Goal: Task Accomplishment & Management: Use online tool/utility

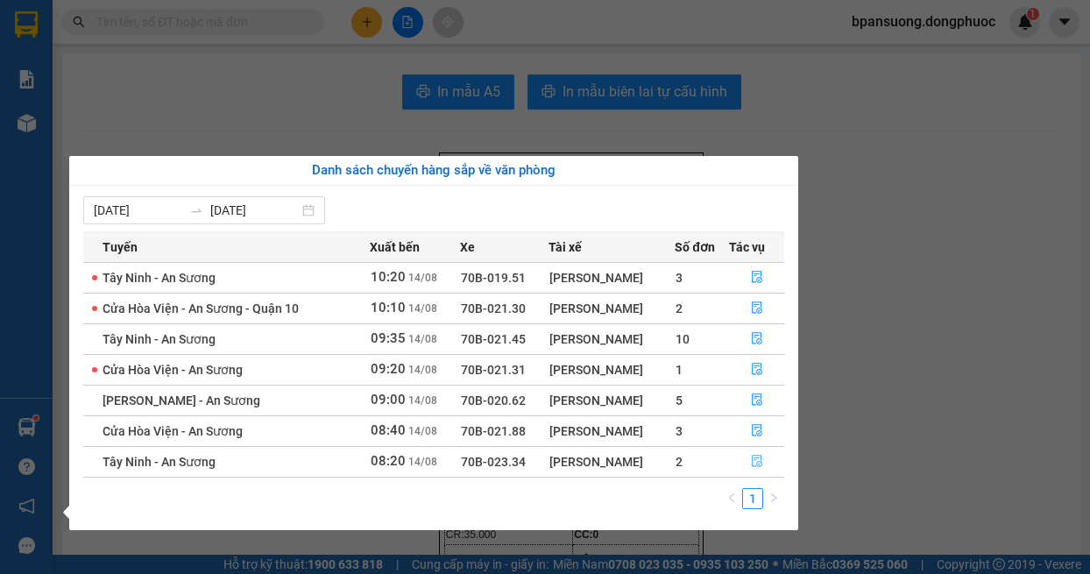
click at [748, 464] on button "button" at bounding box center [757, 462] width 54 height 28
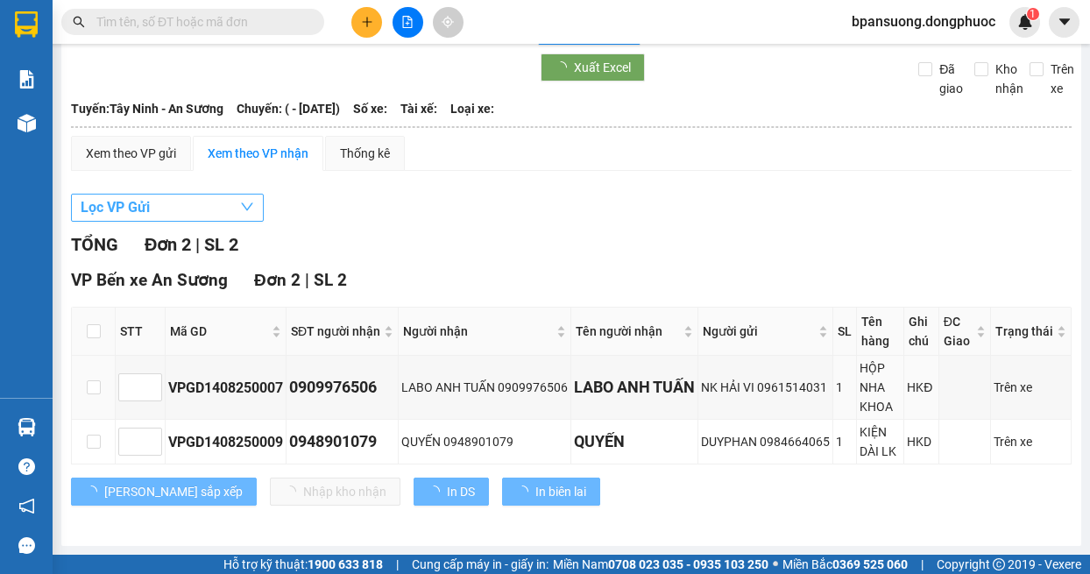
scroll to position [92, 0]
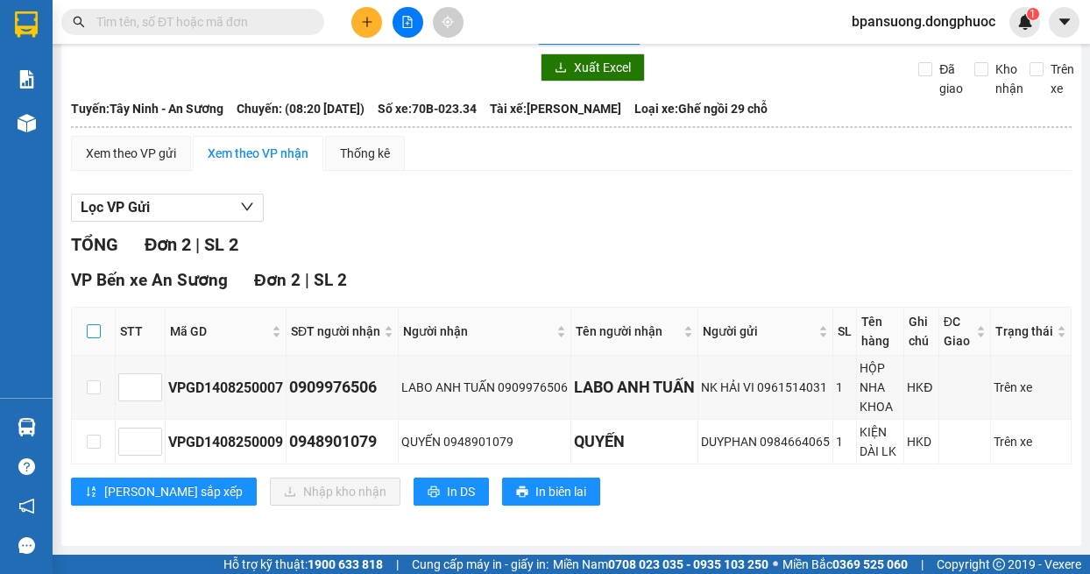
click at [88, 324] on input "checkbox" at bounding box center [94, 331] width 14 height 14
checkbox input "true"
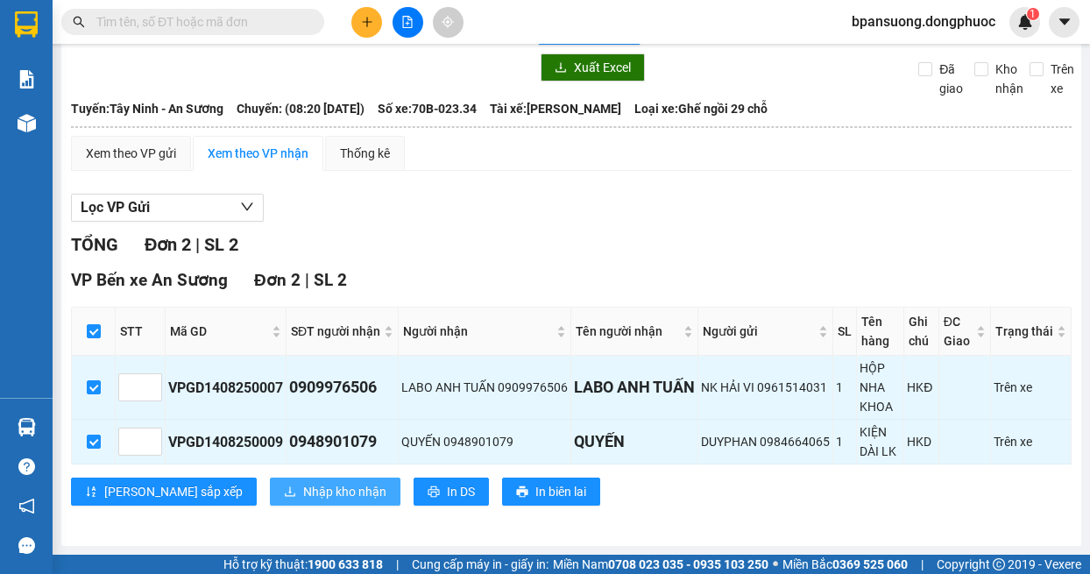
click at [303, 489] on span "Nhập kho nhận" at bounding box center [344, 491] width 83 height 19
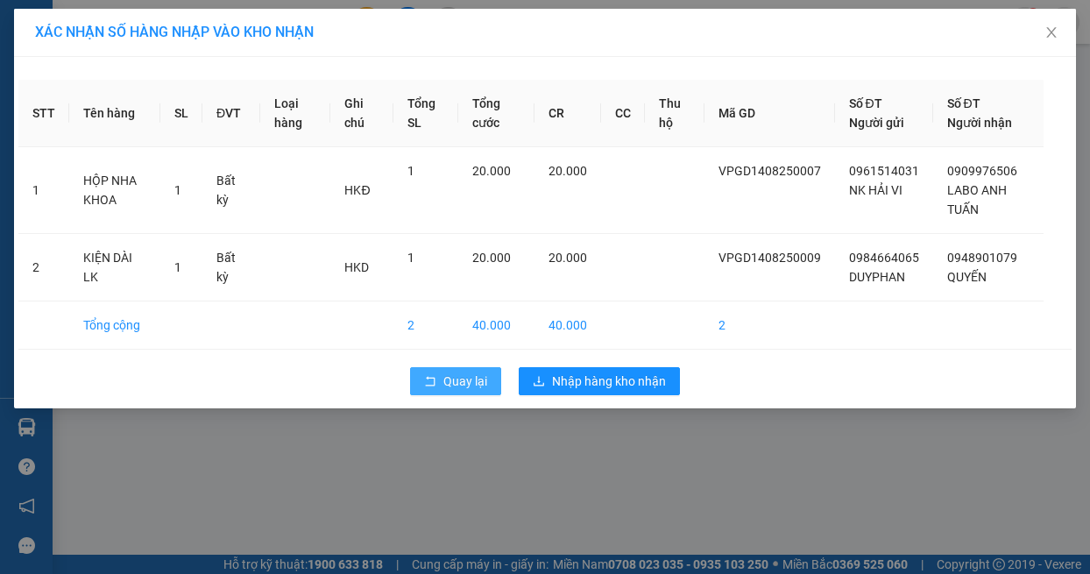
click at [443, 385] on span "Quay lại" at bounding box center [465, 380] width 44 height 19
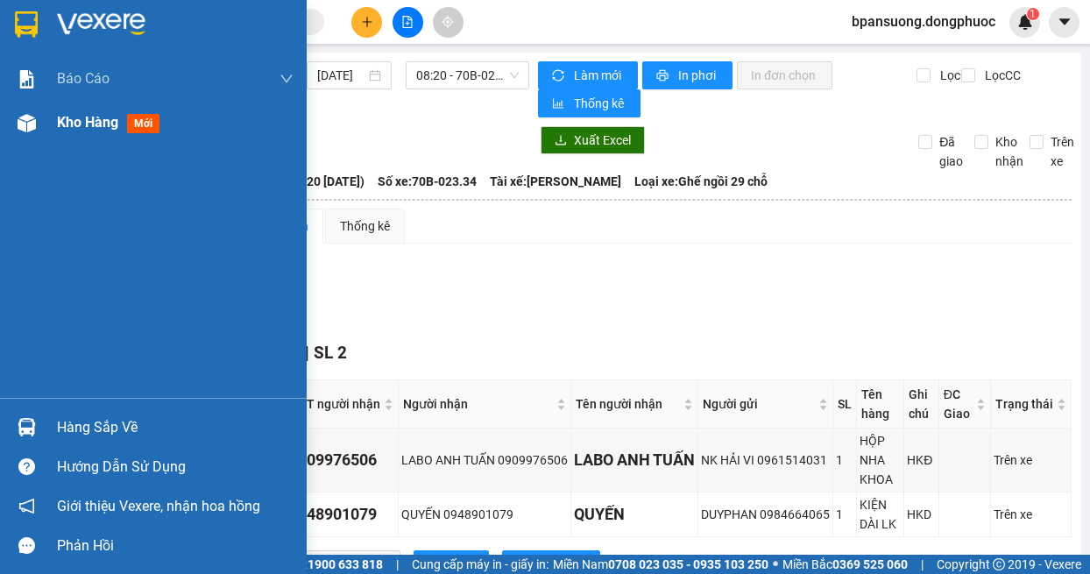
click at [39, 113] on div at bounding box center [26, 123] width 31 height 31
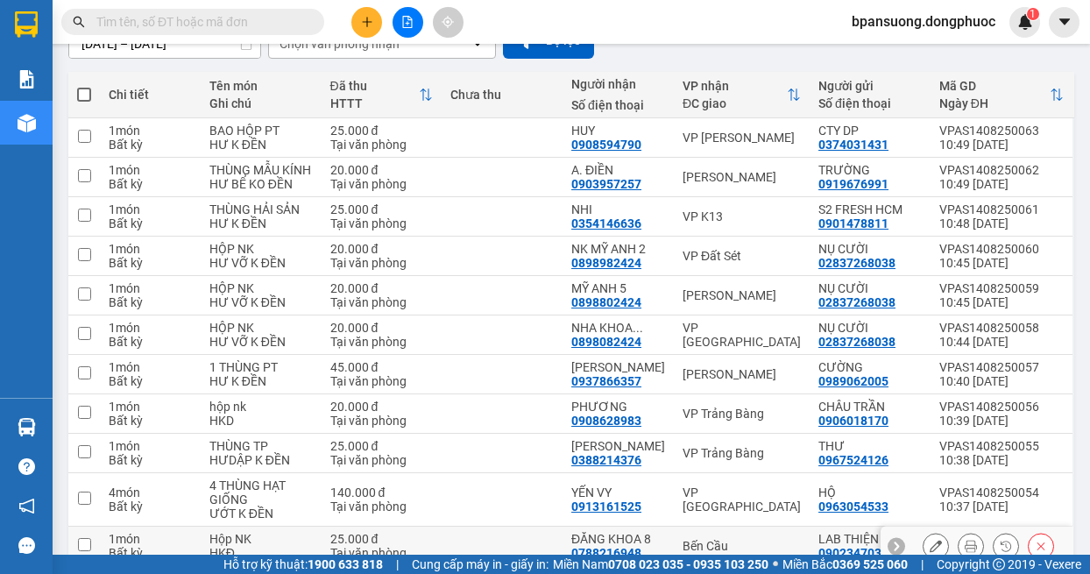
scroll to position [350, 0]
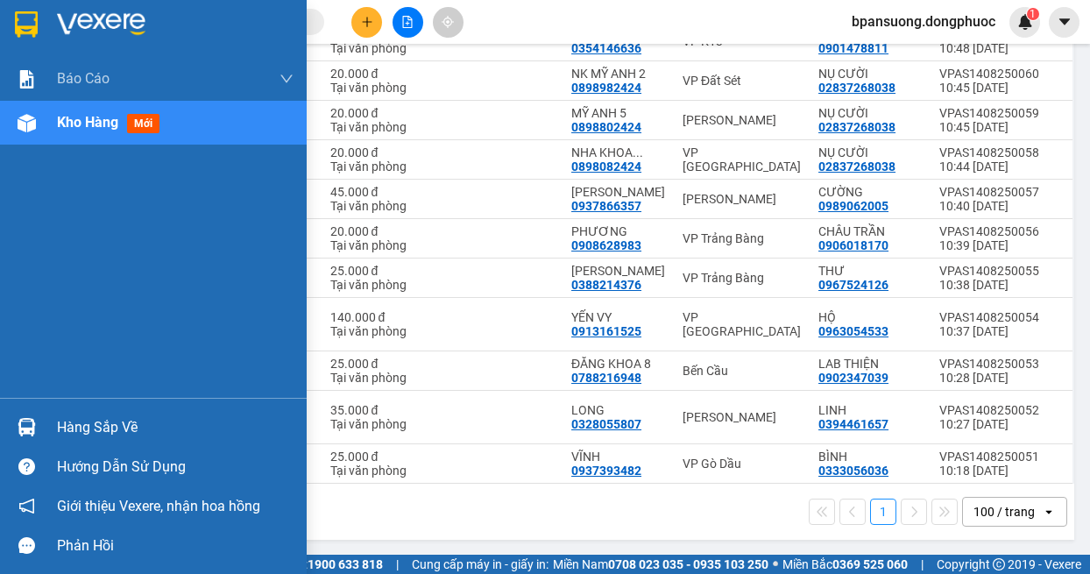
click at [38, 430] on div at bounding box center [26, 427] width 31 height 31
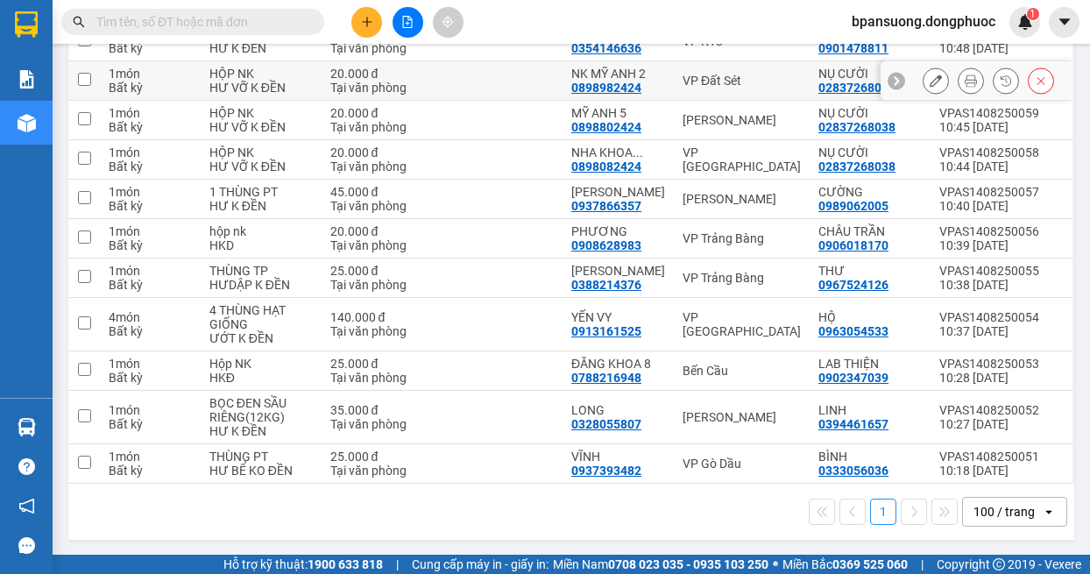
click at [446, 88] on section "Kết quả tìm kiếm ( 0 ) Bộ lọc No Data bpansuong.dongphuoc 1 Báo cáo Mẫu 1: Báo …" at bounding box center [545, 287] width 1090 height 574
click at [408, 32] on button at bounding box center [407, 22] width 31 height 31
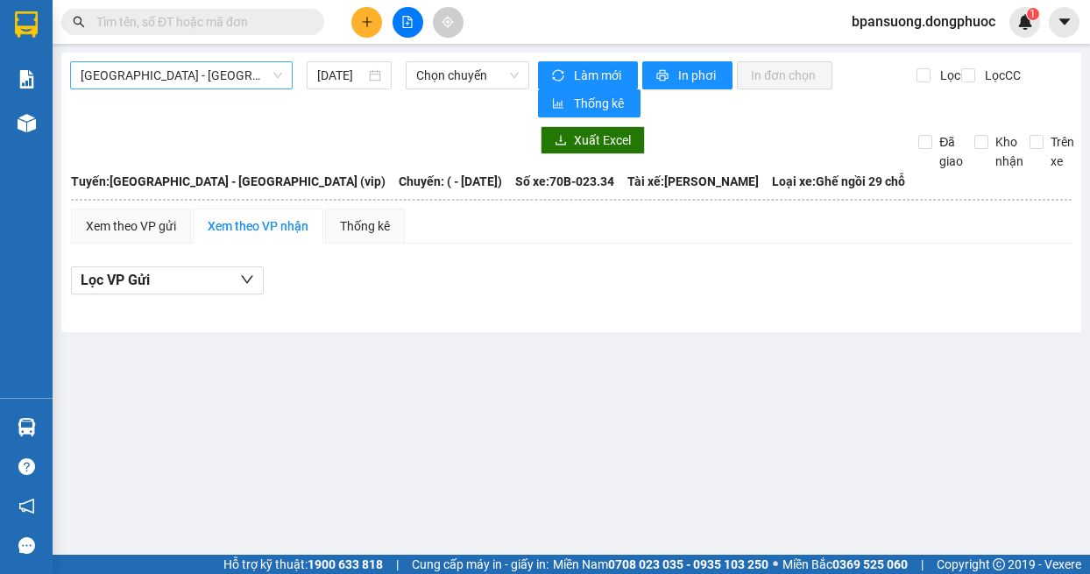
click at [205, 67] on span "[GEOGRAPHIC_DATA] - [GEOGRAPHIC_DATA] (vip)" at bounding box center [181, 75] width 201 height 26
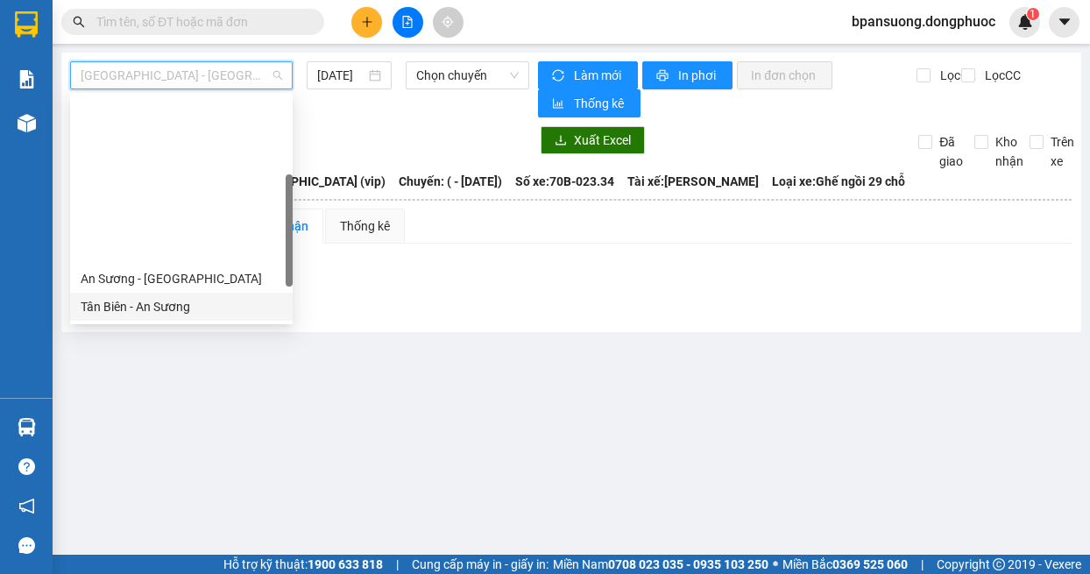
scroll to position [175, 0]
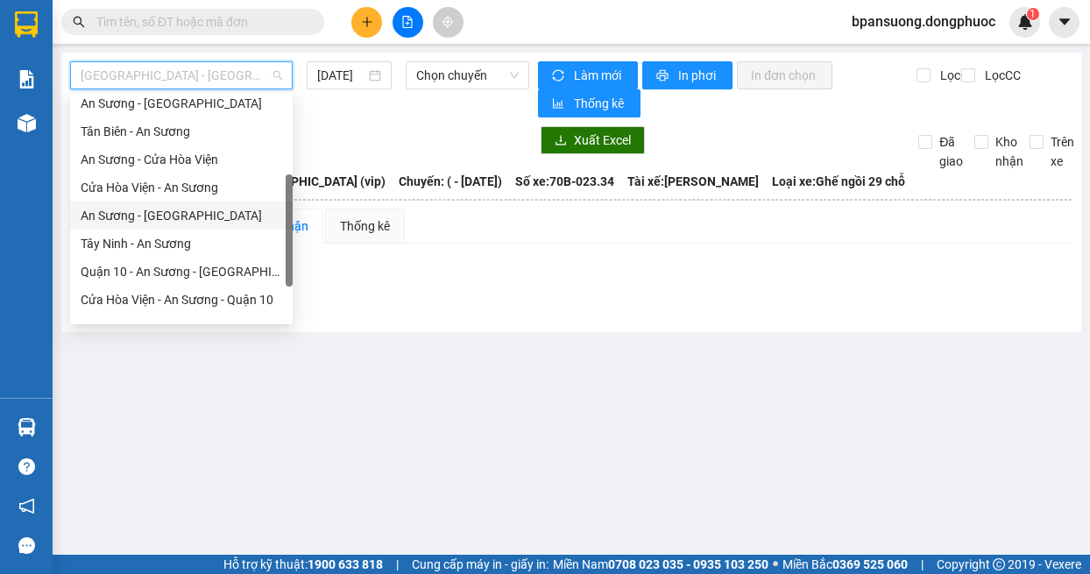
click at [182, 221] on div "An Sương - [GEOGRAPHIC_DATA]" at bounding box center [181, 215] width 201 height 19
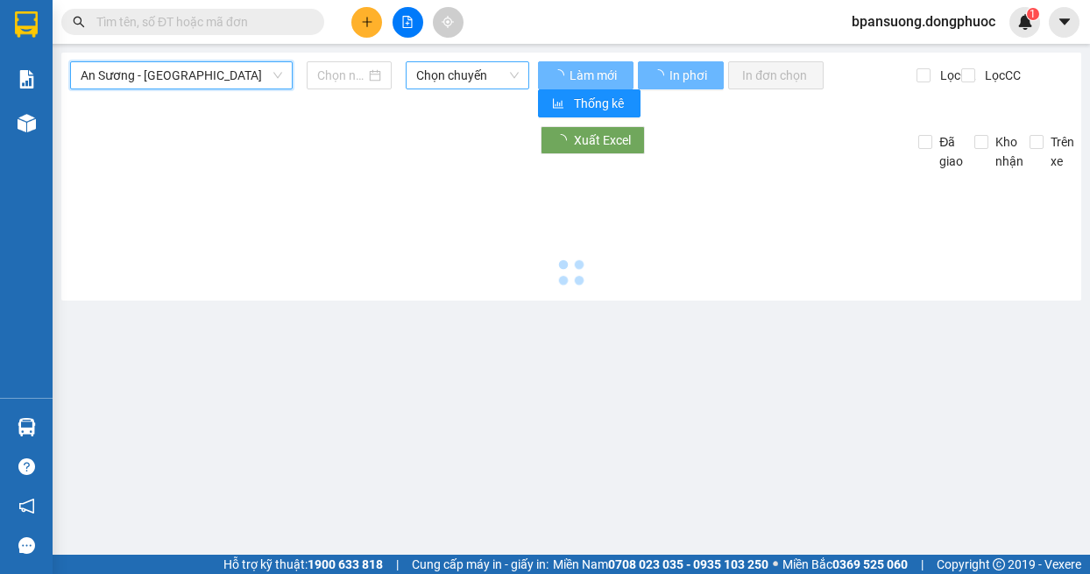
type input "[DATE]"
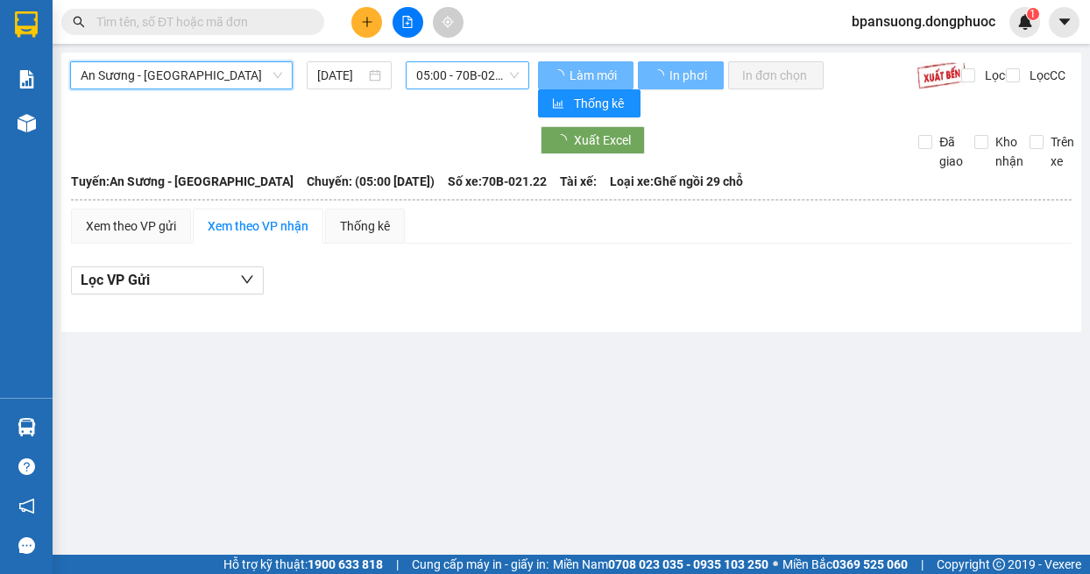
click at [464, 74] on span "05:00 - 70B-021.22" at bounding box center [467, 75] width 103 height 26
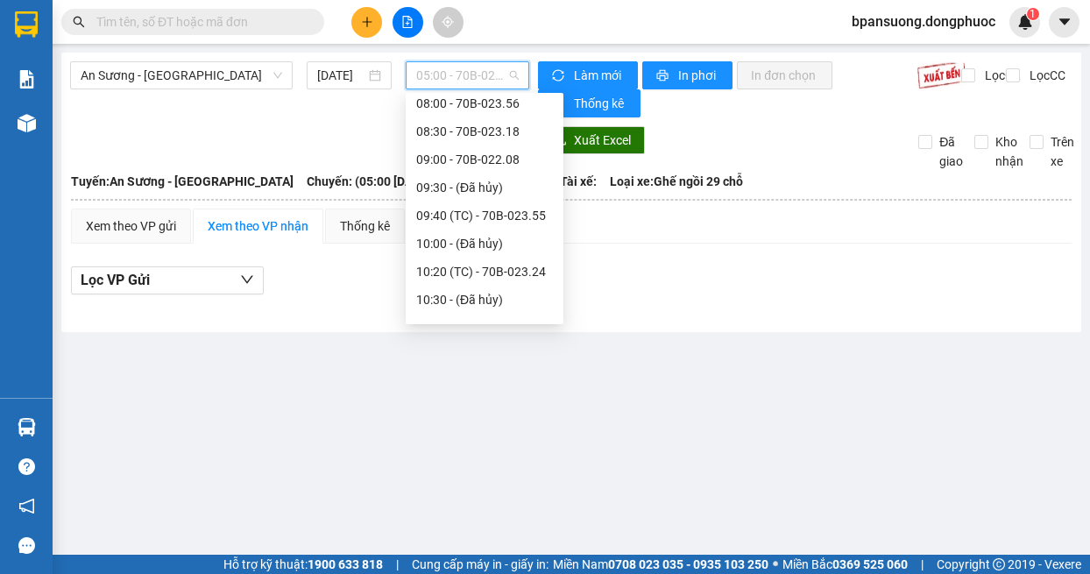
scroll to position [350, 0]
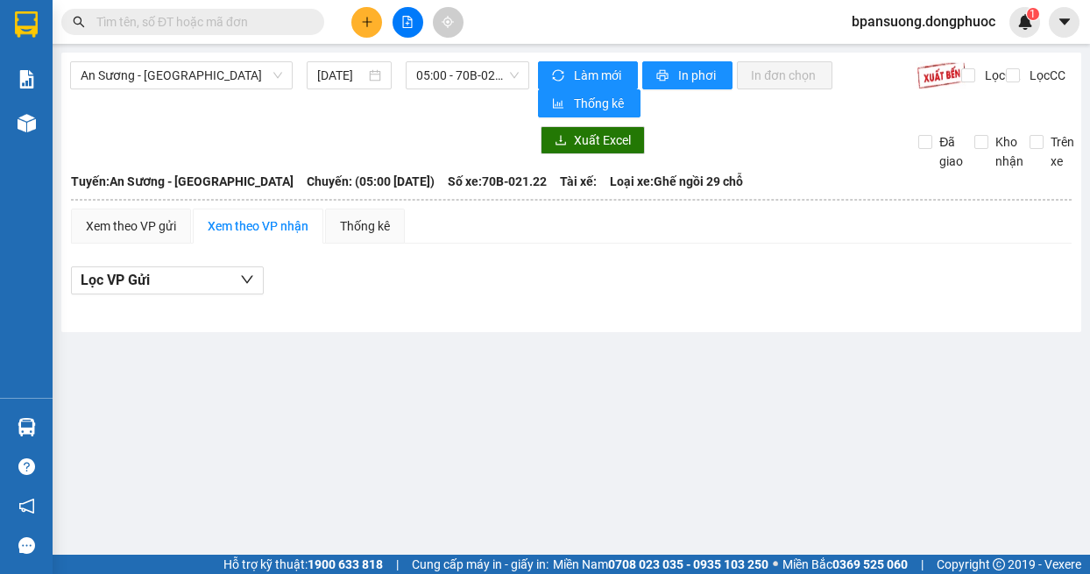
click at [725, 297] on div "Lọc VP Gửi" at bounding box center [571, 286] width 1000 height 56
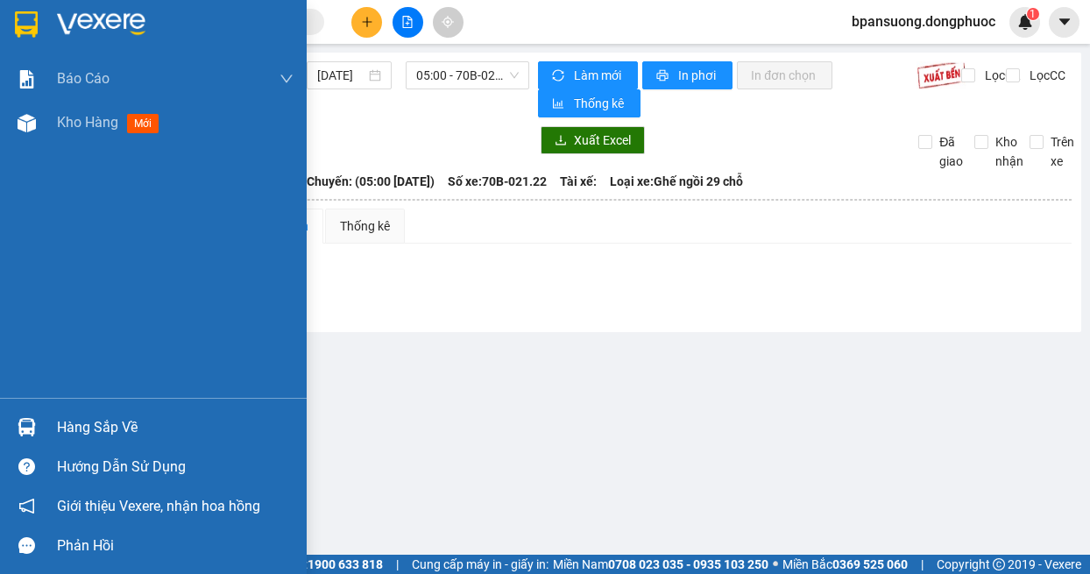
click at [30, 420] on img at bounding box center [27, 427] width 18 height 18
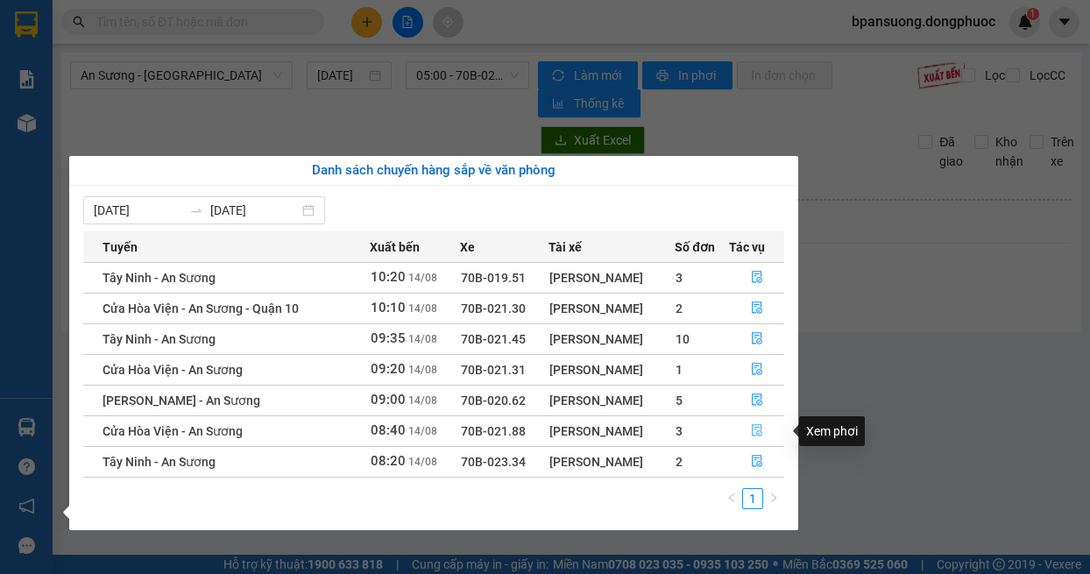
click at [750, 429] on button "button" at bounding box center [757, 431] width 54 height 28
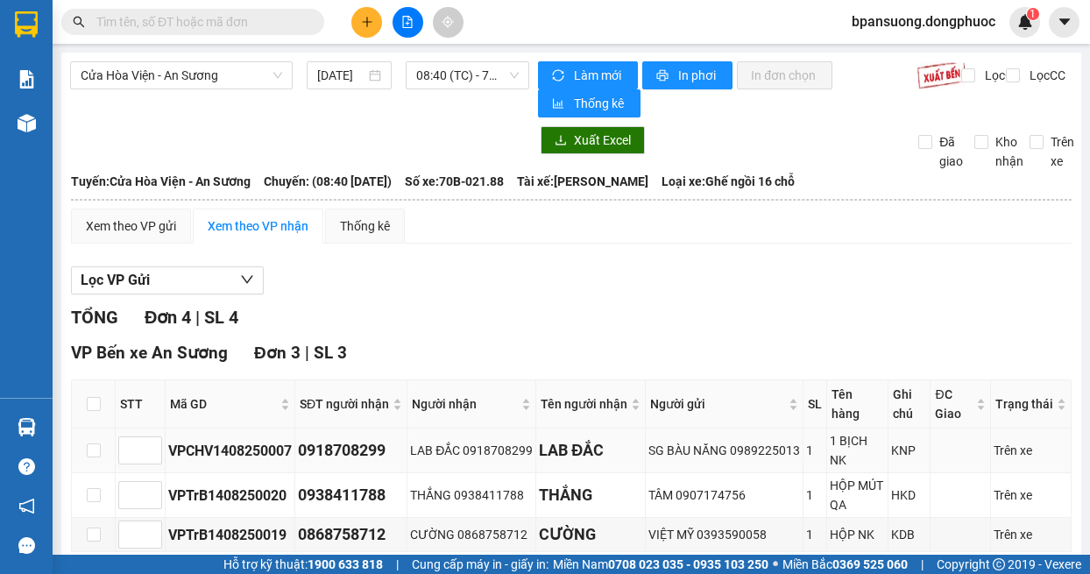
scroll to position [175, 0]
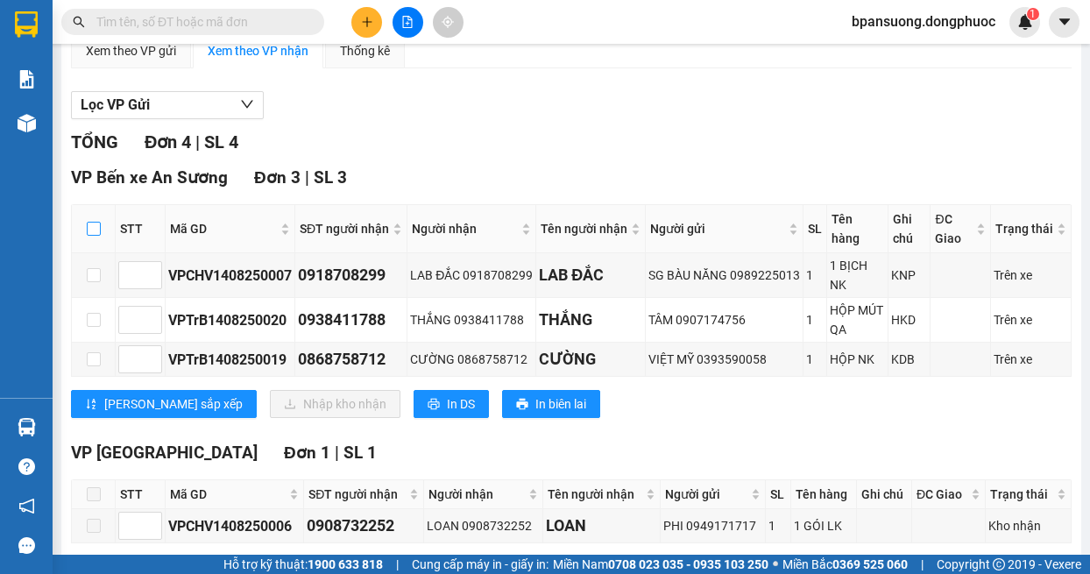
click at [95, 230] on input "checkbox" at bounding box center [94, 229] width 14 height 14
checkbox input "true"
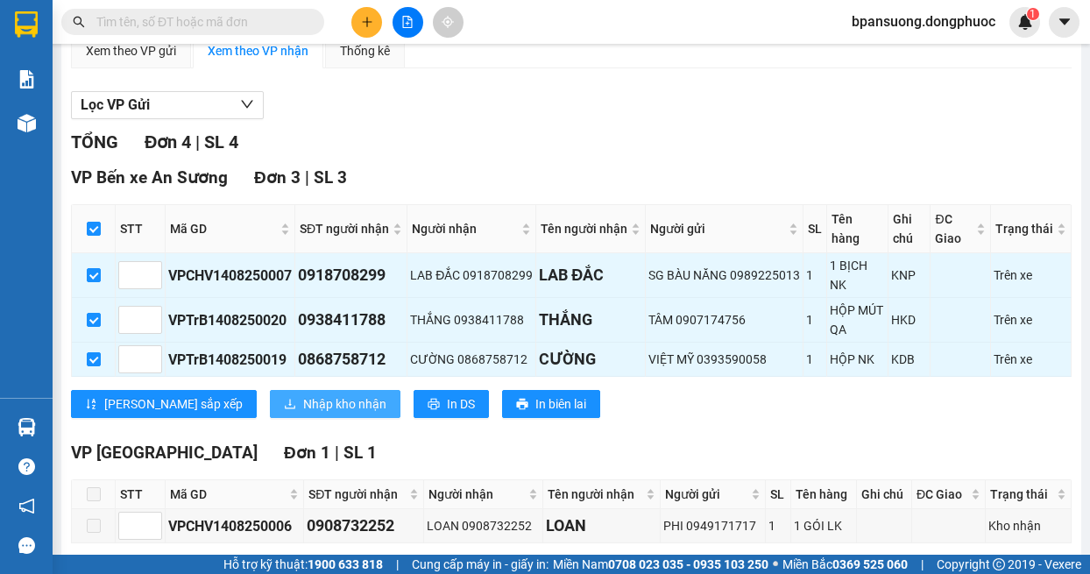
click at [303, 400] on span "Nhập kho nhận" at bounding box center [344, 403] width 83 height 19
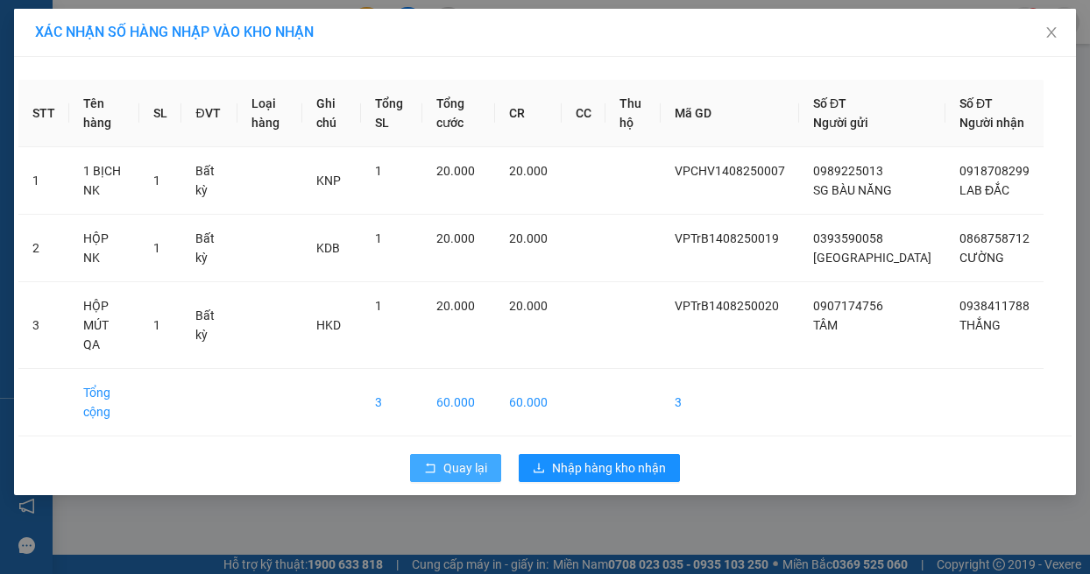
click at [469, 472] on span "Quay lại" at bounding box center [465, 467] width 44 height 19
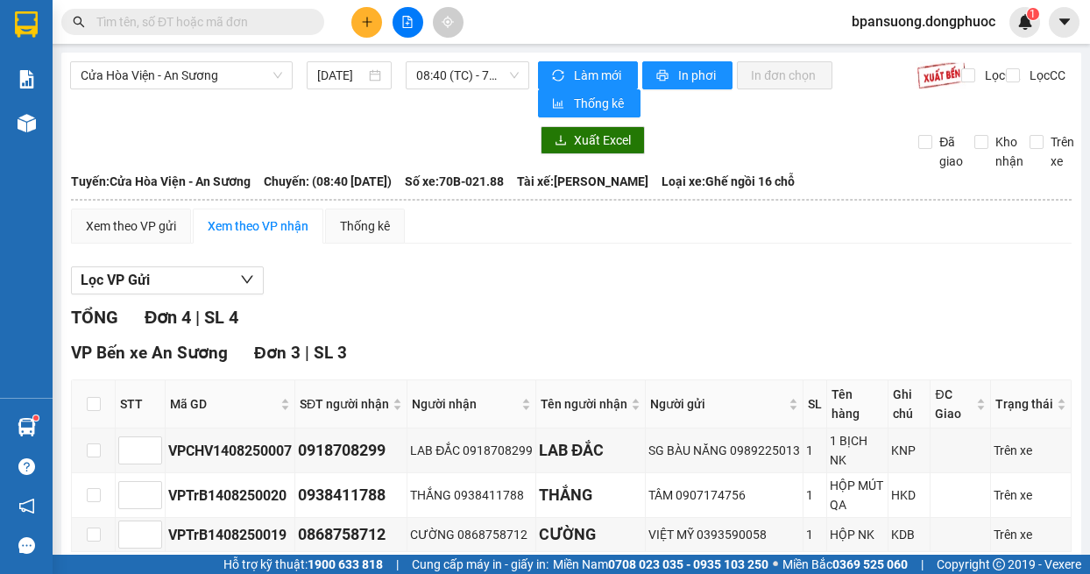
click at [183, 14] on input "text" at bounding box center [199, 21] width 207 height 19
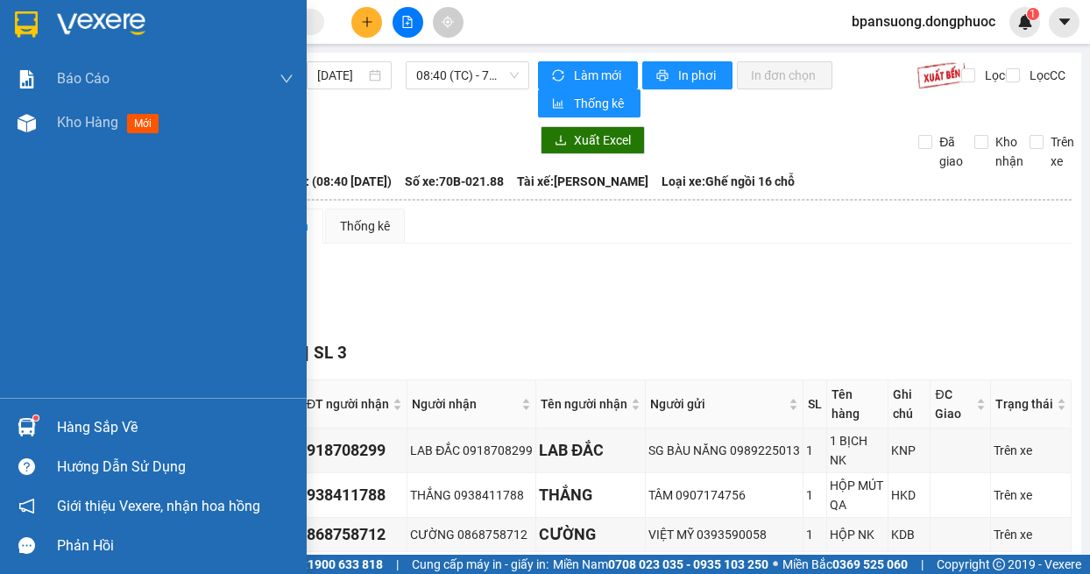
click at [34, 434] on img at bounding box center [27, 427] width 18 height 18
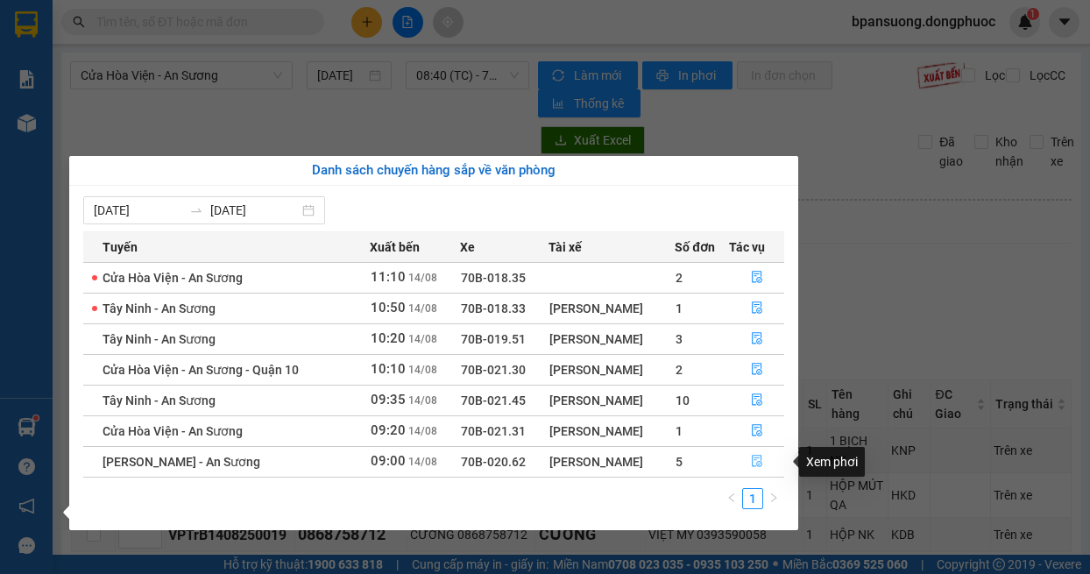
click at [763, 457] on button "button" at bounding box center [757, 462] width 54 height 28
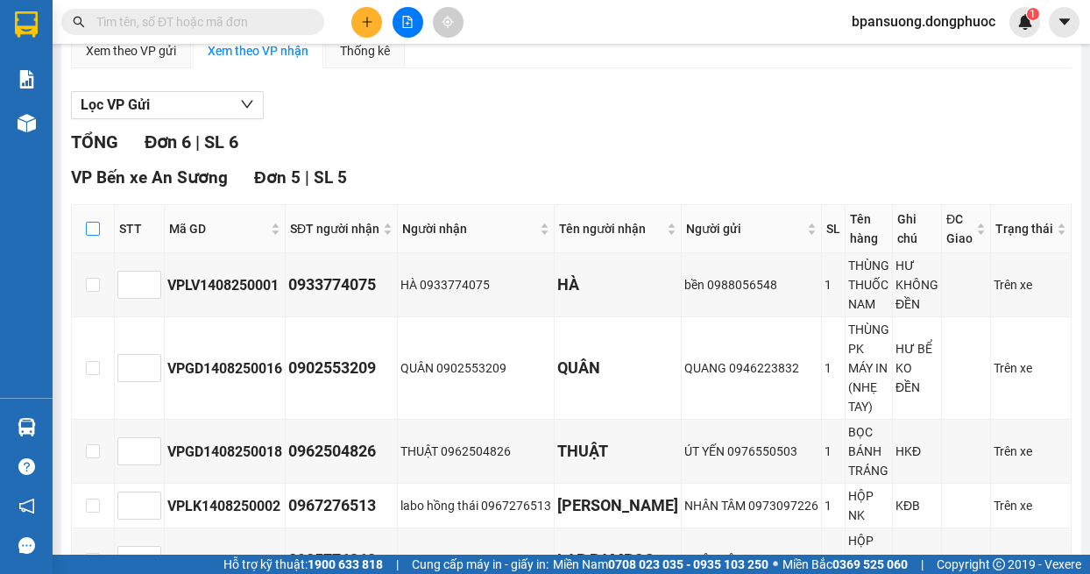
click at [91, 235] on input "checkbox" at bounding box center [93, 229] width 14 height 14
checkbox input "true"
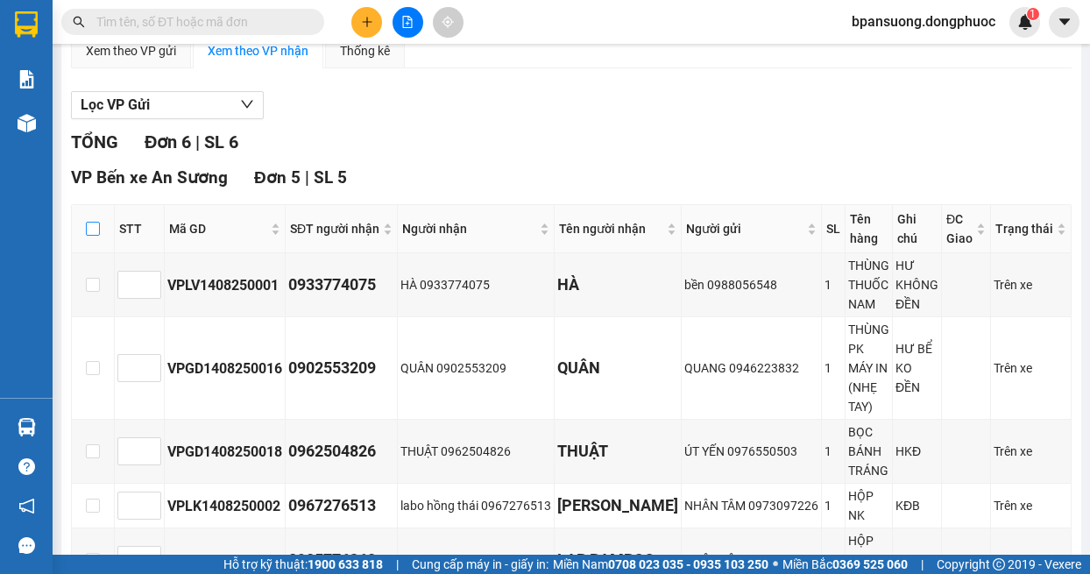
checkbox input "true"
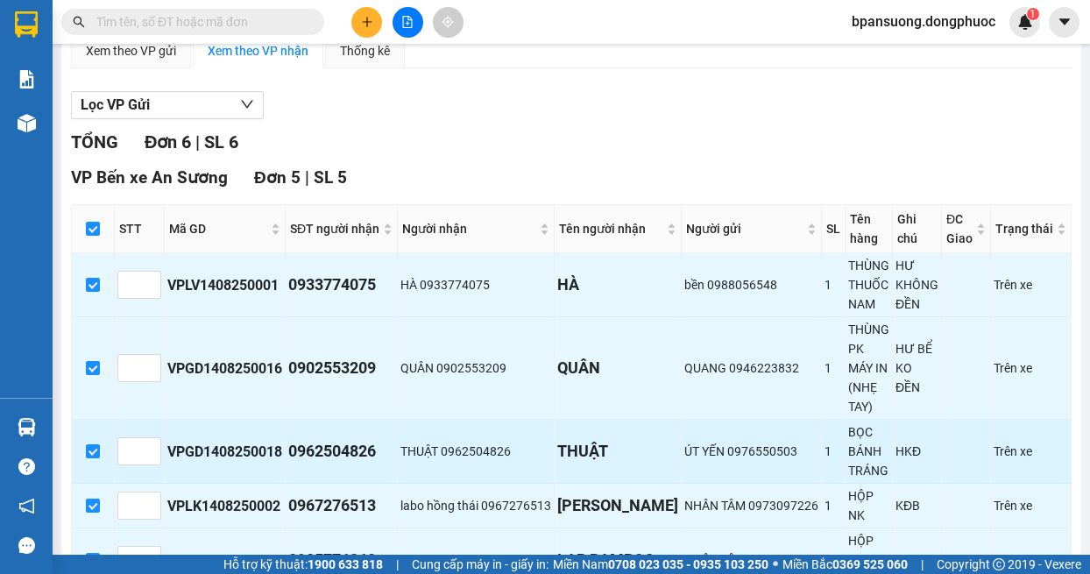
scroll to position [350, 0]
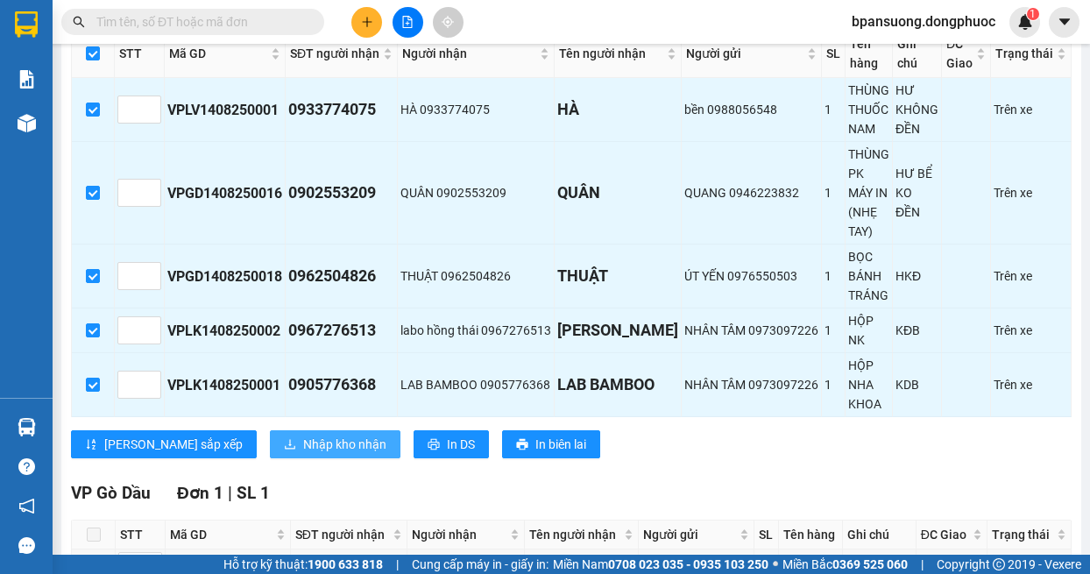
click at [303, 448] on span "Nhập kho nhận" at bounding box center [344, 443] width 83 height 19
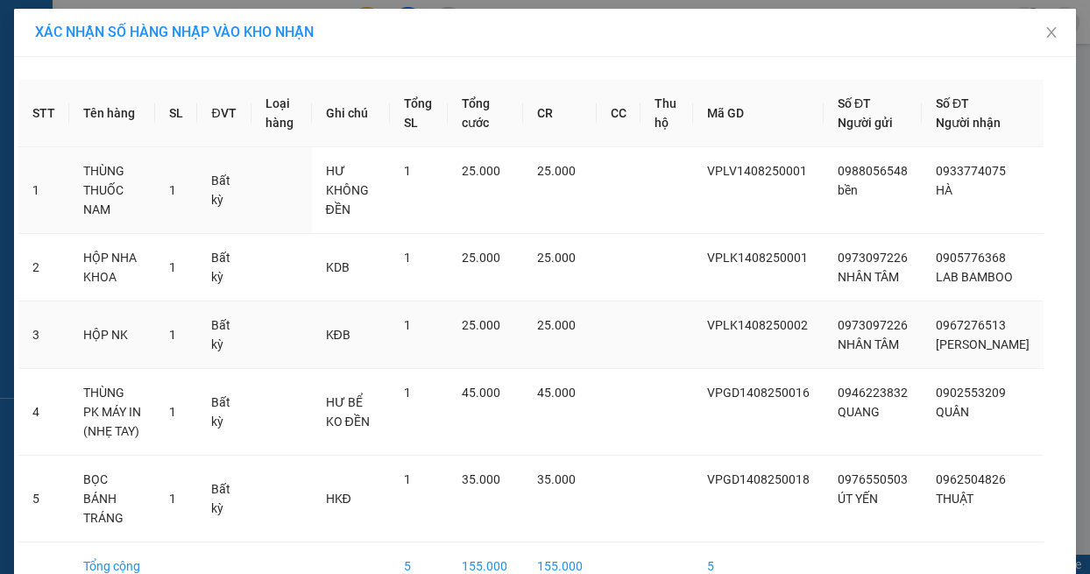
scroll to position [116, 0]
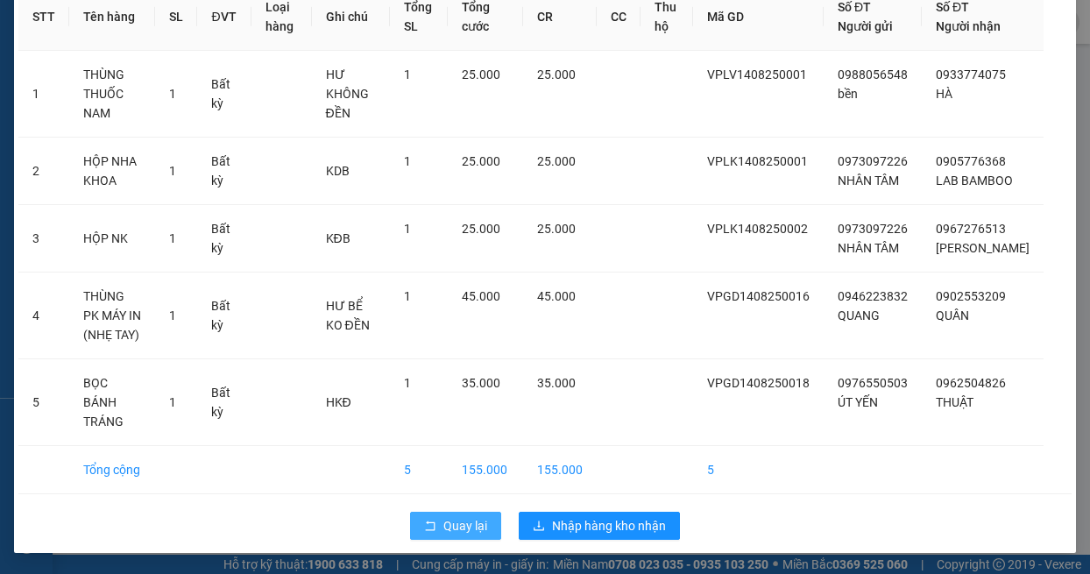
drag, startPoint x: 427, startPoint y: 539, endPoint x: 429, endPoint y: 530, distance: 9.1
click at [429, 530] on button "Quay lại" at bounding box center [455, 526] width 91 height 28
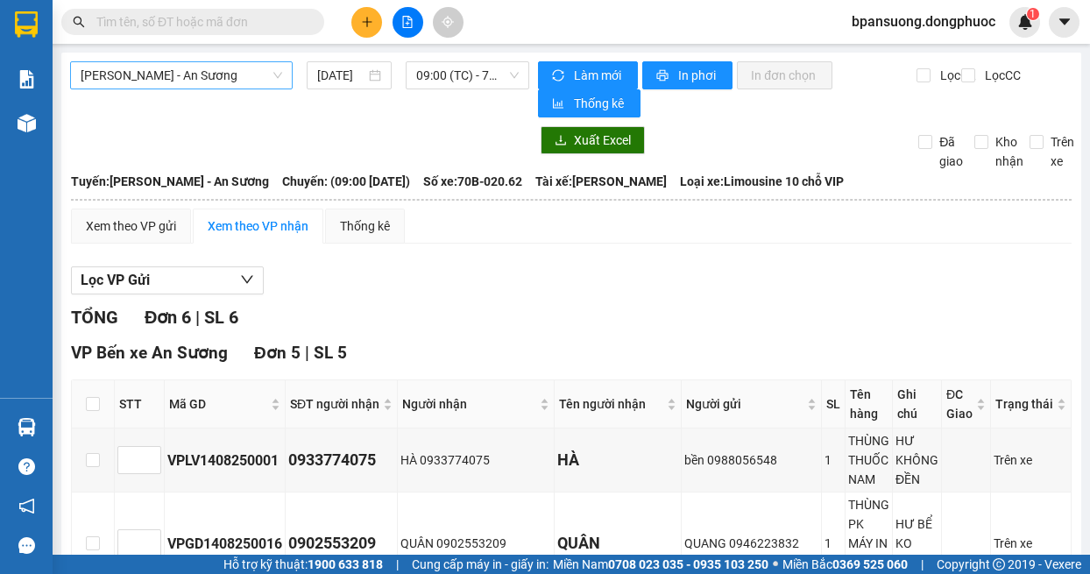
click at [232, 66] on span "[PERSON_NAME] - An Sương" at bounding box center [181, 75] width 201 height 26
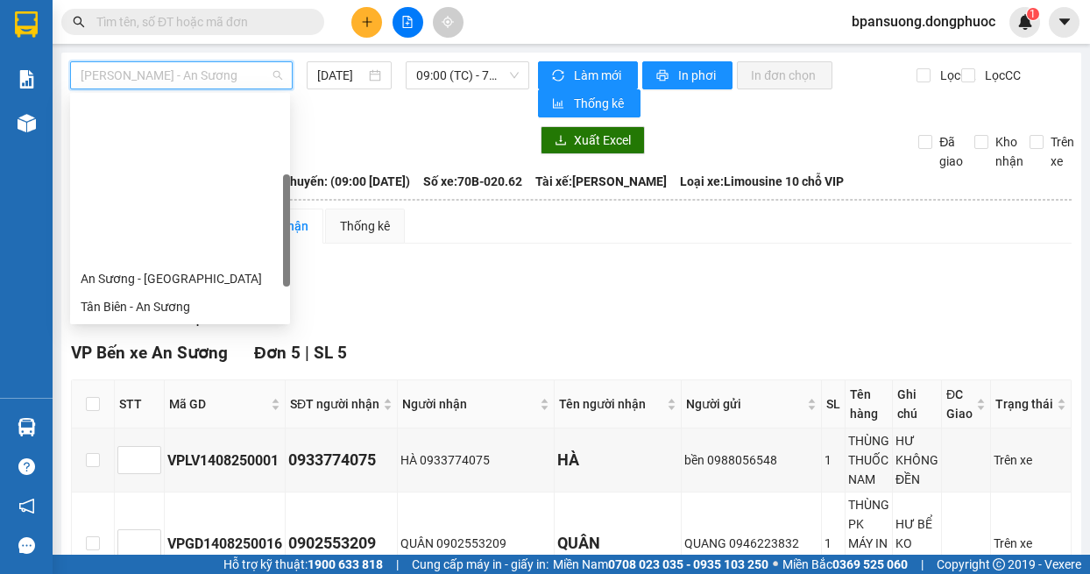
scroll to position [175, 0]
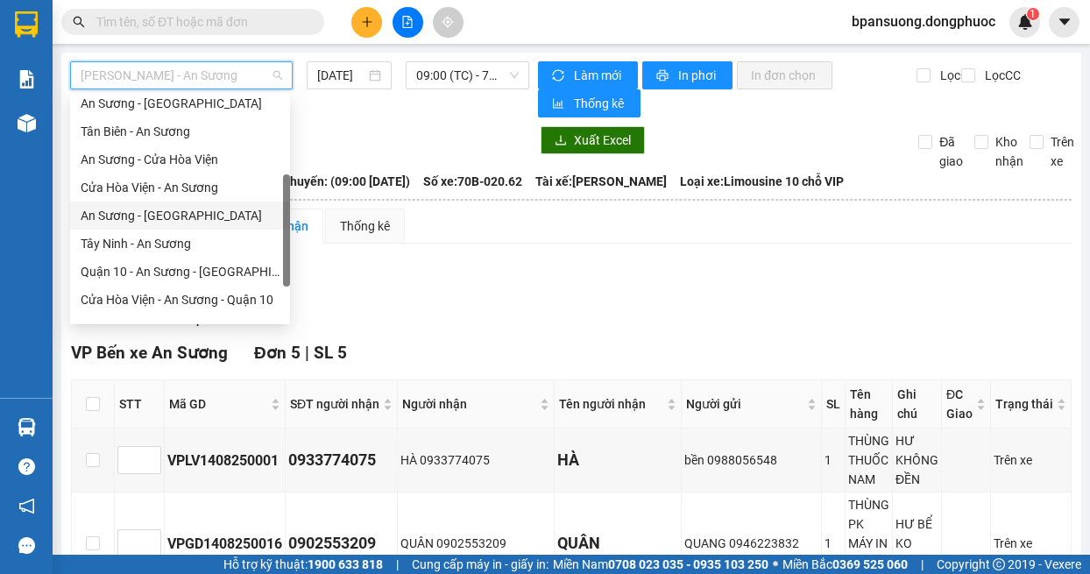
click at [197, 218] on div "An Sương - [GEOGRAPHIC_DATA]" at bounding box center [180, 215] width 199 height 19
type input "[DATE]"
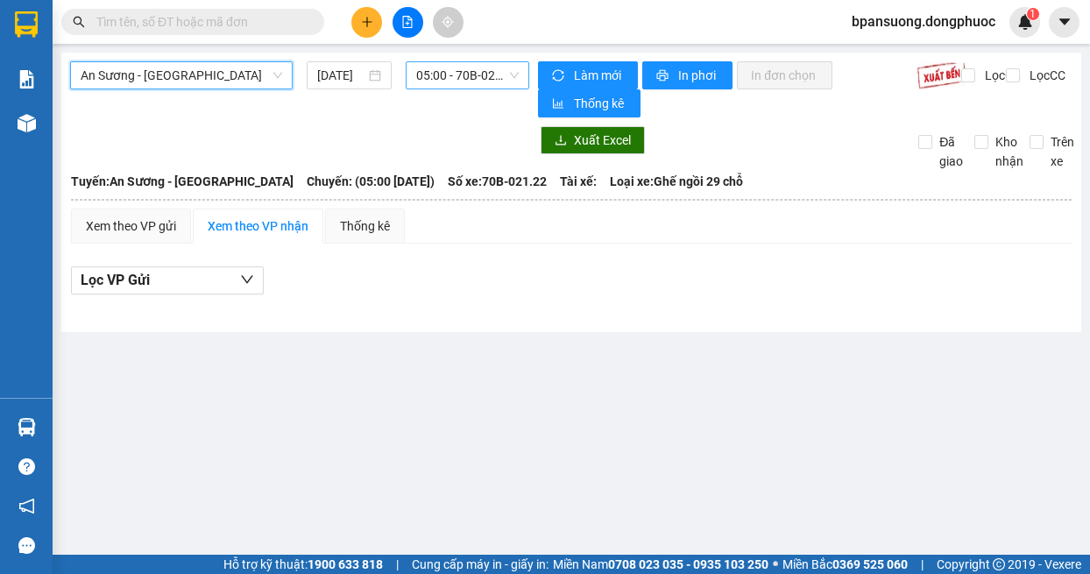
click at [494, 62] on span "05:00 - 70B-021.22" at bounding box center [467, 75] width 103 height 26
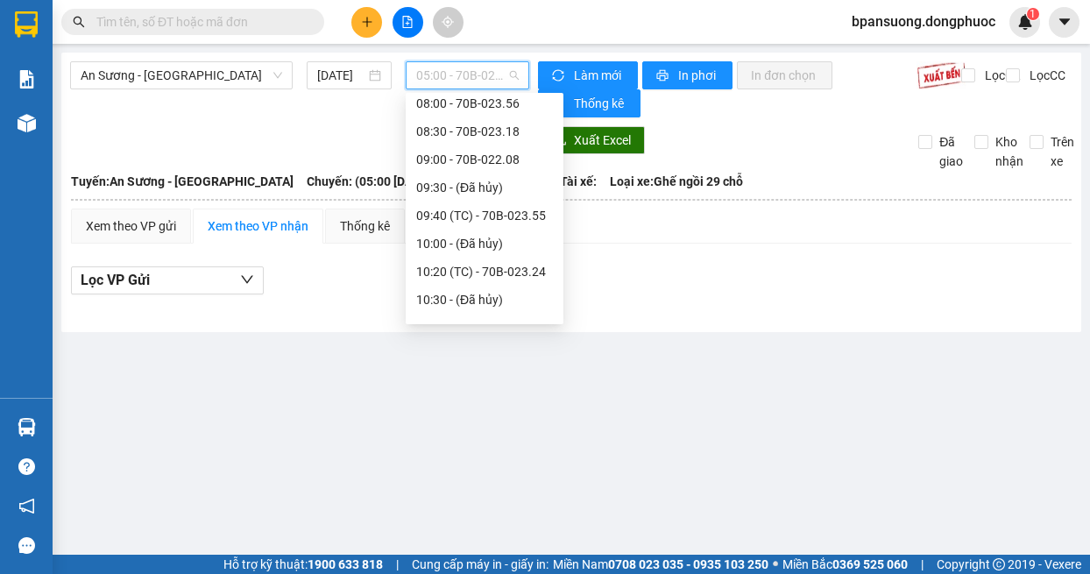
scroll to position [350, 0]
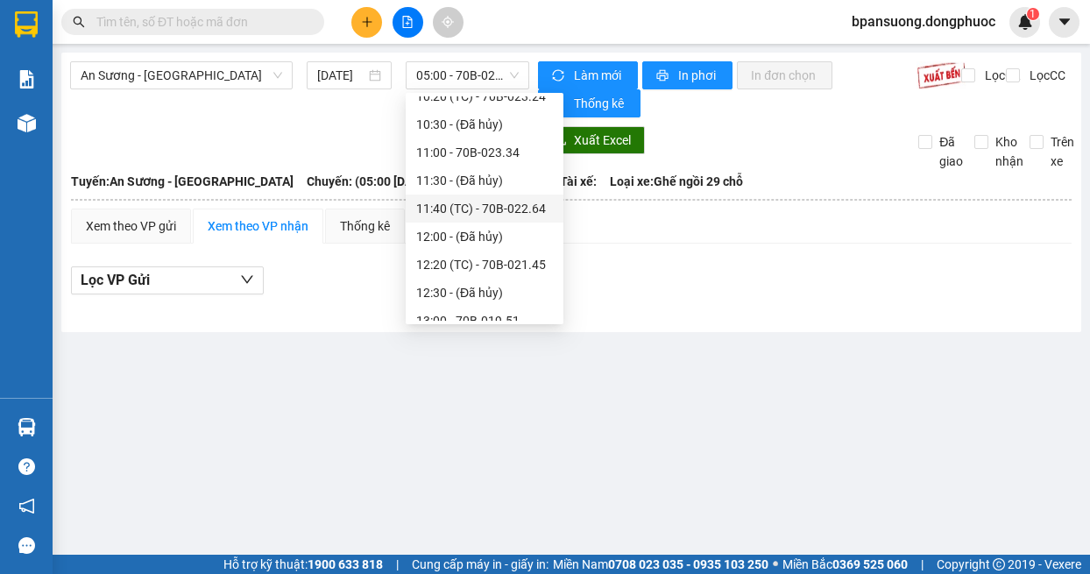
click at [343, 374] on main "An Sương - [GEOGRAPHIC_DATA] [DATE] 05:00 - 70B-021.22 Làm mới In phơi In đơn c…" at bounding box center [545, 277] width 1090 height 554
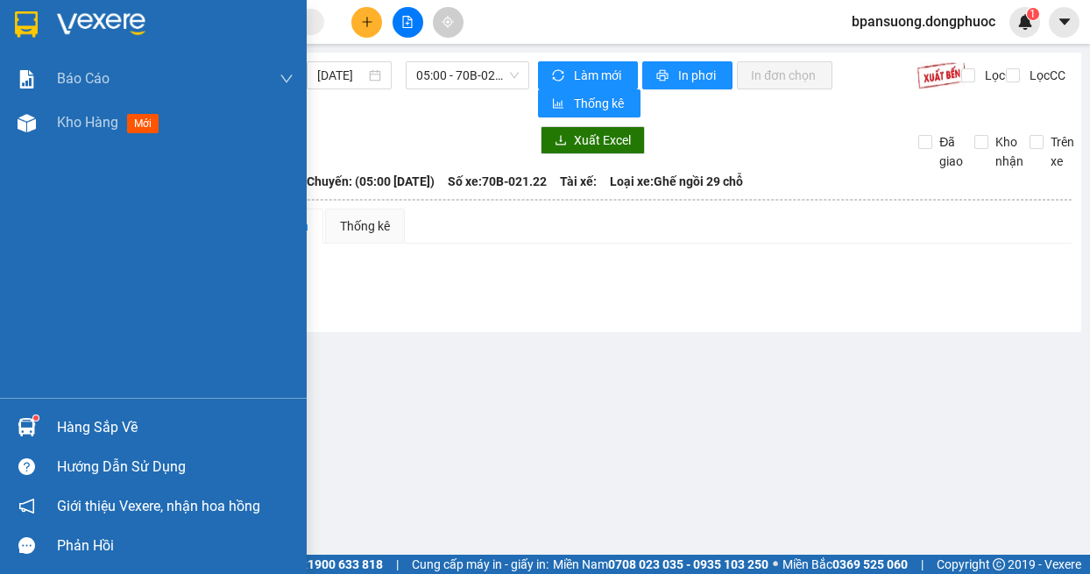
click at [39, 418] on div at bounding box center [26, 427] width 31 height 31
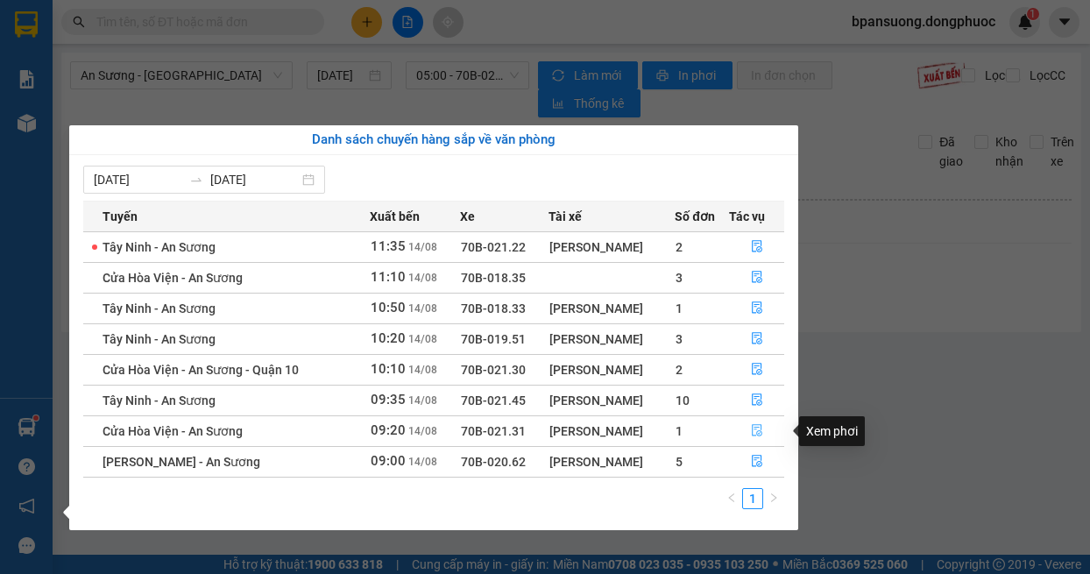
click at [759, 427] on icon "file-done" at bounding box center [757, 430] width 12 height 12
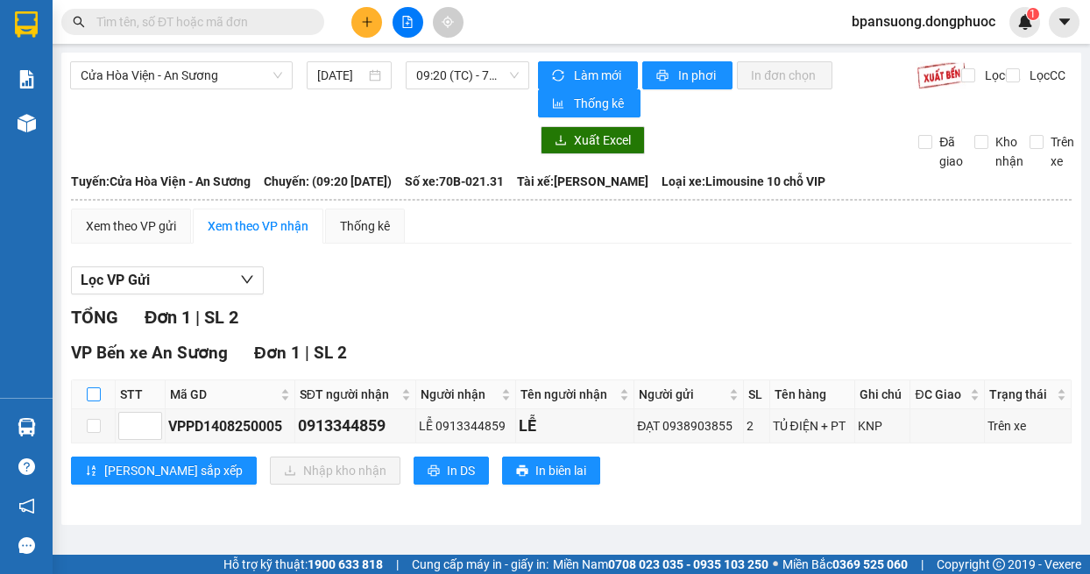
click at [91, 394] on input "checkbox" at bounding box center [94, 394] width 14 height 14
checkbox input "true"
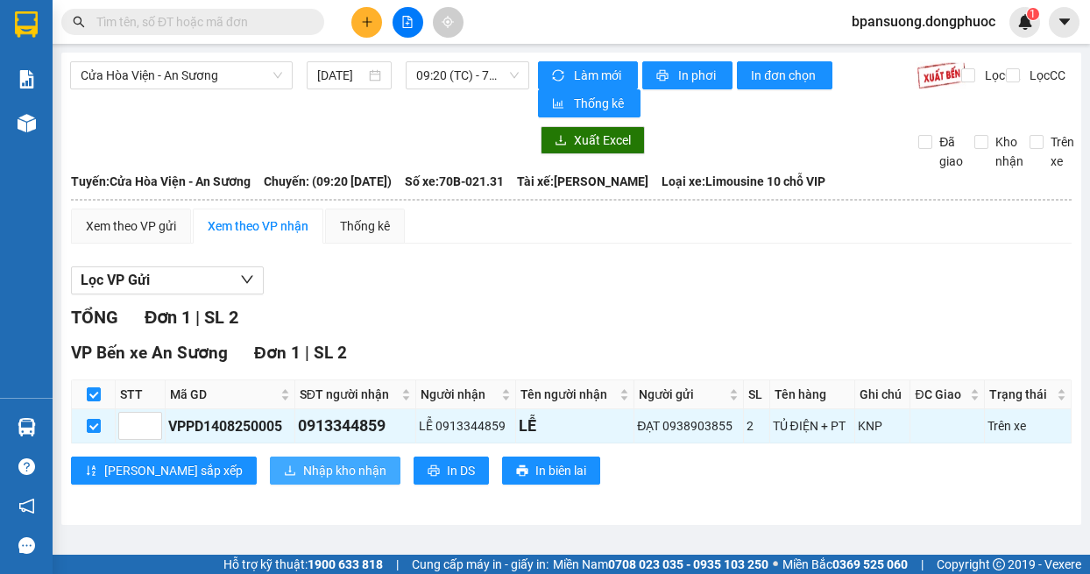
click at [303, 464] on span "Nhập kho nhận" at bounding box center [344, 470] width 83 height 19
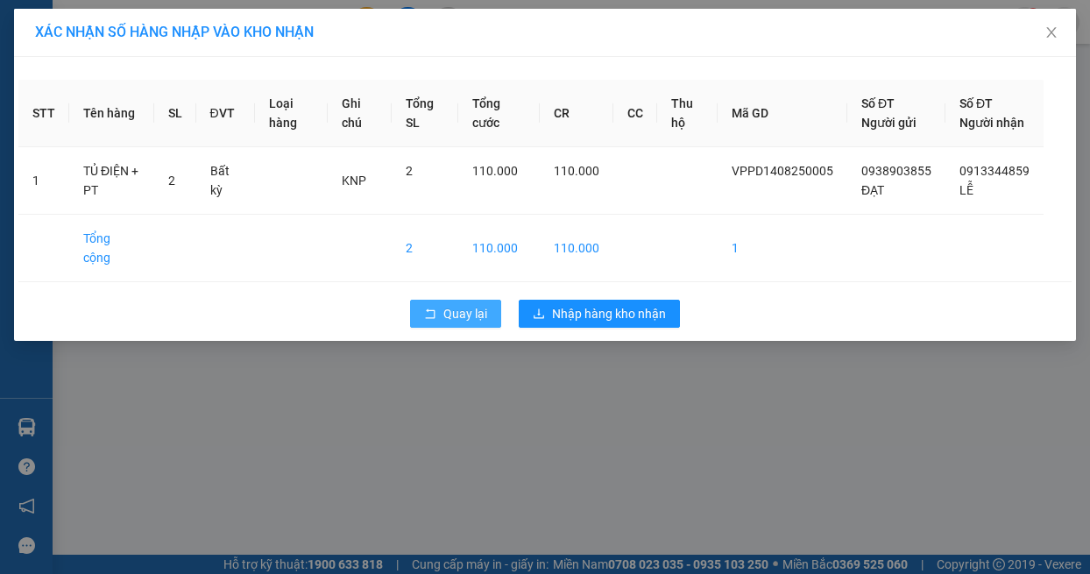
click at [462, 314] on span "Quay lại" at bounding box center [465, 313] width 44 height 19
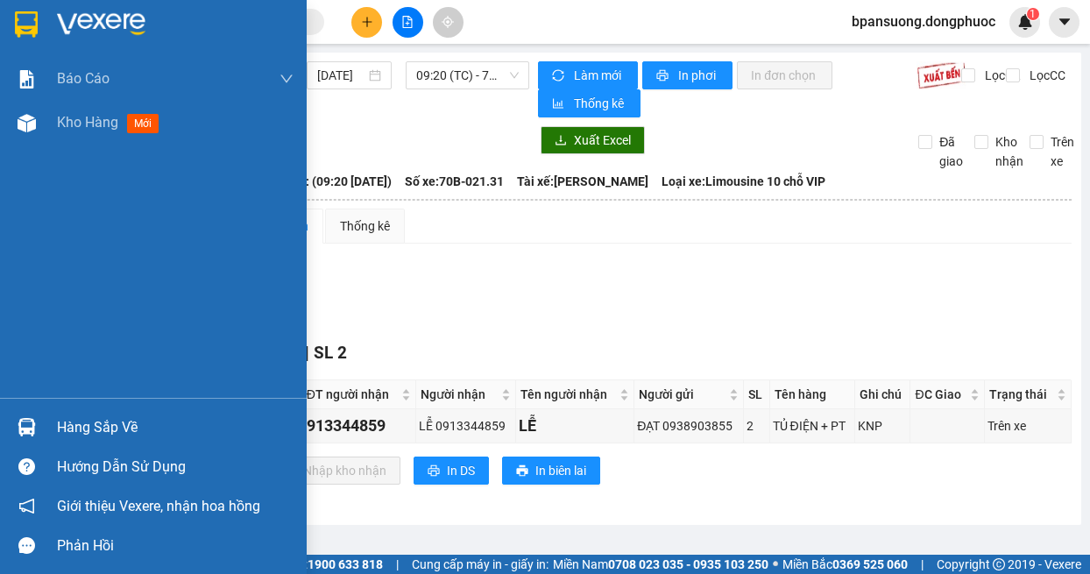
click at [42, 440] on div "Hàng sắp về" at bounding box center [153, 426] width 307 height 39
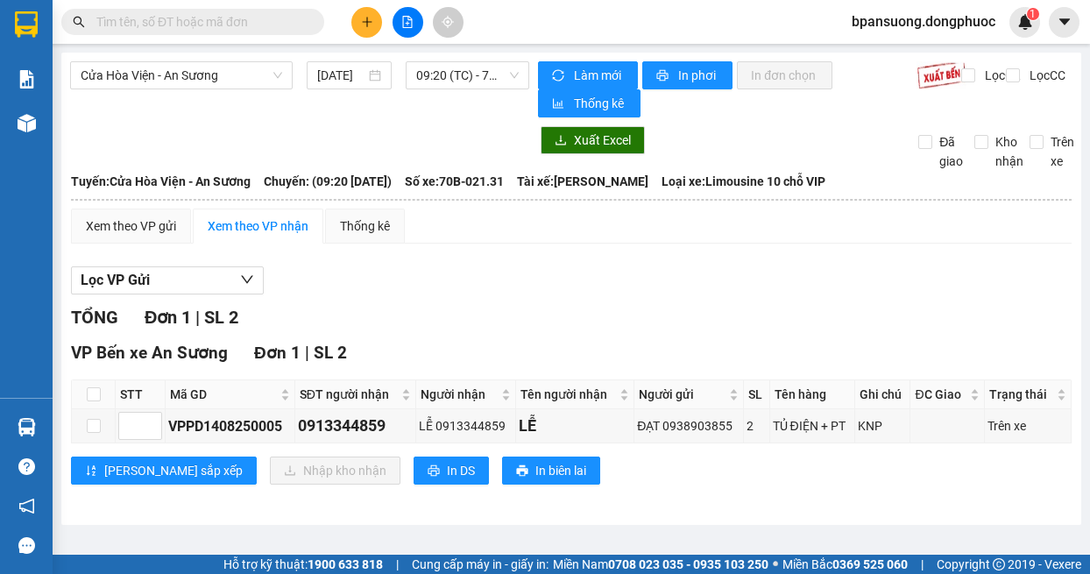
drag, startPoint x: 945, startPoint y: 286, endPoint x: 911, endPoint y: 198, distance: 94.0
click at [945, 276] on section "Kết quả tìm kiếm ( 0 ) Bộ lọc No Data bpansuong.dongphuoc 1 Báo cáo Mẫu 1: Báo …" at bounding box center [545, 287] width 1090 height 574
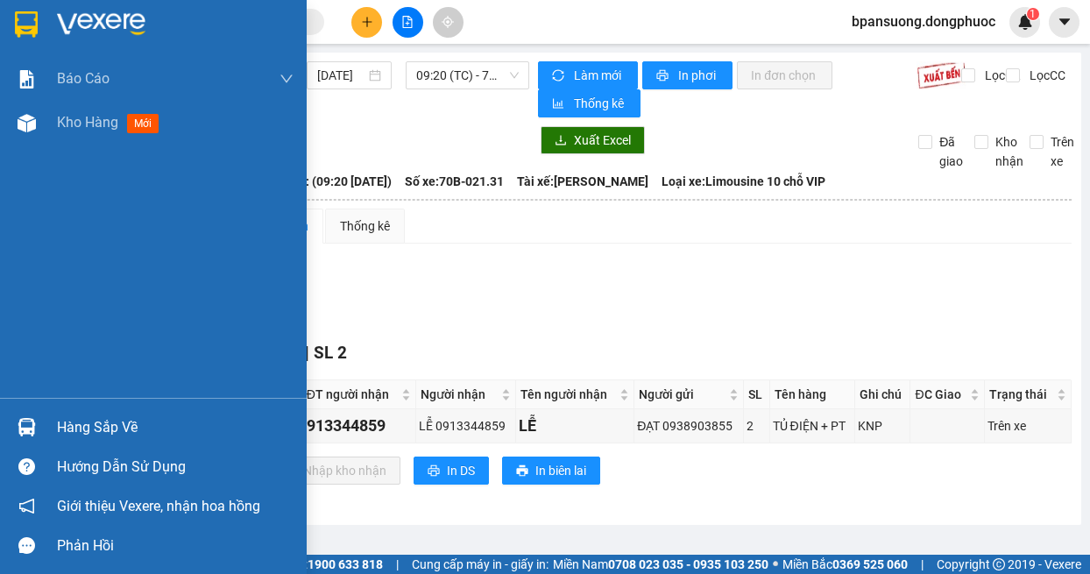
click at [22, 419] on img at bounding box center [27, 427] width 18 height 18
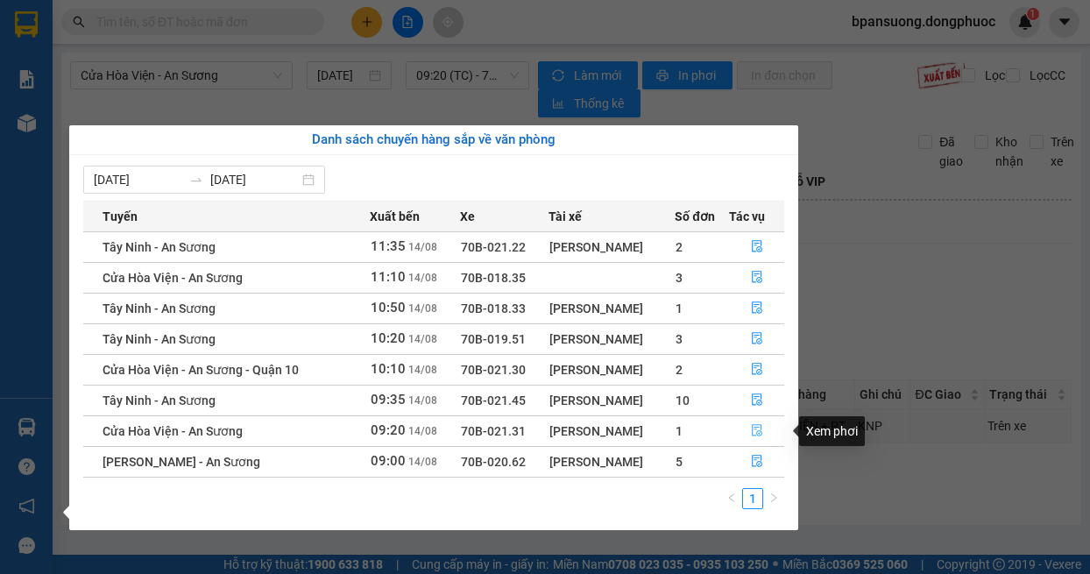
click at [760, 434] on icon "file-done" at bounding box center [757, 430] width 12 height 12
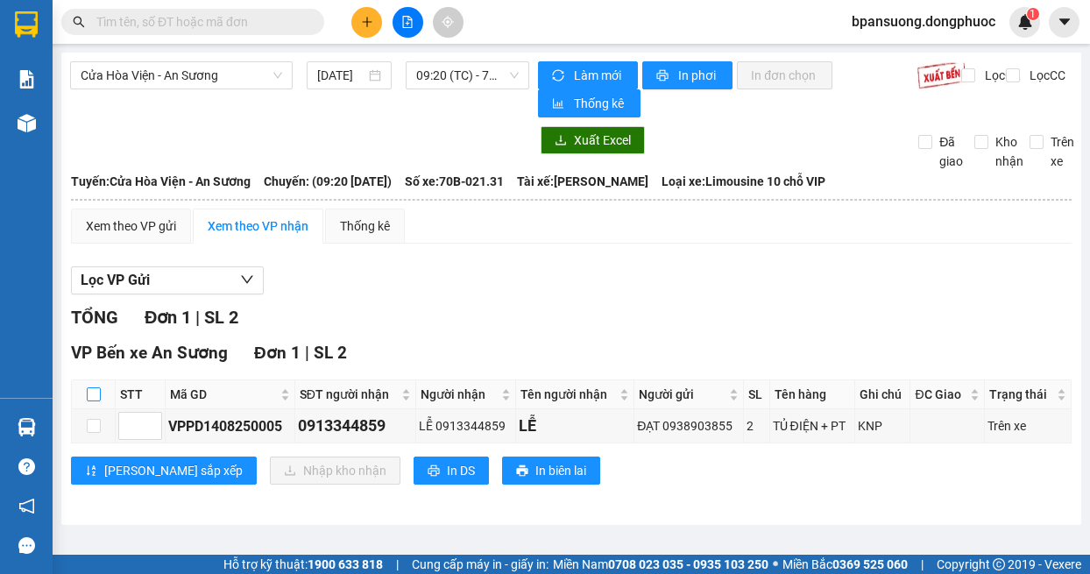
click at [92, 395] on input "checkbox" at bounding box center [94, 394] width 14 height 14
checkbox input "true"
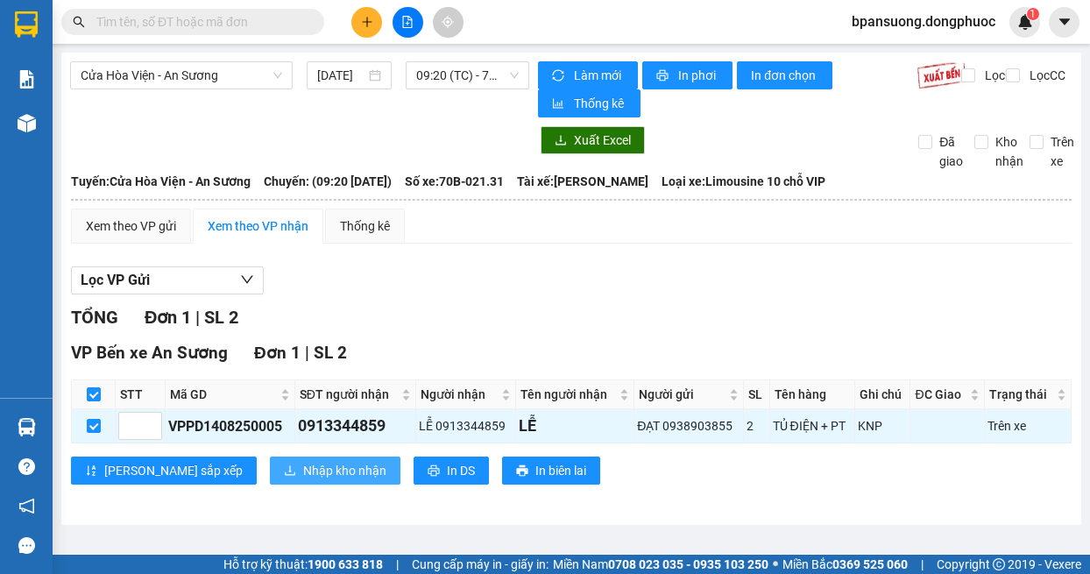
click at [303, 479] on span "Nhập kho nhận" at bounding box center [344, 470] width 83 height 19
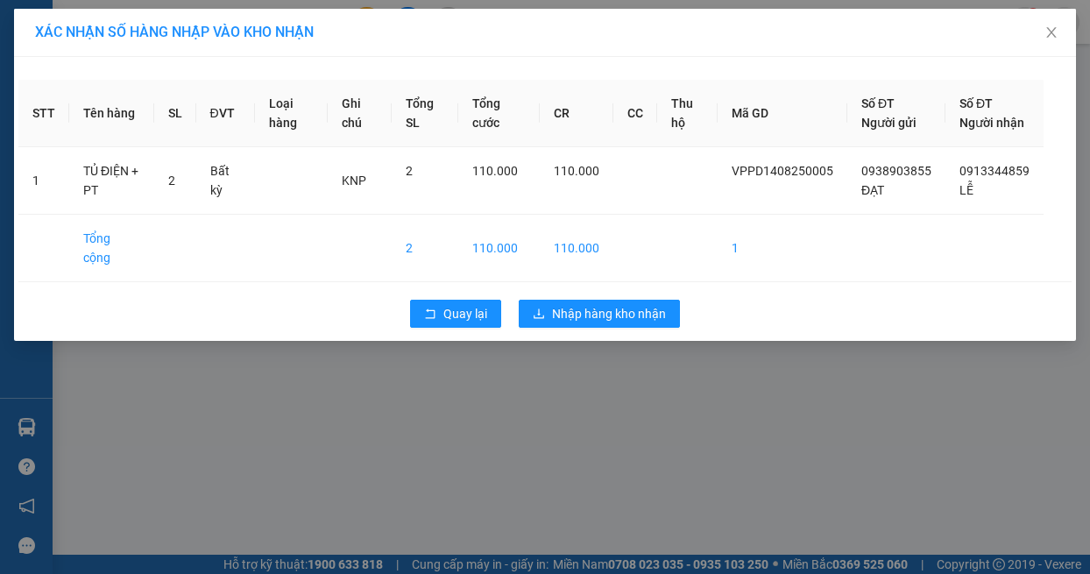
drag, startPoint x: 170, startPoint y: 421, endPoint x: 169, endPoint y: 400, distance: 21.0
click at [169, 400] on div "XÁC NHẬN SỐ HÀNG NHẬP VÀO KHO NHẬN STT Tên hàng SL ĐVT Loại hàng Ghi chú Tổng S…" at bounding box center [545, 287] width 1090 height 574
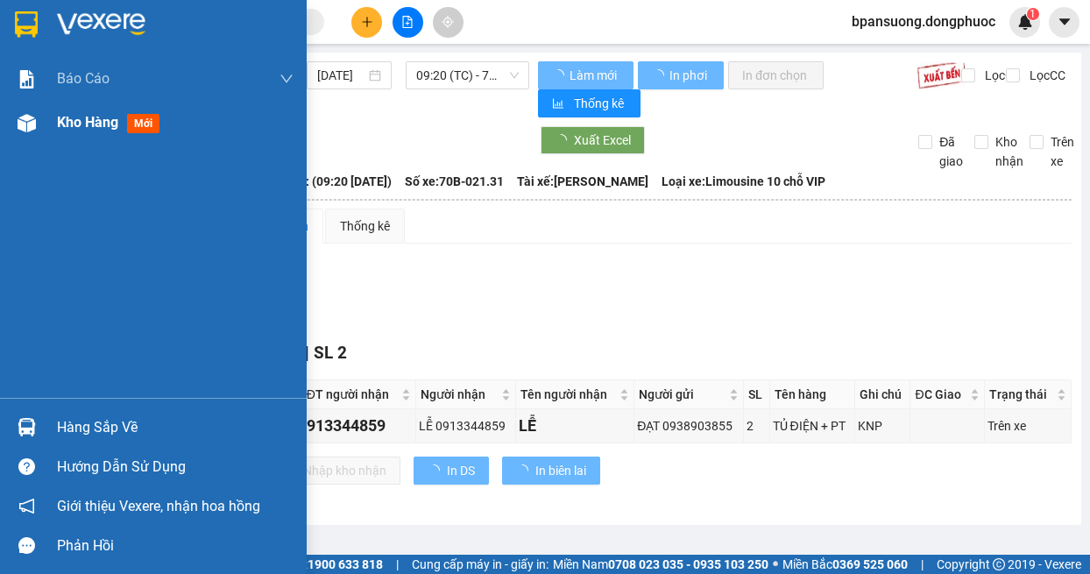
click at [29, 131] on img at bounding box center [27, 123] width 18 height 18
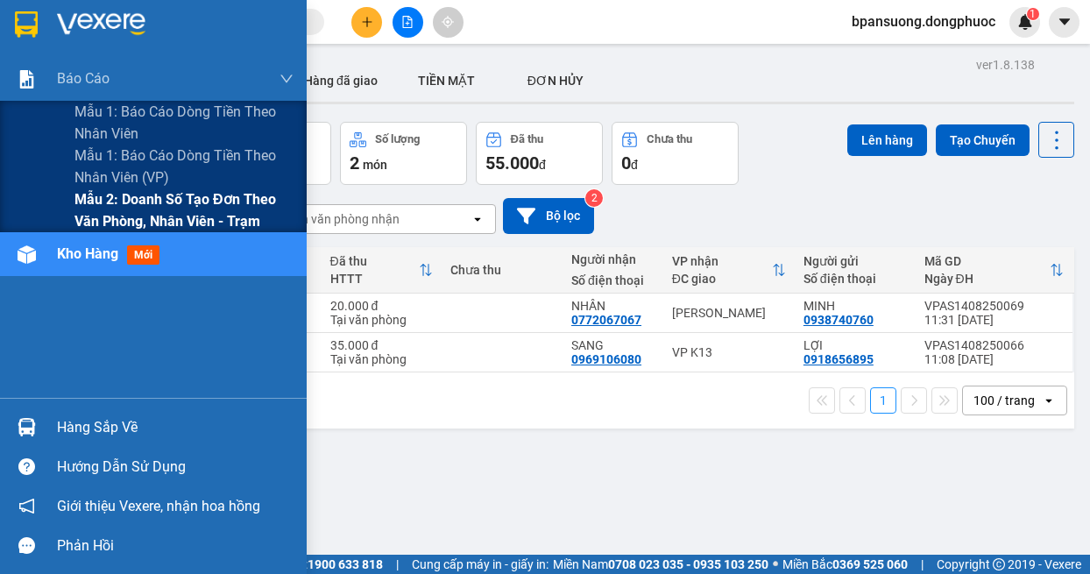
click at [179, 208] on span "Mẫu 2: Doanh số tạo đơn theo Văn phòng, nhân viên - Trạm" at bounding box center [183, 210] width 219 height 44
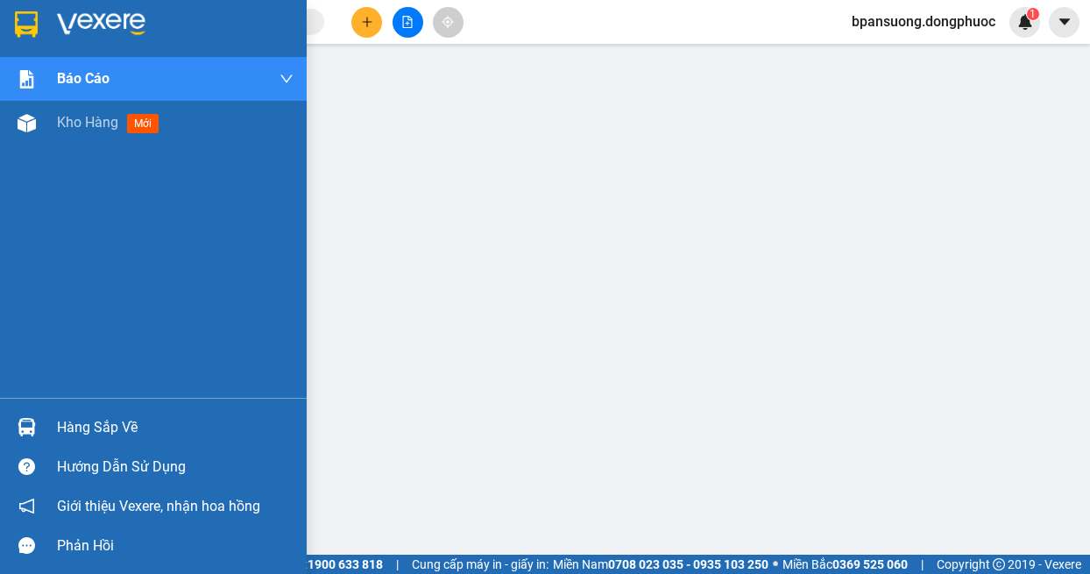
click at [25, 428] on img at bounding box center [27, 427] width 18 height 18
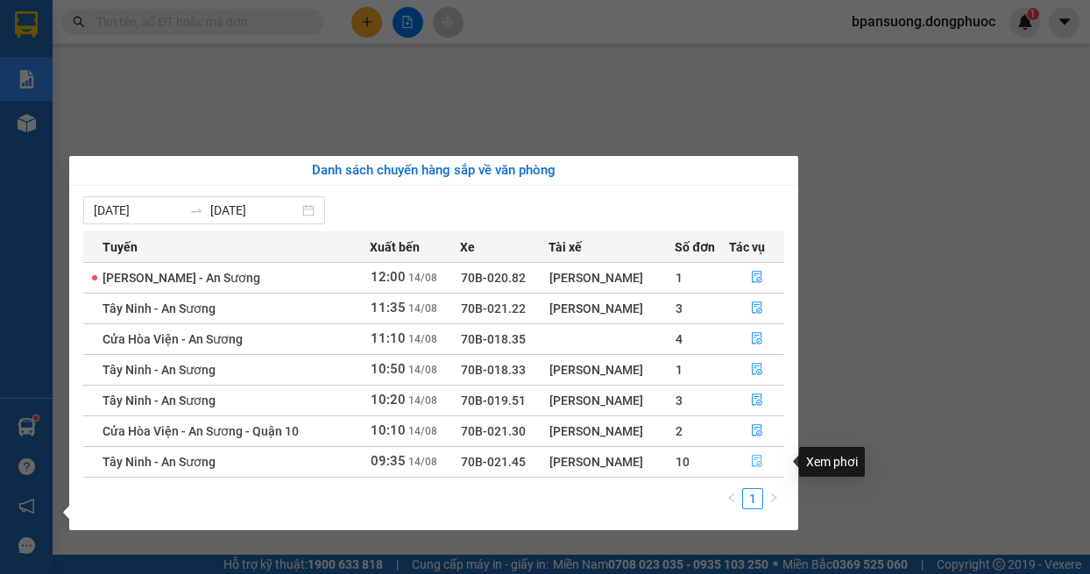
click at [752, 456] on icon "file-done" at bounding box center [757, 462] width 11 height 12
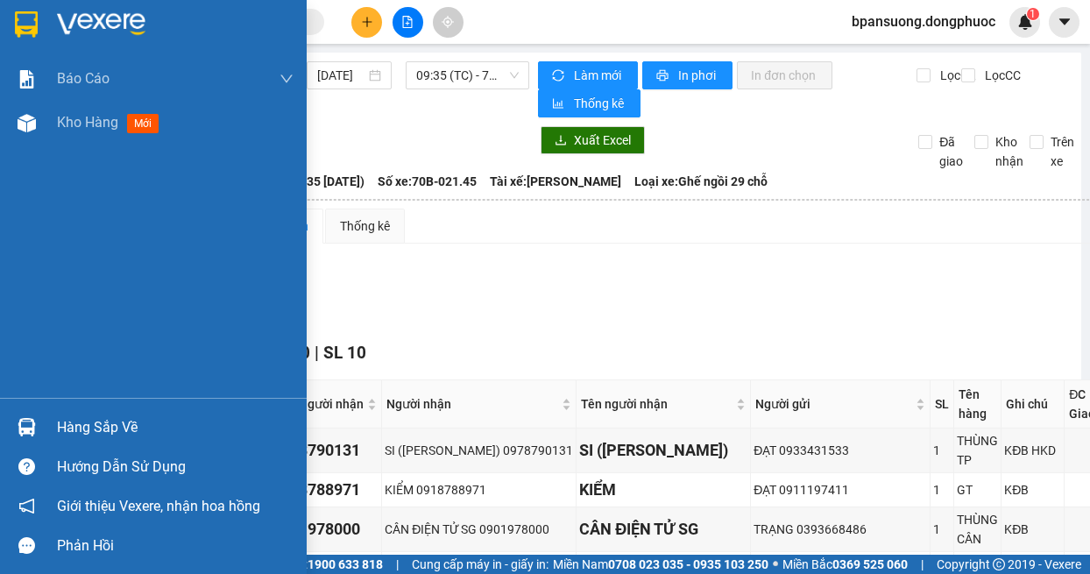
click at [26, 417] on div at bounding box center [26, 427] width 31 height 31
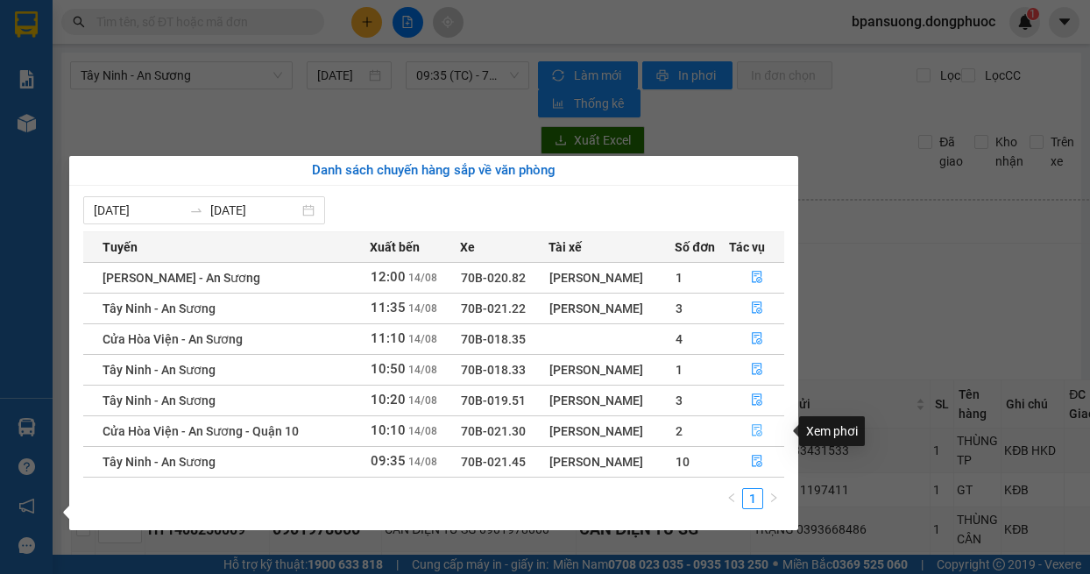
click at [755, 432] on icon "file-done" at bounding box center [757, 430] width 12 height 12
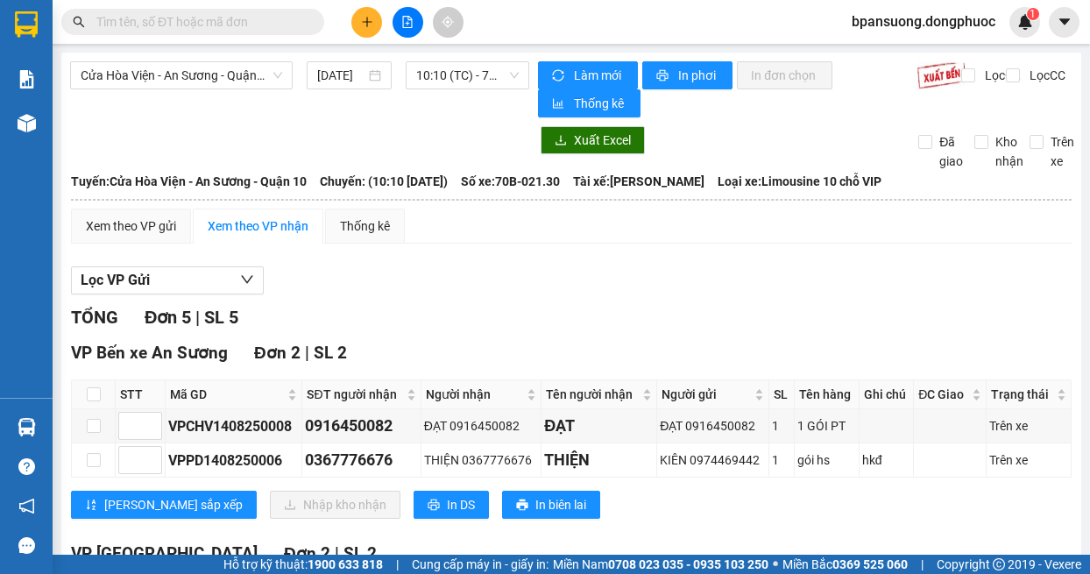
scroll to position [175, 0]
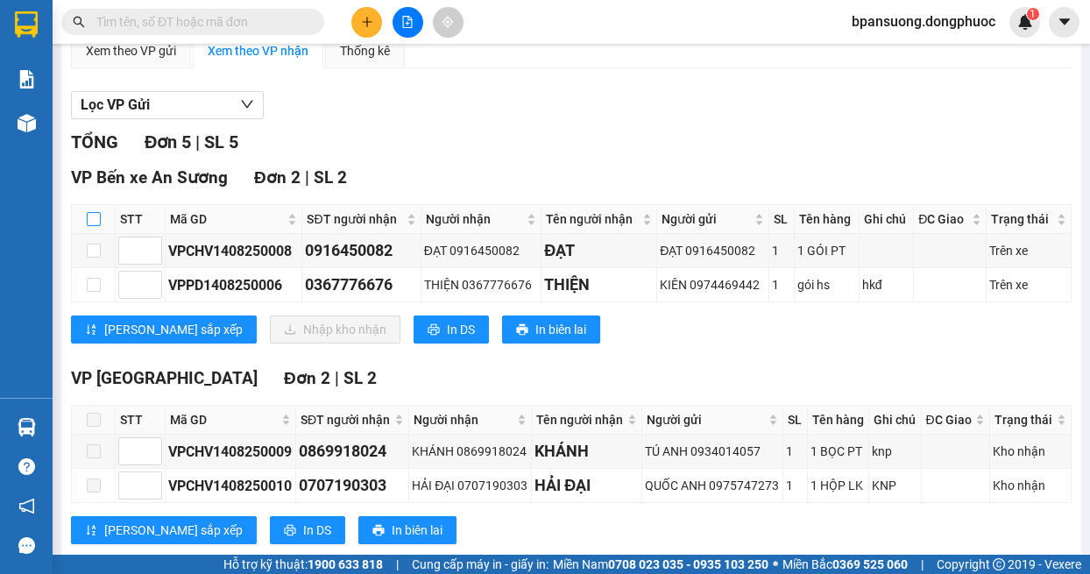
click at [88, 221] on input "checkbox" at bounding box center [94, 219] width 14 height 14
checkbox input "true"
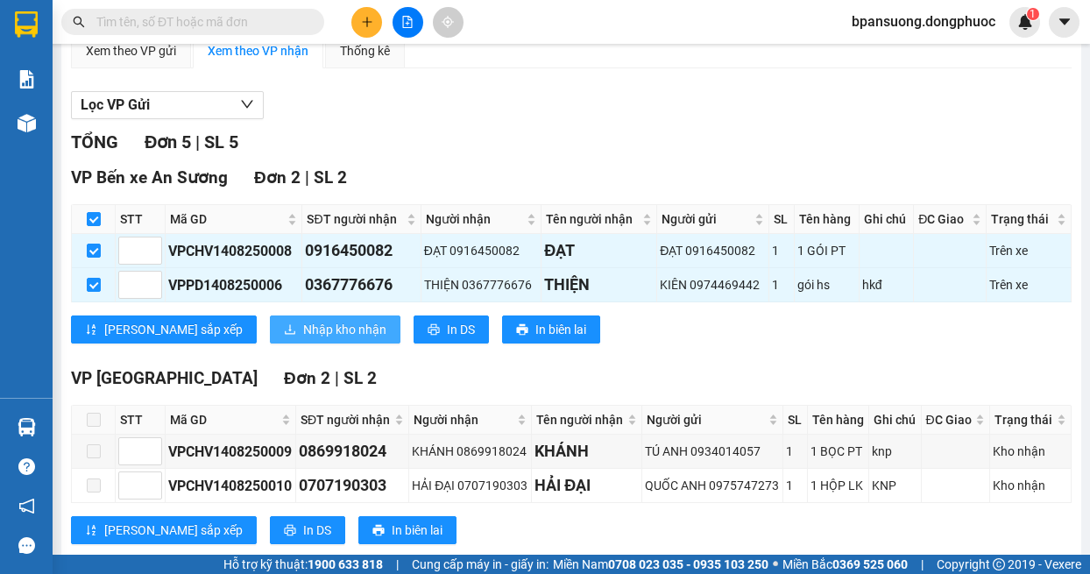
click at [303, 330] on span "Nhập kho nhận" at bounding box center [344, 329] width 83 height 19
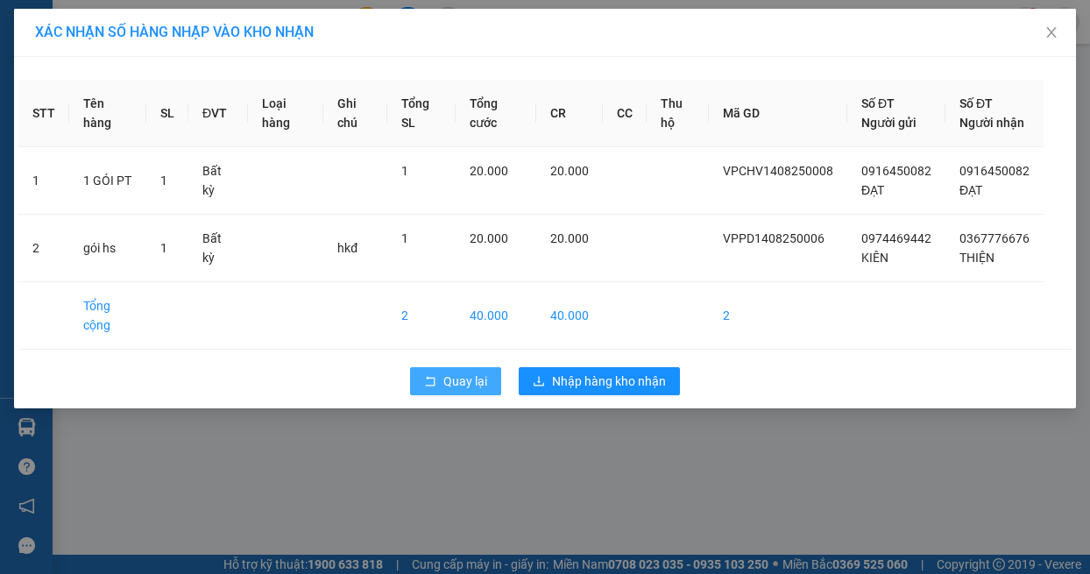
click at [463, 391] on span "Quay lại" at bounding box center [465, 380] width 44 height 19
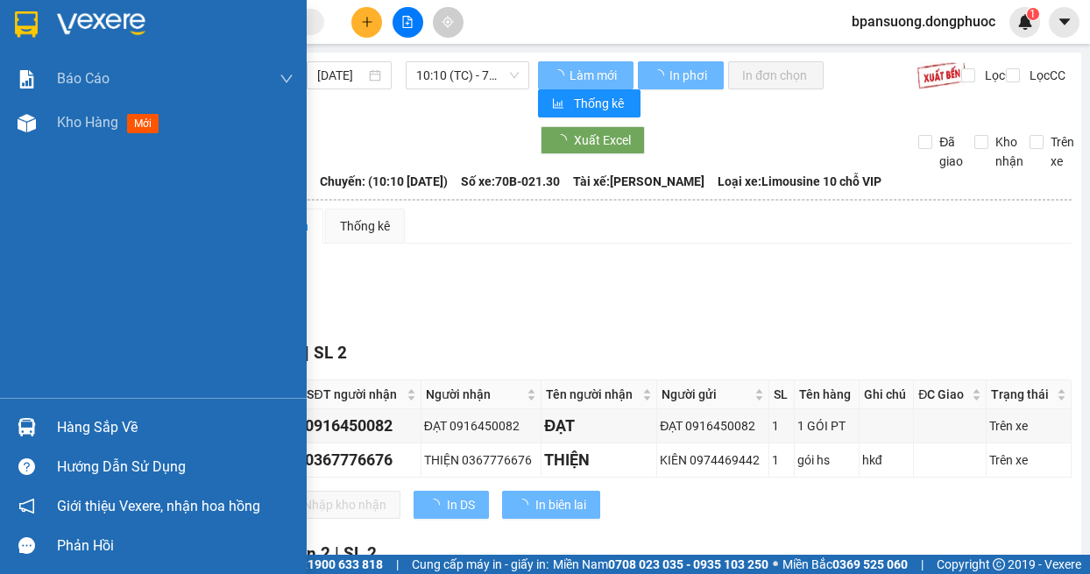
click at [26, 421] on img at bounding box center [27, 427] width 18 height 18
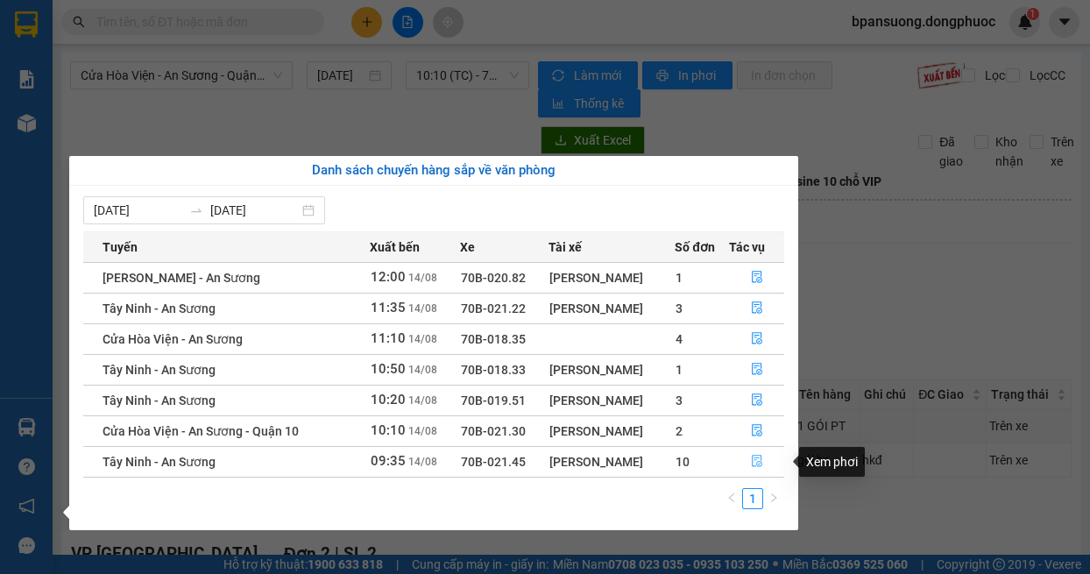
click at [763, 461] on button "button" at bounding box center [757, 462] width 54 height 28
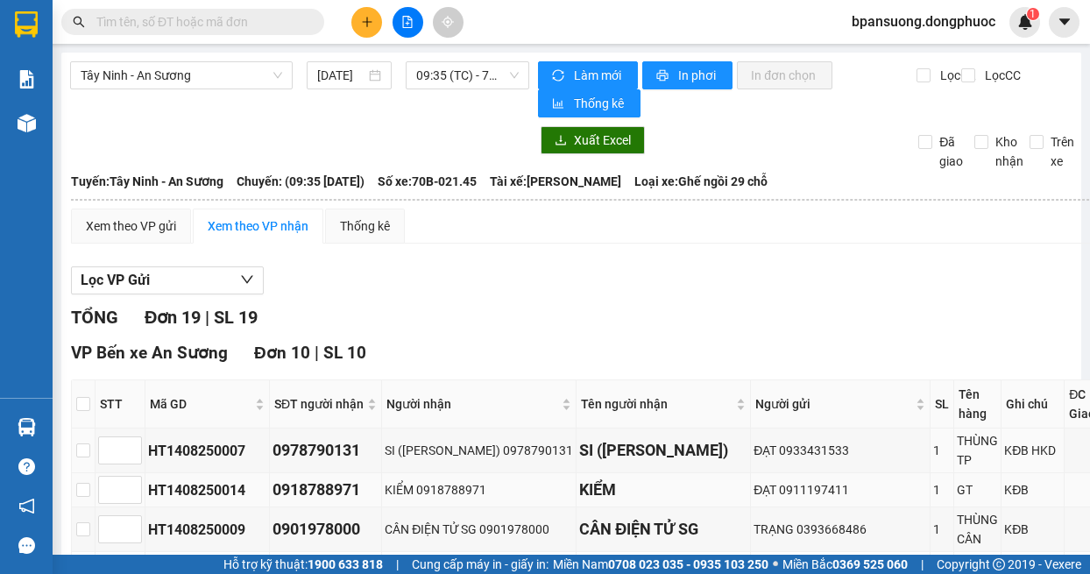
scroll to position [175, 0]
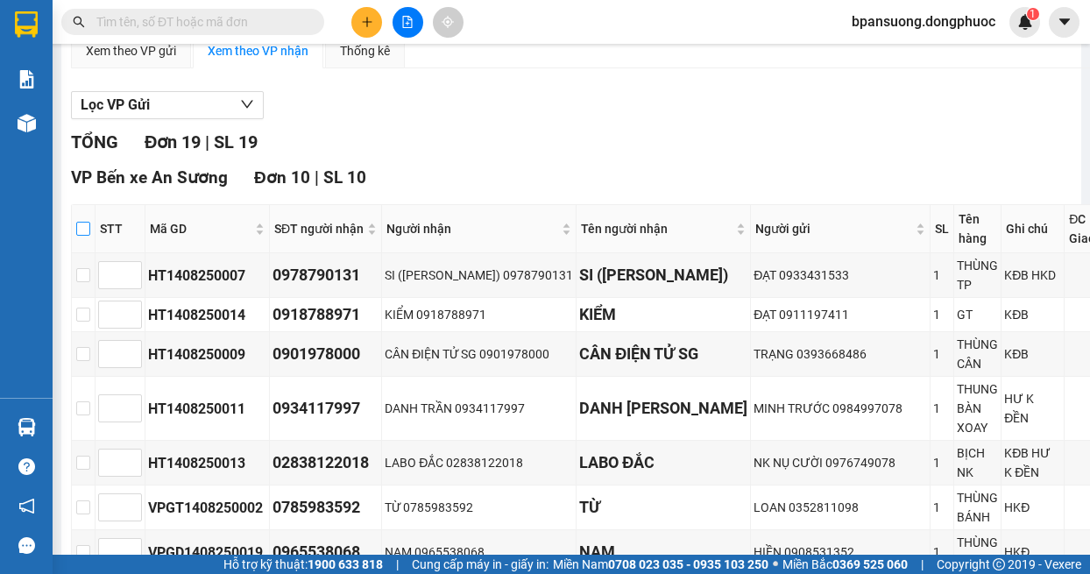
click at [81, 226] on input "checkbox" at bounding box center [83, 229] width 14 height 14
checkbox input "true"
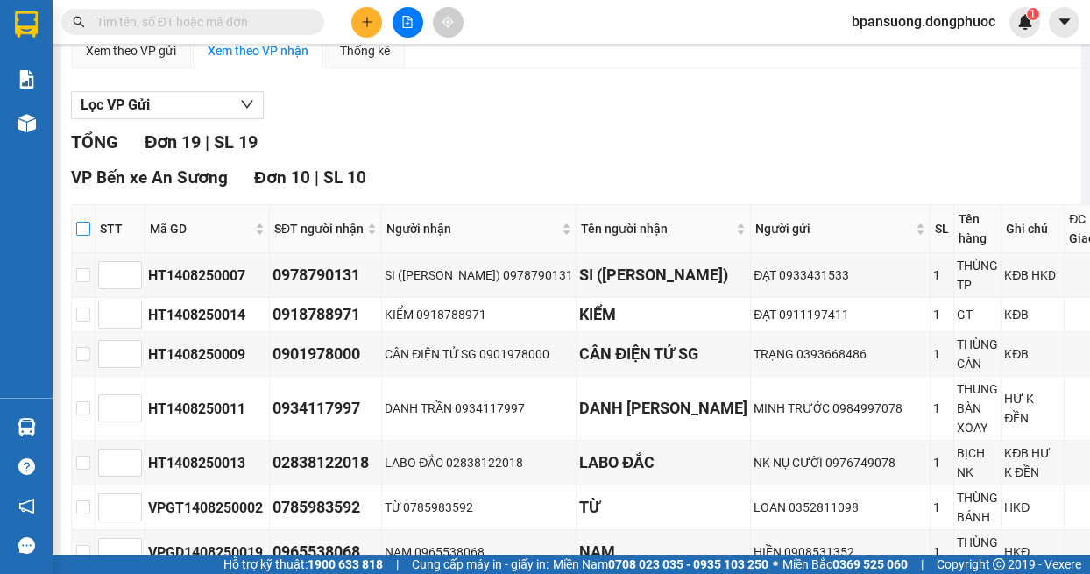
checkbox input "true"
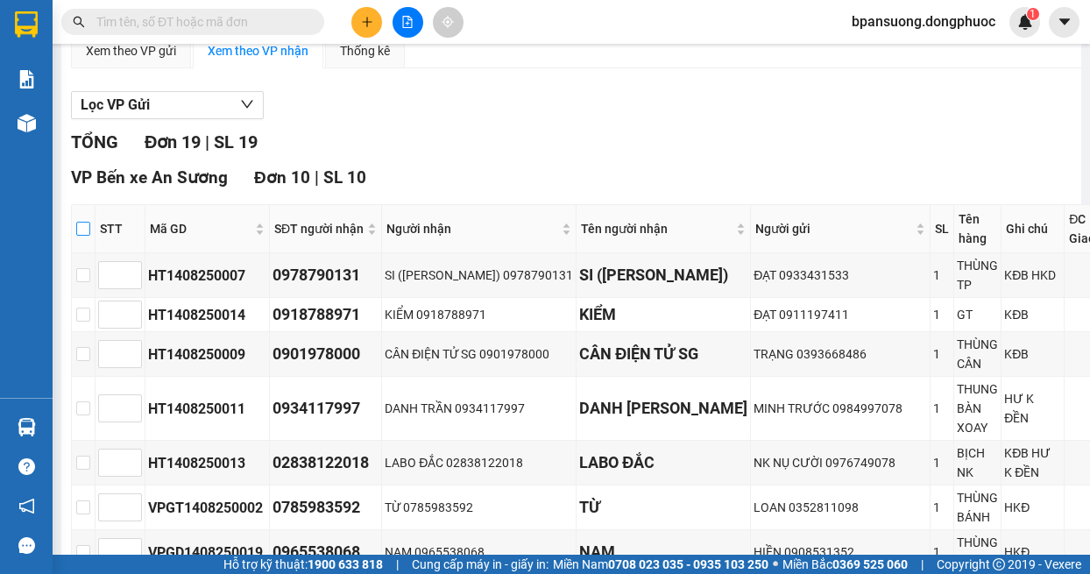
checkbox input "true"
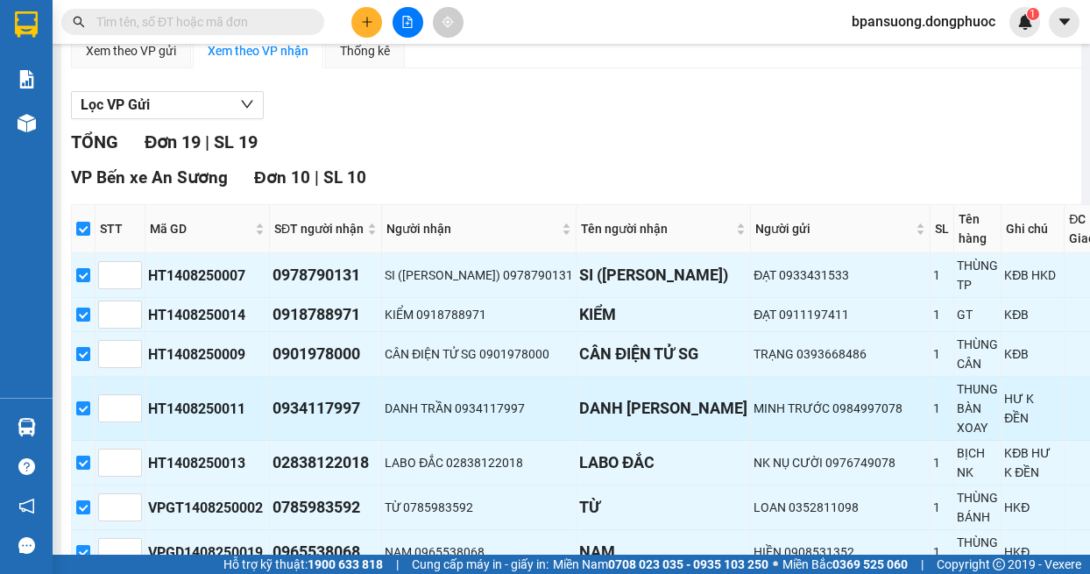
scroll to position [526, 0]
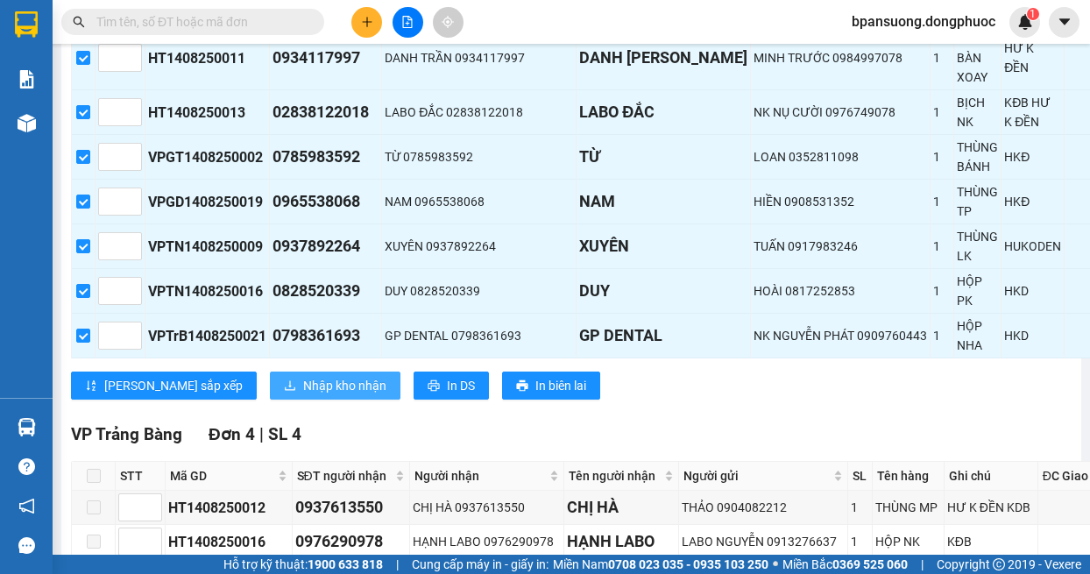
click at [303, 388] on span "Nhập kho nhận" at bounding box center [344, 385] width 83 height 19
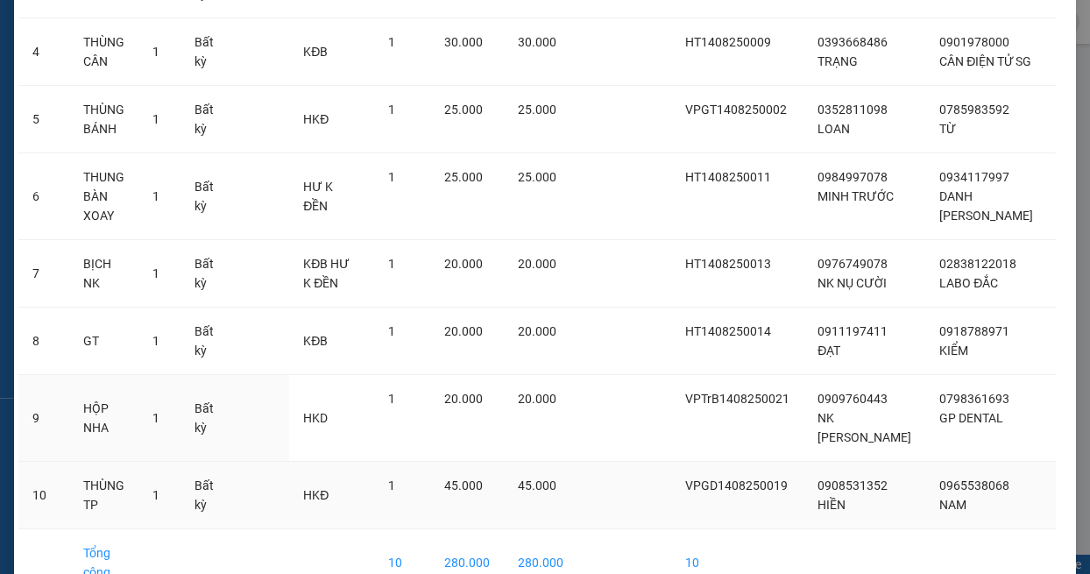
scroll to position [414, 0]
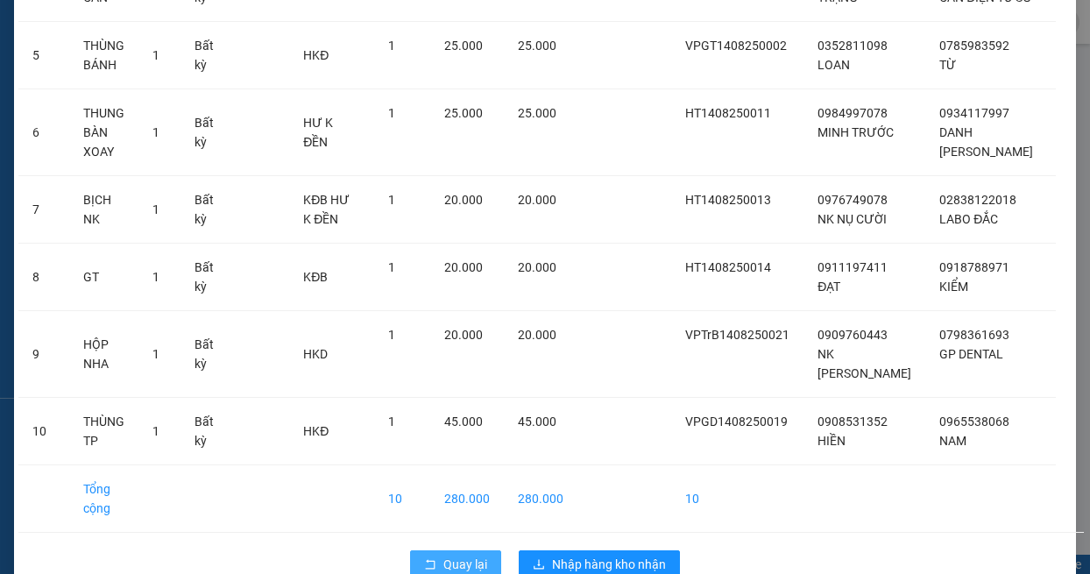
click at [450, 554] on span "Quay lại" at bounding box center [465, 563] width 44 height 19
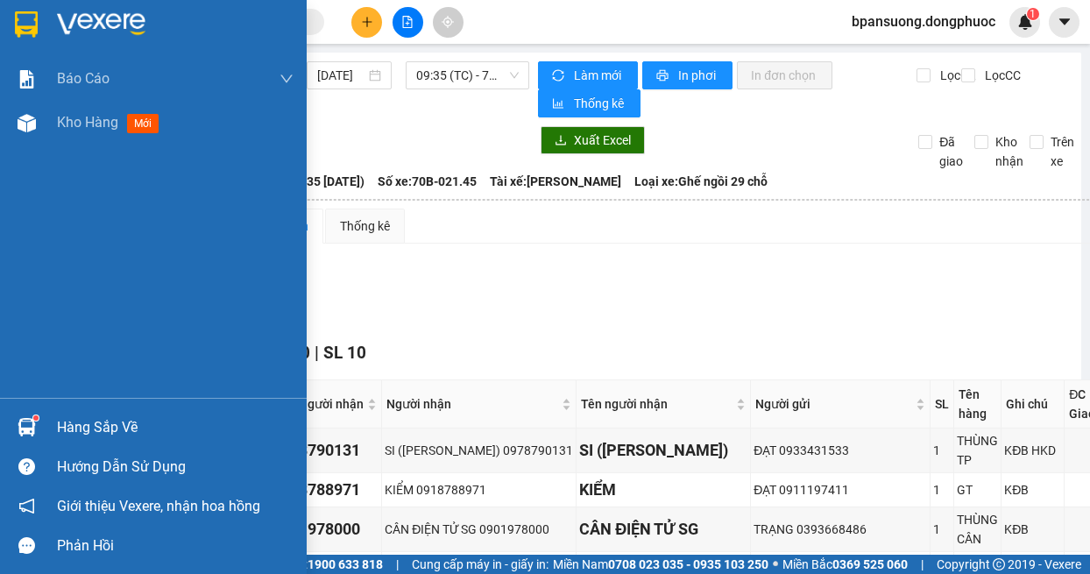
click at [35, 418] on sup at bounding box center [35, 417] width 5 height 5
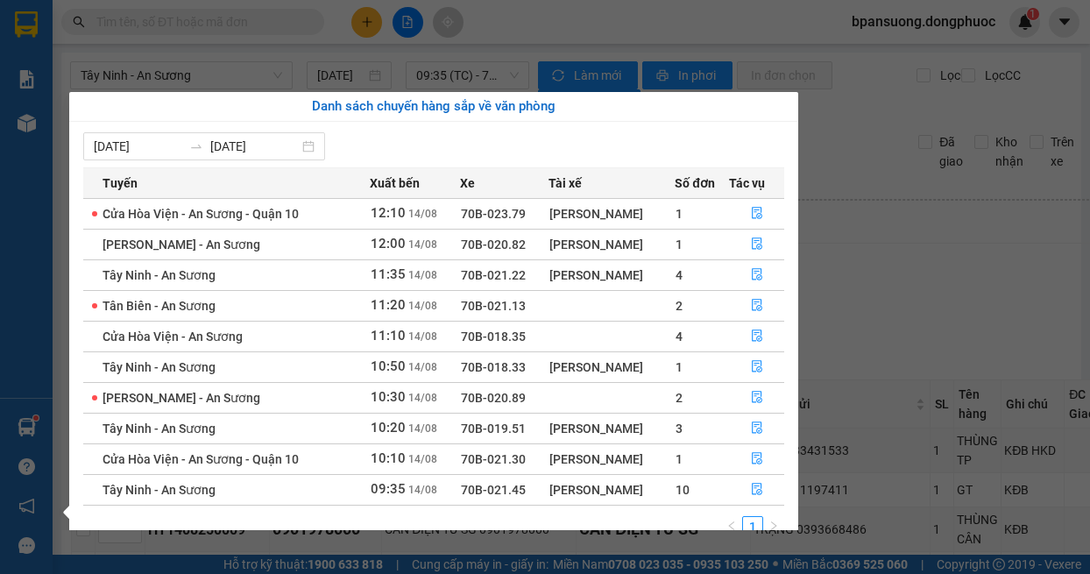
scroll to position [28, 0]
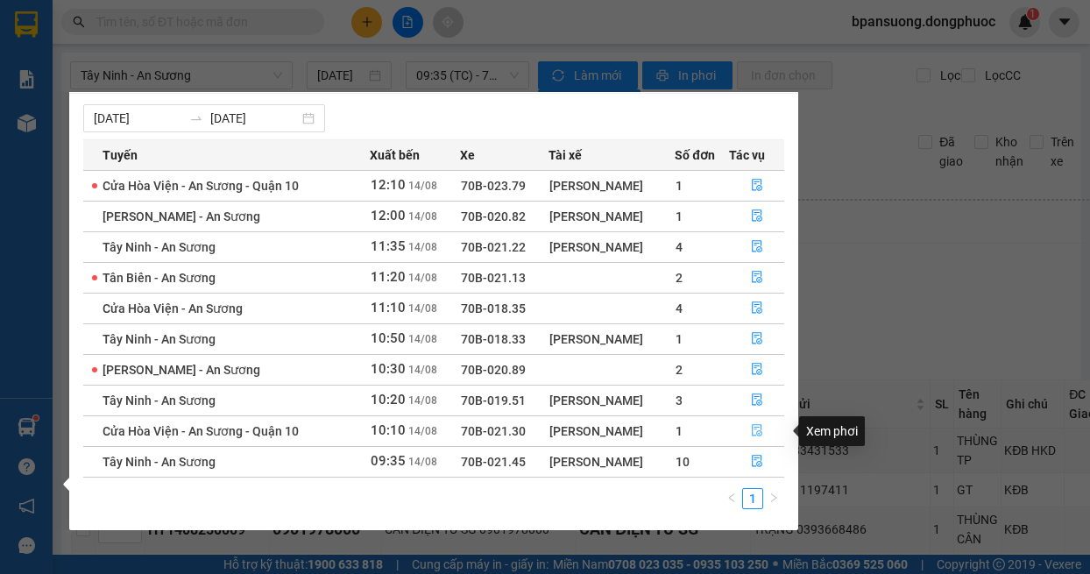
click at [757, 427] on icon "file-done" at bounding box center [757, 431] width 11 height 12
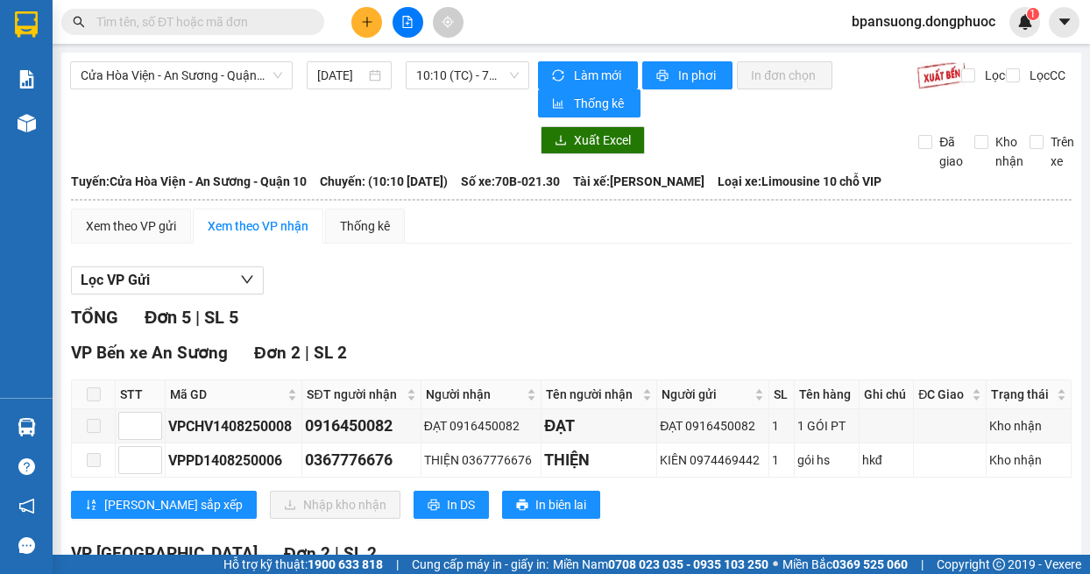
scroll to position [175, 0]
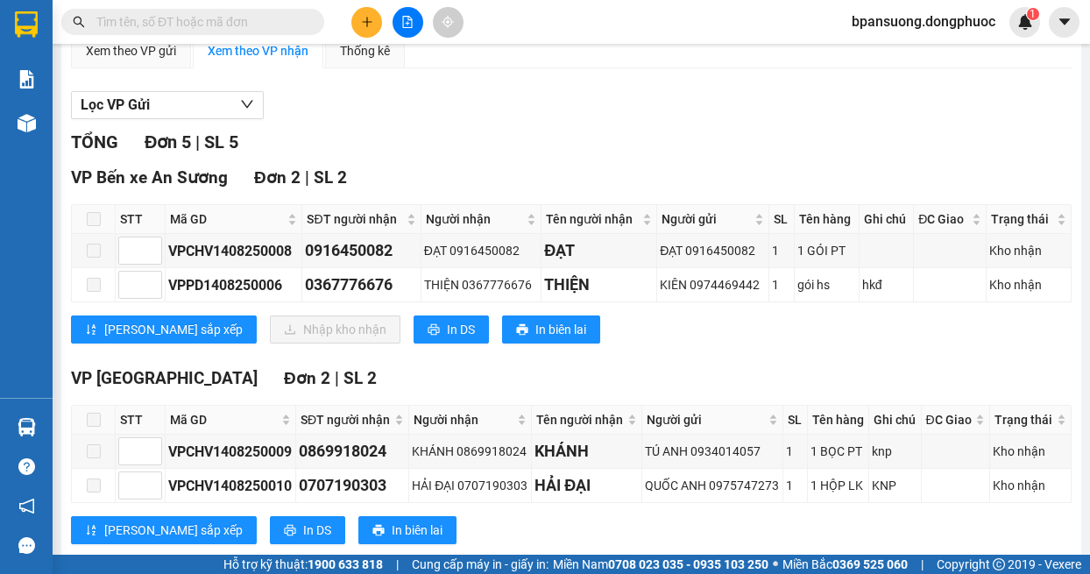
click at [89, 224] on span at bounding box center [94, 219] width 14 height 14
click at [496, 127] on div "Lọc VP Gửi TỔNG Đơn 5 | SL 5 VP Bến xe An Sương Đơn 2 | SL 2 STT Mã GD SĐT ngư…" at bounding box center [571, 431] width 1000 height 699
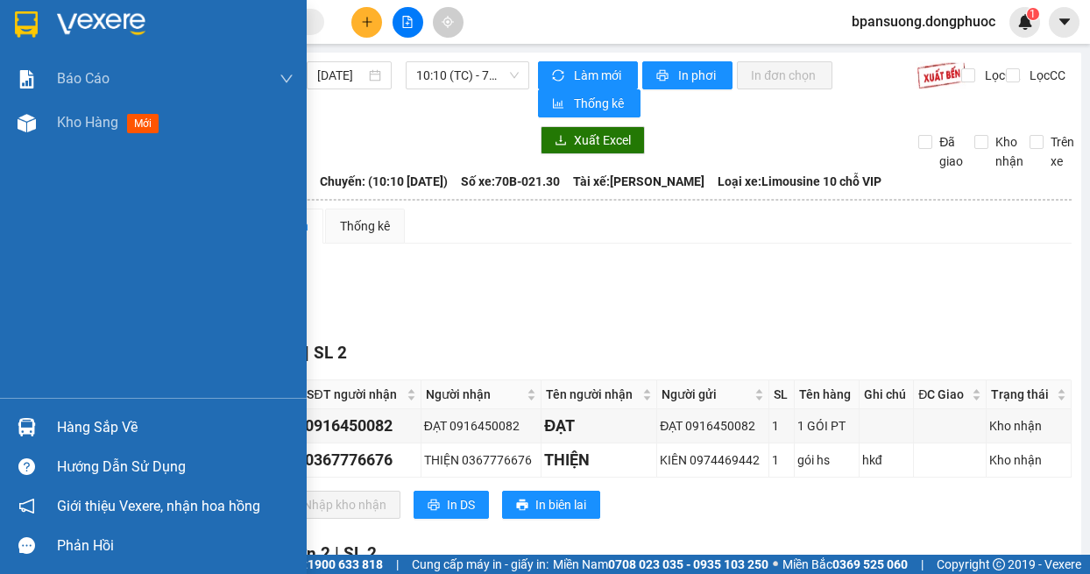
click at [25, 424] on img at bounding box center [27, 427] width 18 height 18
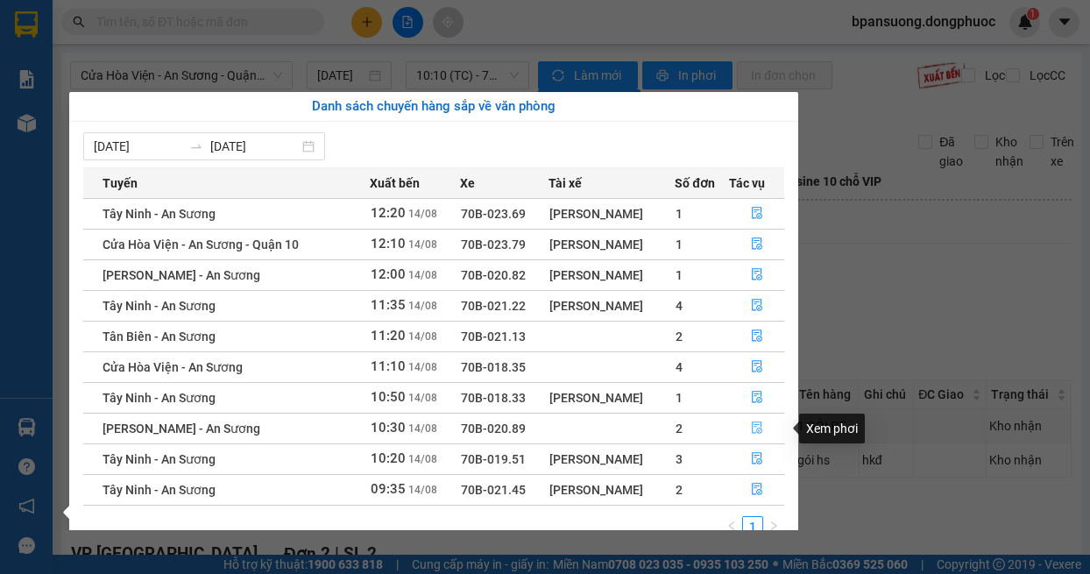
click at [759, 424] on icon "file-done" at bounding box center [757, 427] width 12 height 12
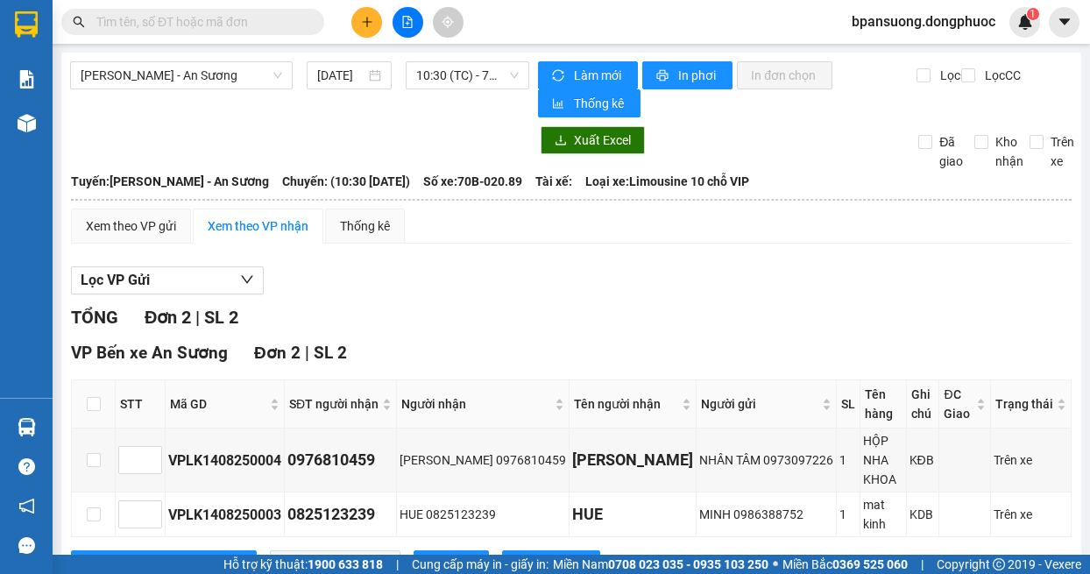
scroll to position [43, 0]
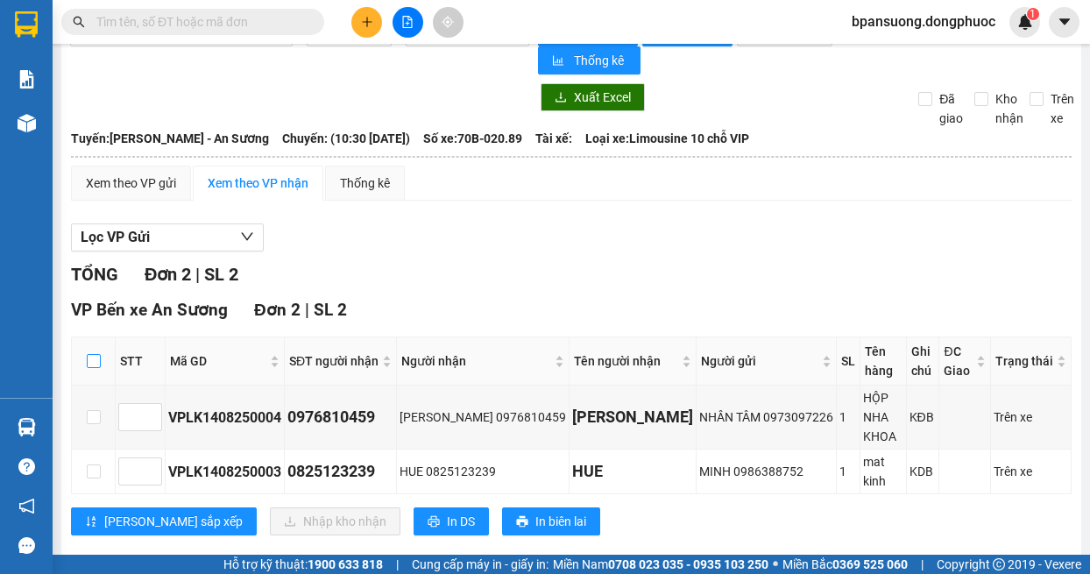
click at [87, 359] on input "checkbox" at bounding box center [94, 361] width 14 height 14
checkbox input "true"
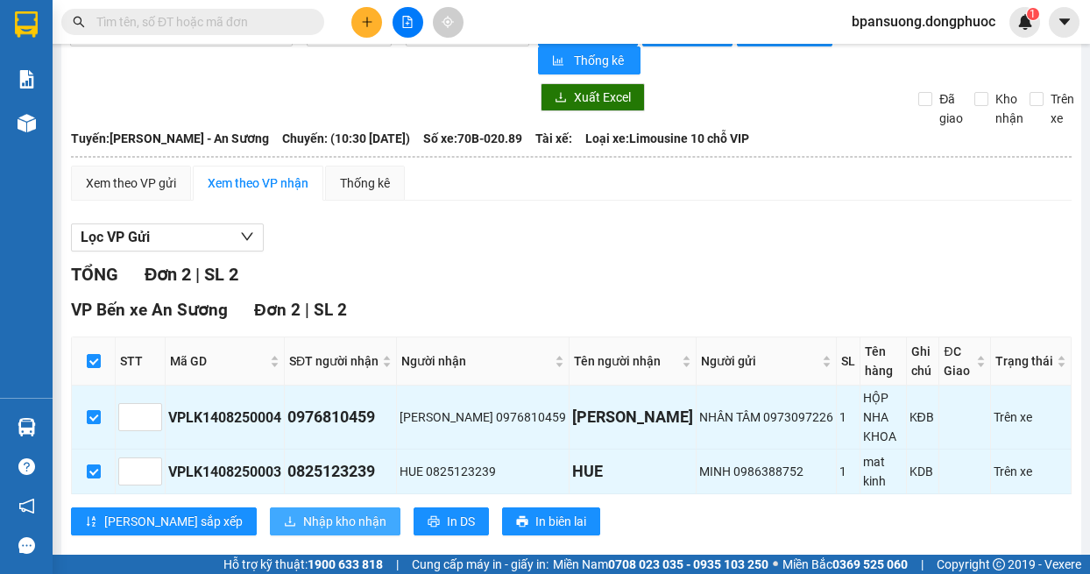
click at [270, 507] on button "Nhập kho nhận" at bounding box center [335, 521] width 131 height 28
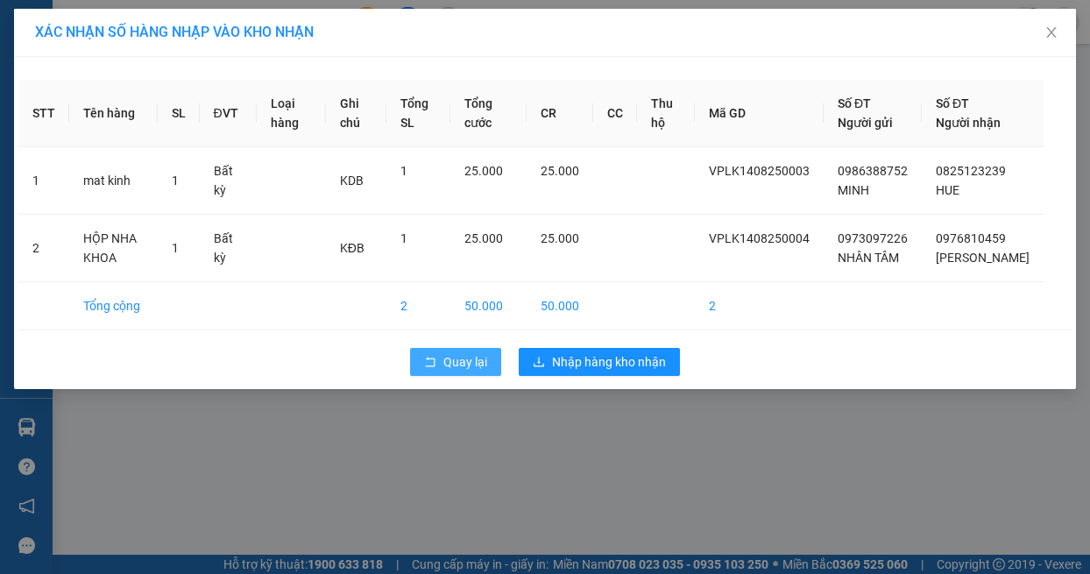
click at [441, 376] on button "Quay lại" at bounding box center [455, 362] width 91 height 28
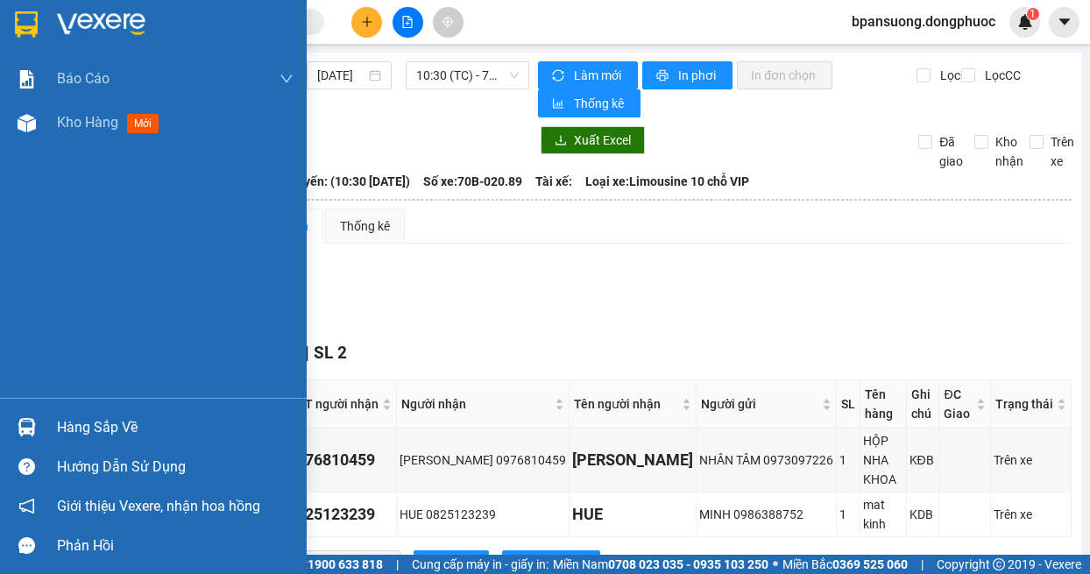
click at [38, 420] on div at bounding box center [26, 427] width 31 height 31
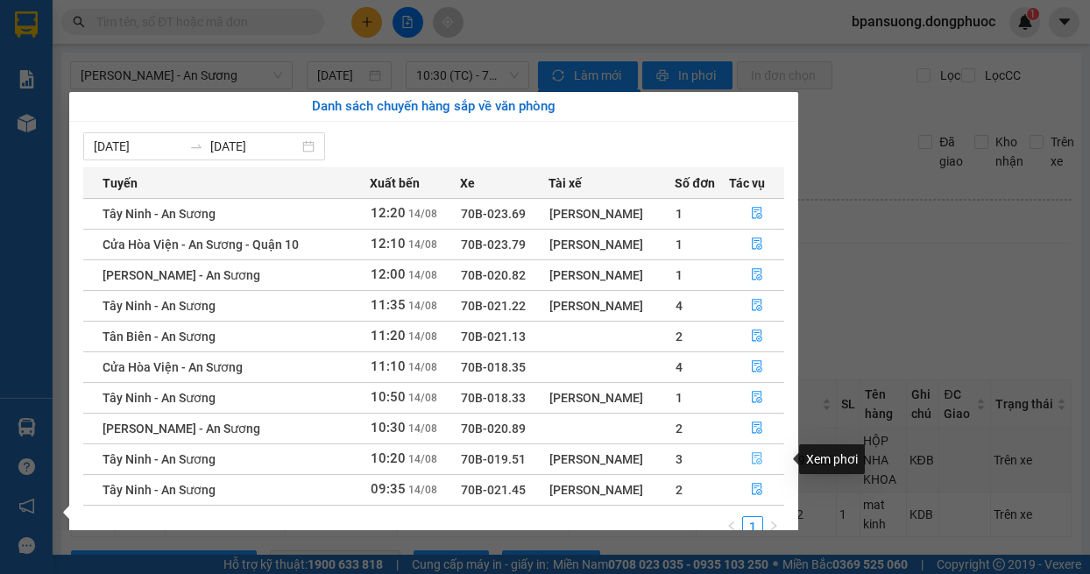
click at [754, 461] on icon "file-done" at bounding box center [757, 458] width 12 height 12
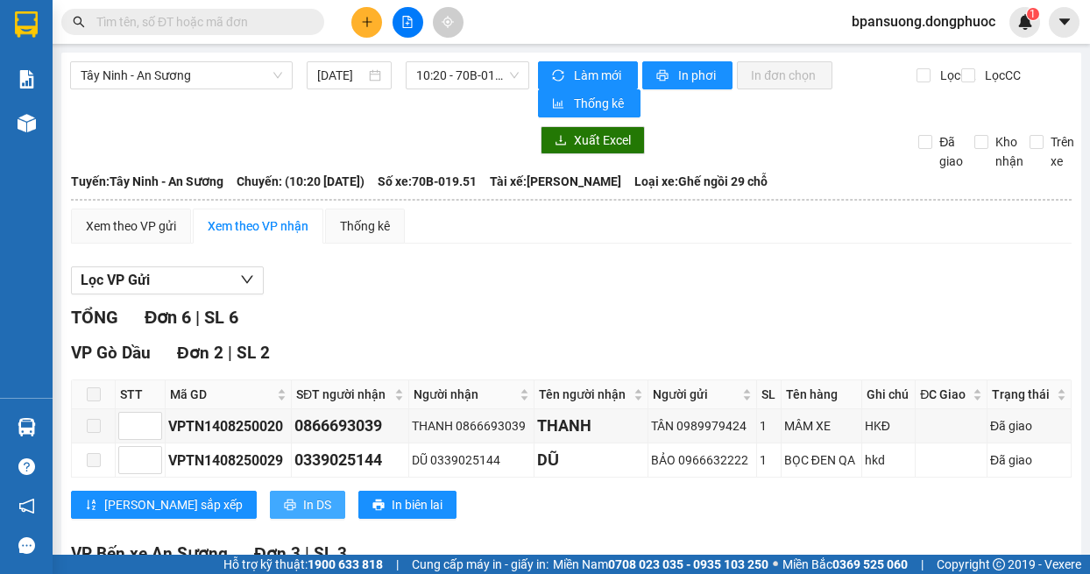
scroll to position [175, 0]
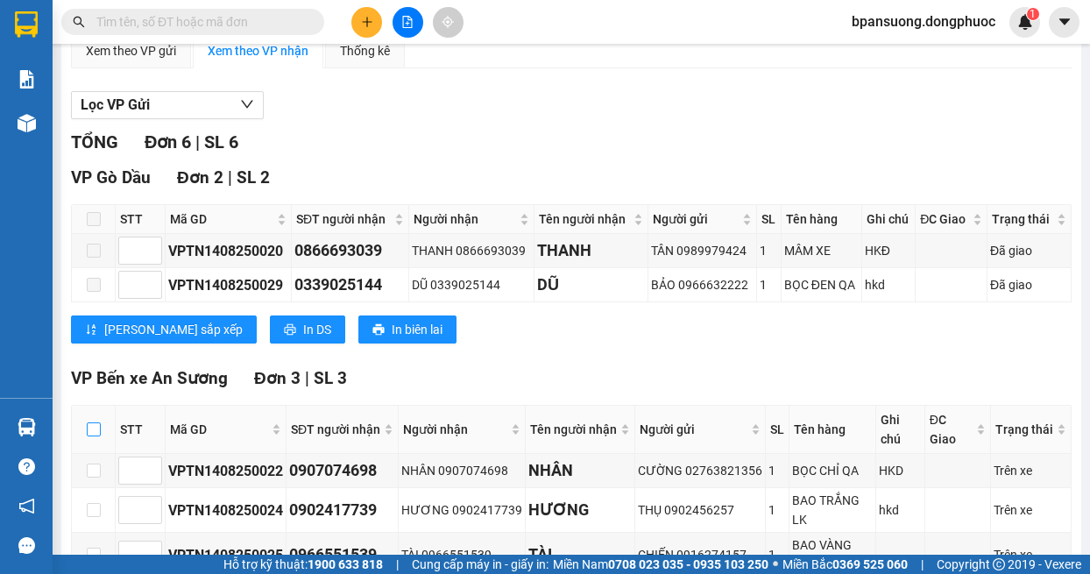
click at [96, 426] on input "checkbox" at bounding box center [94, 429] width 14 height 14
checkbox input "true"
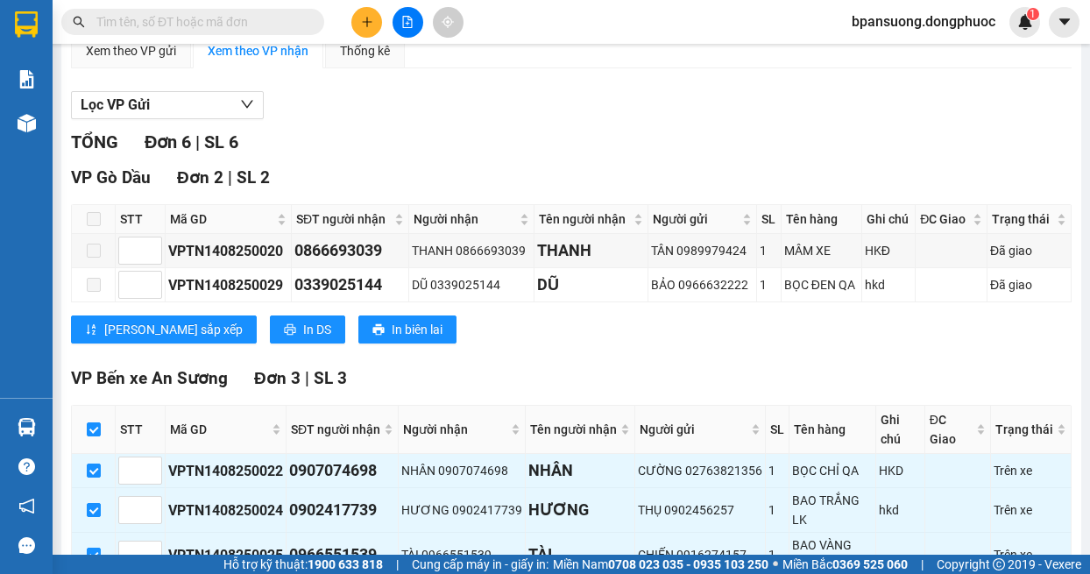
scroll to position [350, 0]
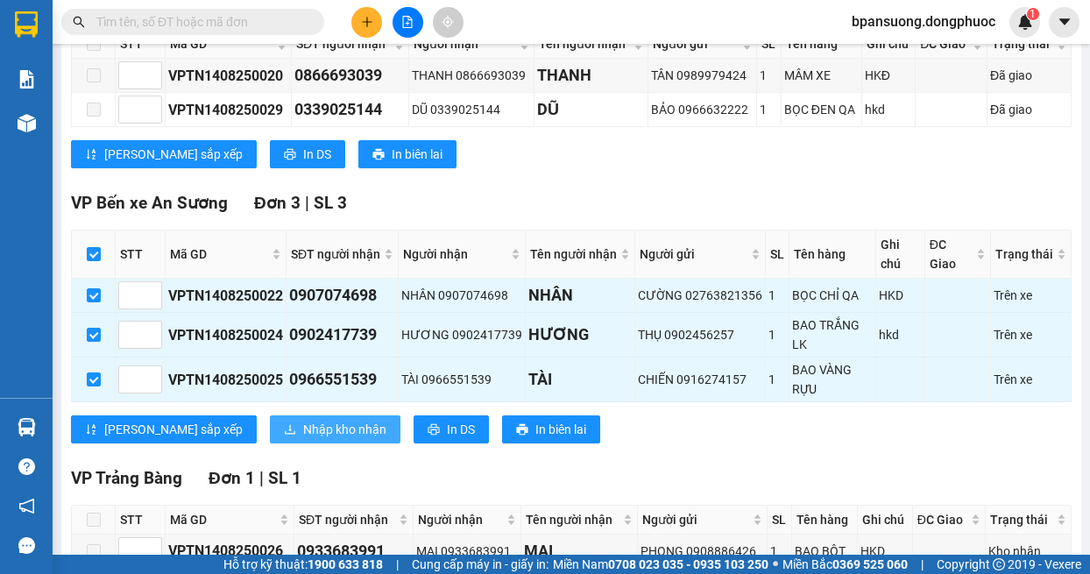
click at [303, 429] on span "Nhập kho nhận" at bounding box center [344, 429] width 83 height 19
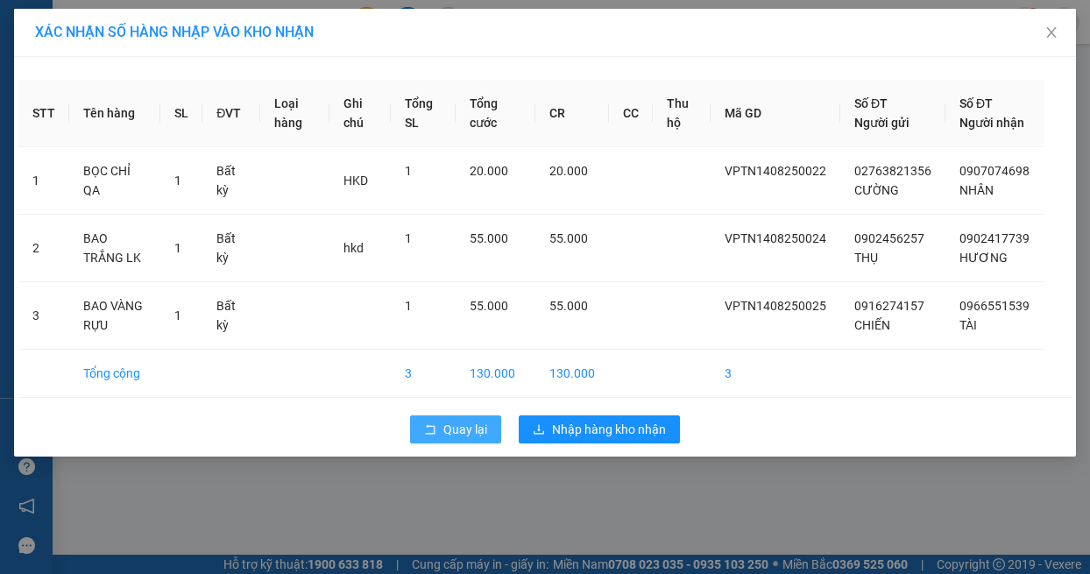
click at [417, 443] on button "Quay lại" at bounding box center [455, 429] width 91 height 28
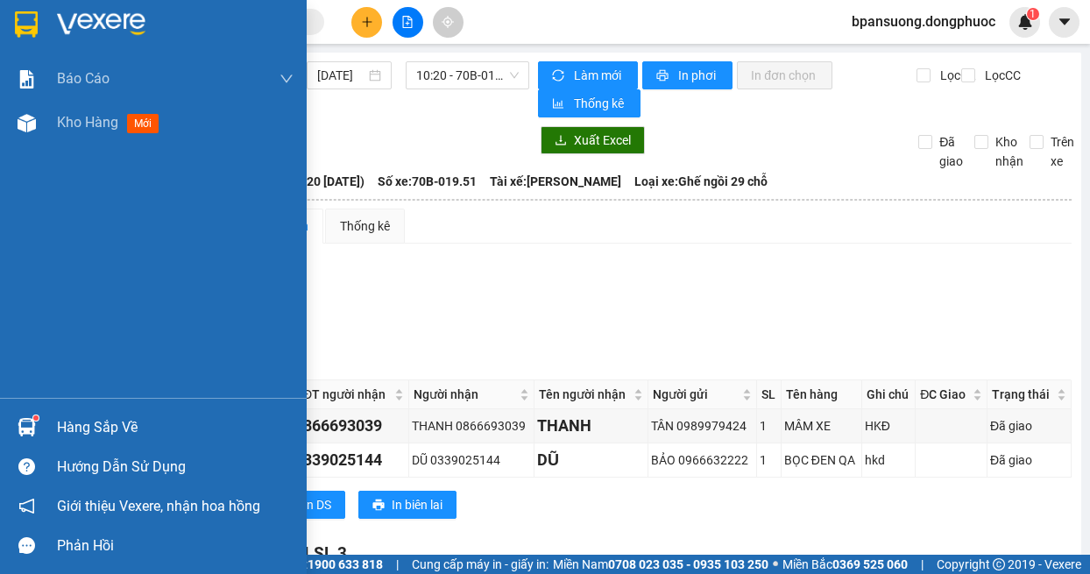
click at [49, 423] on div "Hàng sắp về" at bounding box center [153, 426] width 307 height 39
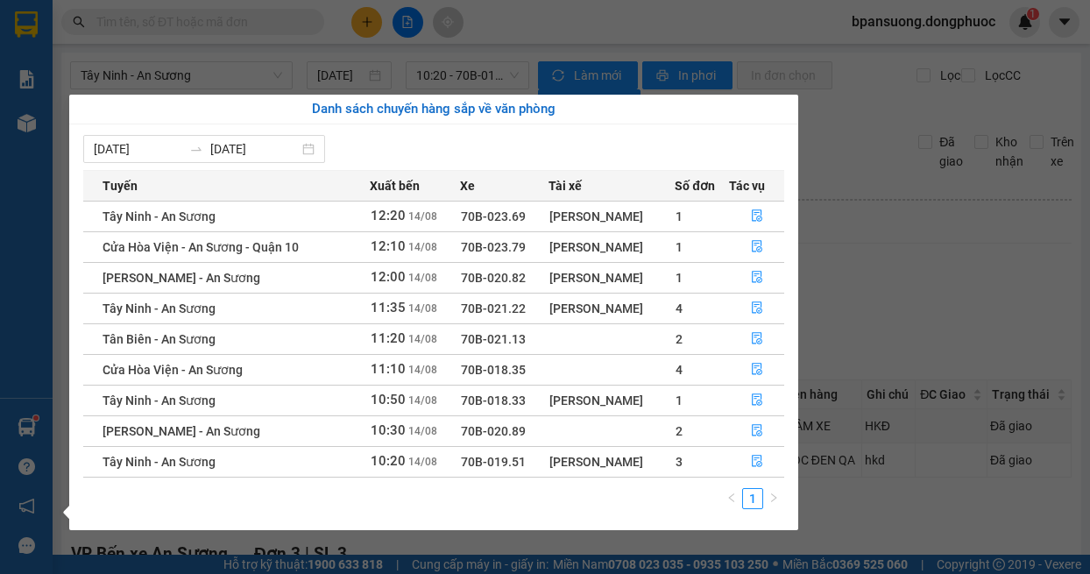
click at [838, 308] on section "Kết quả tìm kiếm ( 0 ) Bộ lọc No Data bpansuong.dongphuoc 1 Báo cáo Mẫu 1: Báo …" at bounding box center [545, 287] width 1090 height 574
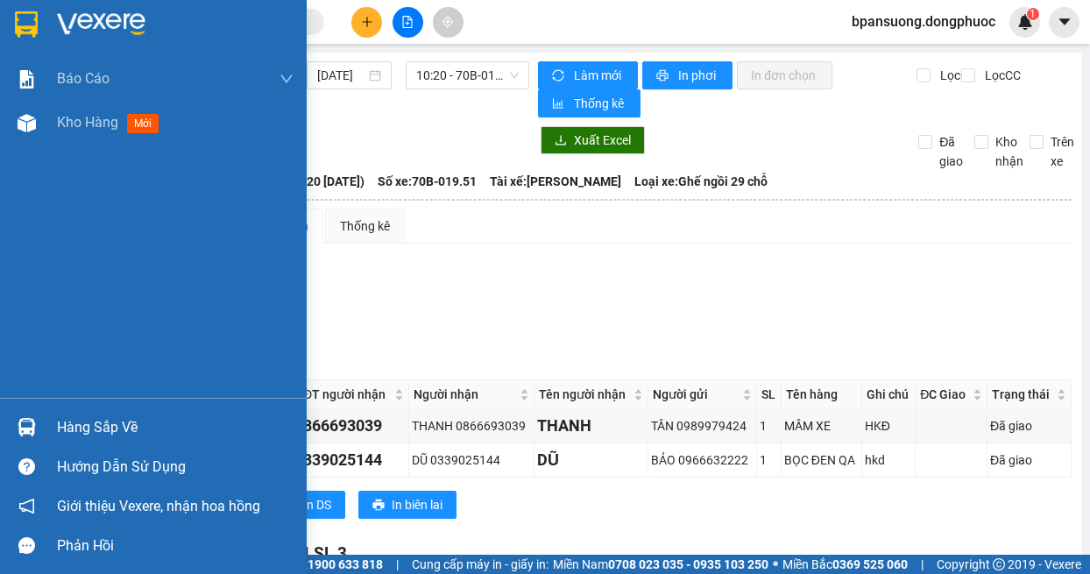
drag, startPoint x: 47, startPoint y: 433, endPoint x: 59, endPoint y: 413, distance: 22.4
click at [47, 432] on div "Hàng sắp về" at bounding box center [153, 426] width 307 height 39
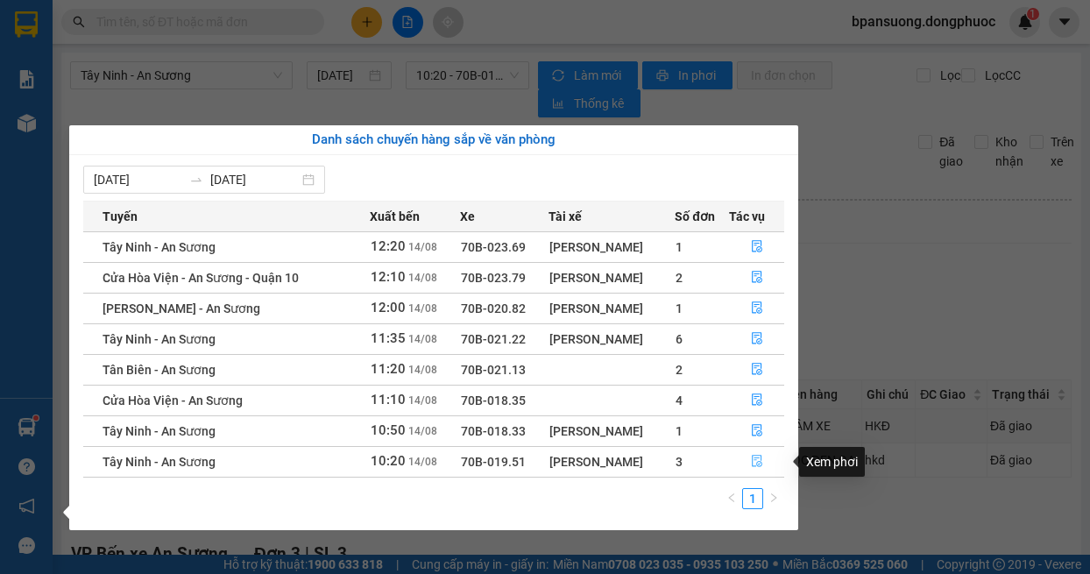
click at [751, 459] on icon "file-done" at bounding box center [757, 461] width 12 height 12
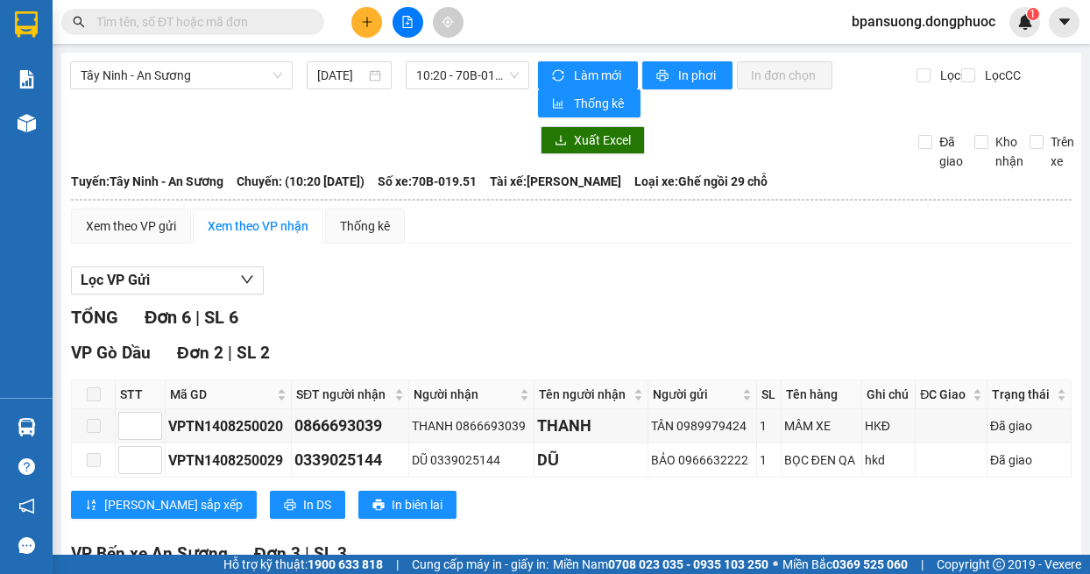
scroll to position [175, 0]
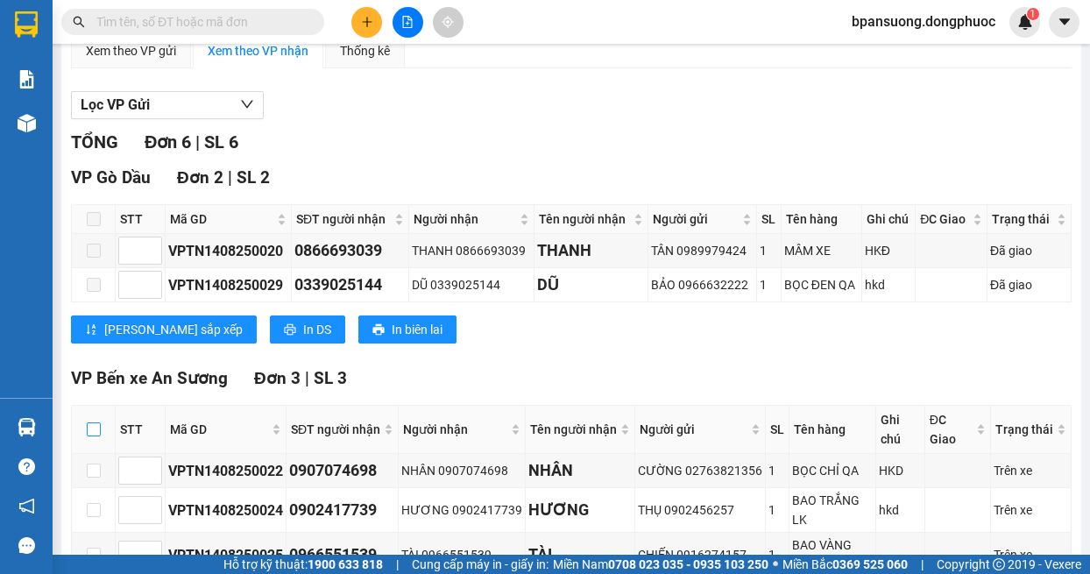
click at [87, 425] on input "checkbox" at bounding box center [94, 429] width 14 height 14
checkbox input "true"
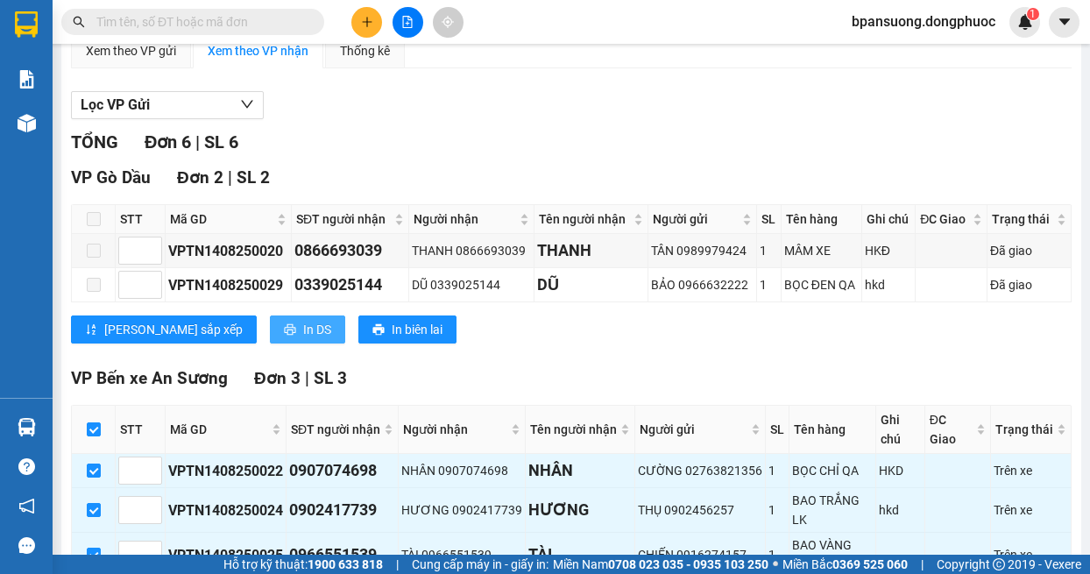
scroll to position [350, 0]
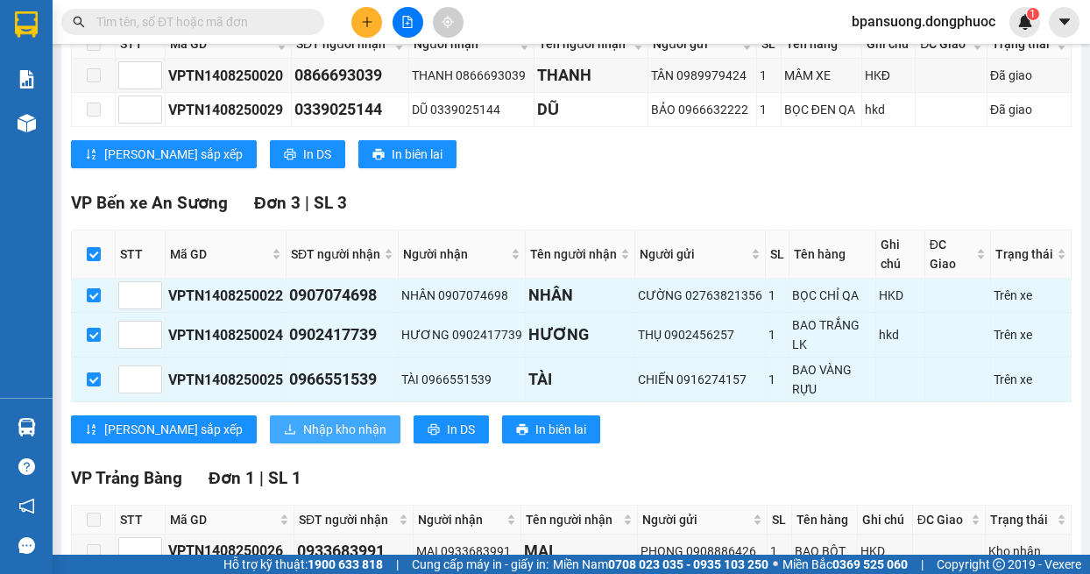
click at [303, 433] on span "Nhập kho nhận" at bounding box center [344, 429] width 83 height 19
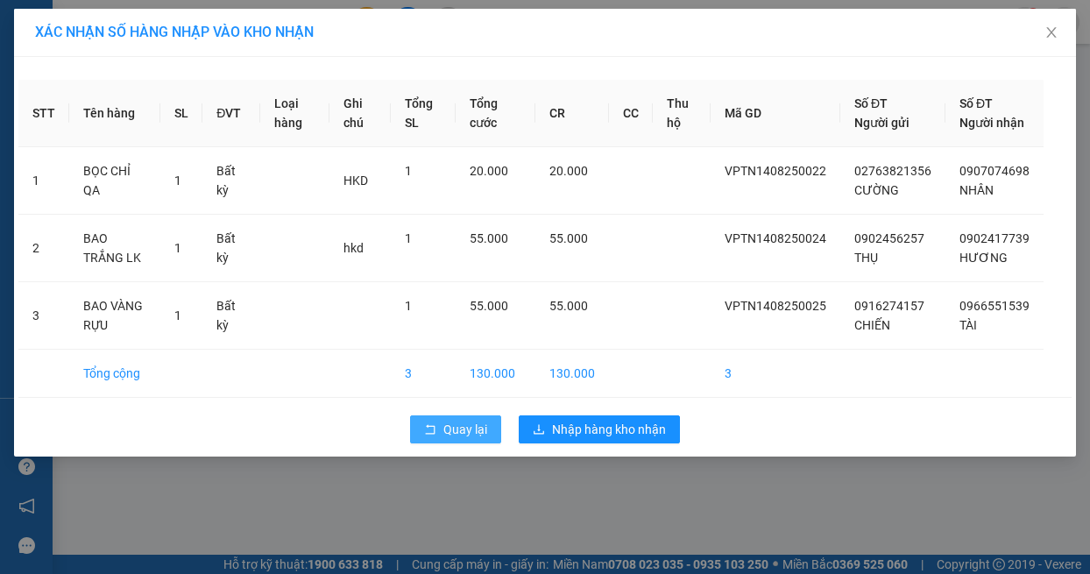
click at [459, 439] on span "Quay lại" at bounding box center [465, 429] width 44 height 19
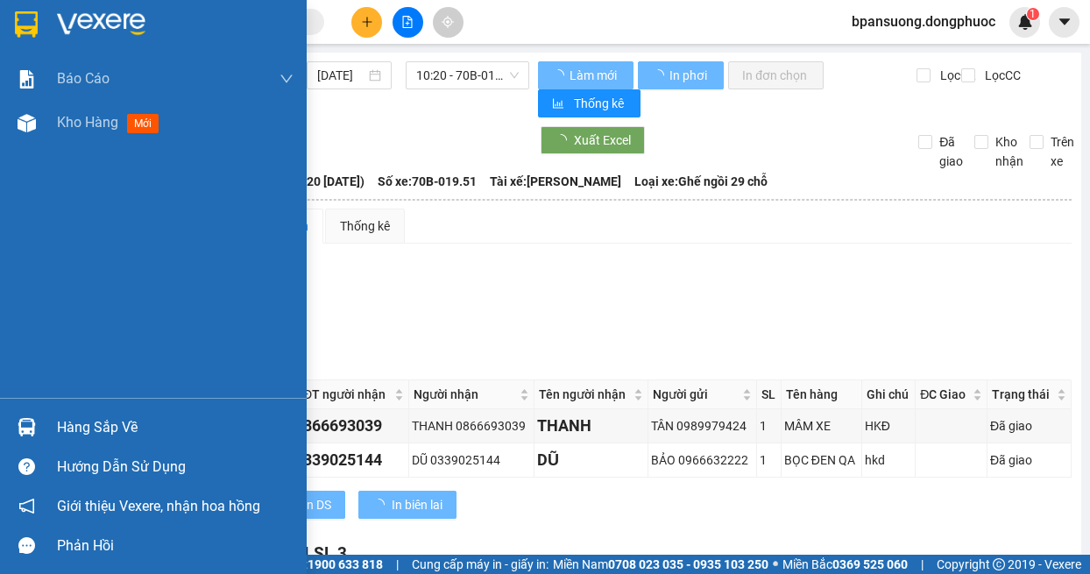
click at [24, 428] on img at bounding box center [27, 427] width 18 height 18
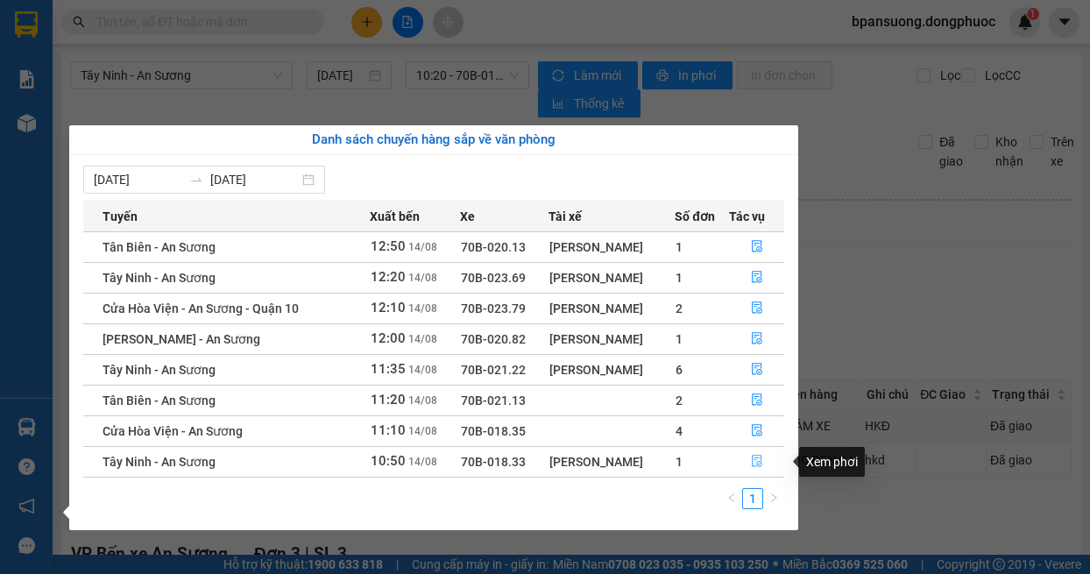
click at [766, 465] on button "button" at bounding box center [757, 462] width 54 height 28
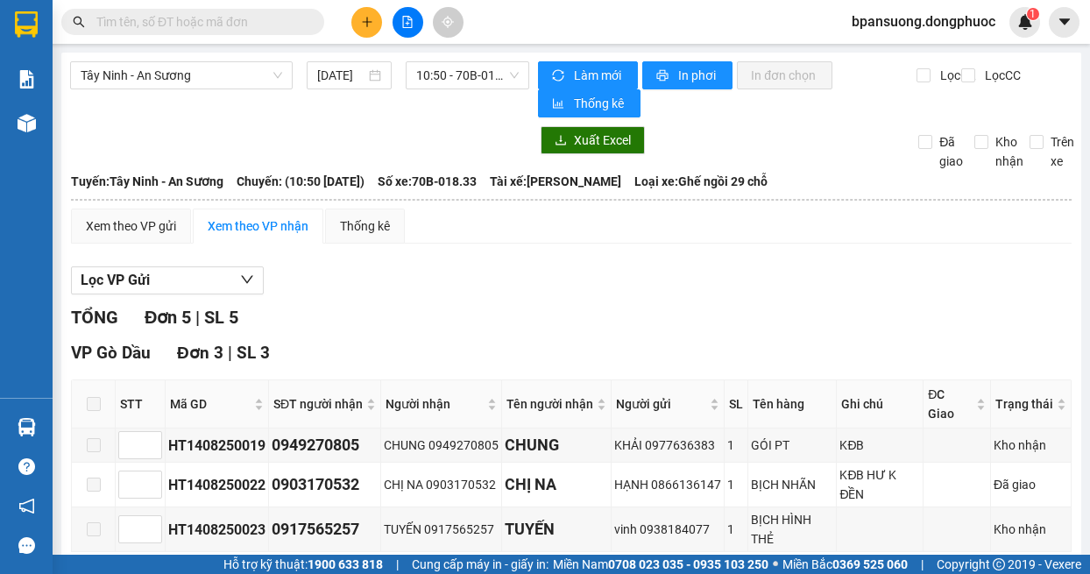
scroll to position [350, 0]
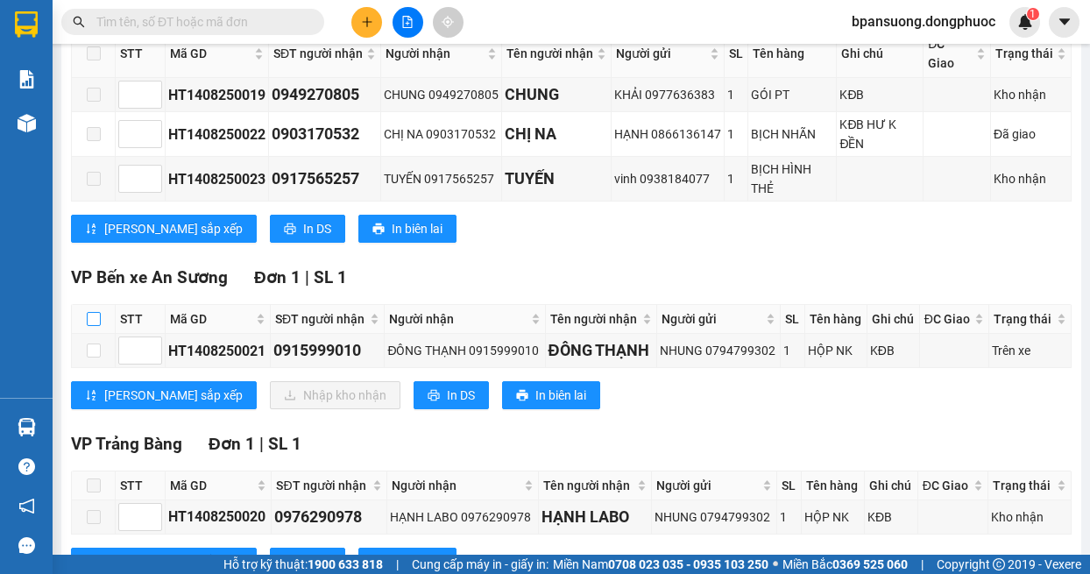
click at [93, 318] on input "checkbox" at bounding box center [94, 319] width 14 height 14
checkbox input "true"
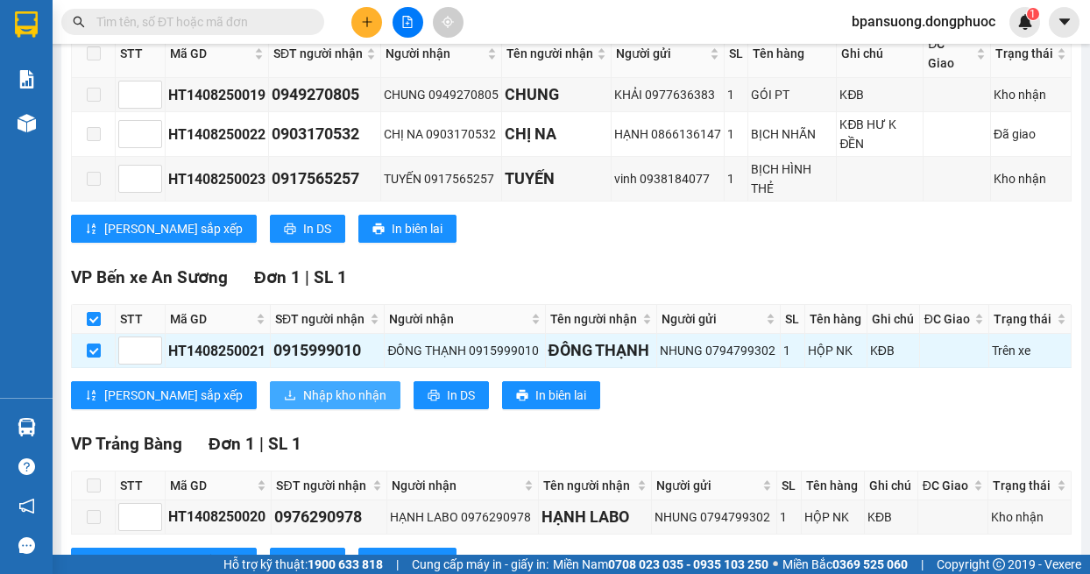
click at [303, 399] on span "Nhập kho nhận" at bounding box center [344, 394] width 83 height 19
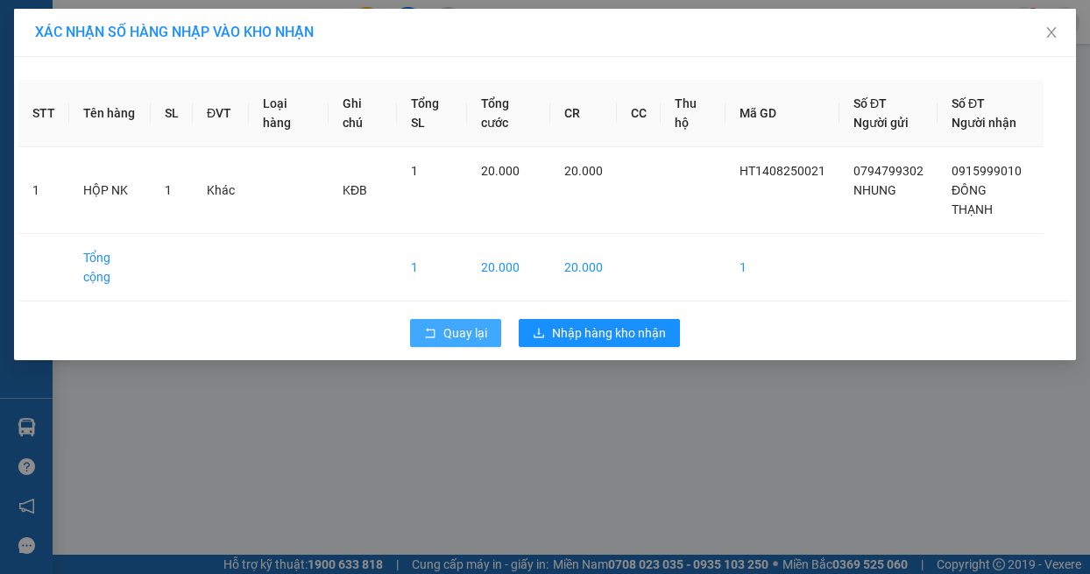
click at [474, 328] on span "Quay lại" at bounding box center [465, 332] width 44 height 19
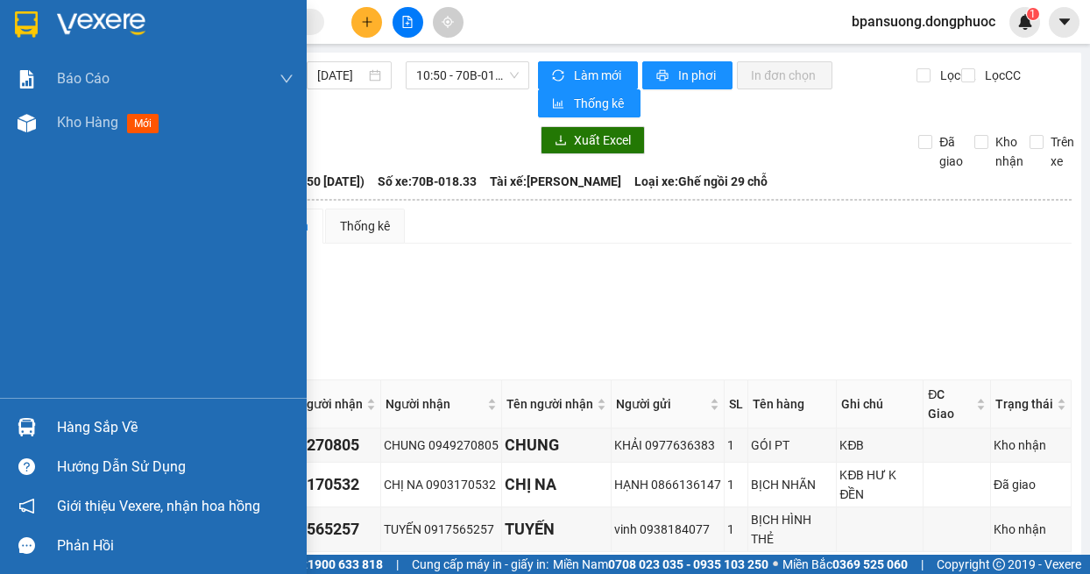
click at [46, 422] on div "Hàng sắp về" at bounding box center [153, 426] width 307 height 39
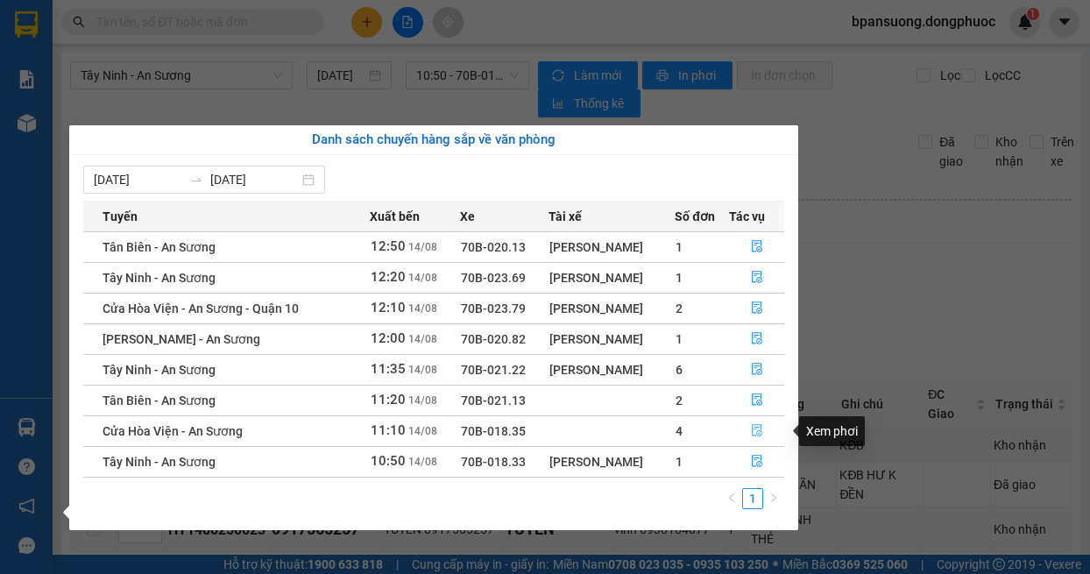
click at [758, 429] on icon "file-done" at bounding box center [757, 430] width 12 height 12
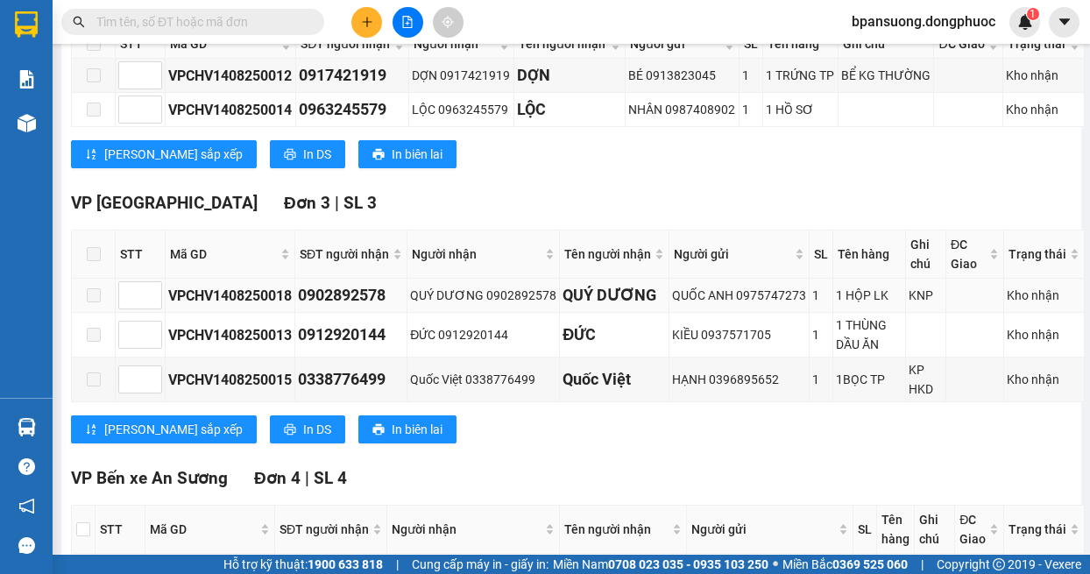
scroll to position [526, 0]
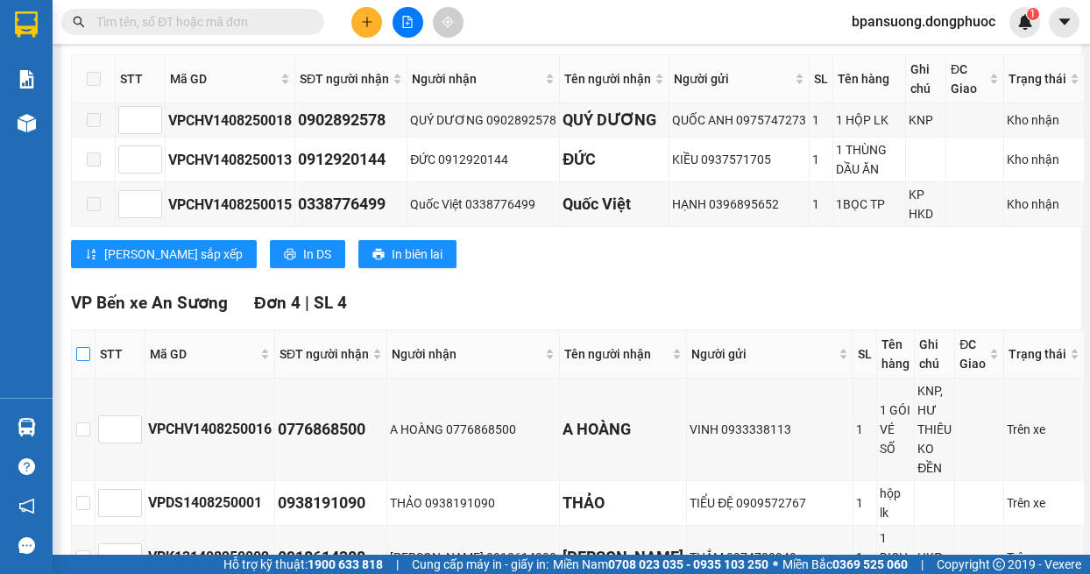
click at [90, 361] on input "checkbox" at bounding box center [83, 354] width 14 height 14
checkbox input "true"
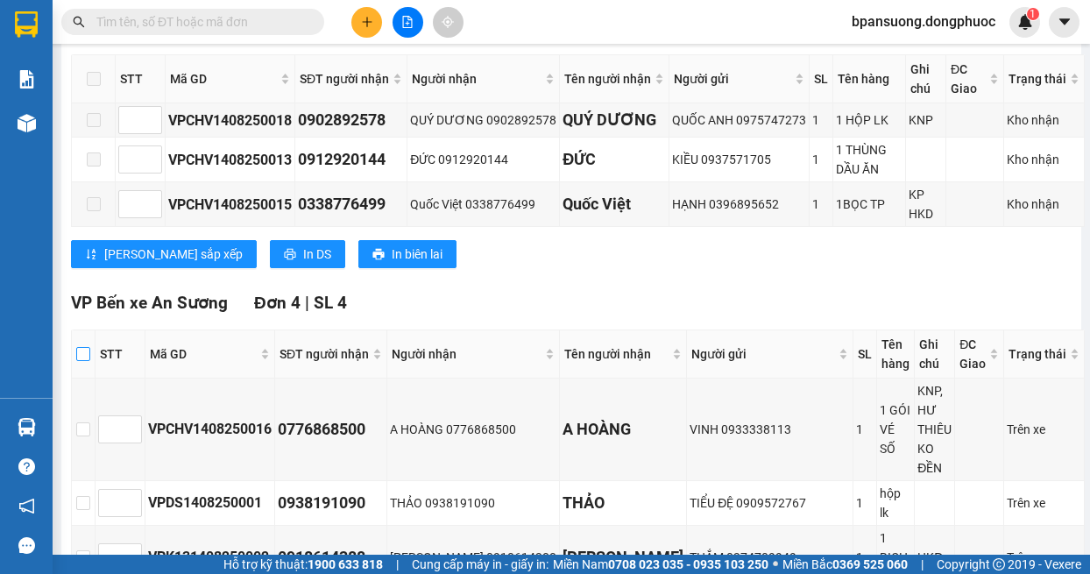
checkbox input "true"
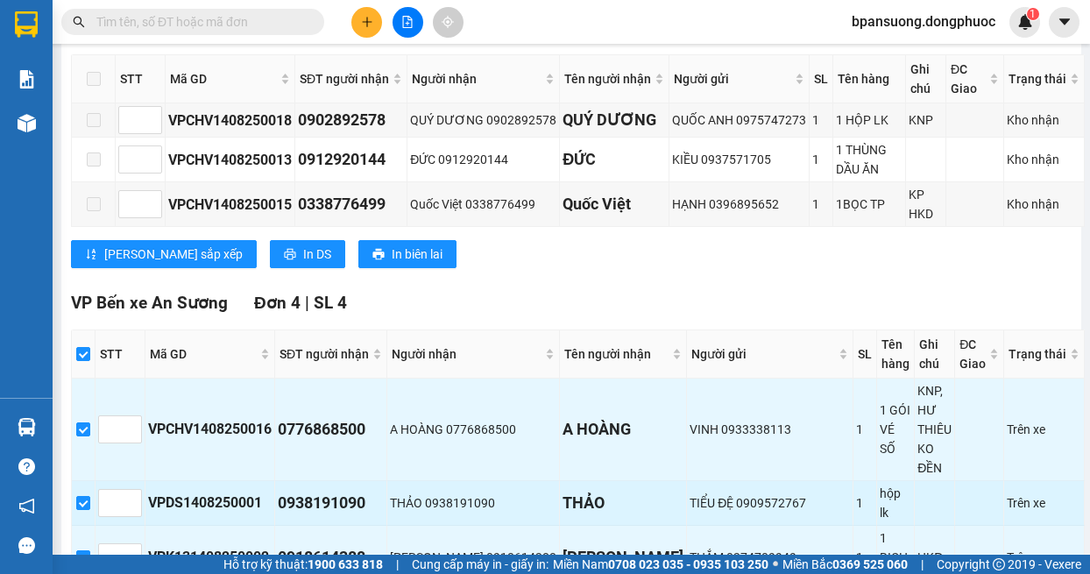
scroll to position [701, 0]
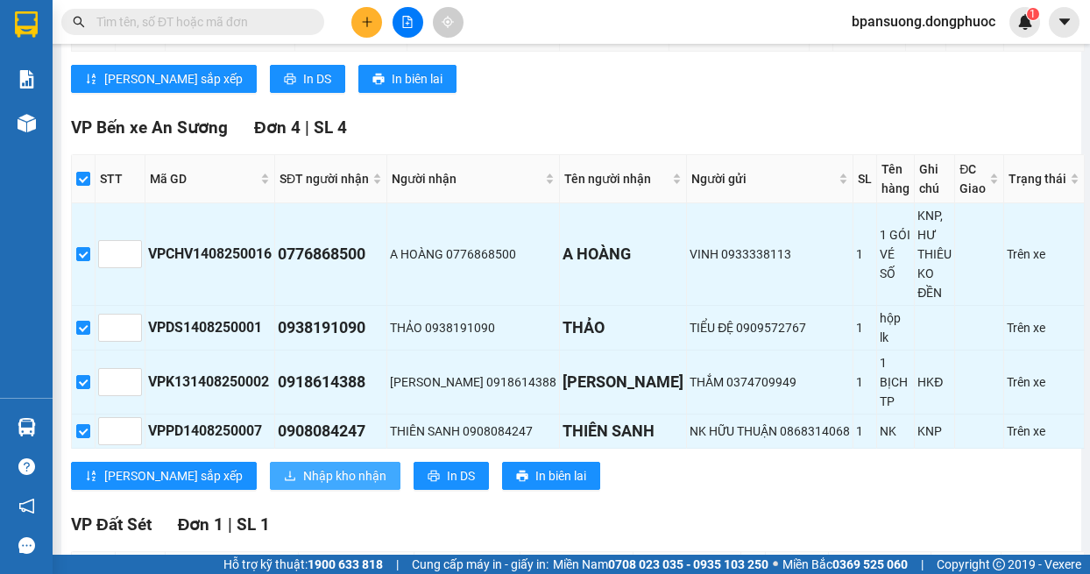
click at [303, 485] on span "Nhập kho nhận" at bounding box center [344, 475] width 83 height 19
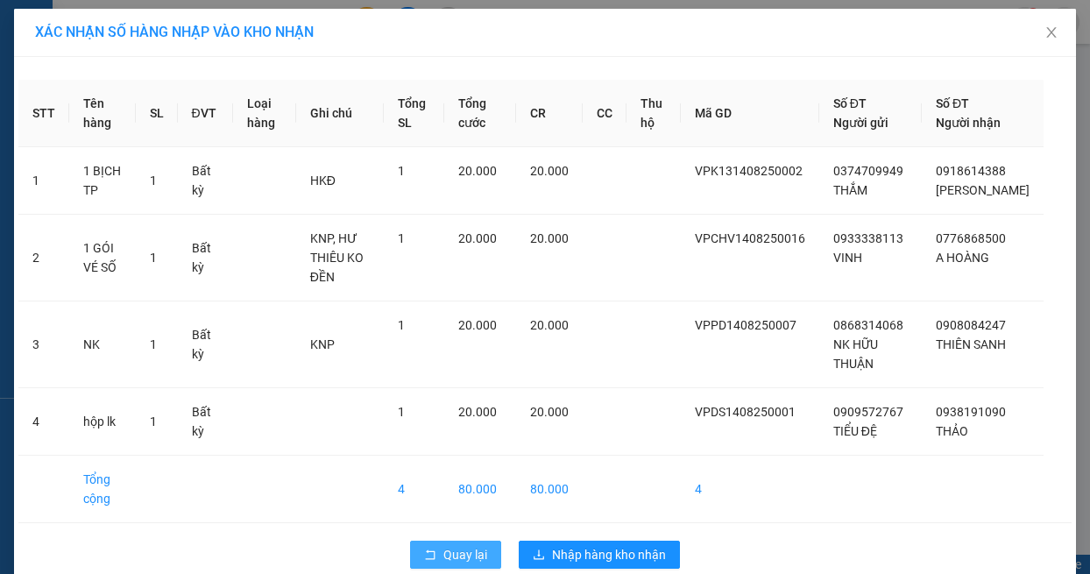
click at [470, 554] on span "Quay lại" at bounding box center [465, 554] width 44 height 19
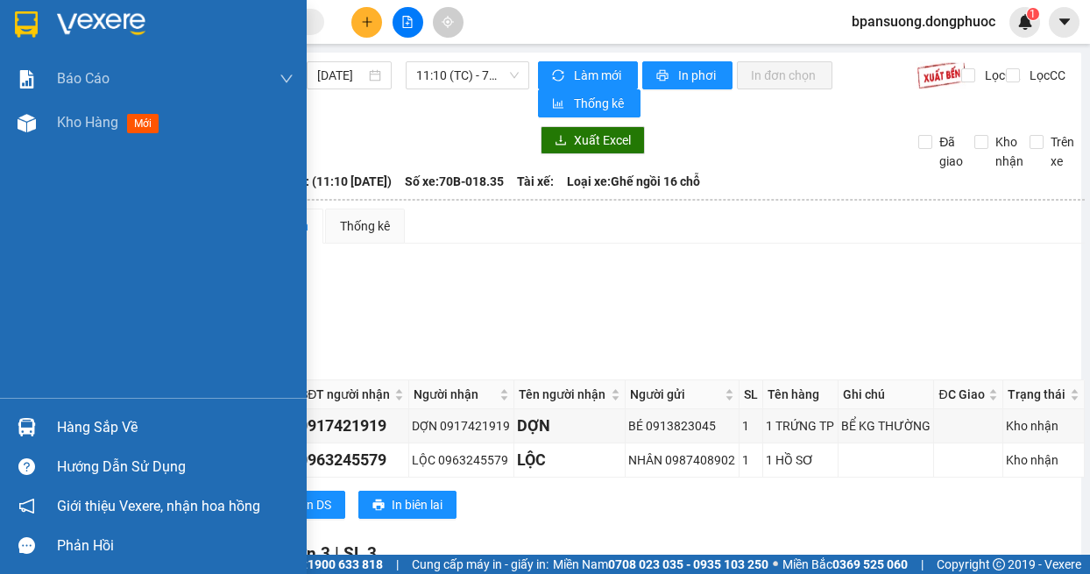
click at [34, 414] on div at bounding box center [26, 427] width 31 height 31
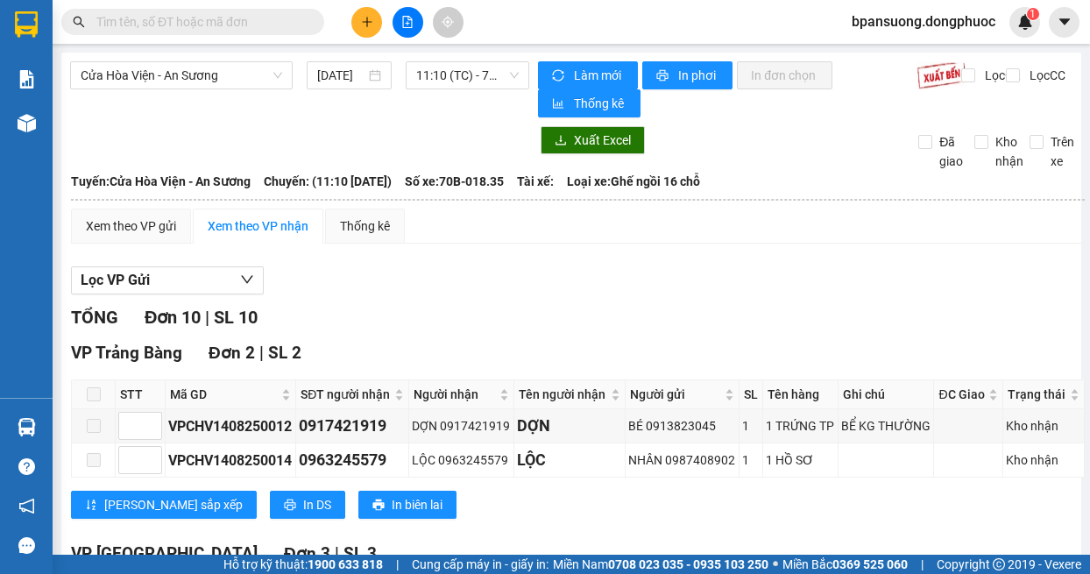
click at [914, 293] on section "Kết quả tìm kiếm ( 0 ) Bộ lọc No Data bpansuong.dongphuoc 1 Báo cáo Mẫu 1: Báo …" at bounding box center [545, 287] width 1090 height 574
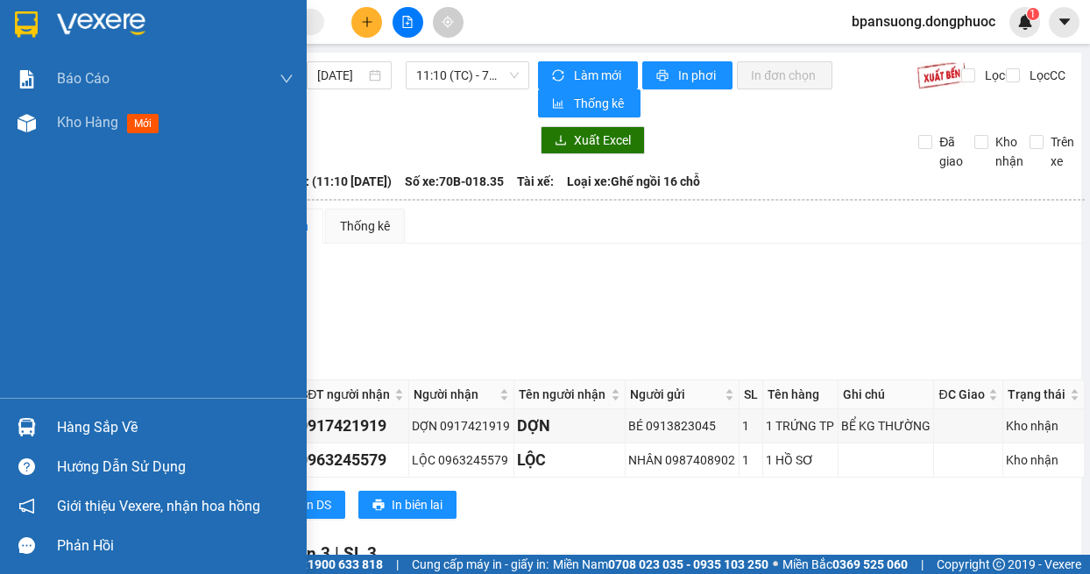
click at [44, 423] on div "Hàng sắp về" at bounding box center [153, 426] width 307 height 39
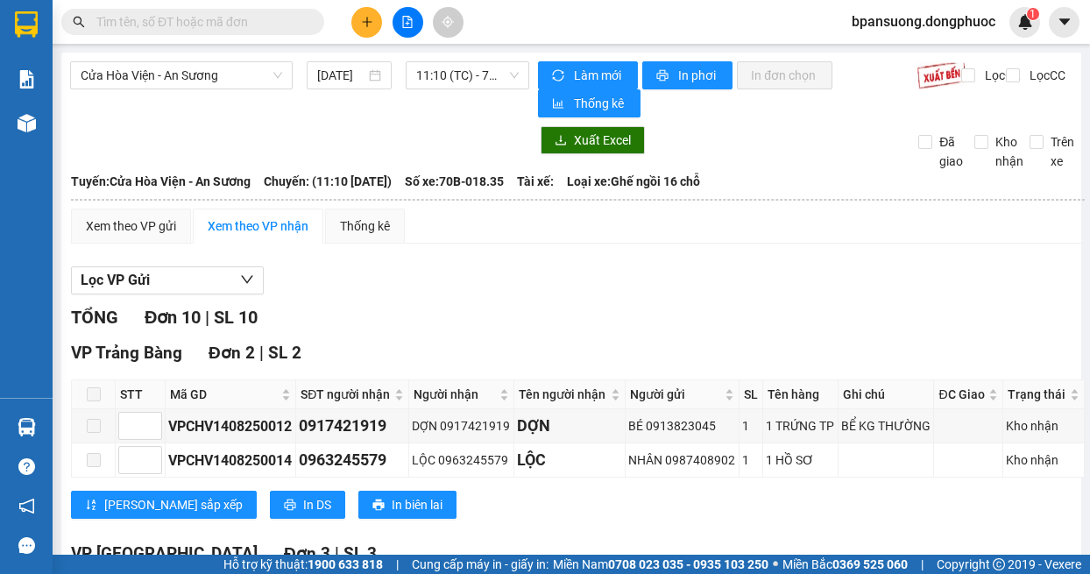
drag, startPoint x: 239, startPoint y: 109, endPoint x: 228, endPoint y: 96, distance: 16.7
click at [237, 111] on section "Kết quả tìm kiếm ( 0 ) Bộ lọc No Data bpansuong.dongphuoc 1 Báo cáo Mẫu 1: Báo …" at bounding box center [545, 287] width 1090 height 574
click at [226, 77] on span "Cửa Hòa Viện - An Sương" at bounding box center [181, 75] width 201 height 26
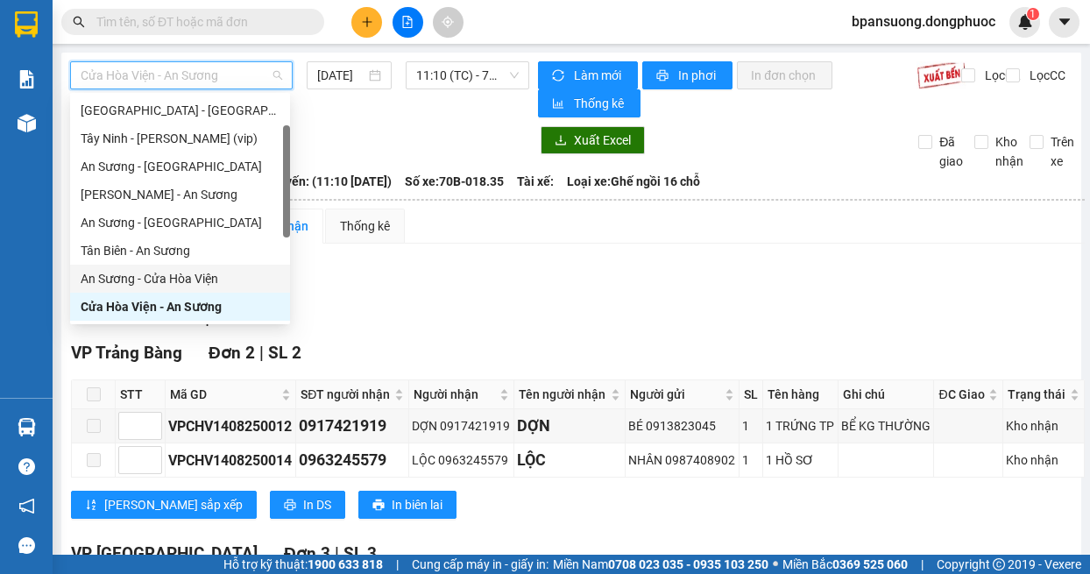
click at [204, 279] on div "An Sương - Cửa Hòa Viện" at bounding box center [180, 278] width 199 height 19
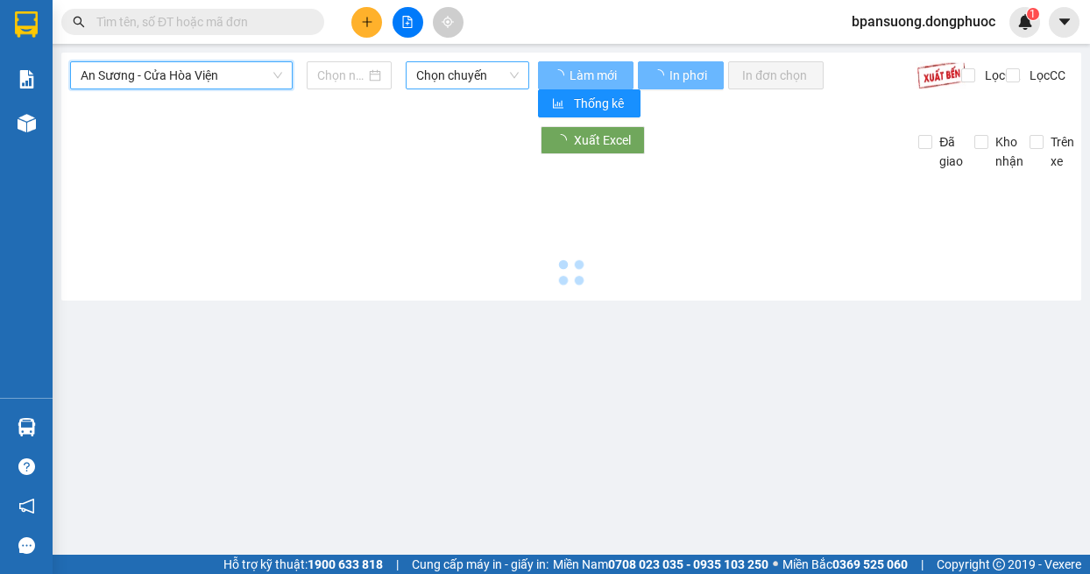
type input "[DATE]"
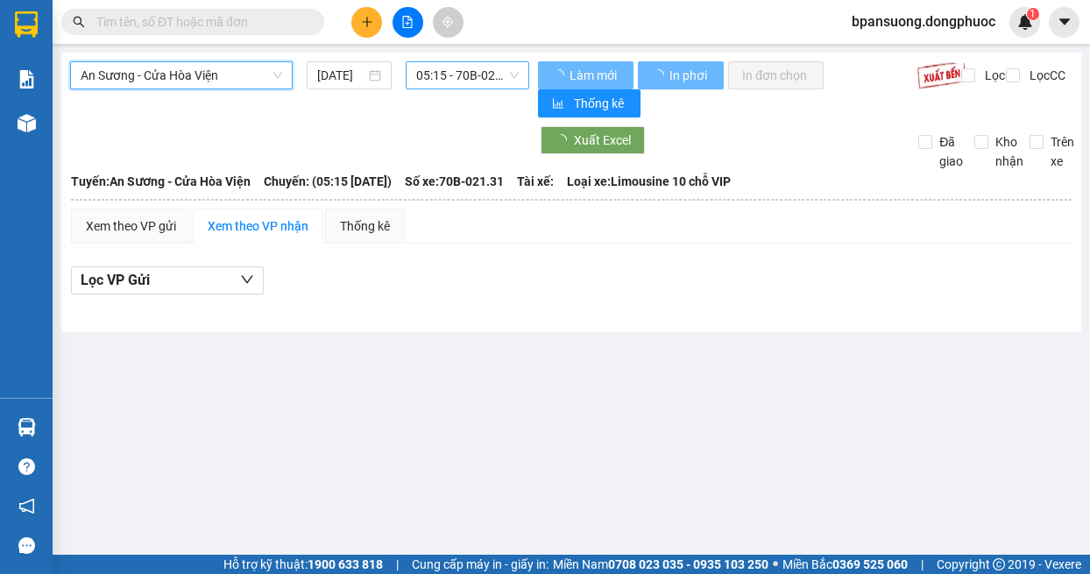
click at [476, 62] on span "05:15 - 70B-021.31" at bounding box center [467, 75] width 103 height 26
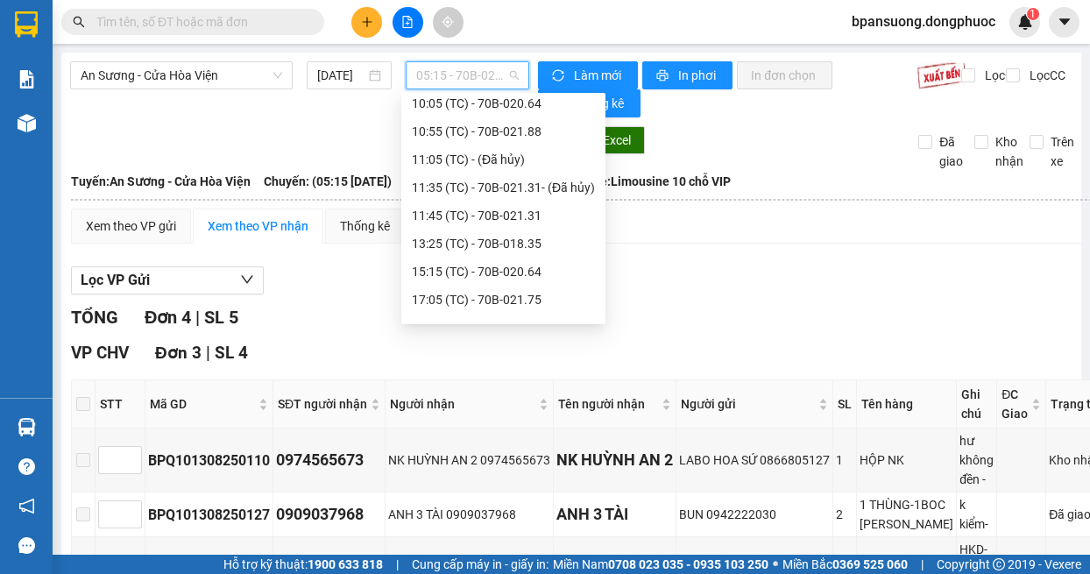
scroll to position [280, 0]
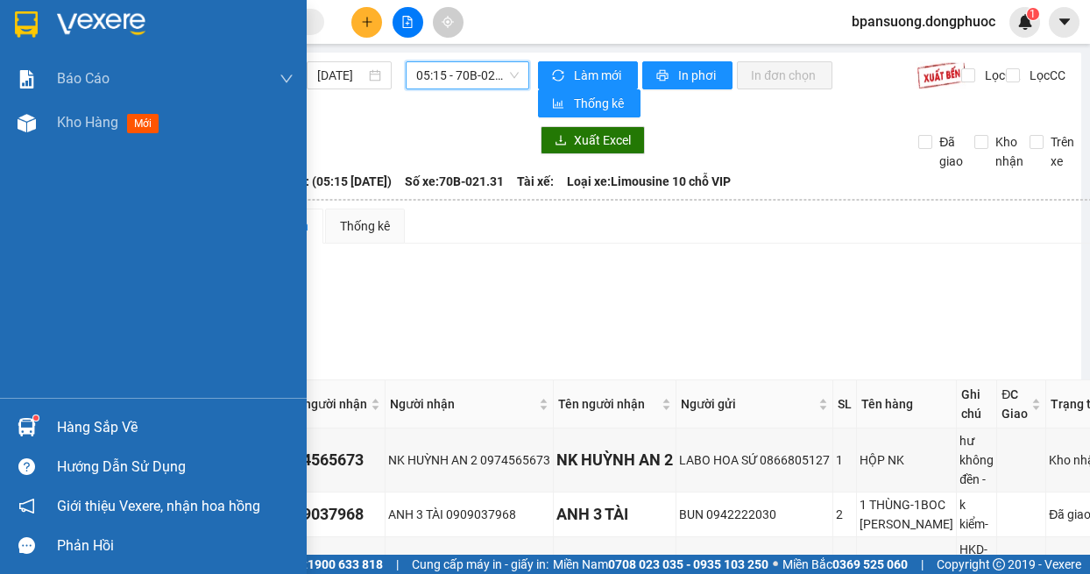
click at [28, 420] on img at bounding box center [27, 427] width 18 height 18
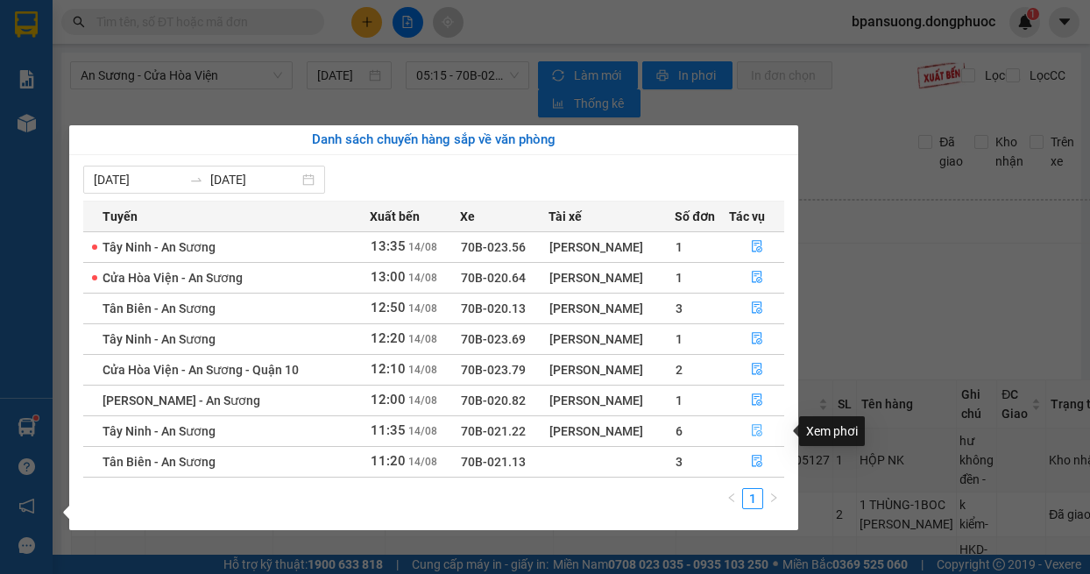
click at [756, 430] on icon "file-done" at bounding box center [757, 430] width 12 height 12
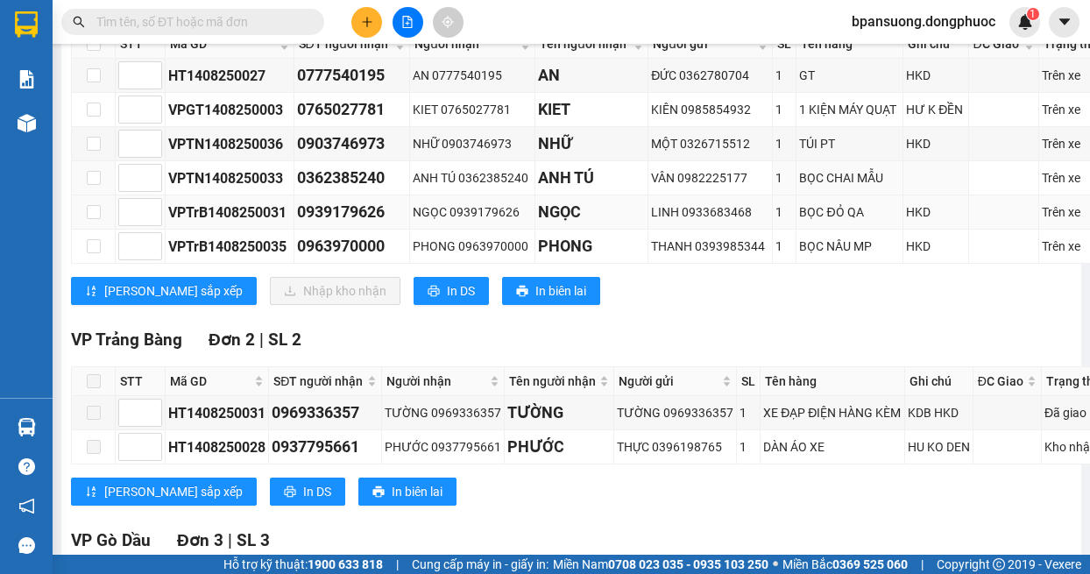
scroll to position [175, 0]
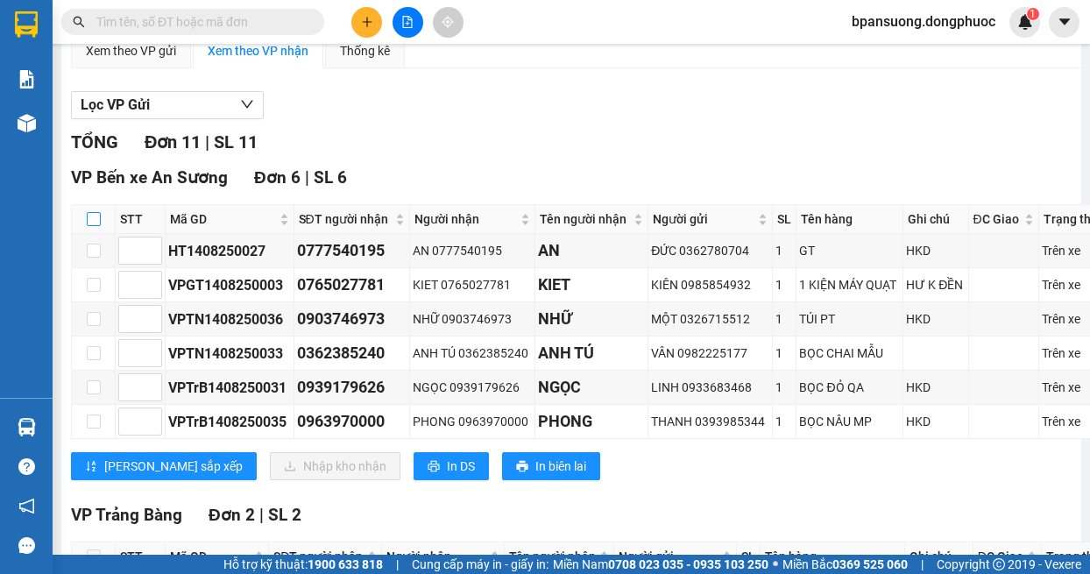
click at [94, 226] on input "checkbox" at bounding box center [94, 219] width 14 height 14
checkbox input "true"
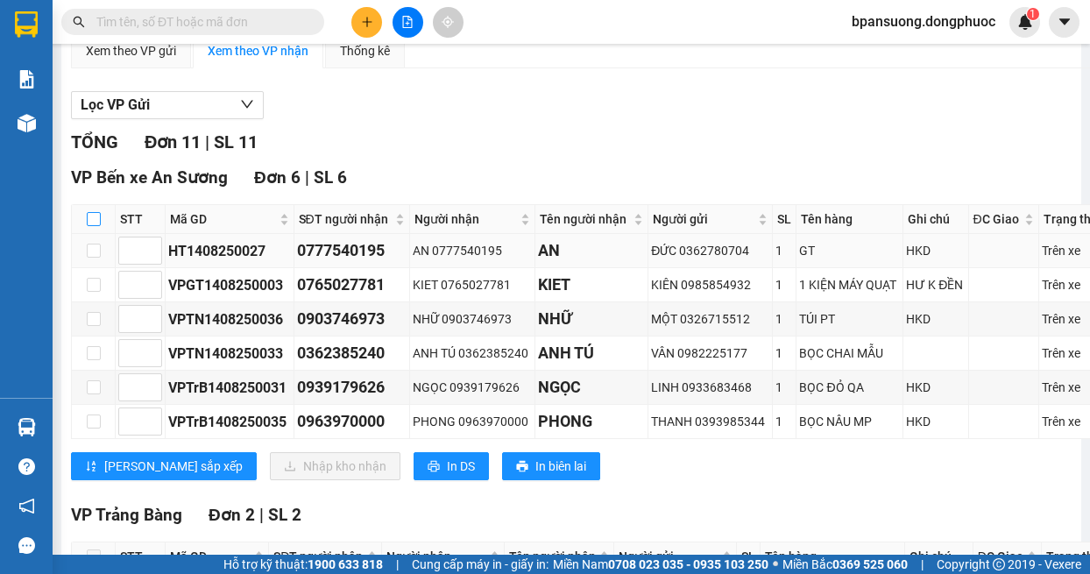
checkbox input "true"
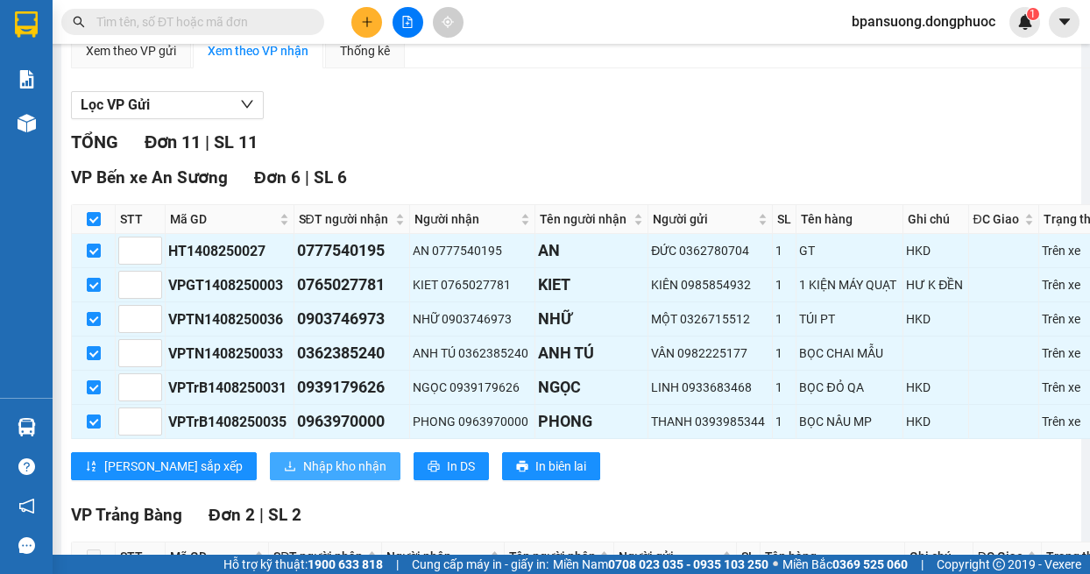
click at [303, 476] on span "Nhập kho nhận" at bounding box center [344, 465] width 83 height 19
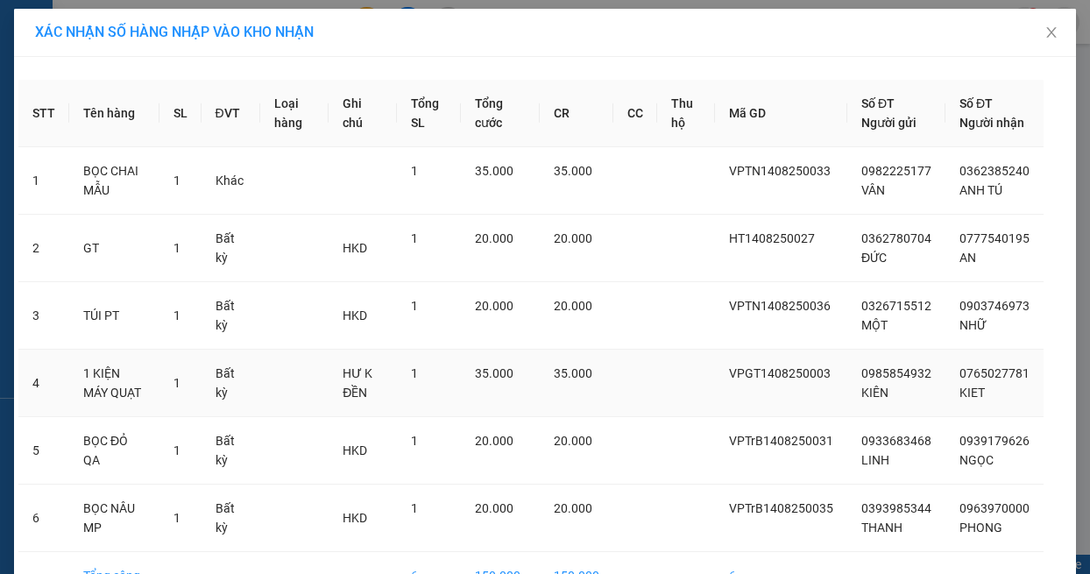
scroll to position [125, 0]
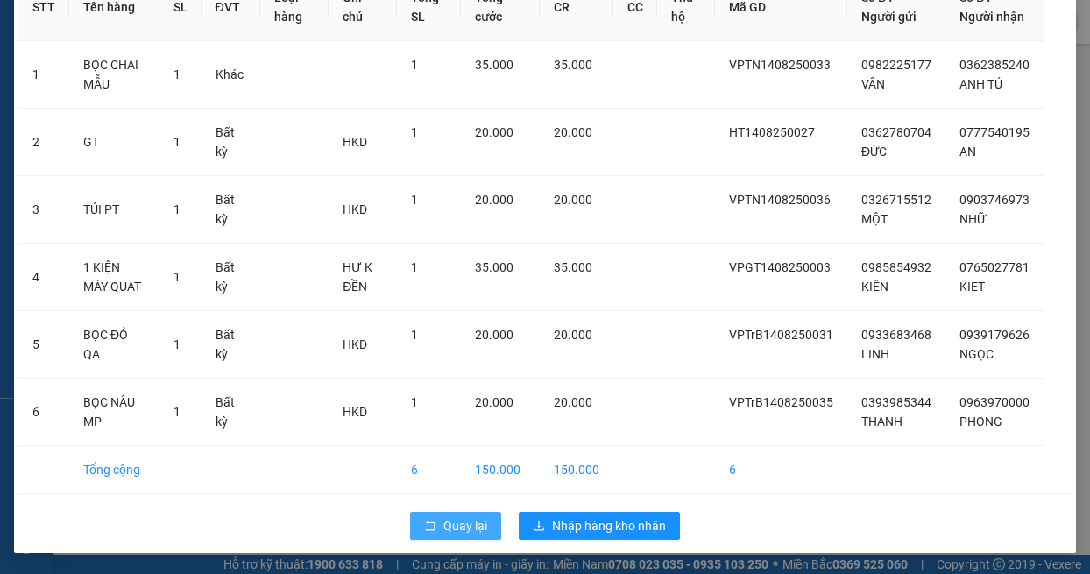
click at [458, 515] on button "Quay lại" at bounding box center [455, 526] width 91 height 28
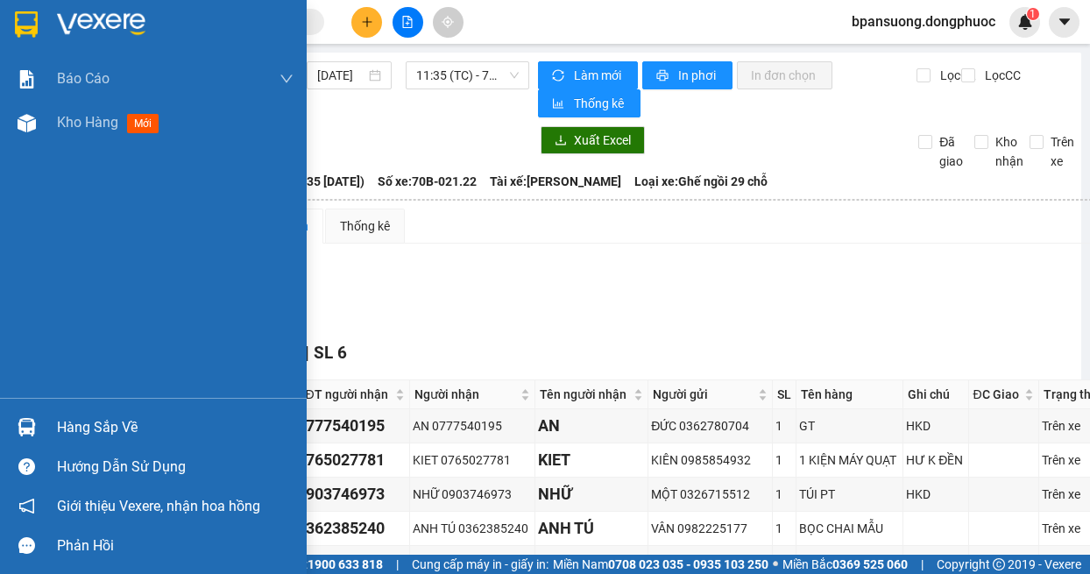
click at [32, 420] on img at bounding box center [27, 427] width 18 height 18
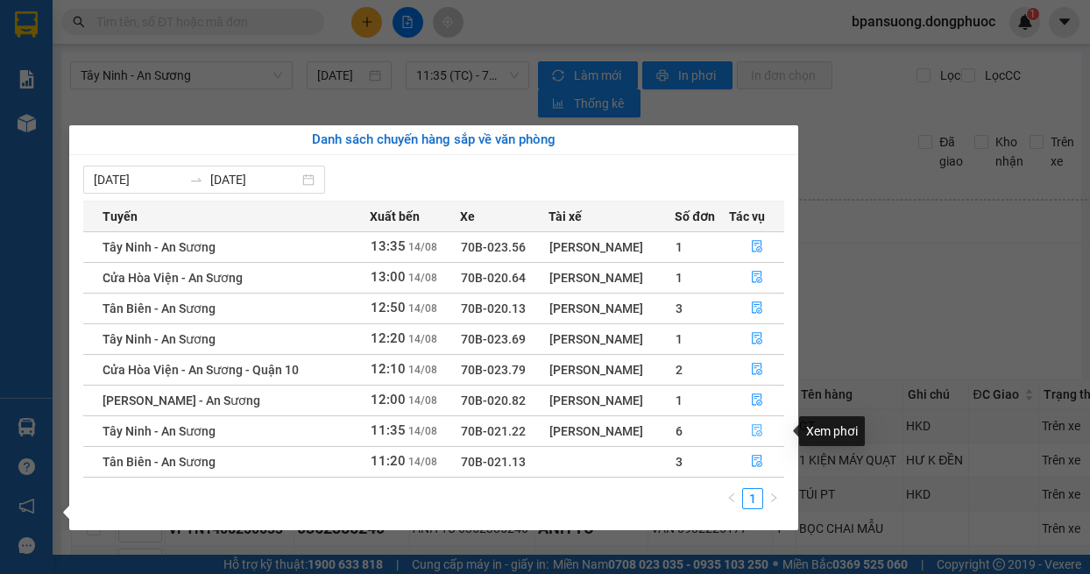
click at [746, 427] on button "button" at bounding box center [757, 431] width 54 height 28
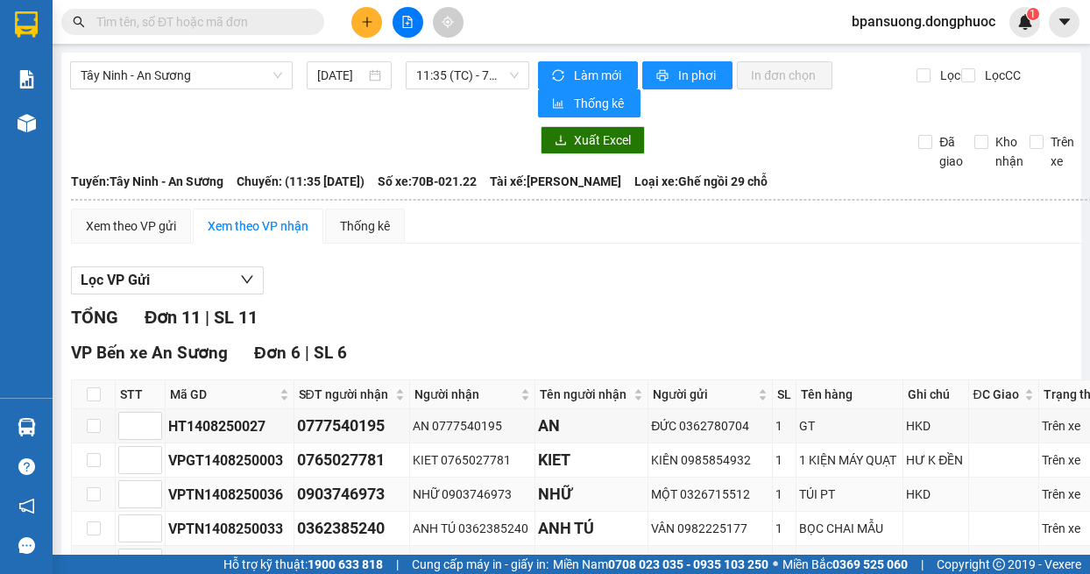
scroll to position [175, 0]
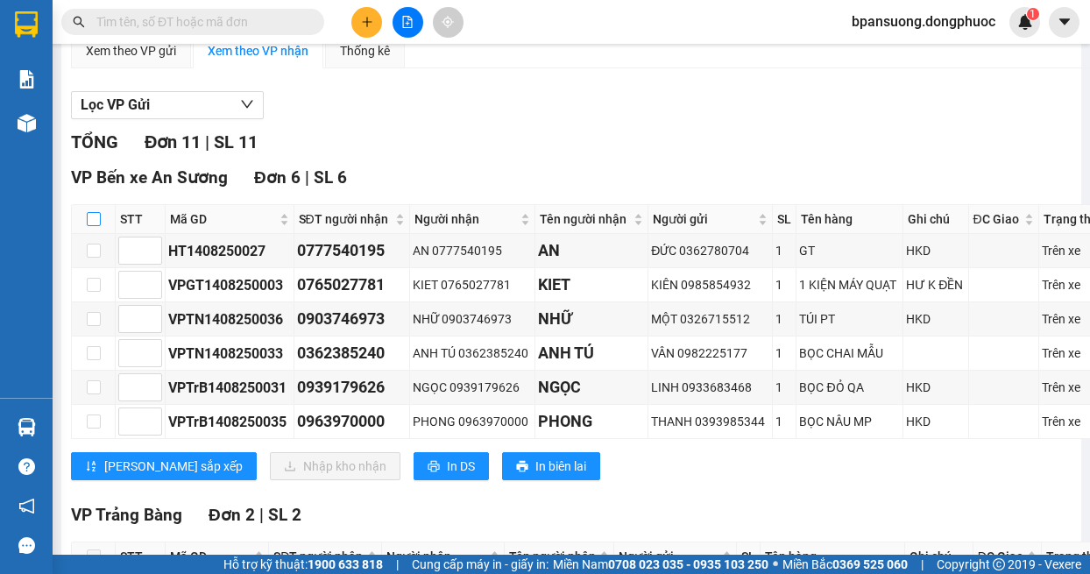
click at [94, 226] on input "checkbox" at bounding box center [94, 219] width 14 height 14
checkbox input "true"
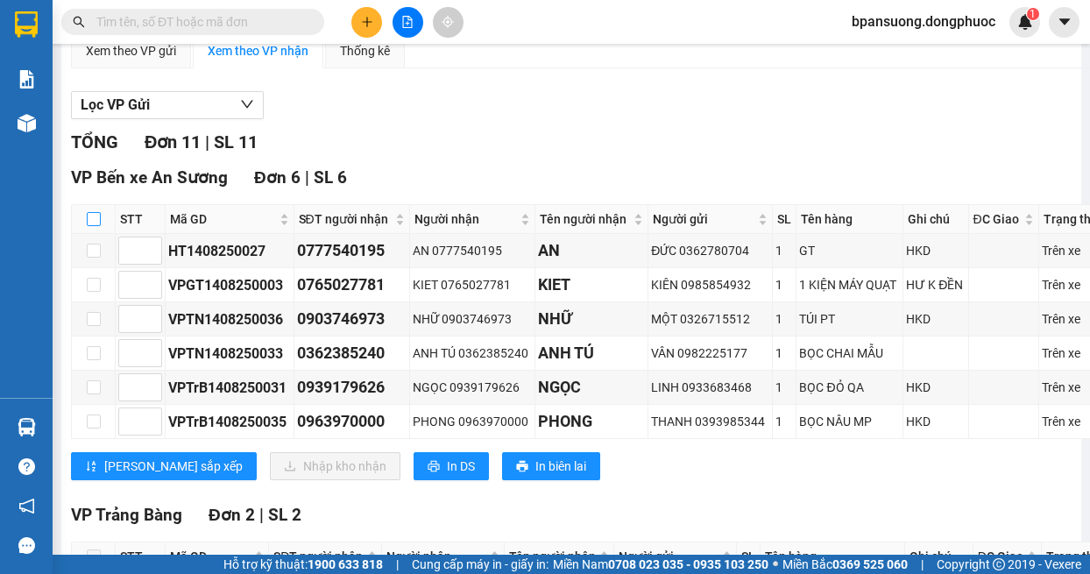
checkbox input "true"
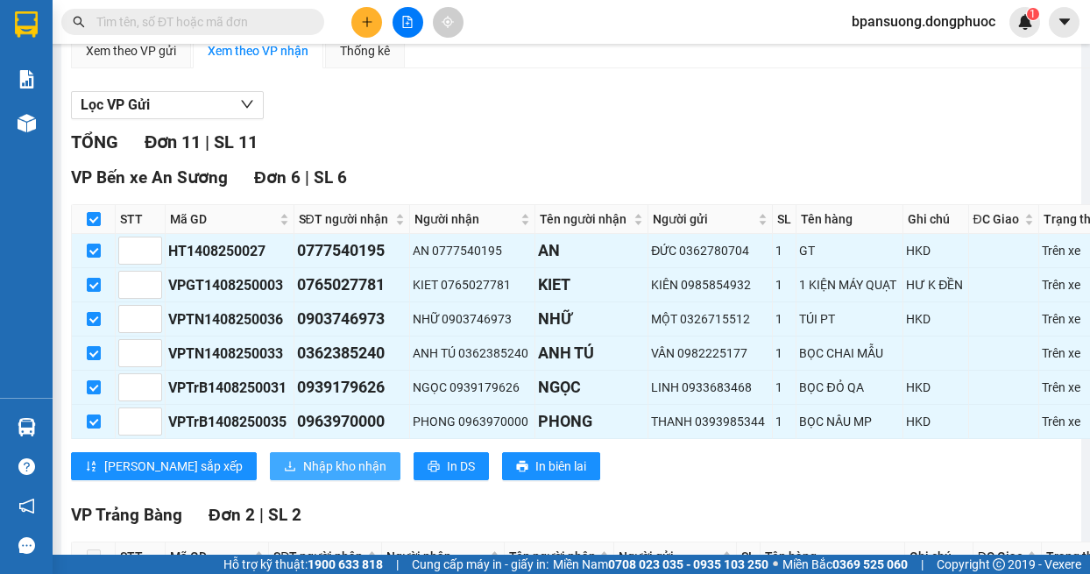
click at [303, 476] on span "Nhập kho nhận" at bounding box center [344, 465] width 83 height 19
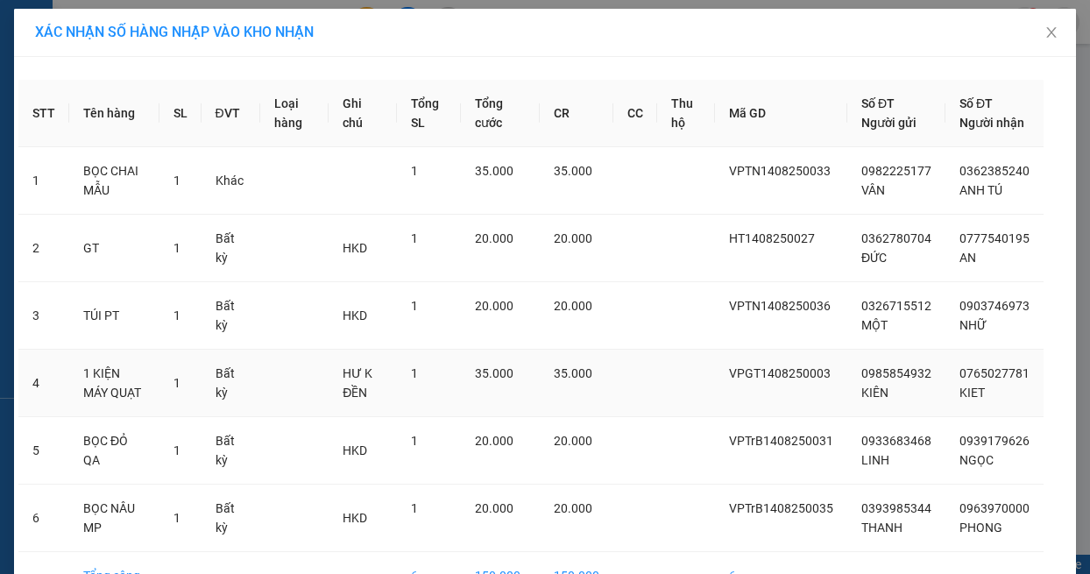
scroll to position [125, 0]
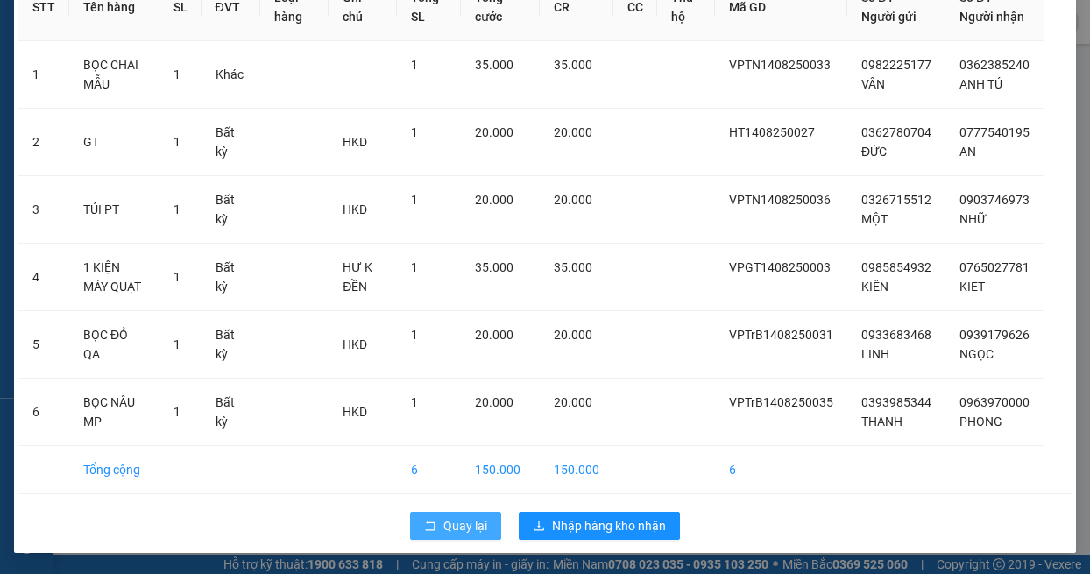
click at [461, 522] on span "Quay lại" at bounding box center [465, 525] width 44 height 19
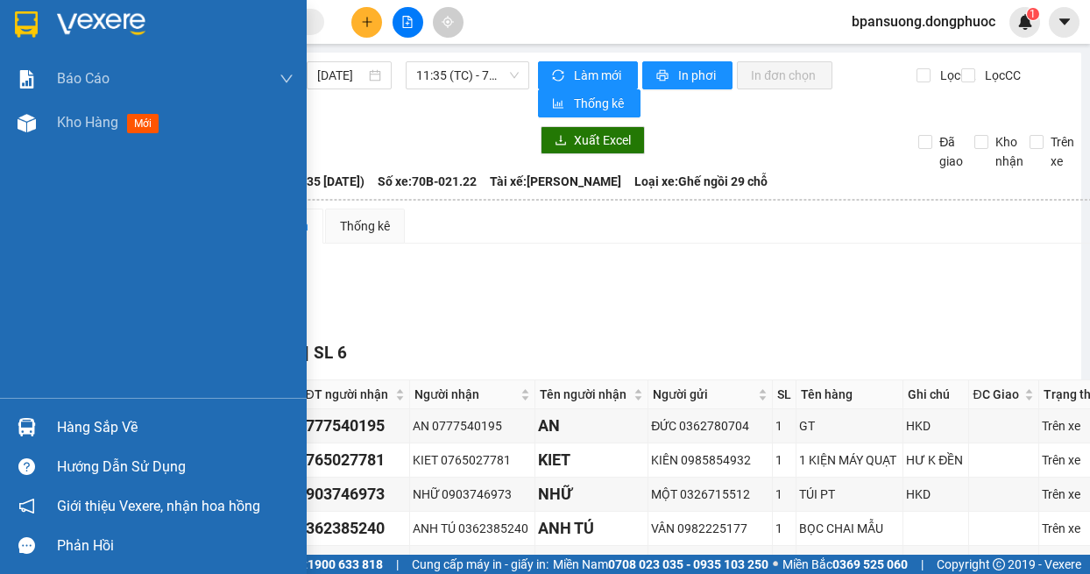
click at [36, 417] on div at bounding box center [26, 427] width 31 height 31
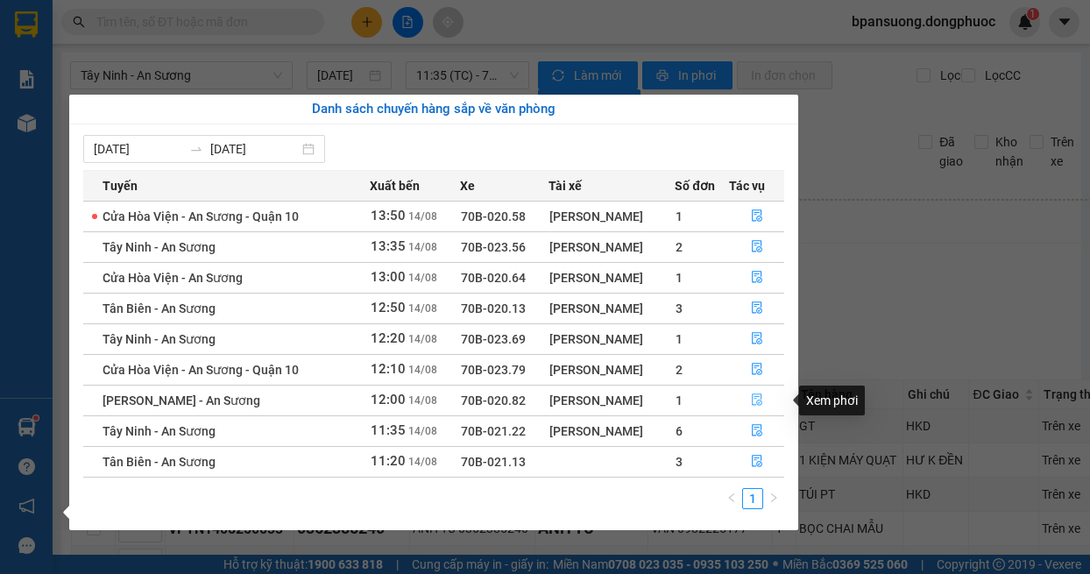
click at [756, 395] on icon "file-done" at bounding box center [757, 399] width 12 height 12
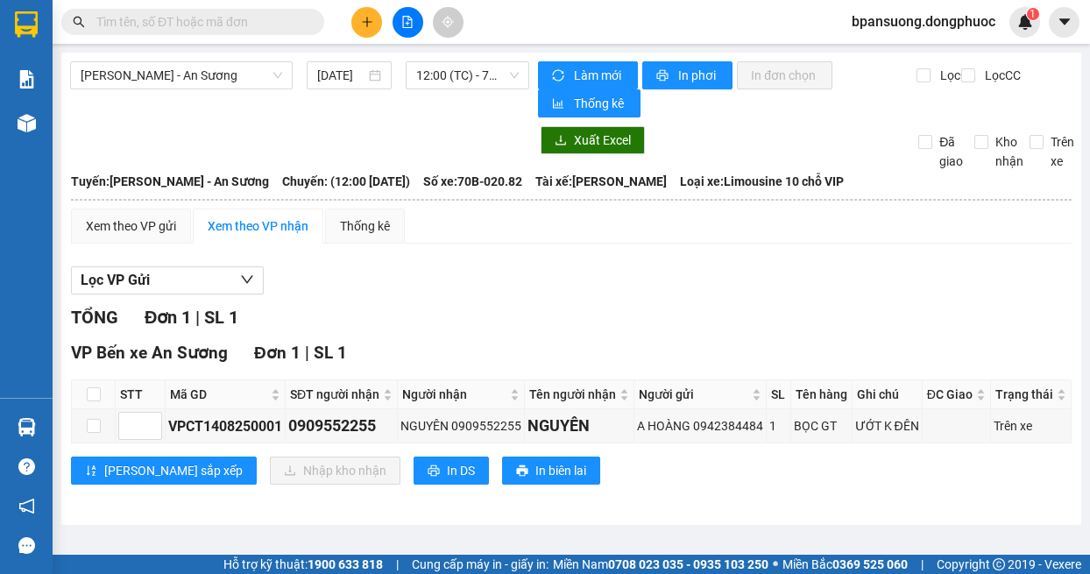
scroll to position [9, 0]
click at [89, 396] on input "checkbox" at bounding box center [94, 394] width 14 height 14
checkbox input "true"
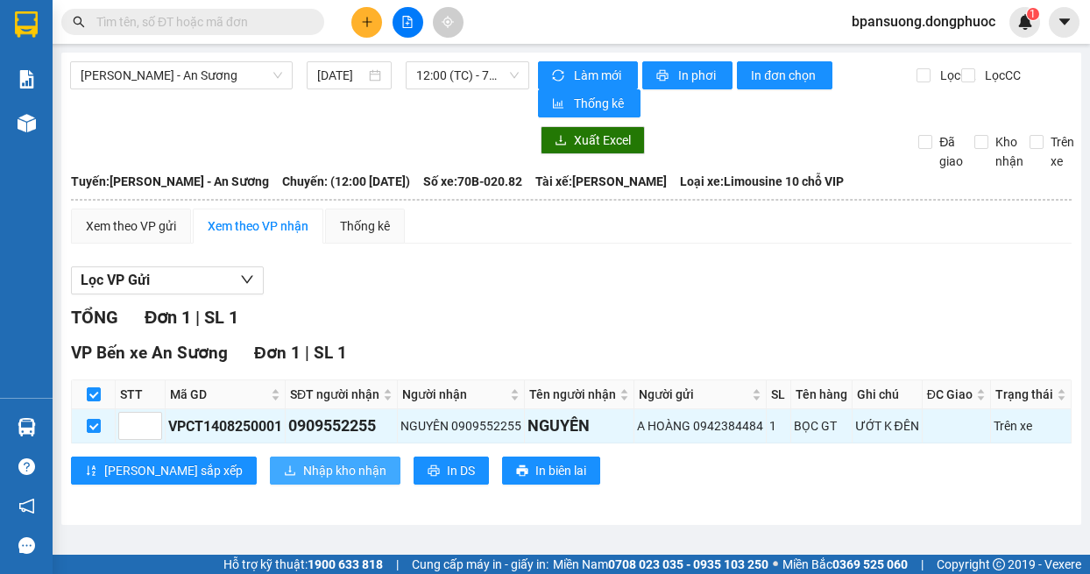
click at [303, 480] on span "Nhập kho nhận" at bounding box center [344, 470] width 83 height 19
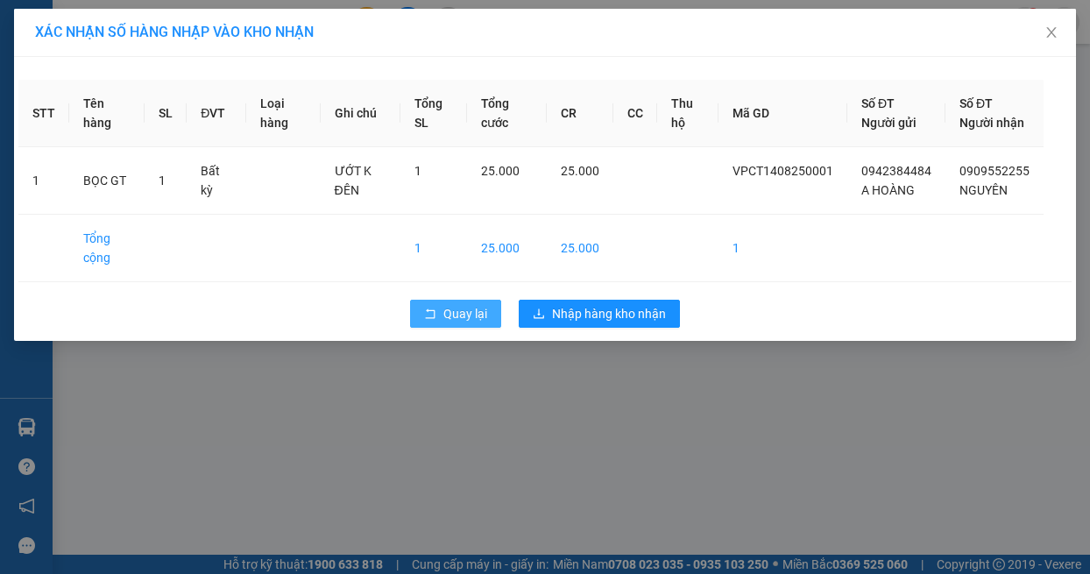
drag, startPoint x: 468, startPoint y: 333, endPoint x: 390, endPoint y: 34, distance: 308.7
click at [467, 323] on span "Quay lại" at bounding box center [465, 313] width 44 height 19
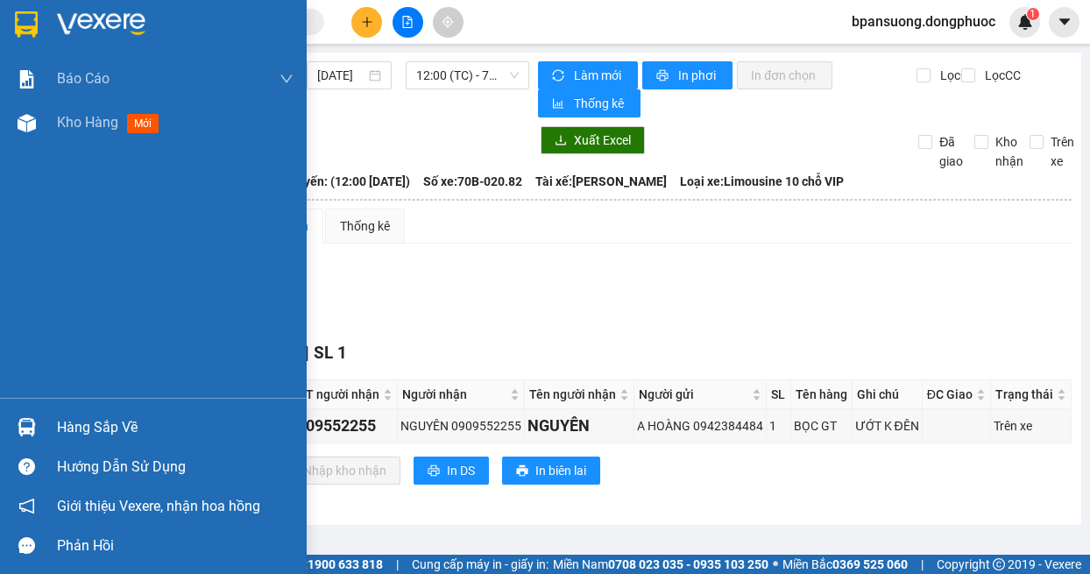
click at [18, 428] on img at bounding box center [27, 427] width 18 height 18
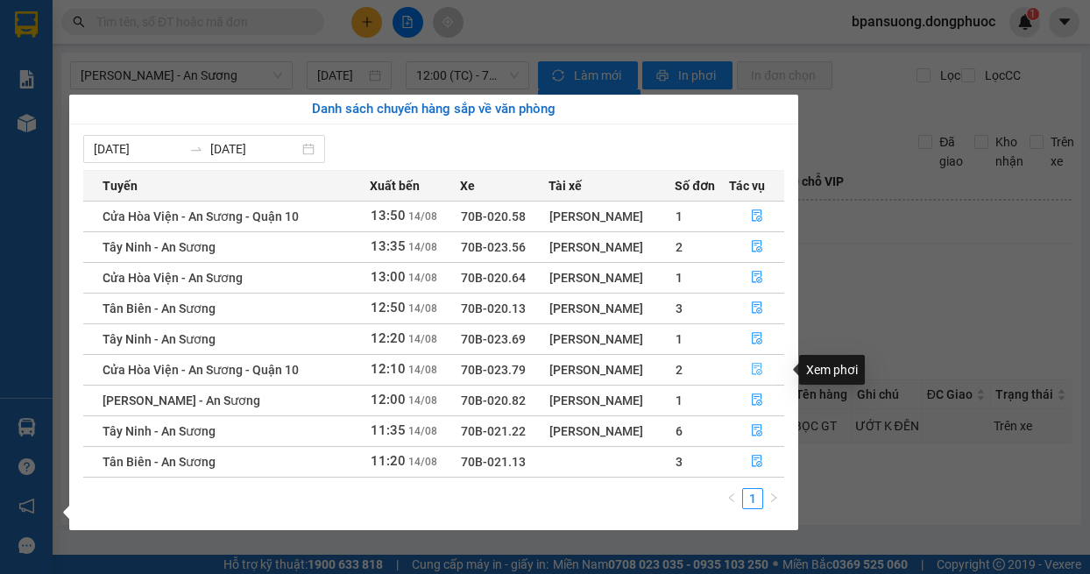
click at [759, 374] on icon "file-done" at bounding box center [757, 369] width 12 height 12
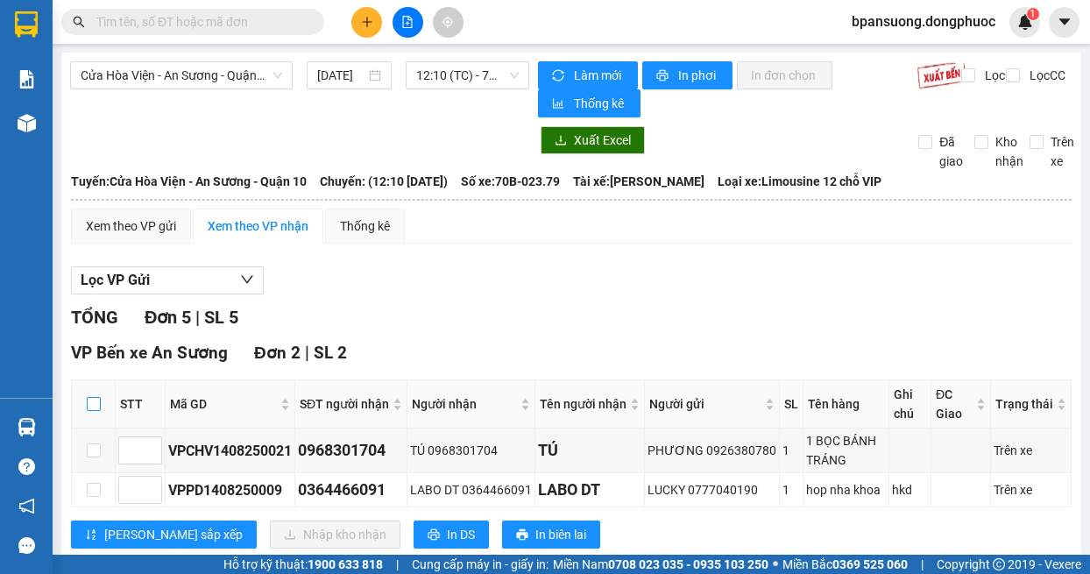
click at [87, 406] on input "checkbox" at bounding box center [94, 404] width 14 height 14
checkbox input "true"
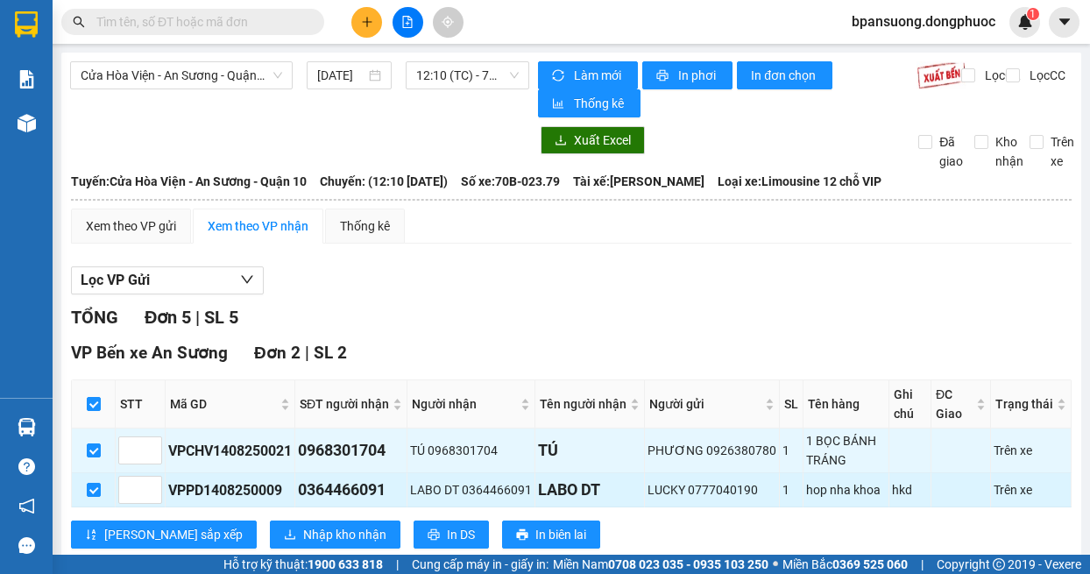
scroll to position [175, 0]
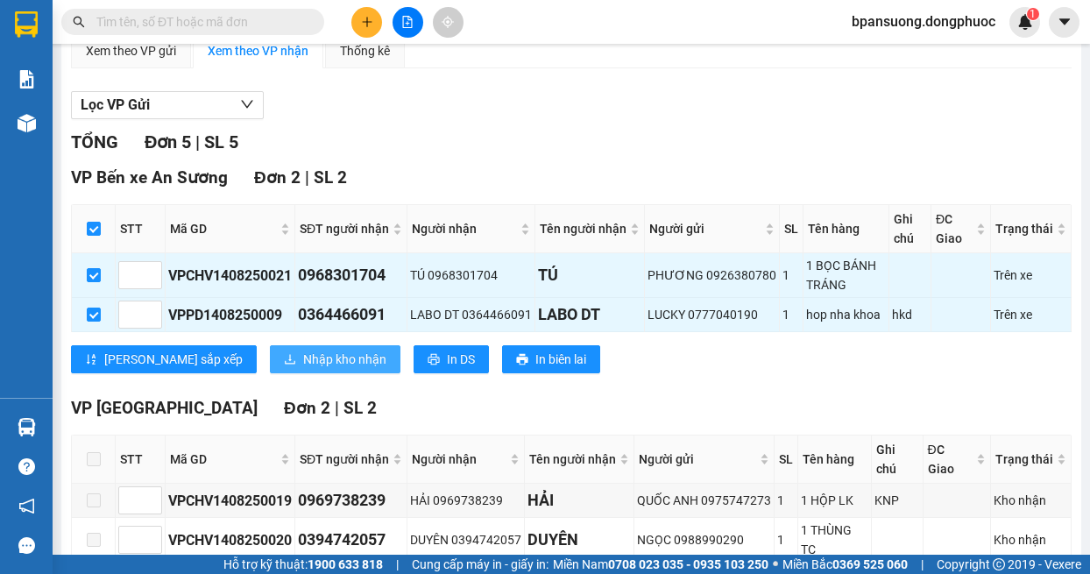
click at [303, 369] on span "Nhập kho nhận" at bounding box center [344, 359] width 83 height 19
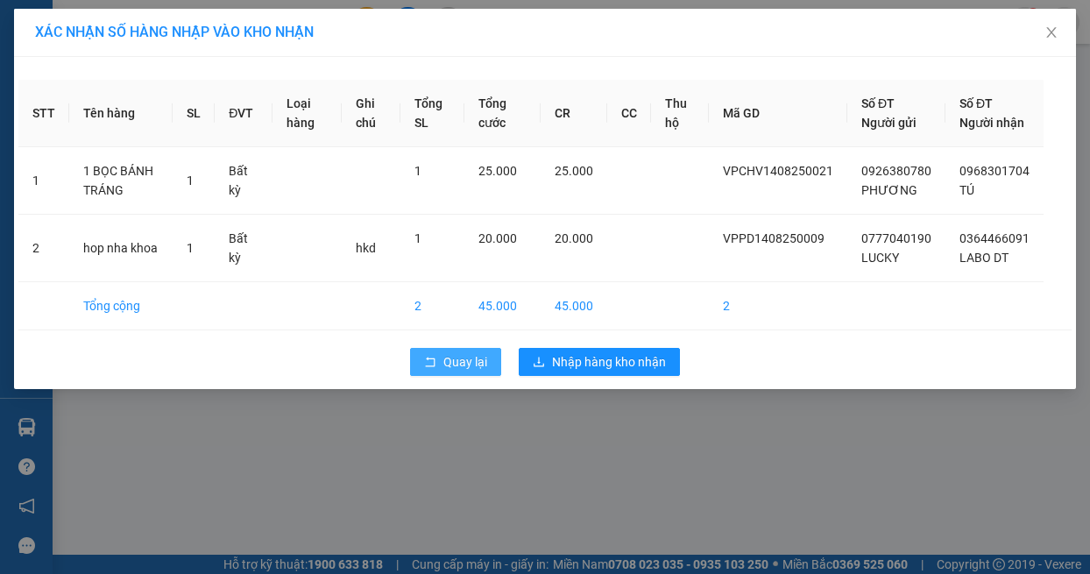
click at [469, 371] on span "Quay lại" at bounding box center [465, 361] width 44 height 19
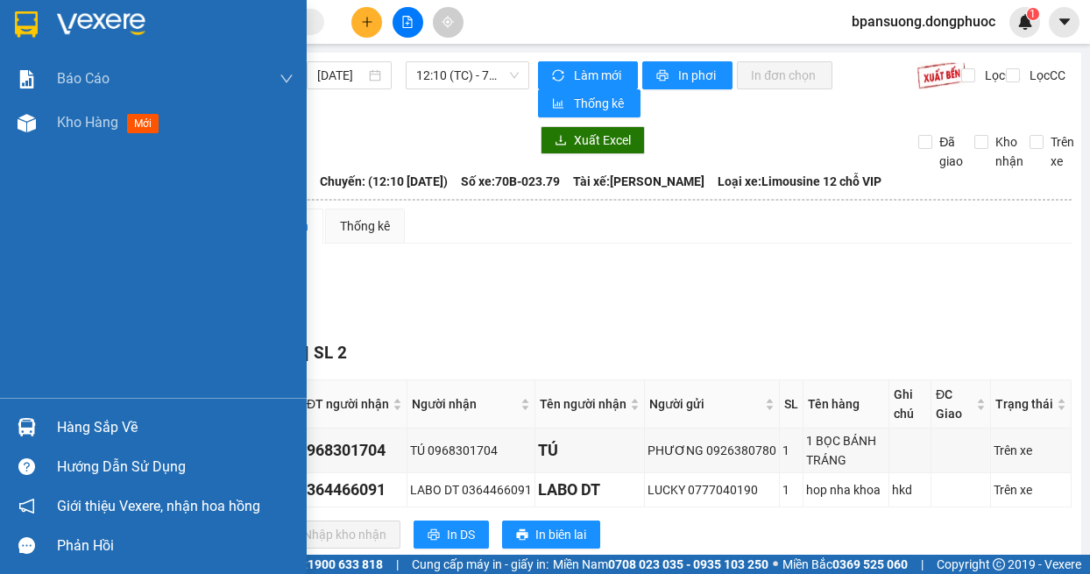
click at [15, 421] on div at bounding box center [26, 427] width 31 height 31
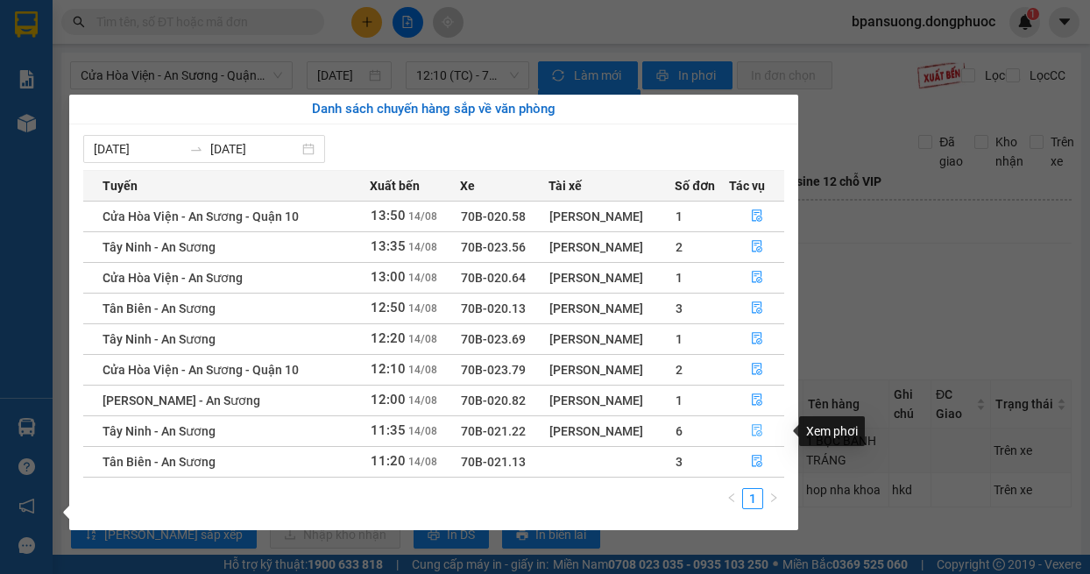
click at [761, 427] on icon "file-done" at bounding box center [757, 431] width 11 height 12
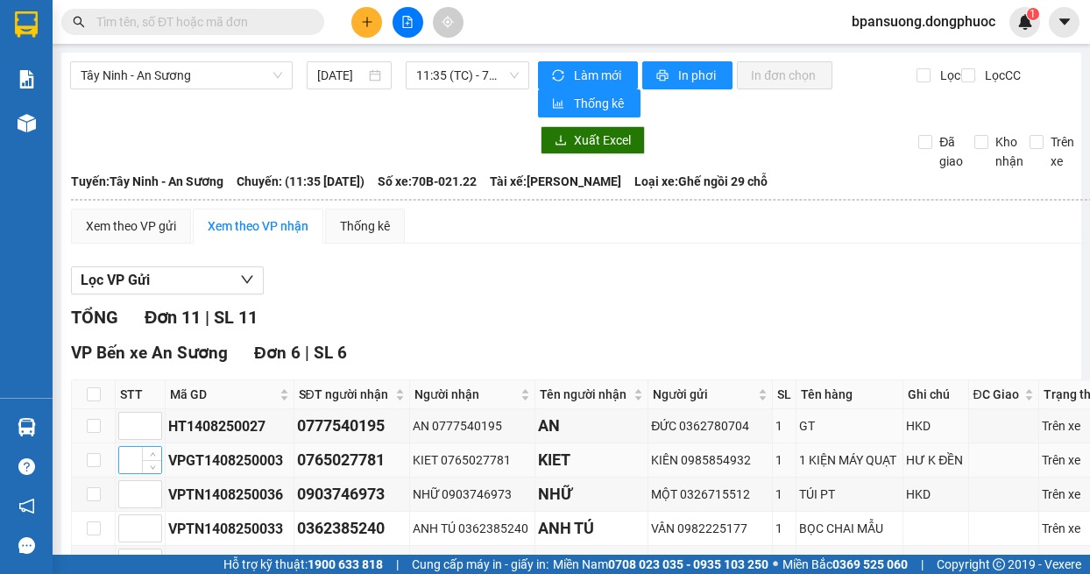
scroll to position [175, 0]
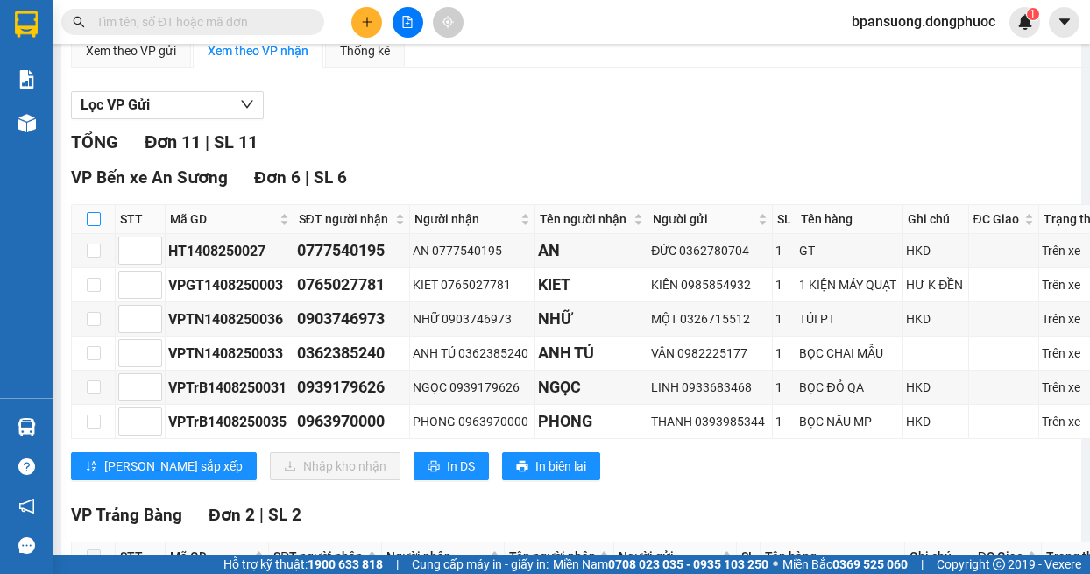
click at [97, 226] on input "checkbox" at bounding box center [94, 219] width 14 height 14
checkbox input "true"
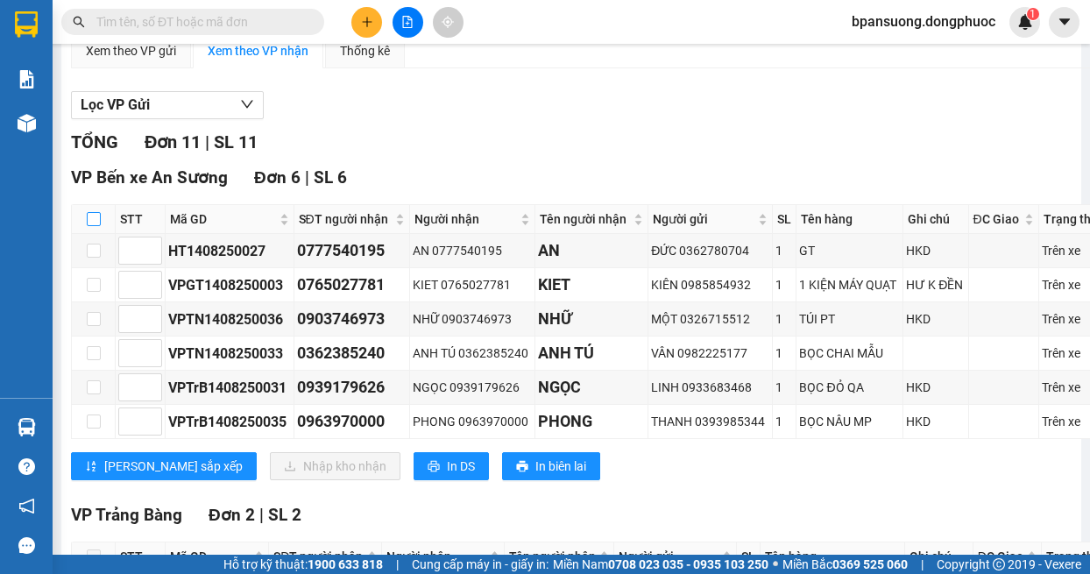
checkbox input "true"
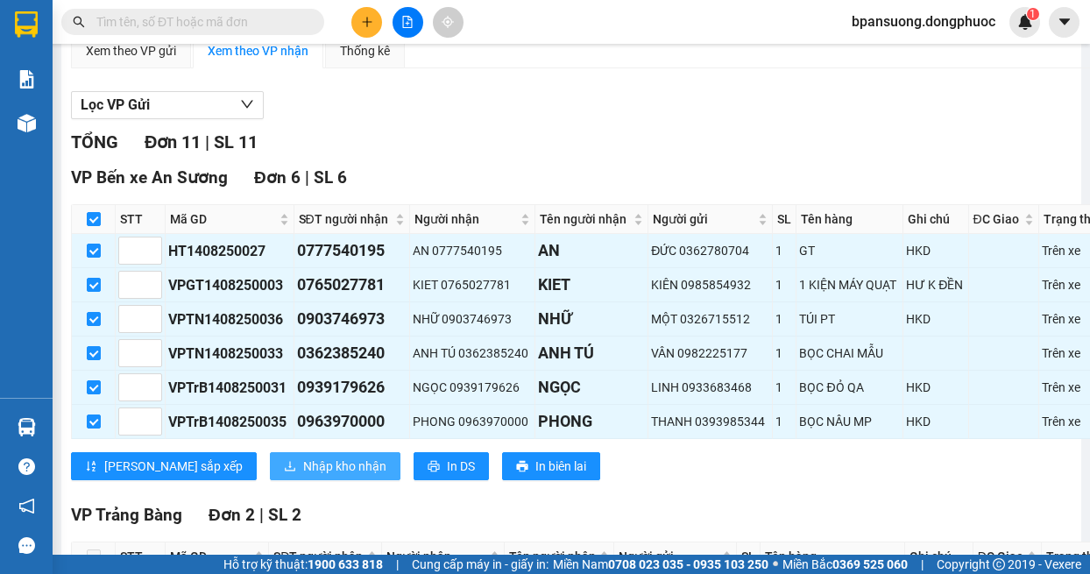
click at [303, 476] on span "Nhập kho nhận" at bounding box center [344, 465] width 83 height 19
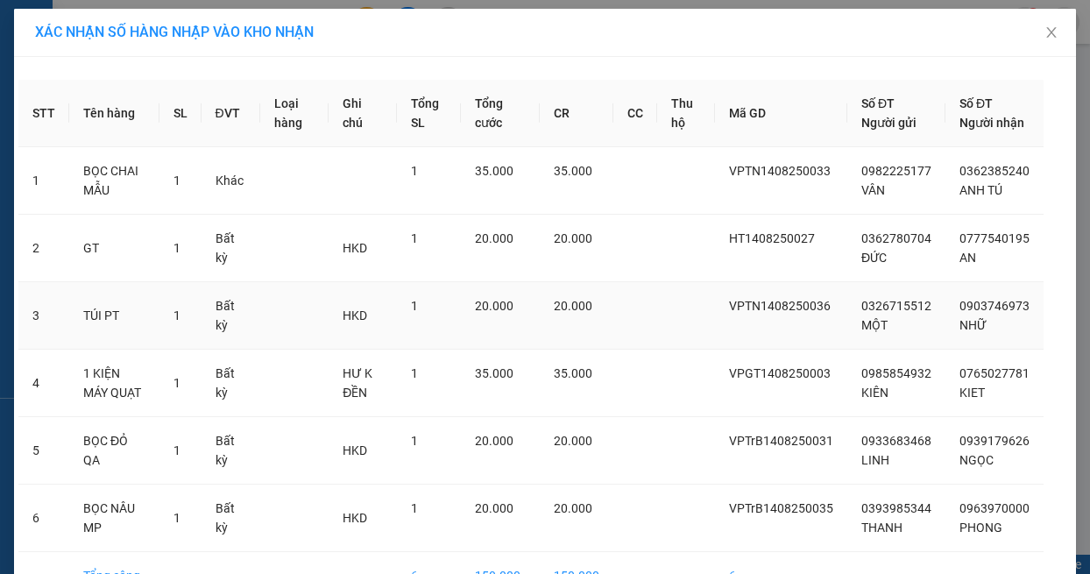
scroll to position [125, 0]
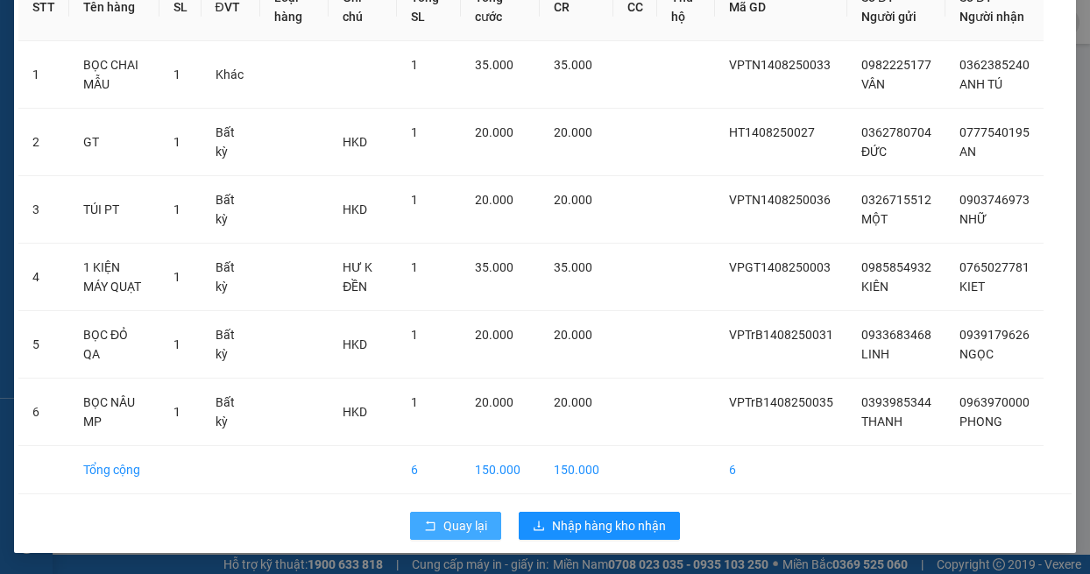
click at [450, 523] on span "Quay lại" at bounding box center [465, 525] width 44 height 19
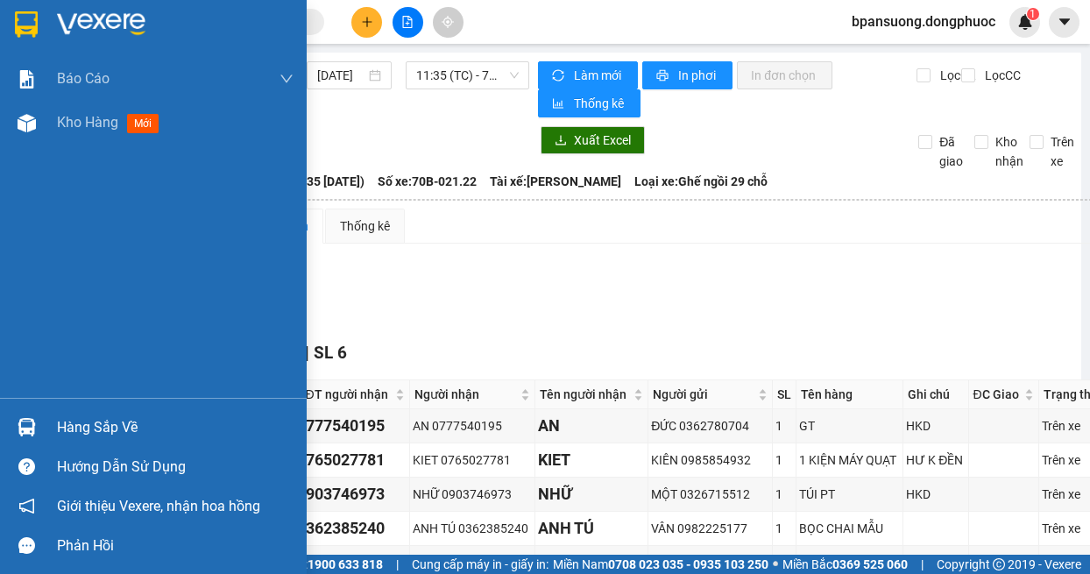
click at [25, 420] on img at bounding box center [27, 427] width 18 height 18
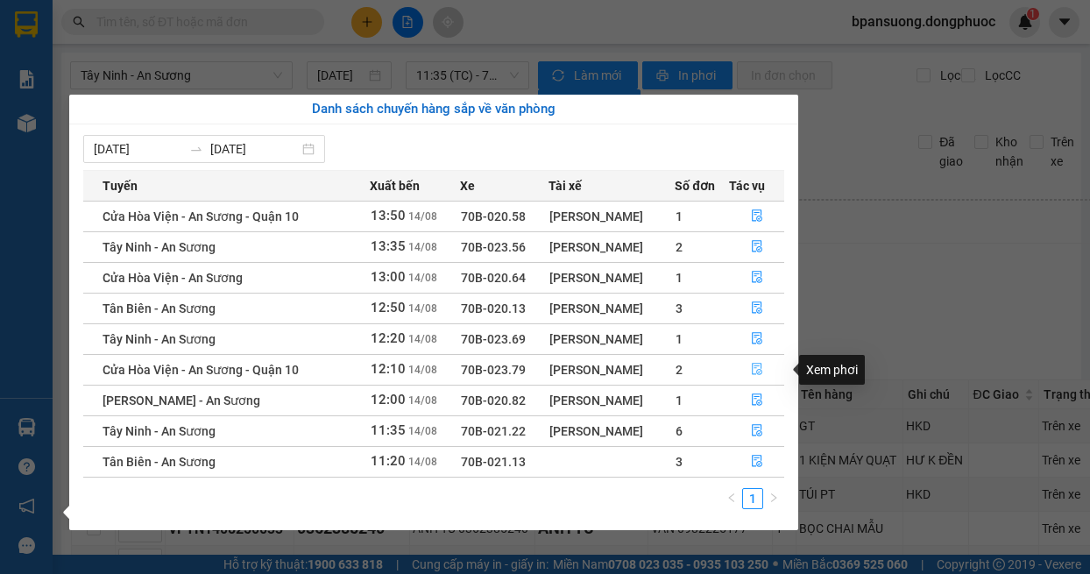
click at [755, 373] on icon "file-done" at bounding box center [757, 369] width 12 height 12
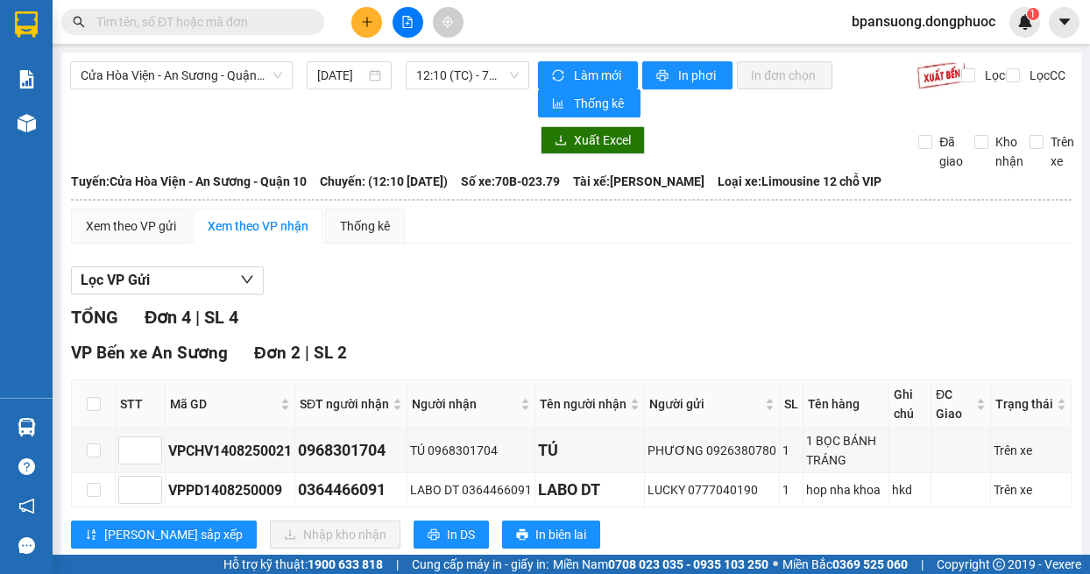
click at [89, 389] on th at bounding box center [94, 404] width 44 height 48
click at [95, 400] on input "checkbox" at bounding box center [94, 404] width 14 height 14
checkbox input "true"
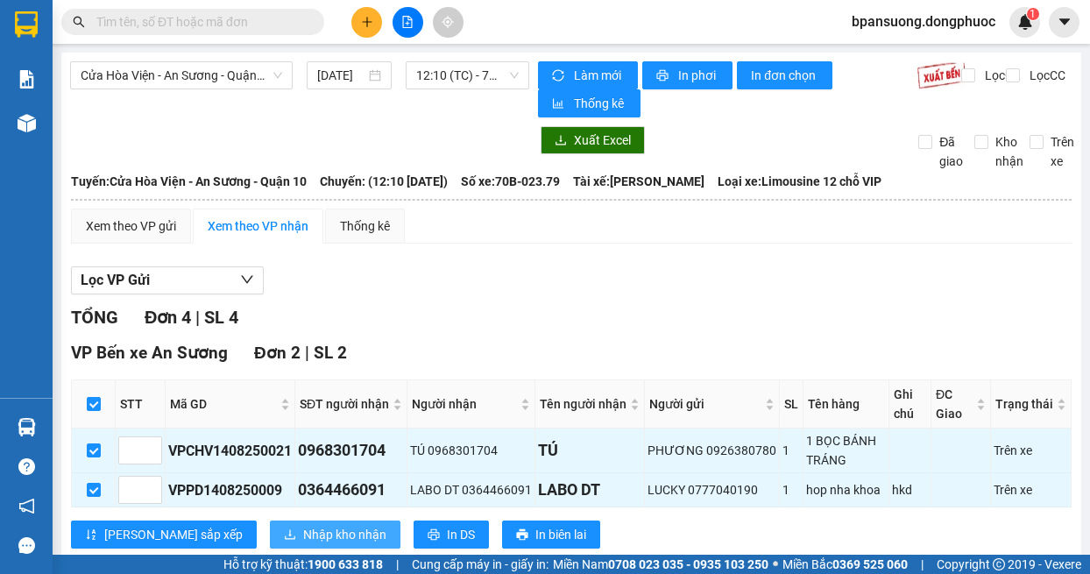
click at [303, 530] on span "Nhập kho nhận" at bounding box center [344, 534] width 83 height 19
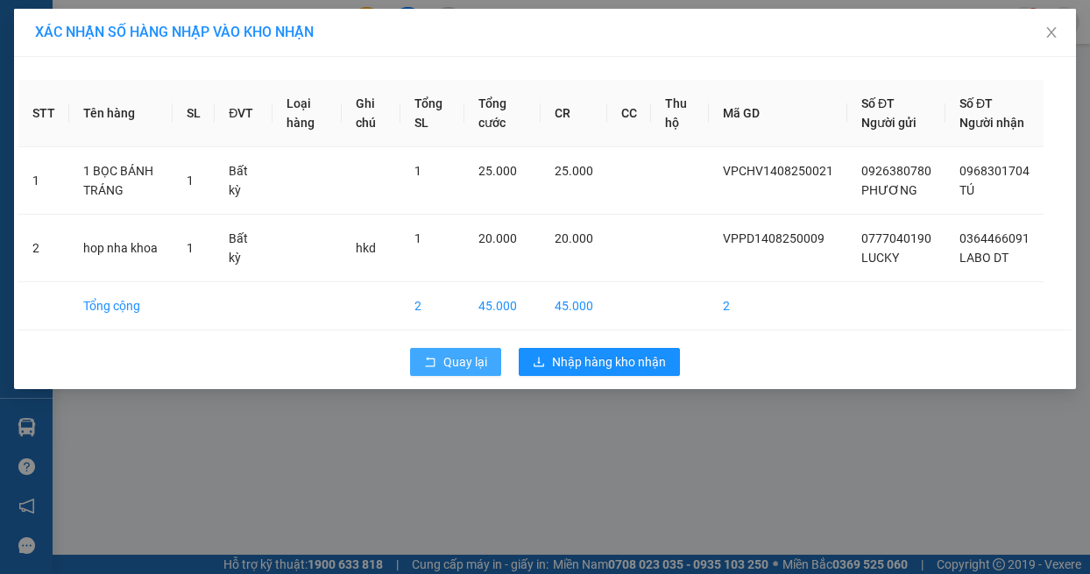
click at [421, 376] on button "Quay lại" at bounding box center [455, 362] width 91 height 28
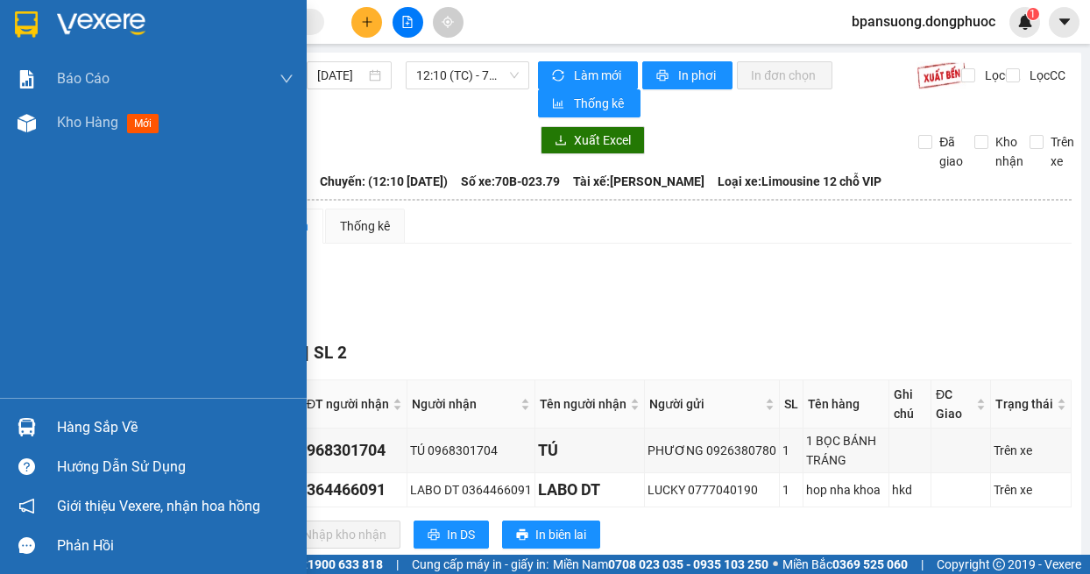
click at [60, 419] on div "Hàng sắp về" at bounding box center [175, 427] width 237 height 26
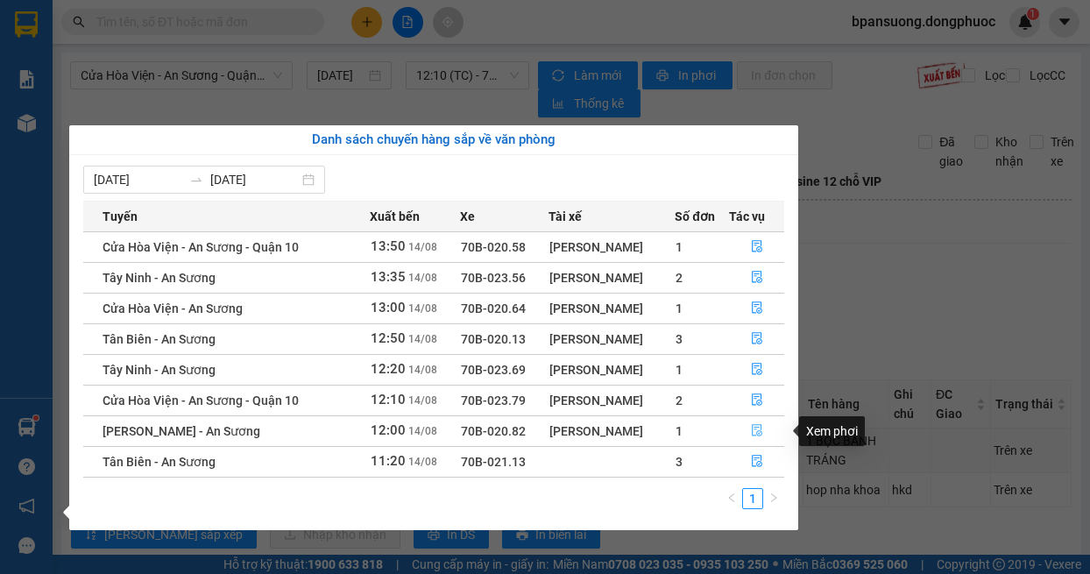
drag, startPoint x: 758, startPoint y: 435, endPoint x: 653, endPoint y: 409, distance: 107.5
click at [758, 434] on icon "file-done" at bounding box center [757, 430] width 12 height 12
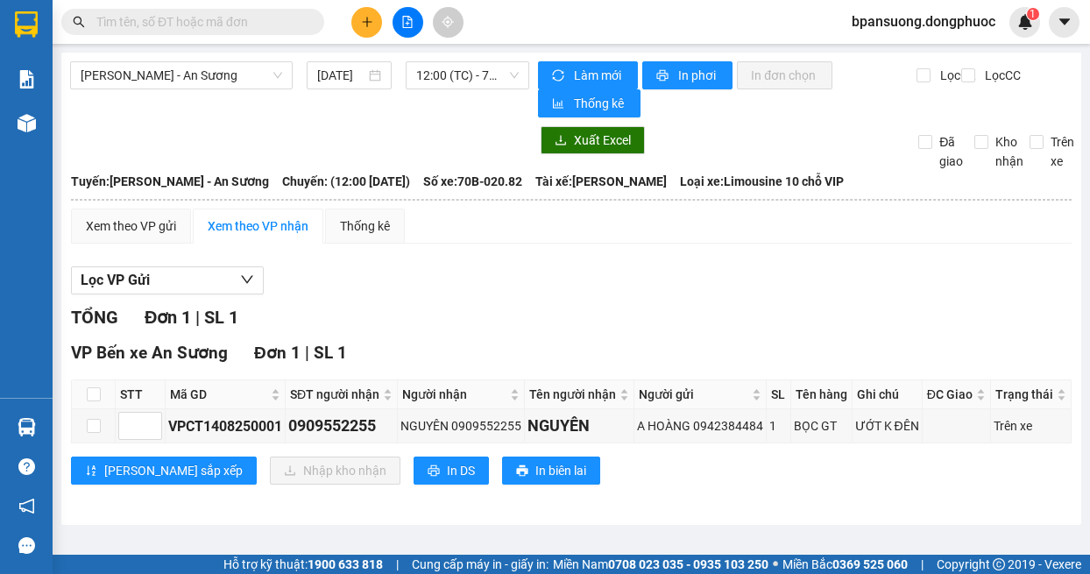
click at [81, 406] on th at bounding box center [94, 394] width 44 height 29
click at [81, 409] on th at bounding box center [94, 394] width 44 height 29
click at [83, 409] on th at bounding box center [94, 394] width 44 height 29
click at [93, 397] on input "checkbox" at bounding box center [94, 394] width 14 height 14
checkbox input "true"
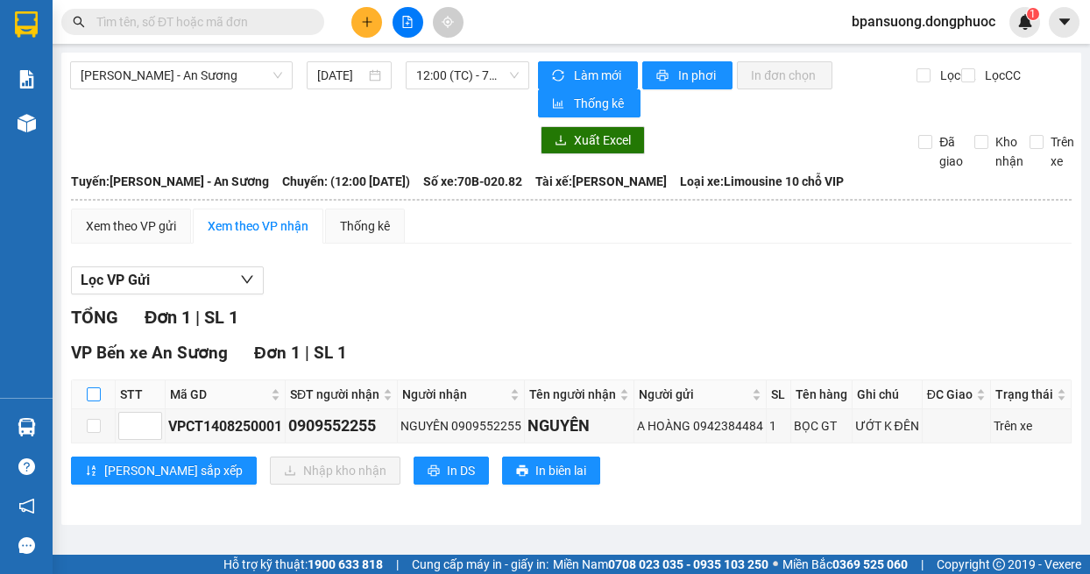
checkbox input "true"
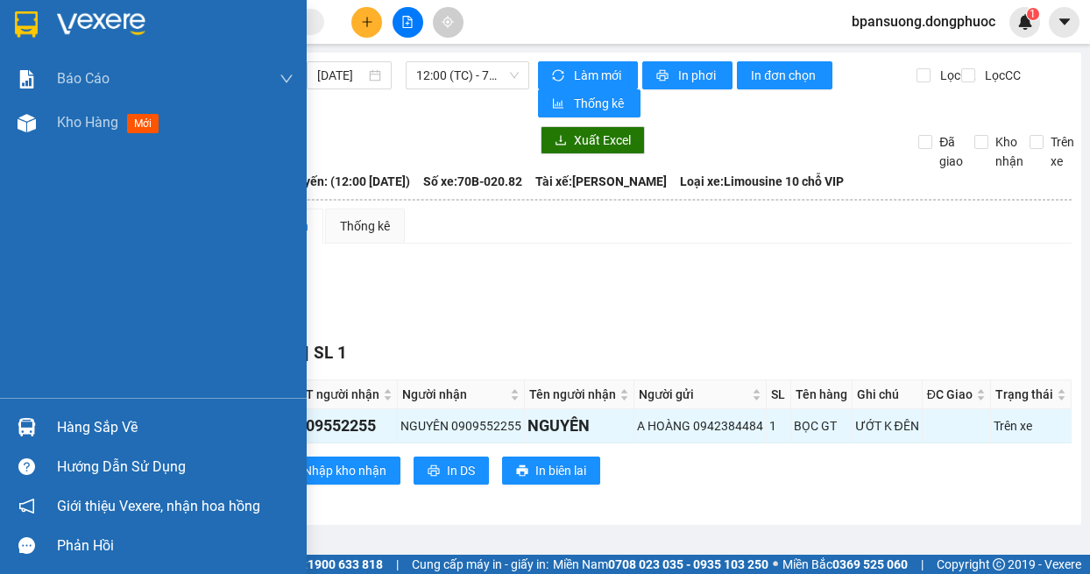
click at [39, 422] on div at bounding box center [26, 427] width 31 height 31
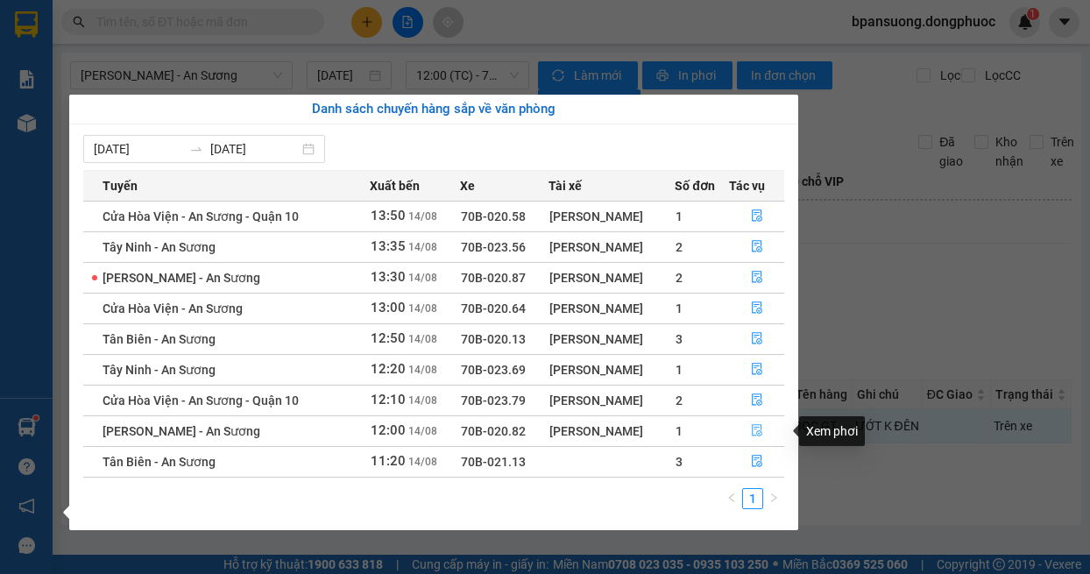
click at [754, 427] on icon "file-done" at bounding box center [757, 430] width 12 height 12
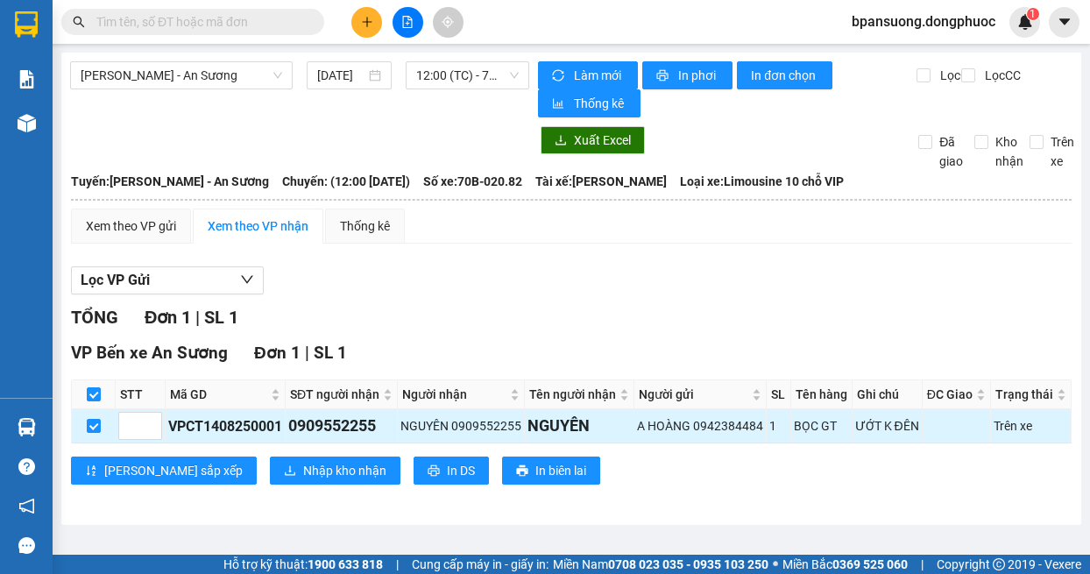
scroll to position [9, 0]
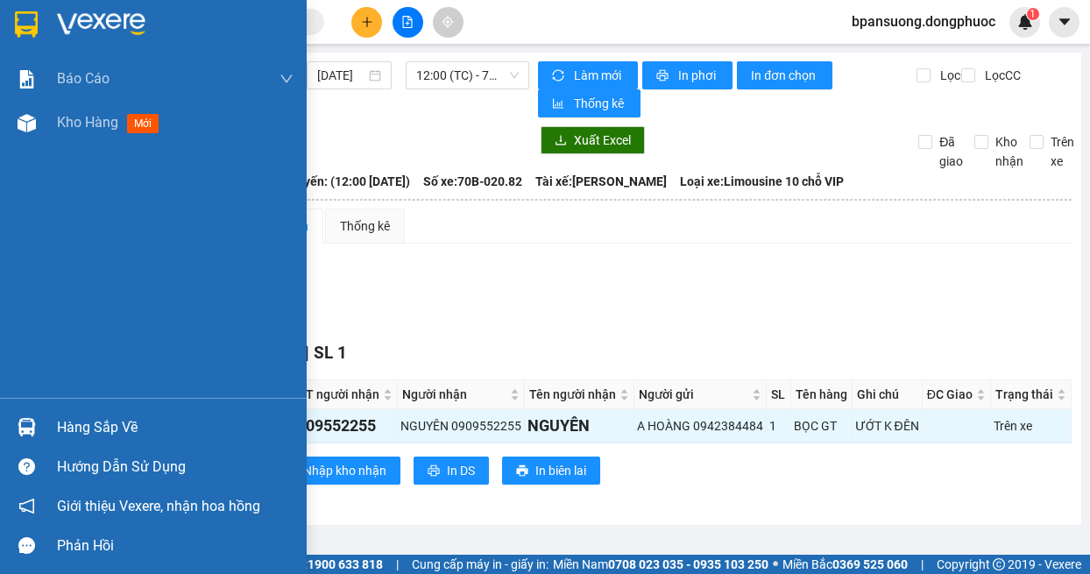
click at [34, 418] on img at bounding box center [27, 427] width 18 height 18
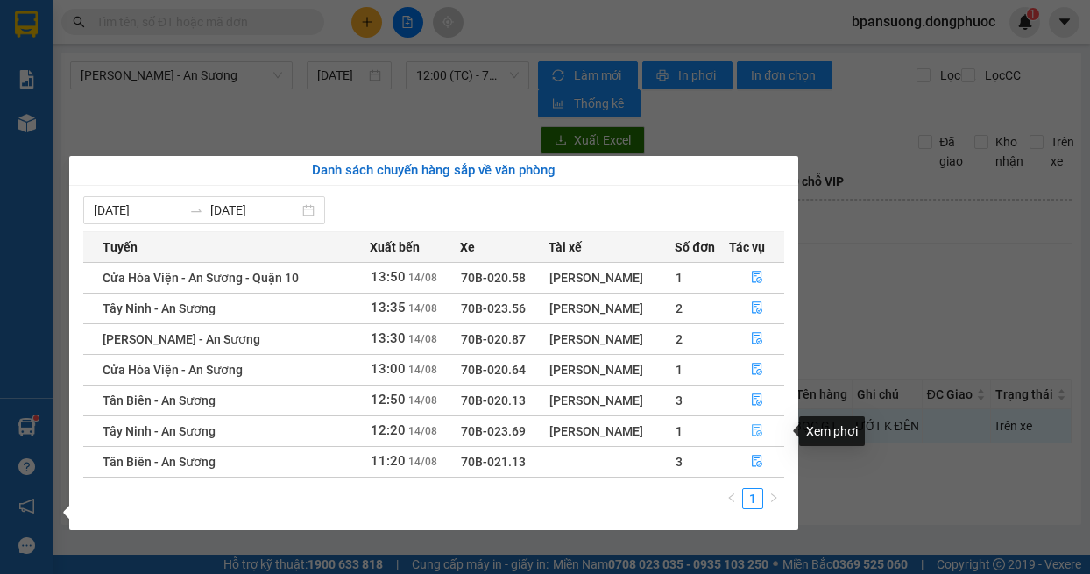
click at [757, 427] on icon "file-done" at bounding box center [757, 431] width 11 height 12
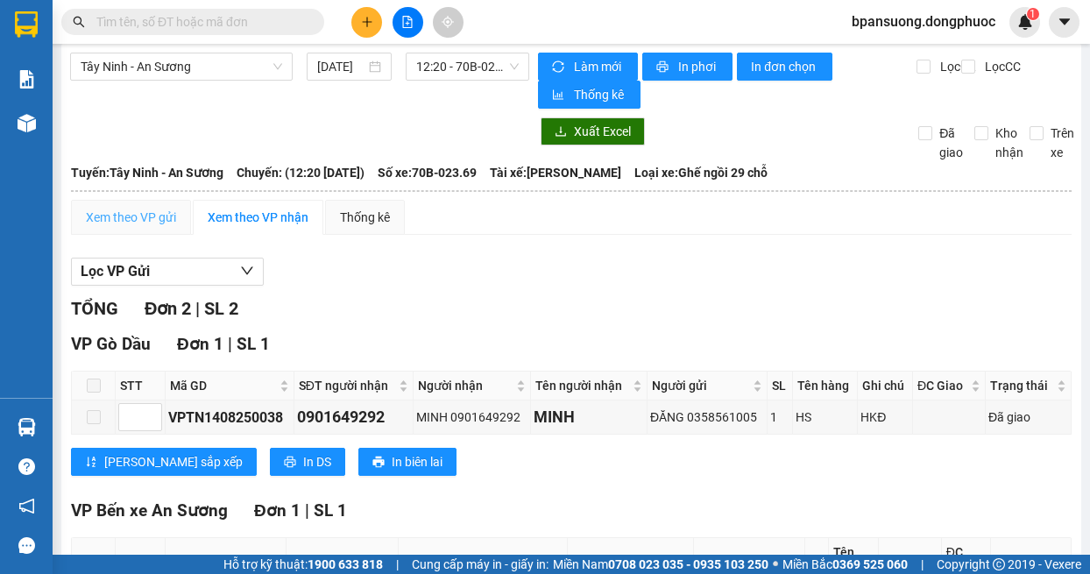
scroll to position [184, 0]
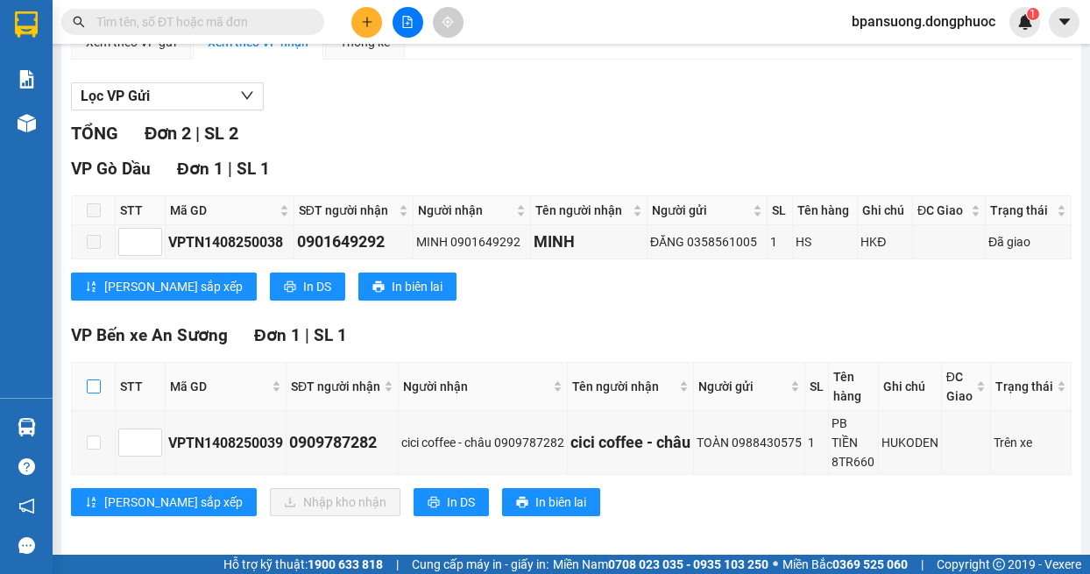
click at [91, 385] on input "checkbox" at bounding box center [94, 386] width 14 height 14
checkbox input "true"
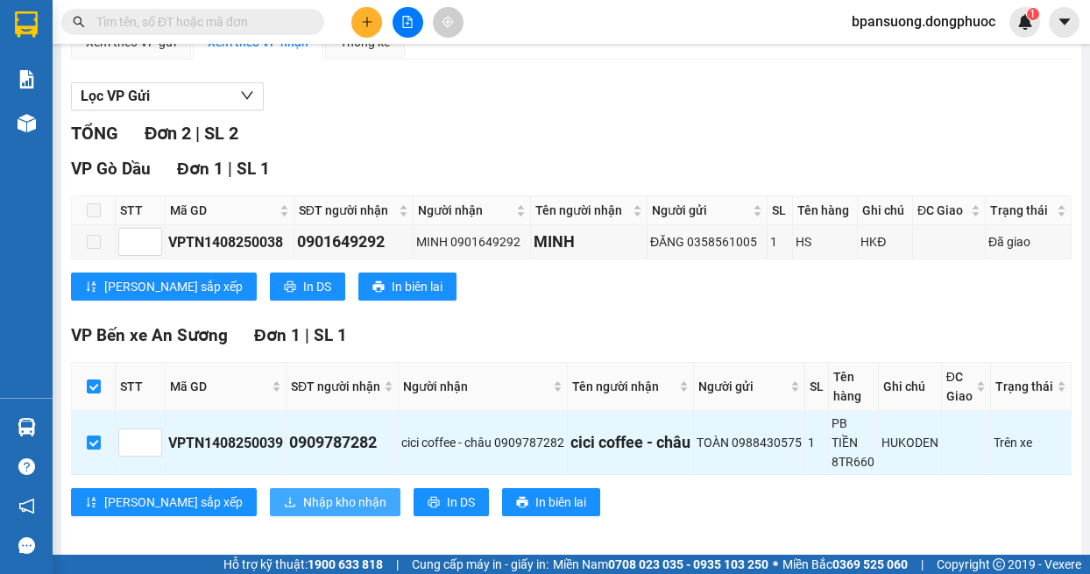
click at [303, 495] on span "Nhập kho nhận" at bounding box center [344, 501] width 83 height 19
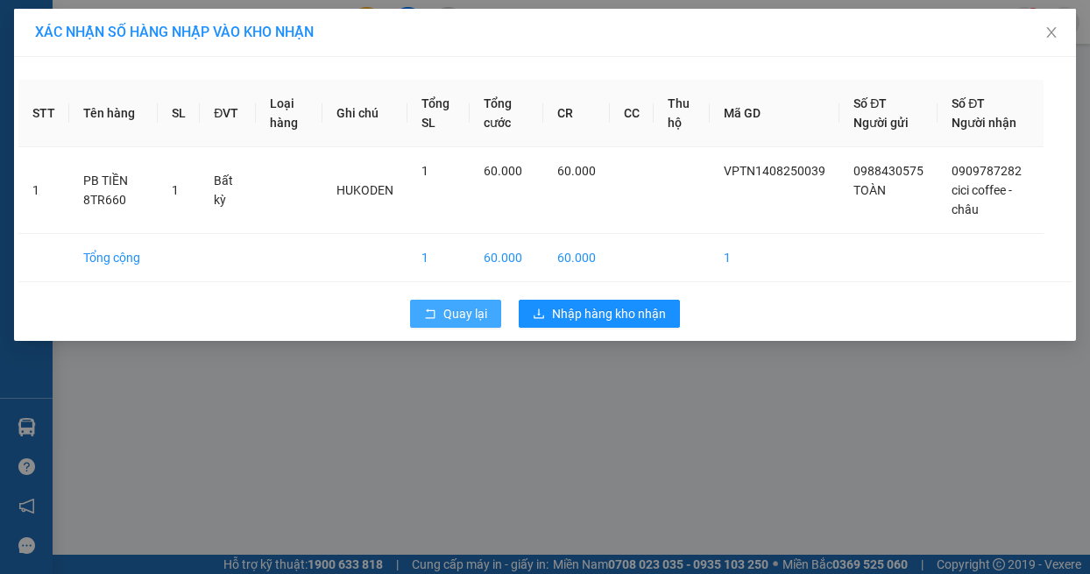
click at [427, 313] on icon "rollback" at bounding box center [430, 313] width 12 height 12
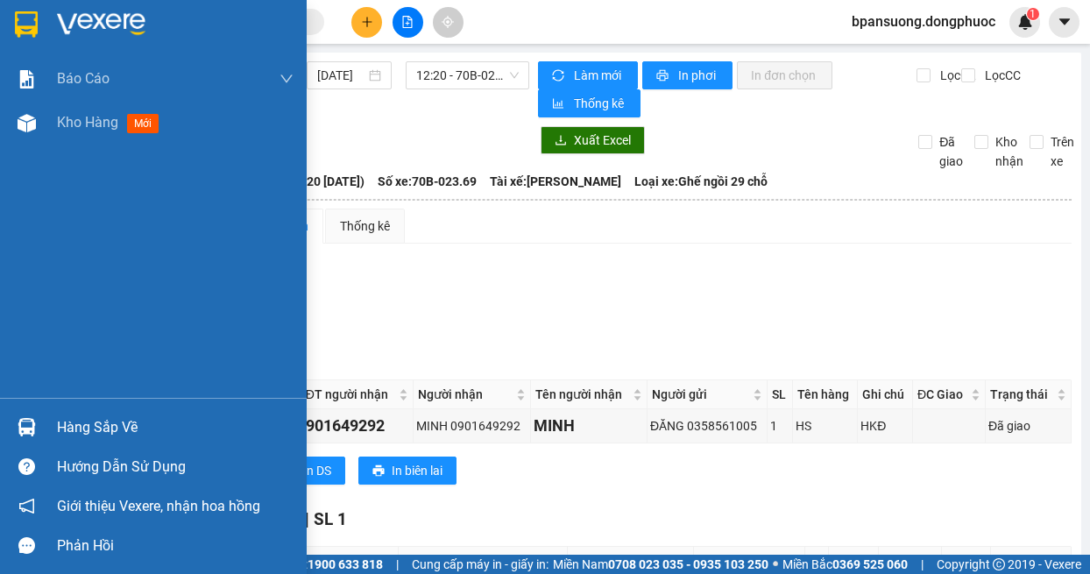
click at [47, 426] on div "Hàng sắp về" at bounding box center [153, 426] width 307 height 39
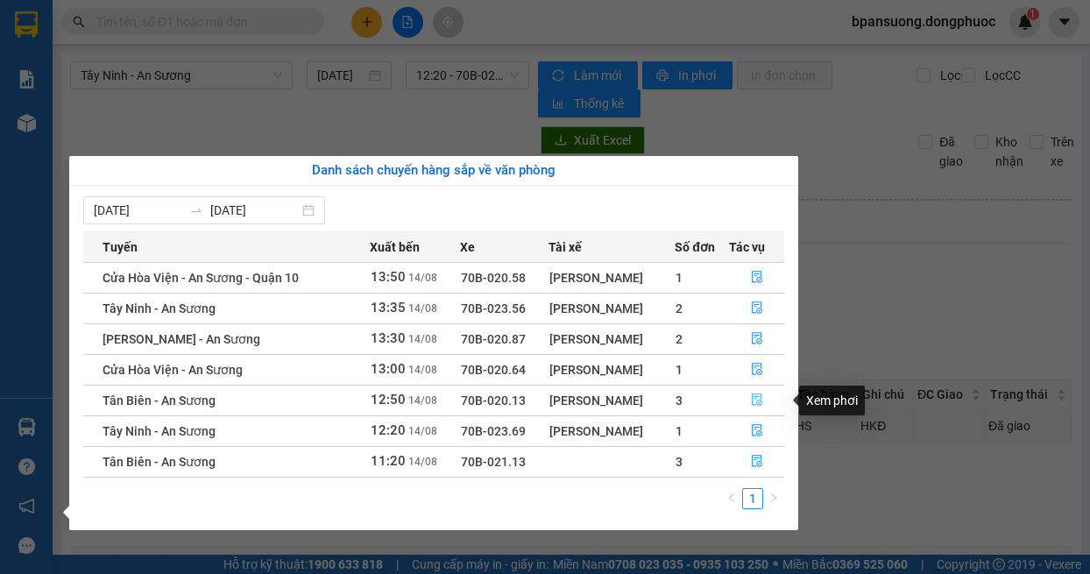
click at [752, 400] on icon "file-done" at bounding box center [757, 399] width 12 height 12
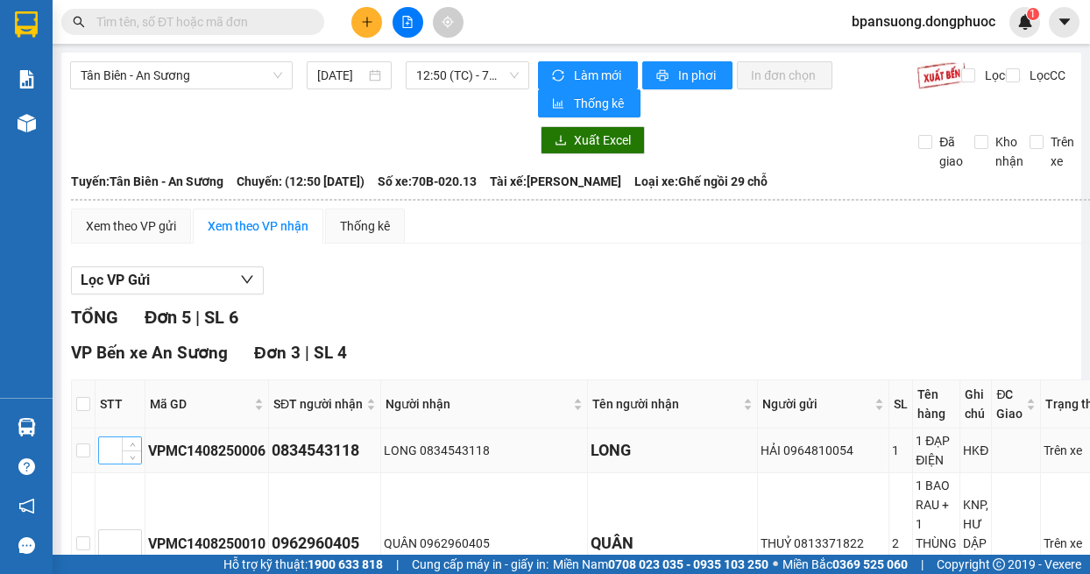
scroll to position [175, 0]
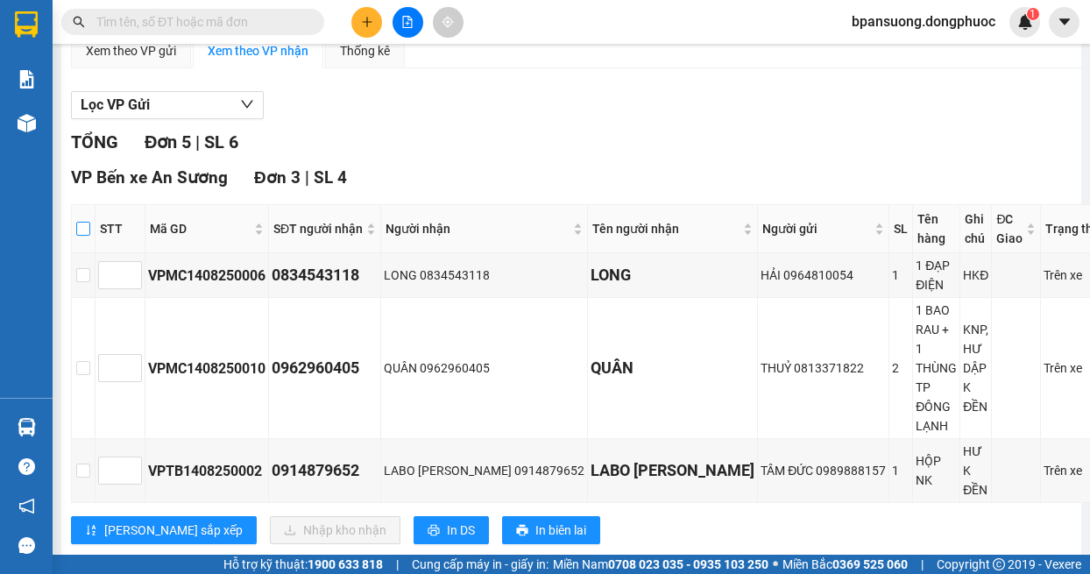
click at [89, 230] on input "checkbox" at bounding box center [83, 229] width 14 height 14
checkbox input "true"
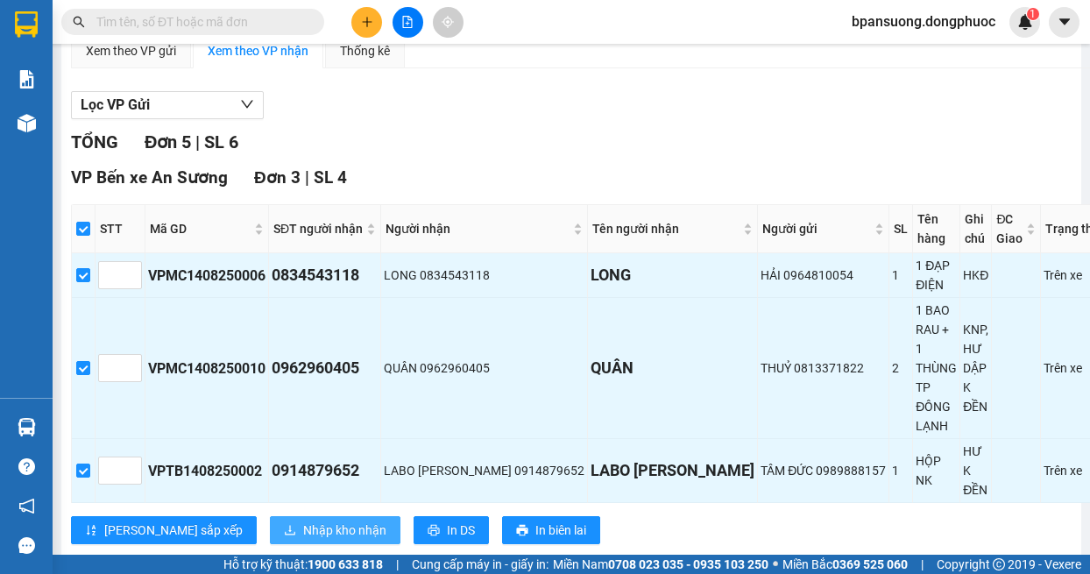
click at [303, 520] on span "Nhập kho nhận" at bounding box center [344, 529] width 83 height 19
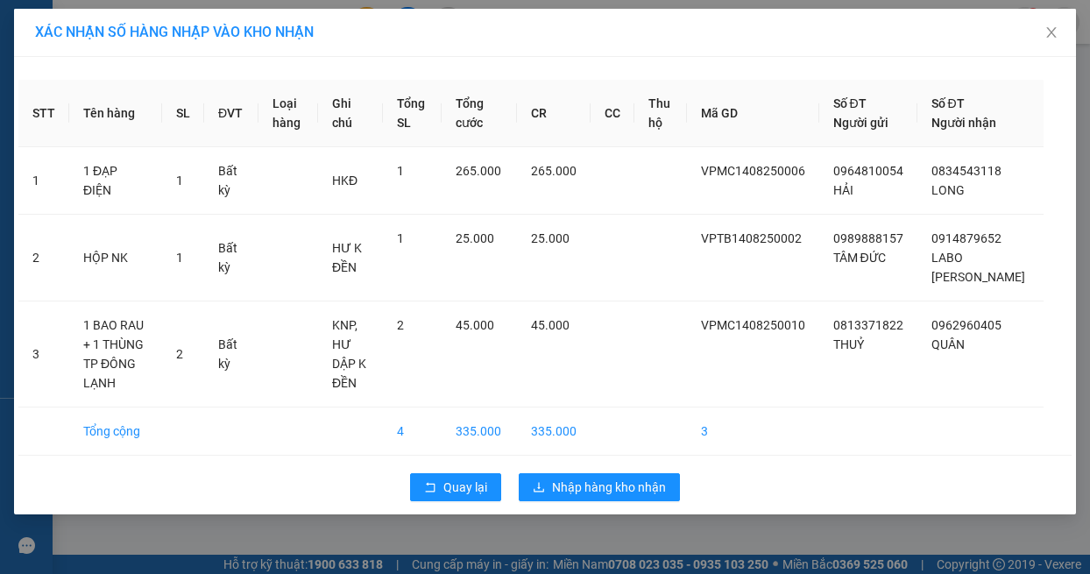
click at [212, 549] on div "XÁC NHẬN SỐ HÀNG NHẬP VÀO KHO NHẬN STT Tên hàng SL ĐVT Loại hàng Ghi chú Tổng S…" at bounding box center [545, 287] width 1090 height 574
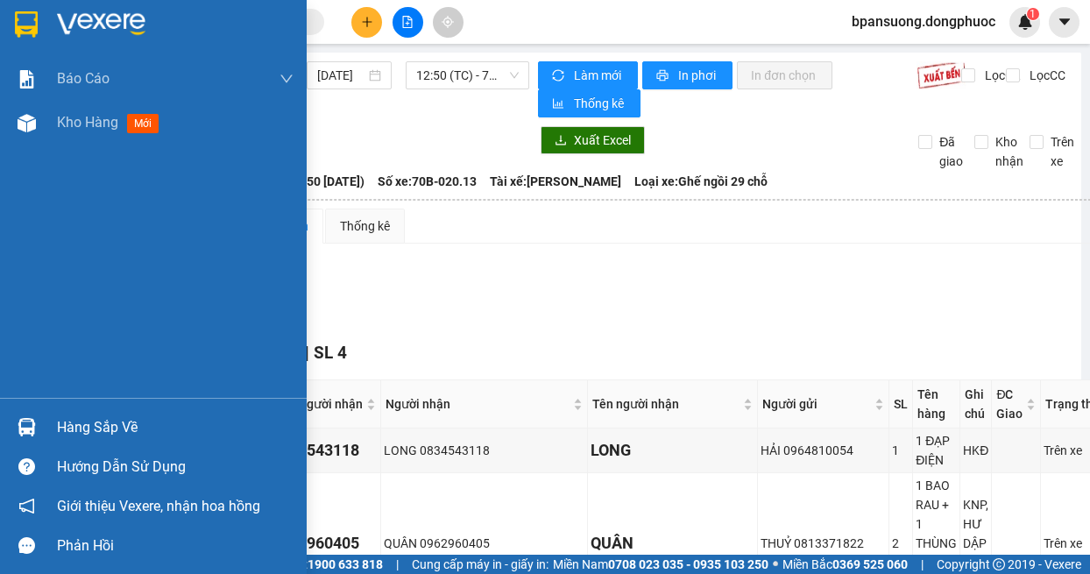
click at [32, 435] on img at bounding box center [27, 427] width 18 height 18
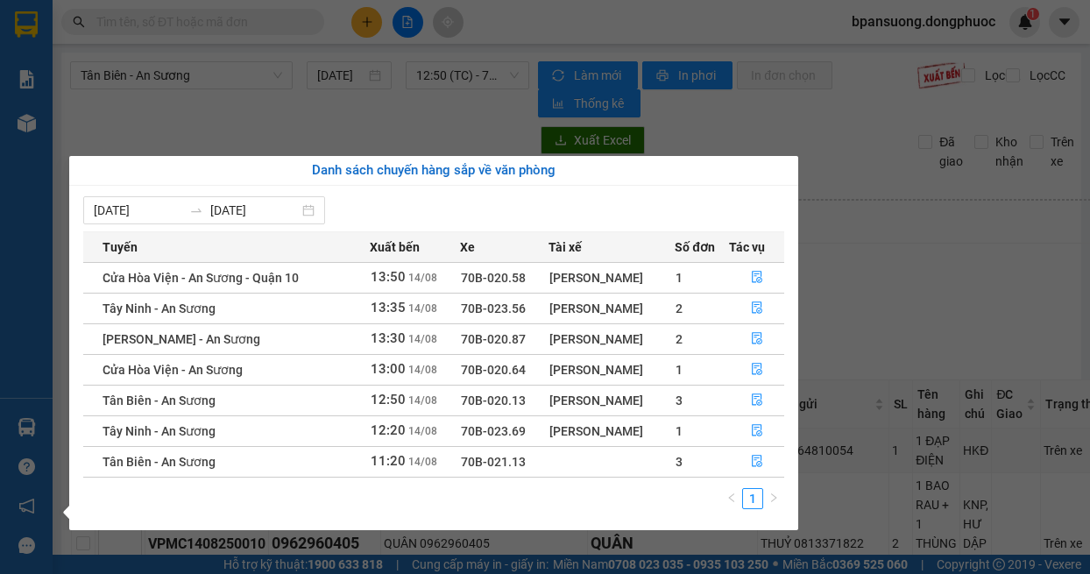
click at [18, 441] on div "Báo cáo Mẫu 1: Báo cáo dòng tiền theo nhân viên Mẫu 1: Báo cáo dòng tiền theo n…" at bounding box center [26, 287] width 53 height 574
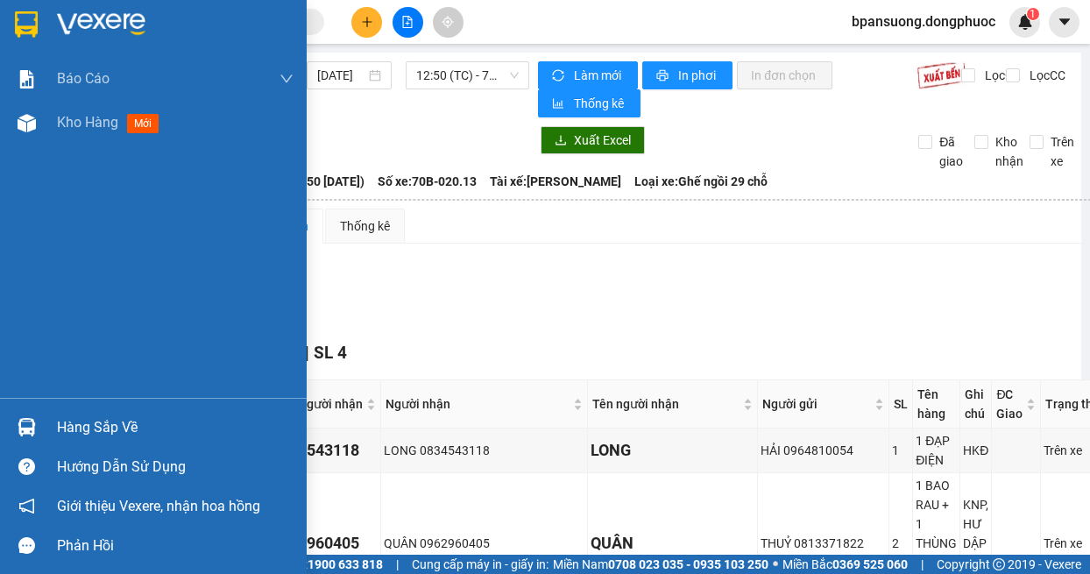
click at [16, 431] on div at bounding box center [26, 427] width 31 height 31
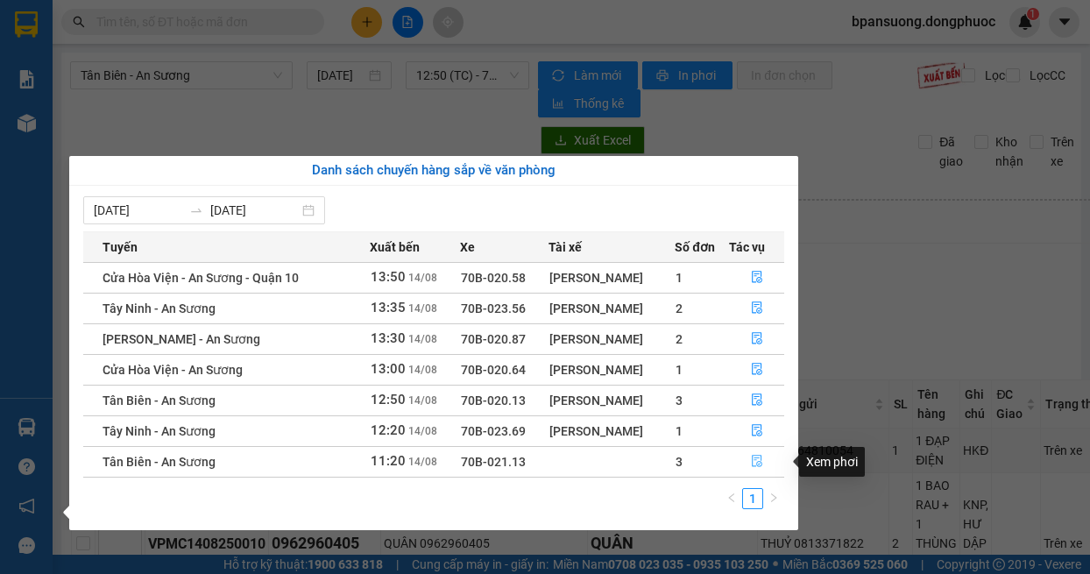
click at [752, 465] on icon "file-done" at bounding box center [757, 462] width 11 height 12
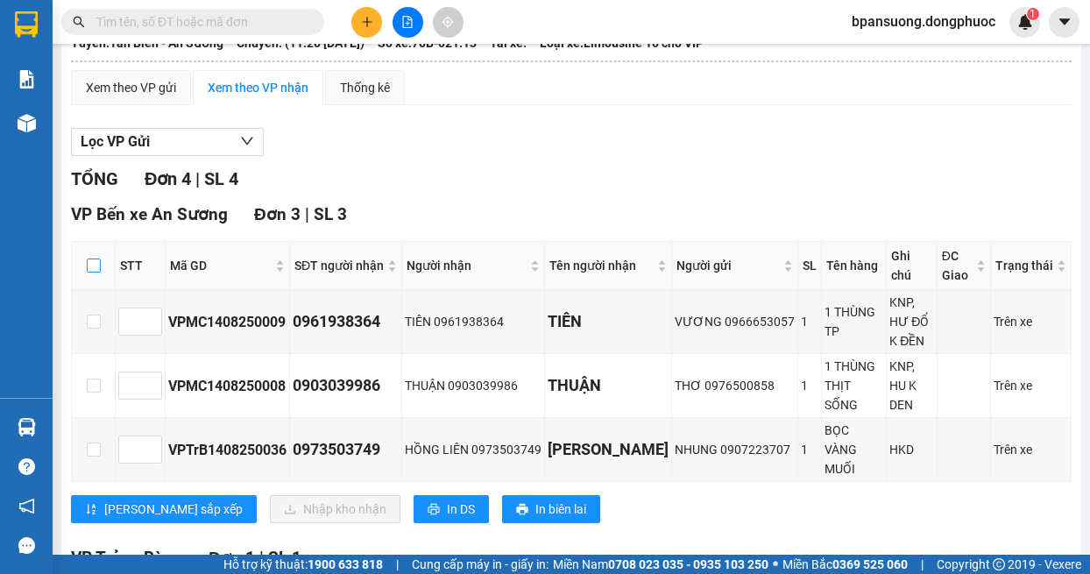
click at [94, 266] on input "checkbox" at bounding box center [94, 265] width 14 height 14
checkbox input "true"
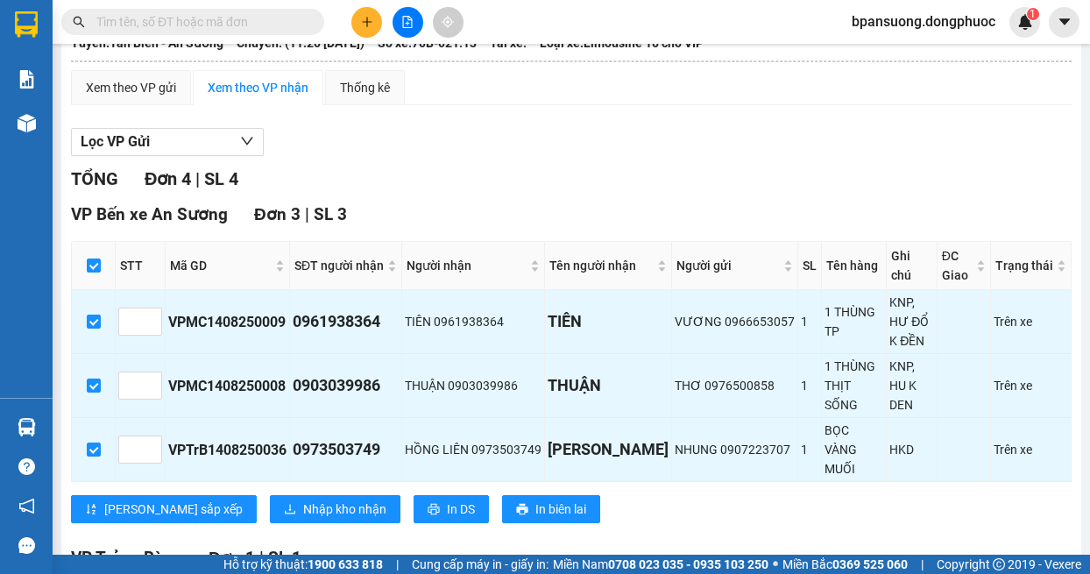
scroll to position [314, 0]
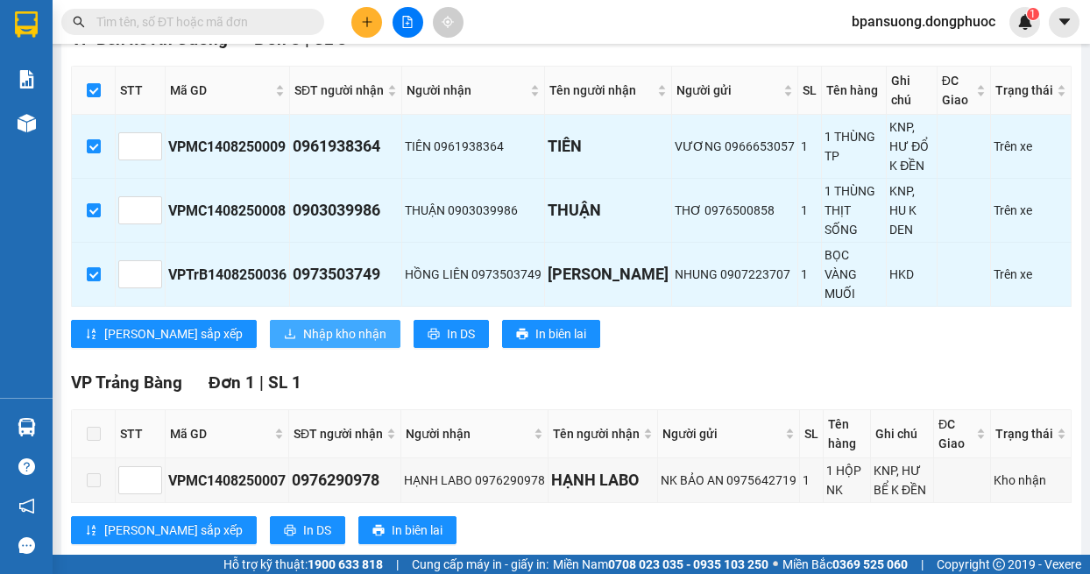
click at [303, 324] on span "Nhập kho nhận" at bounding box center [344, 333] width 83 height 19
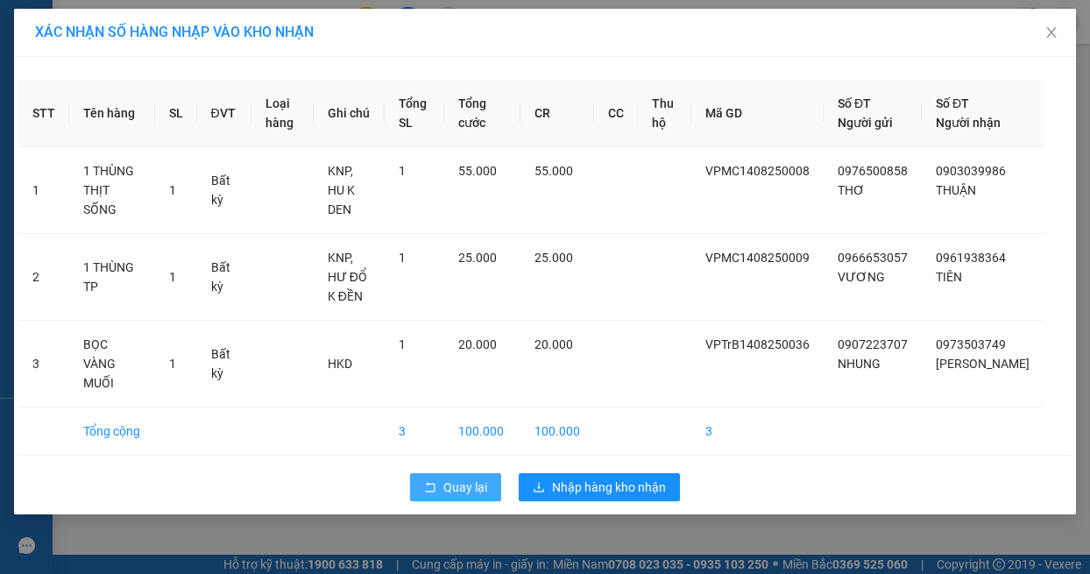
click at [438, 473] on button "Quay lại" at bounding box center [455, 487] width 91 height 28
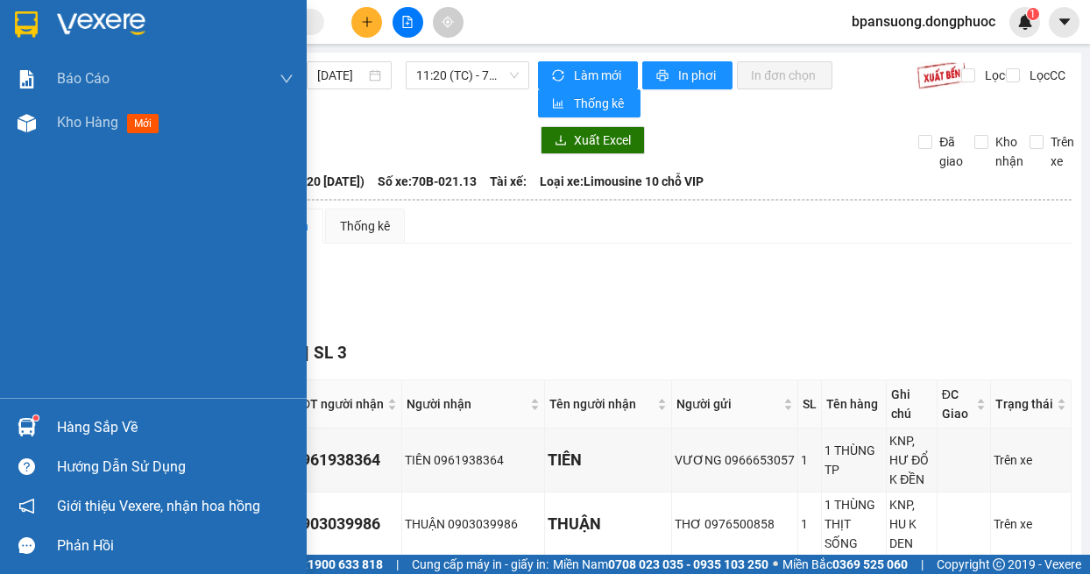
click at [24, 431] on img at bounding box center [27, 427] width 18 height 18
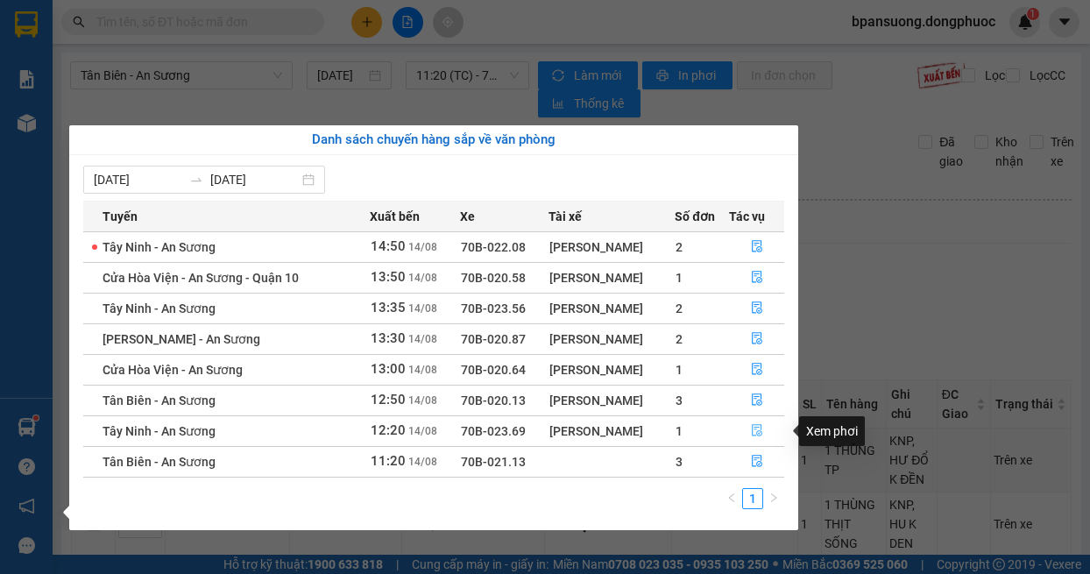
click at [766, 427] on button "button" at bounding box center [757, 431] width 54 height 28
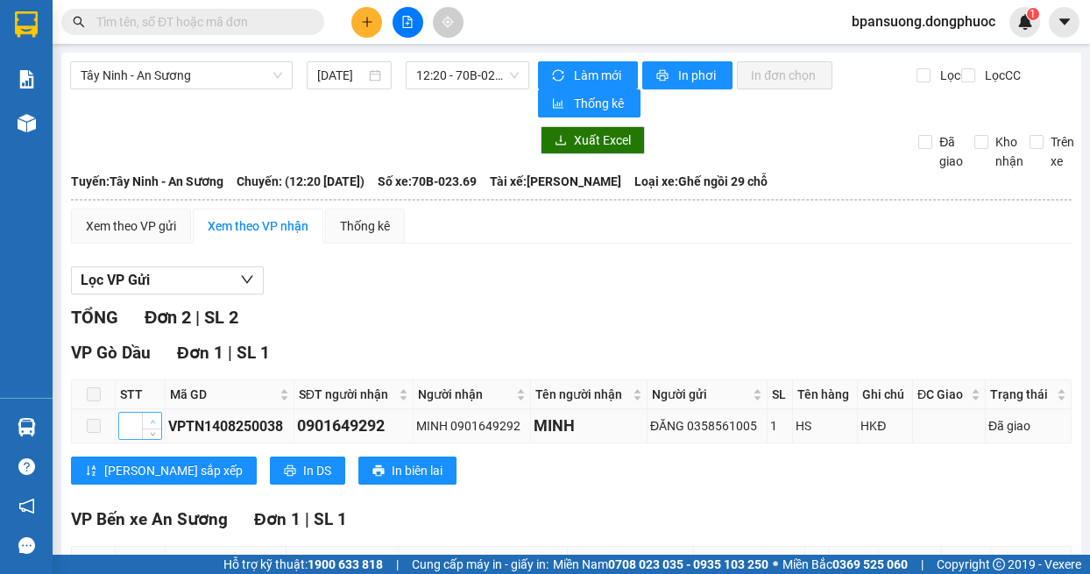
scroll to position [194, 0]
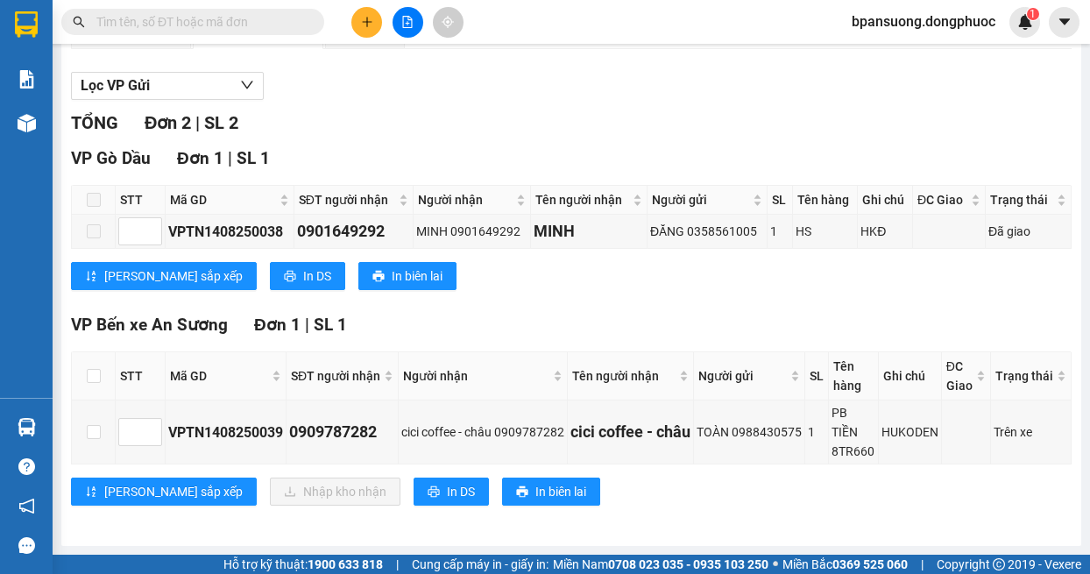
click at [97, 374] on th at bounding box center [94, 376] width 44 height 48
click at [80, 374] on th at bounding box center [94, 376] width 44 height 48
click at [87, 374] on input "checkbox" at bounding box center [94, 376] width 14 height 14
checkbox input "true"
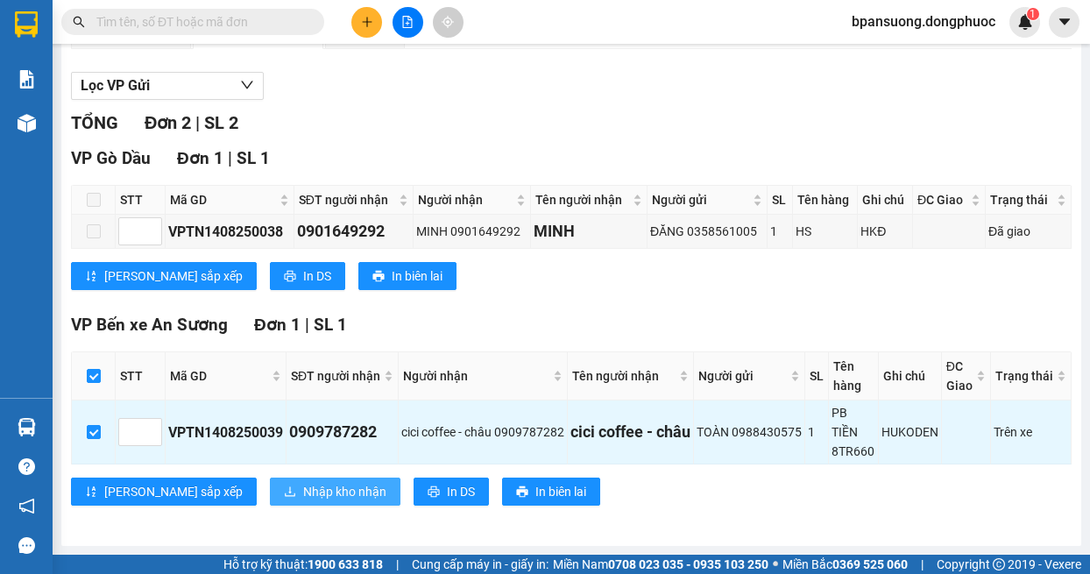
click at [303, 483] on span "Nhập kho nhận" at bounding box center [344, 491] width 83 height 19
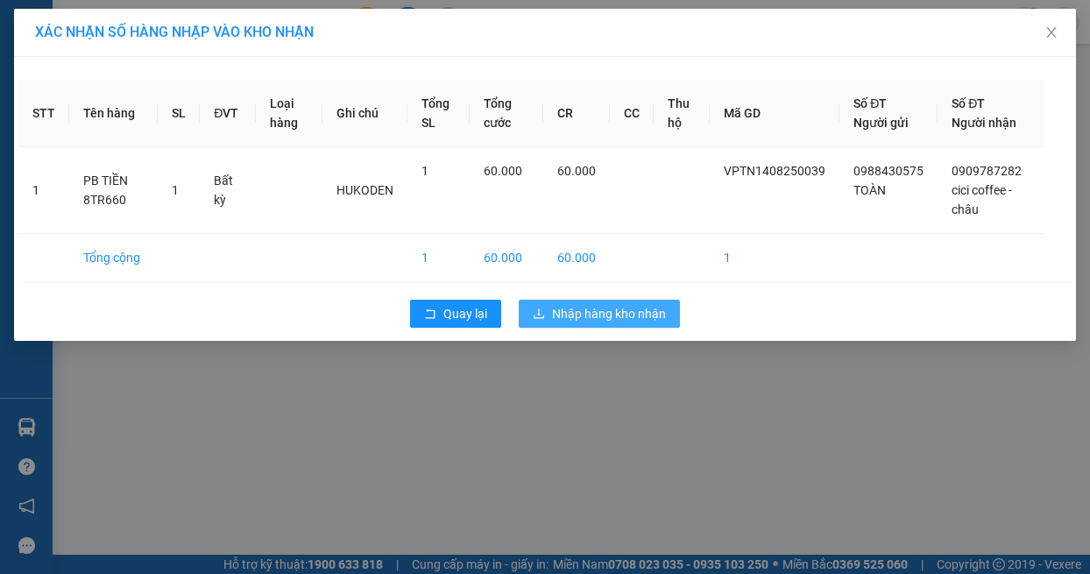
click at [645, 304] on span "Nhập hàng kho nhận" at bounding box center [609, 313] width 114 height 19
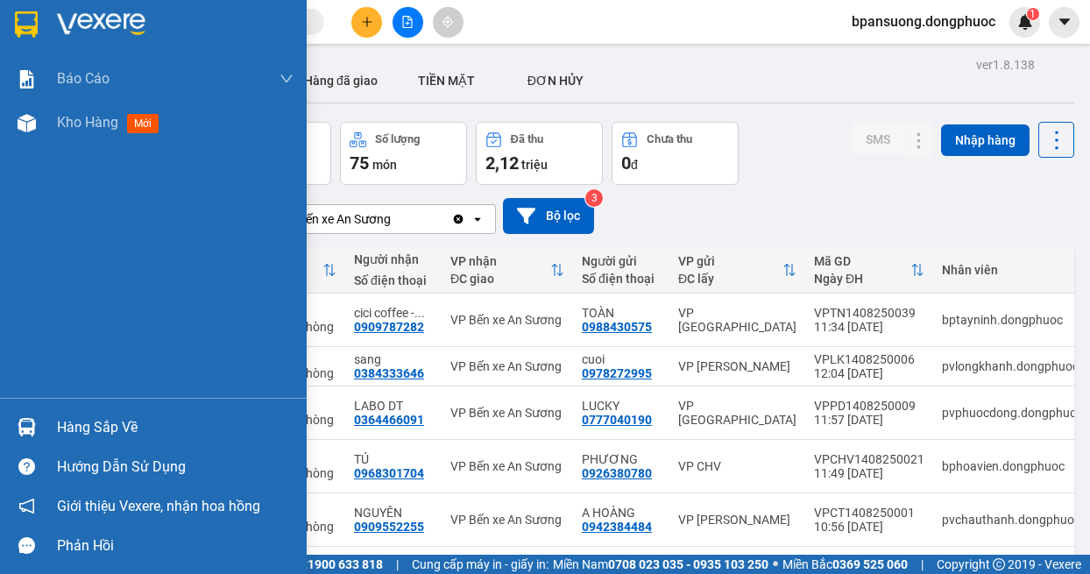
click at [65, 428] on div "Hàng sắp về" at bounding box center [175, 427] width 237 height 26
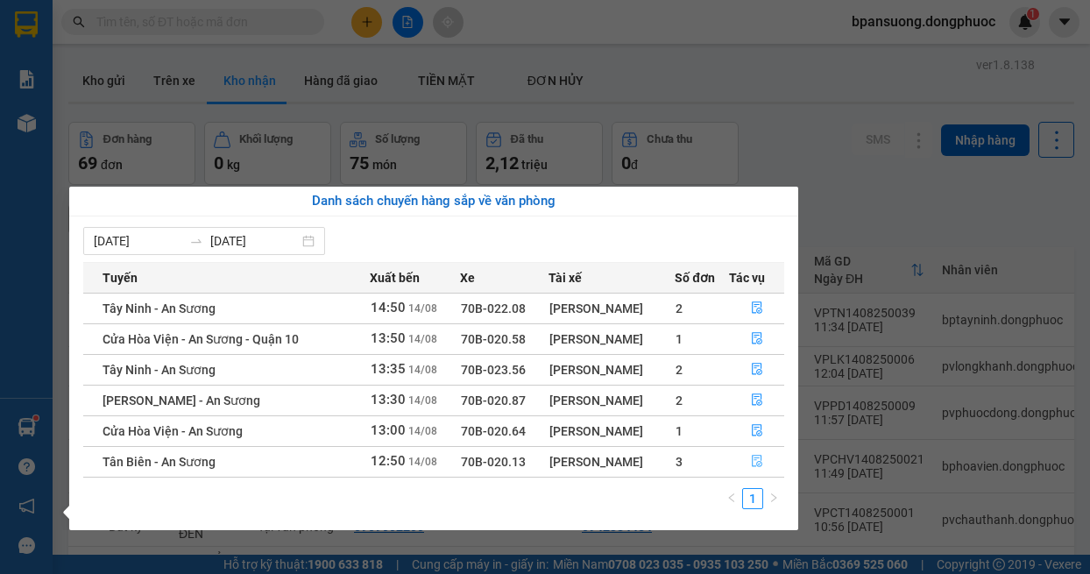
click at [752, 456] on icon "file-done" at bounding box center [757, 461] width 12 height 12
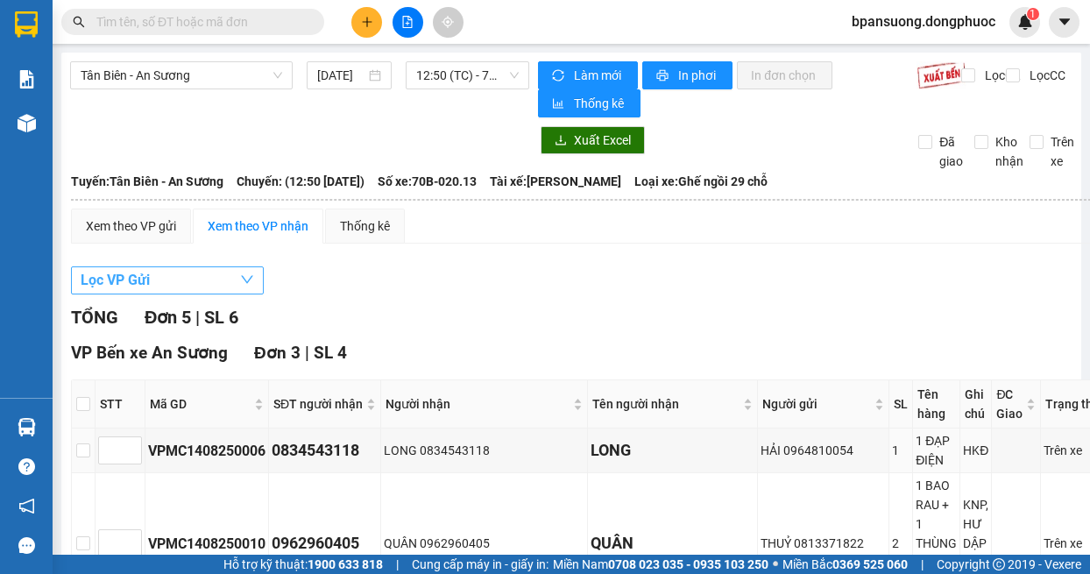
scroll to position [175, 0]
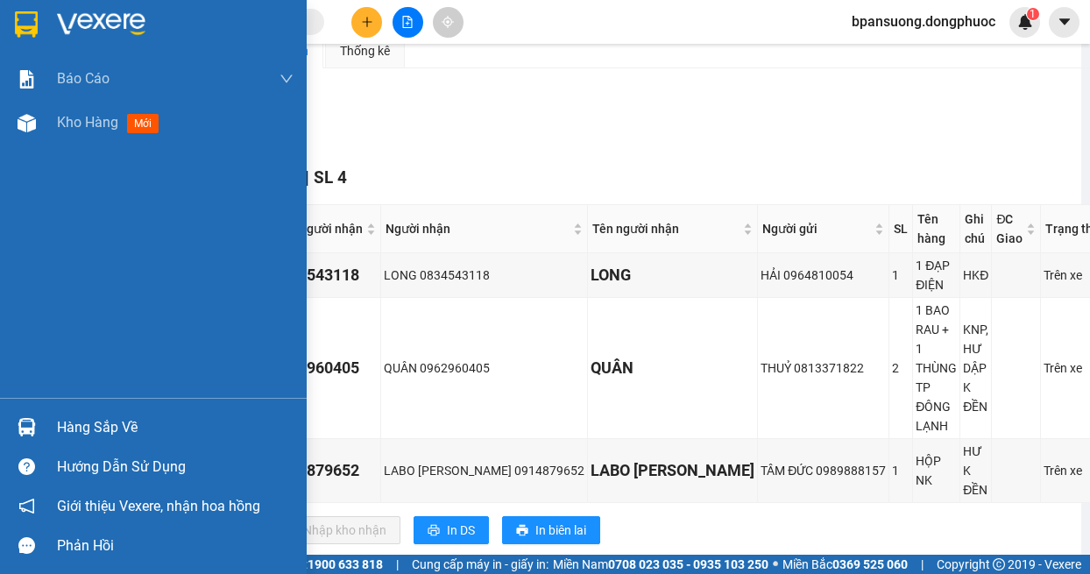
click at [19, 424] on img at bounding box center [27, 427] width 18 height 18
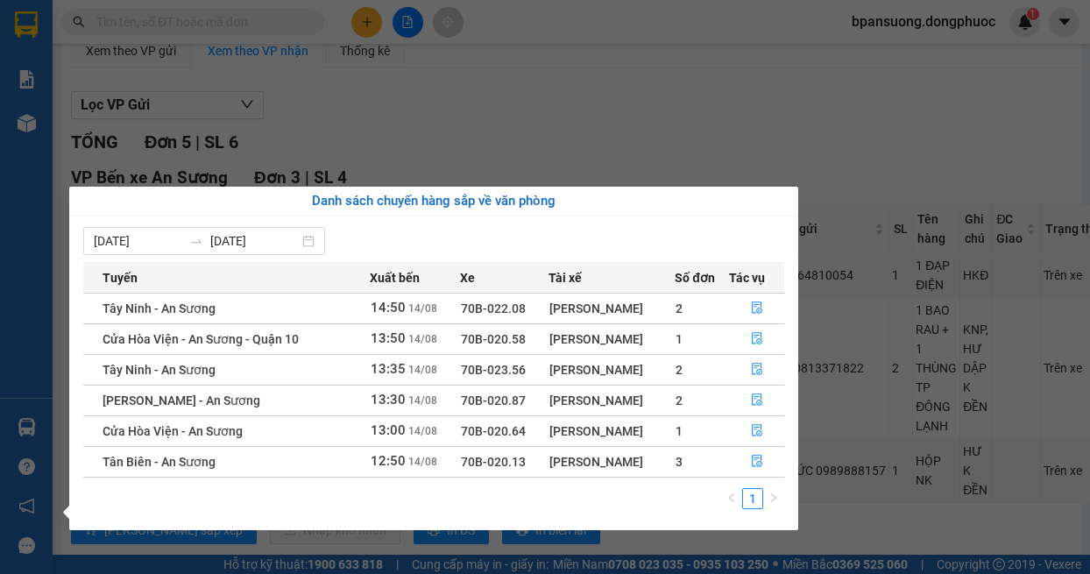
drag, startPoint x: 769, startPoint y: 121, endPoint x: 768, endPoint y: 180, distance: 59.6
click at [769, 171] on section "Kết quả tìm kiếm ( 0 ) Bộ lọc No Data bpansuong.dongphuoc 1 Báo cáo Mẫu 1: Báo …" at bounding box center [545, 287] width 1090 height 574
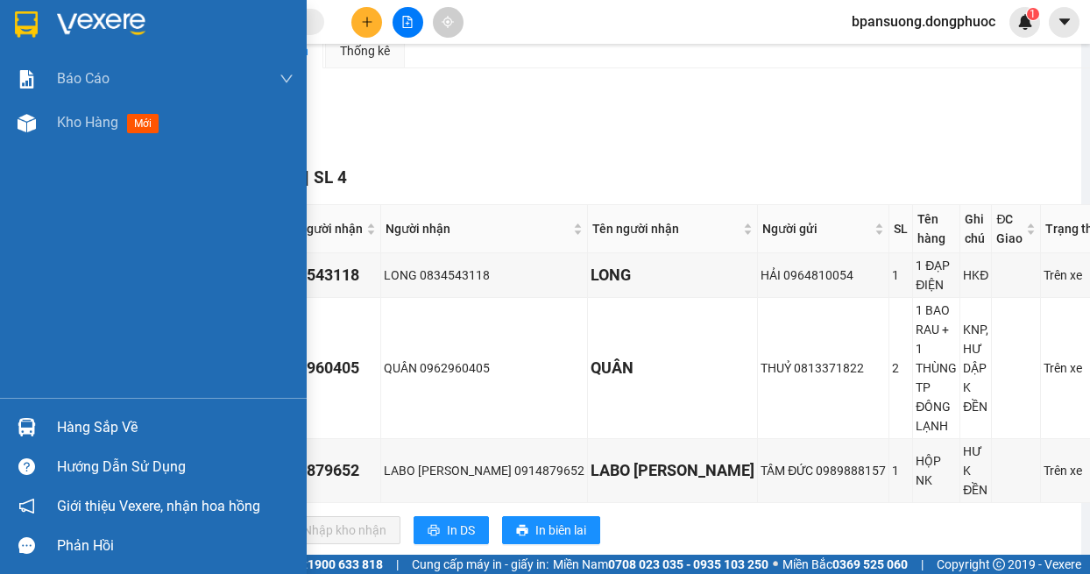
click at [22, 415] on div at bounding box center [26, 427] width 31 height 31
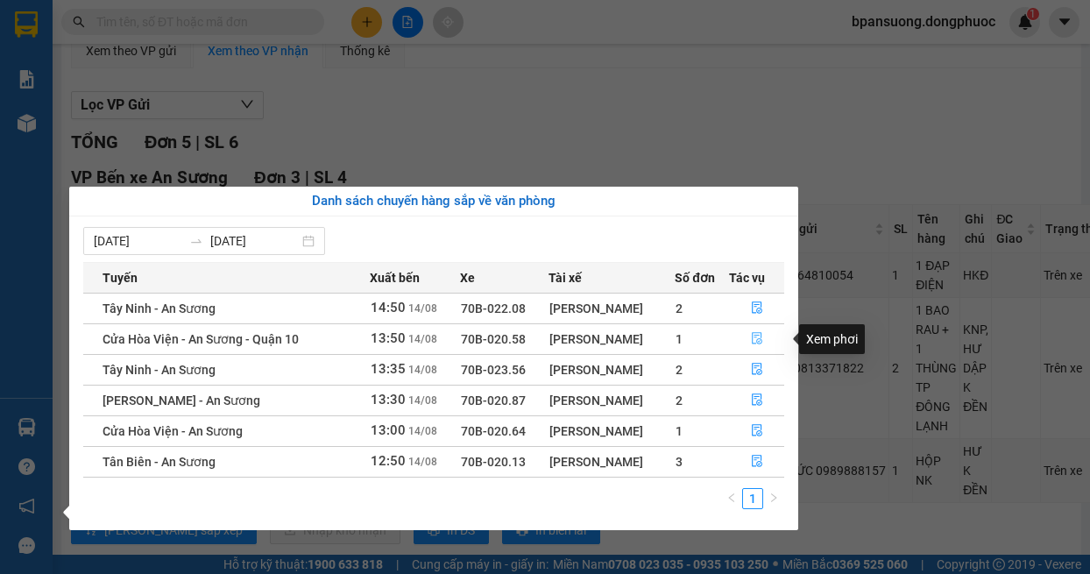
click at [757, 333] on icon "file-done" at bounding box center [757, 339] width 11 height 12
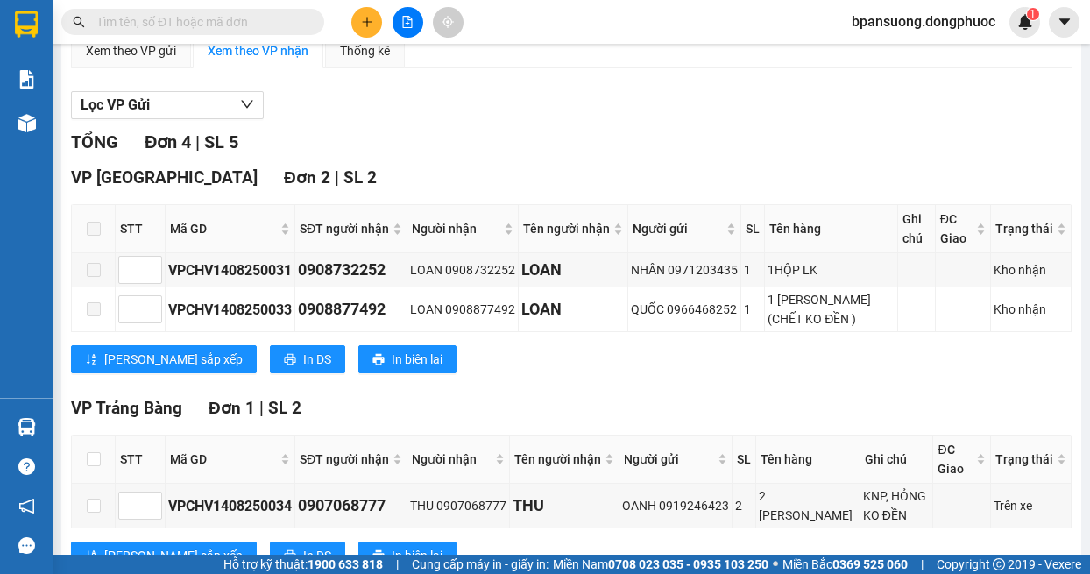
scroll to position [406, 0]
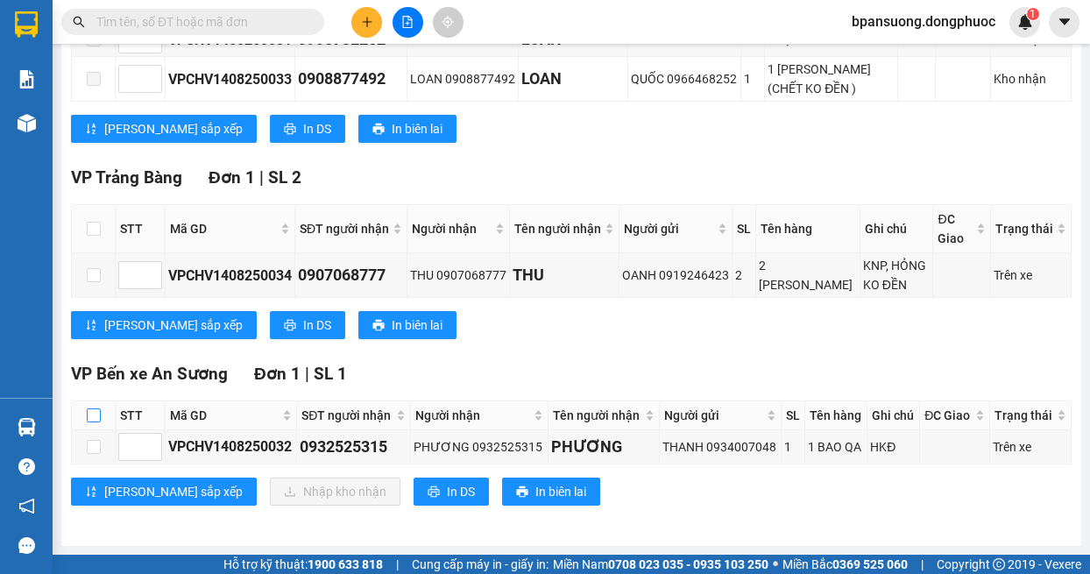
click at [94, 408] on input "checkbox" at bounding box center [94, 415] width 14 height 14
checkbox input "true"
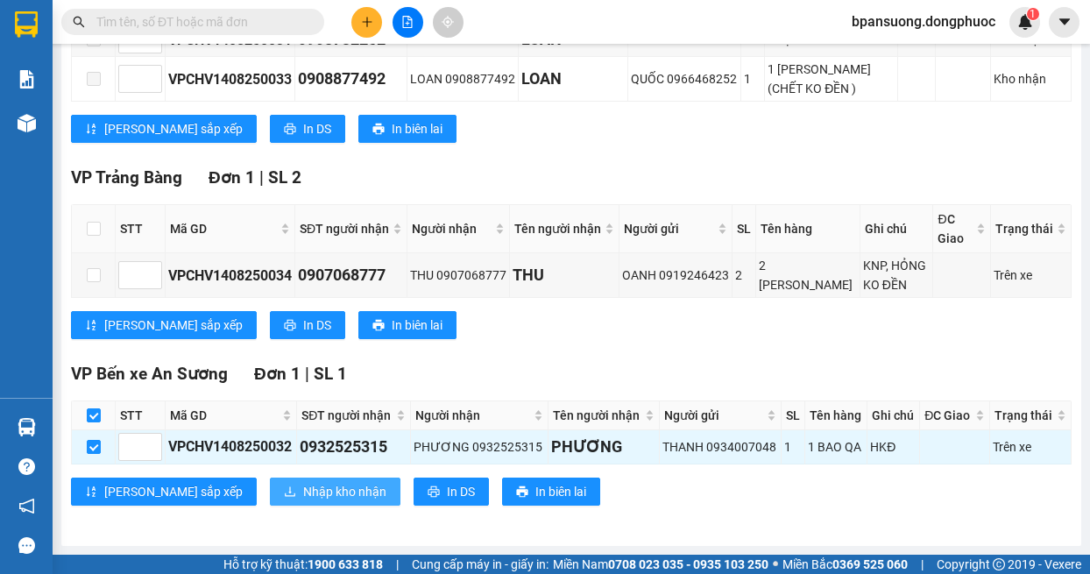
click at [303, 492] on span "Nhập kho nhận" at bounding box center [344, 491] width 83 height 19
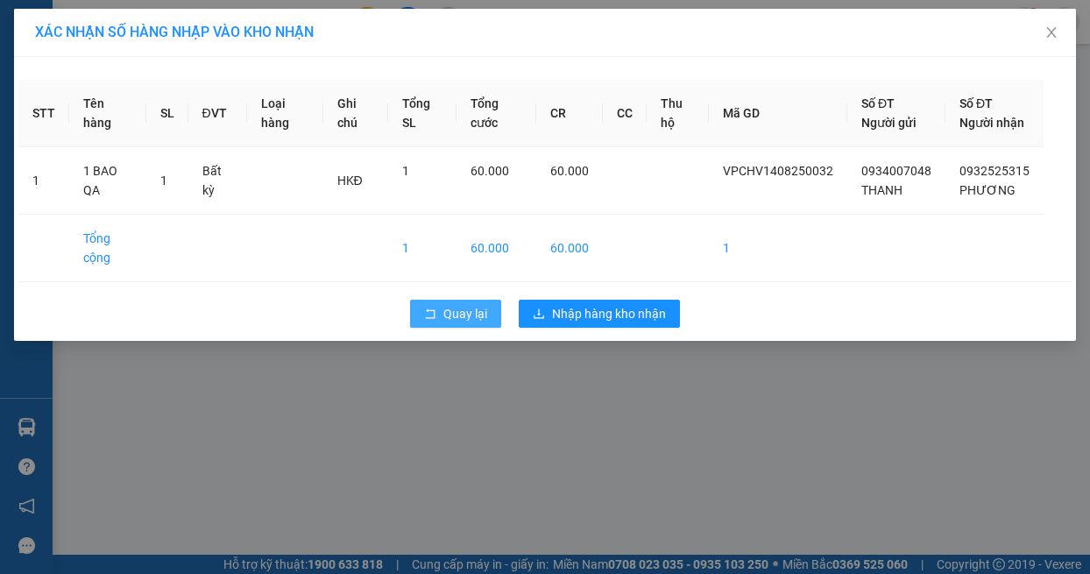
click at [460, 323] on span "Quay lại" at bounding box center [465, 313] width 44 height 19
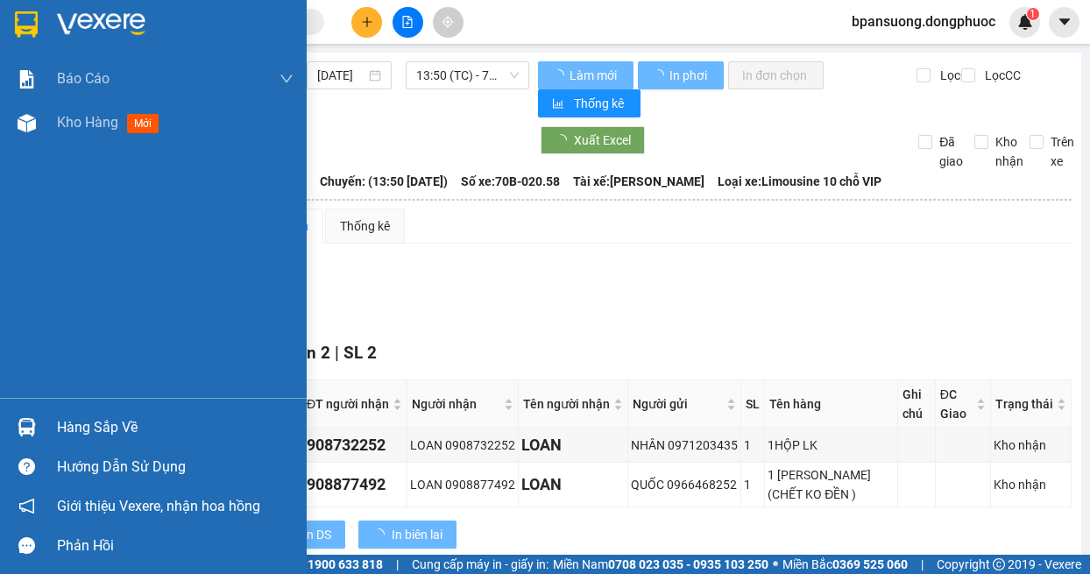
click at [32, 434] on img at bounding box center [27, 427] width 18 height 18
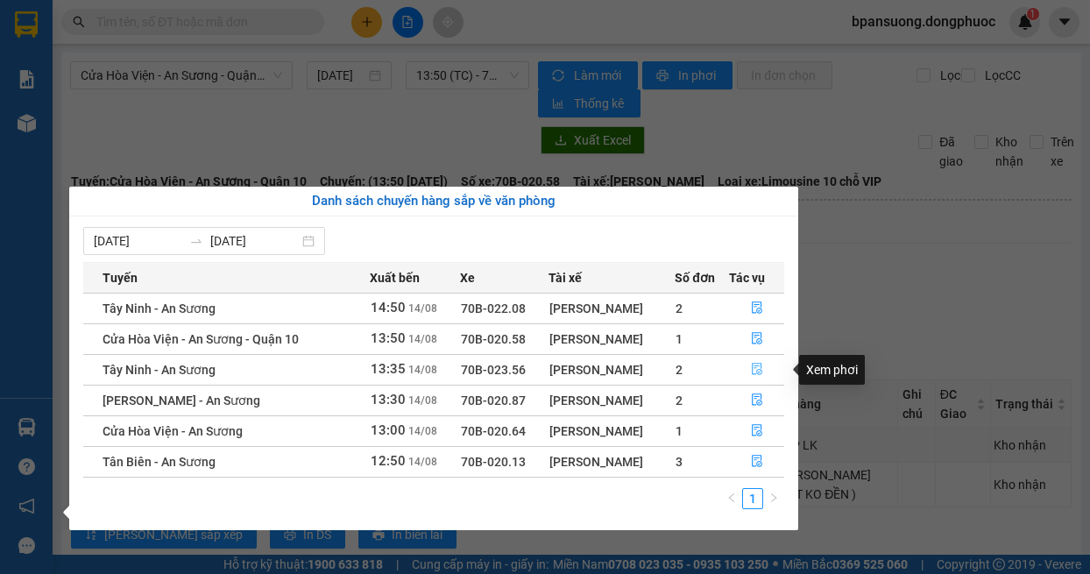
click at [762, 366] on icon "file-done" at bounding box center [757, 369] width 12 height 12
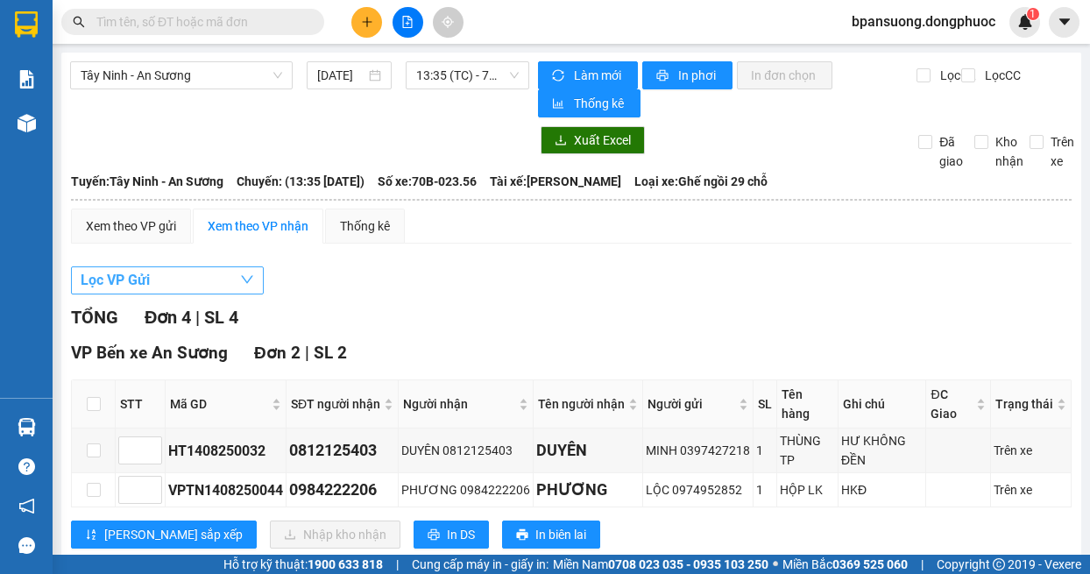
scroll to position [244, 0]
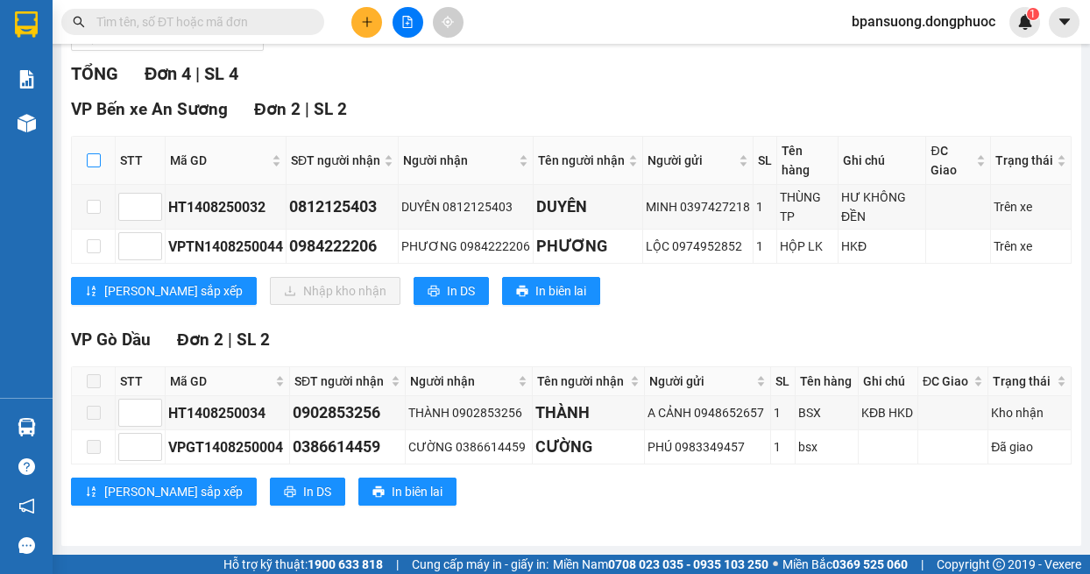
click at [89, 166] on input "checkbox" at bounding box center [94, 160] width 14 height 14
checkbox input "true"
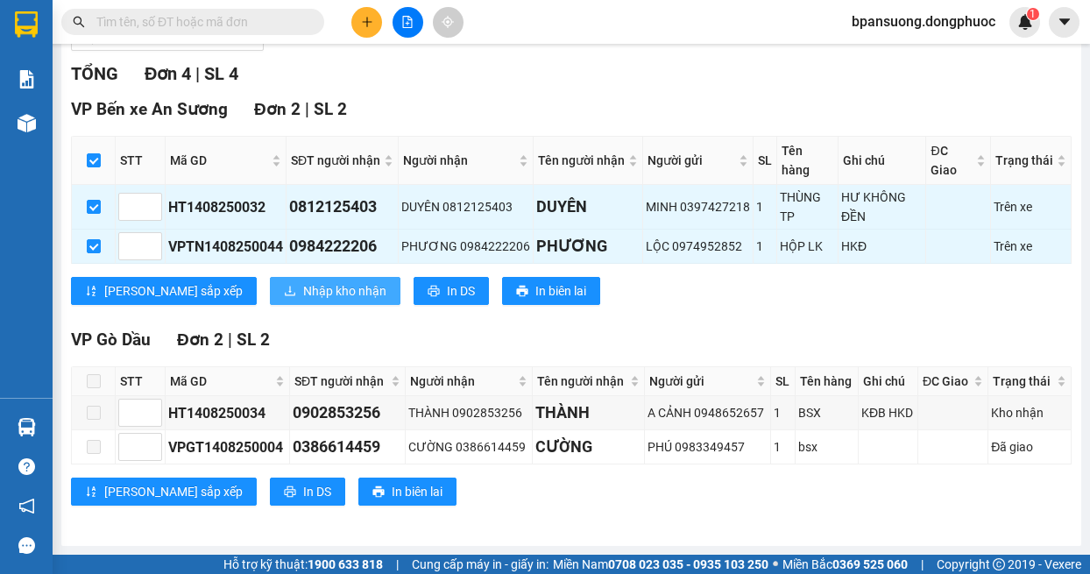
click at [303, 298] on span "Nhập kho nhận" at bounding box center [344, 290] width 83 height 19
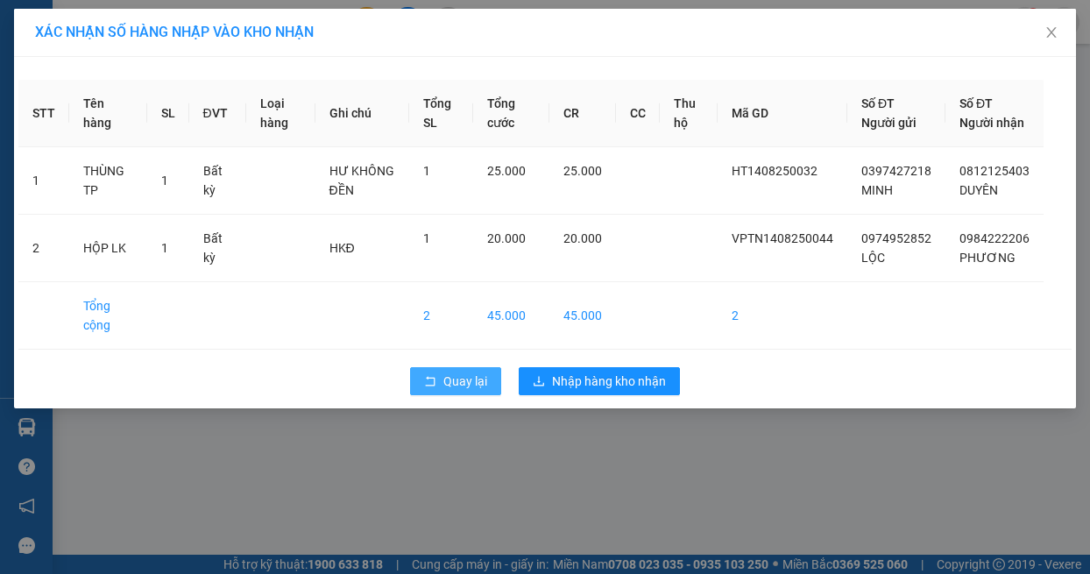
click at [449, 391] on span "Quay lại" at bounding box center [465, 380] width 44 height 19
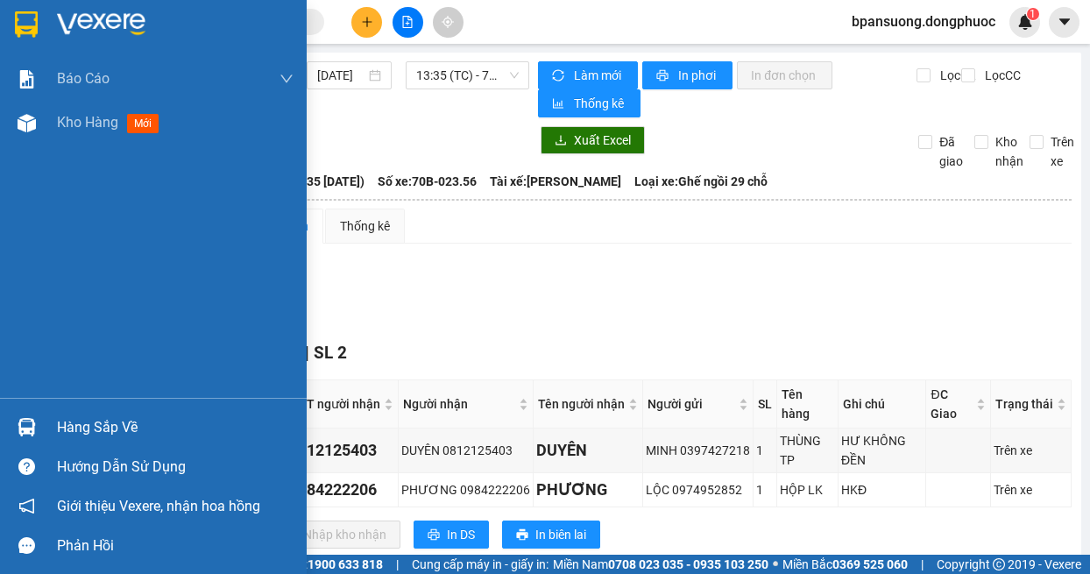
click at [18, 418] on div at bounding box center [26, 427] width 31 height 31
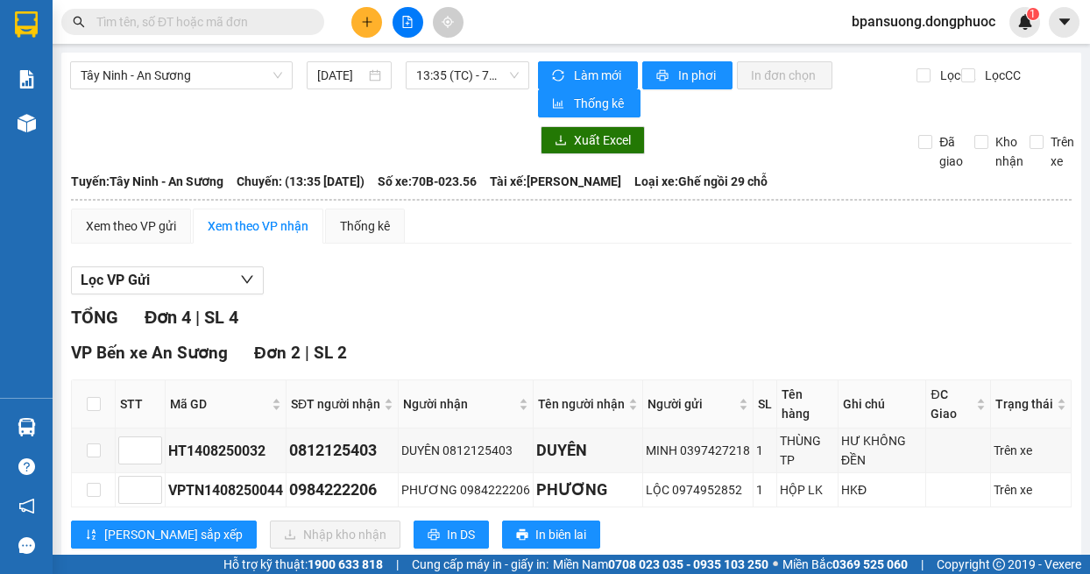
click at [865, 322] on section "Kết quả tìm kiếm ( 0 ) Bộ lọc No Data bpansuong.dongphuoc 1 Báo cáo Mẫu 1: Báo …" at bounding box center [545, 287] width 1090 height 574
click at [178, 85] on span "Tây Ninh - An Sương" at bounding box center [181, 75] width 201 height 26
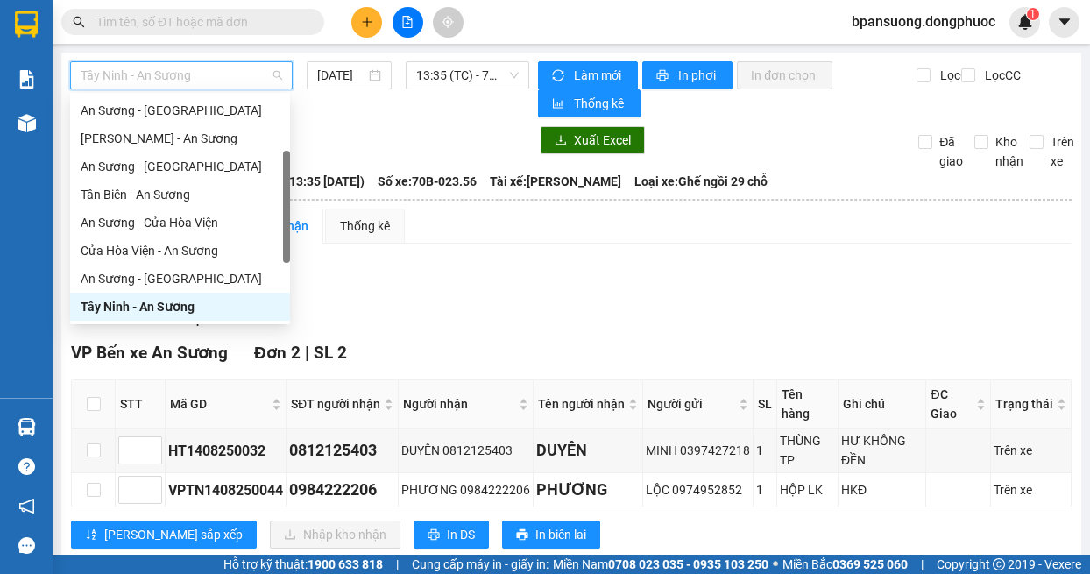
scroll to position [252, 0]
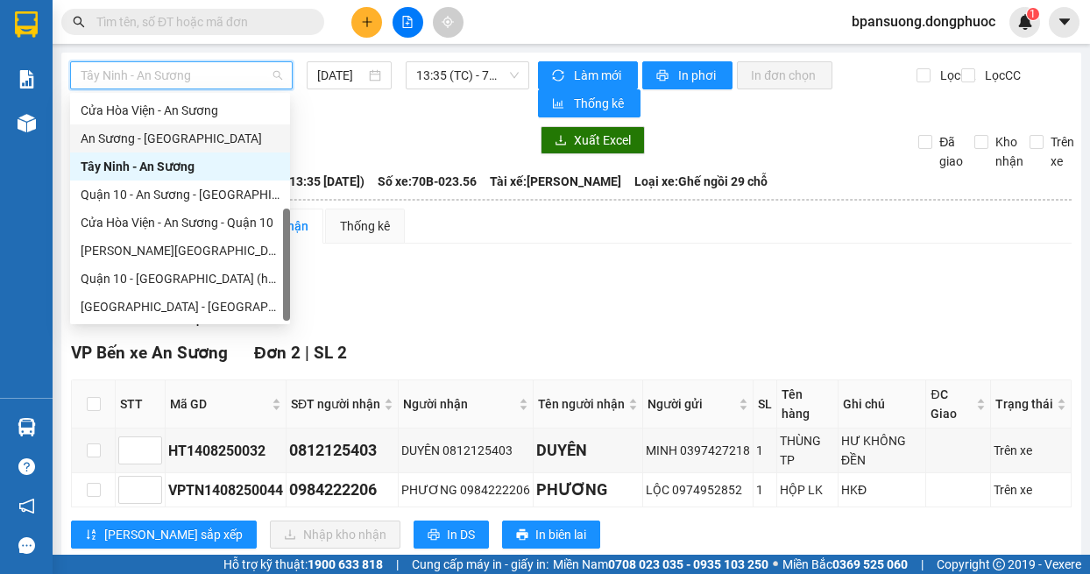
click at [142, 145] on div "An Sương - [GEOGRAPHIC_DATA]" at bounding box center [180, 138] width 199 height 19
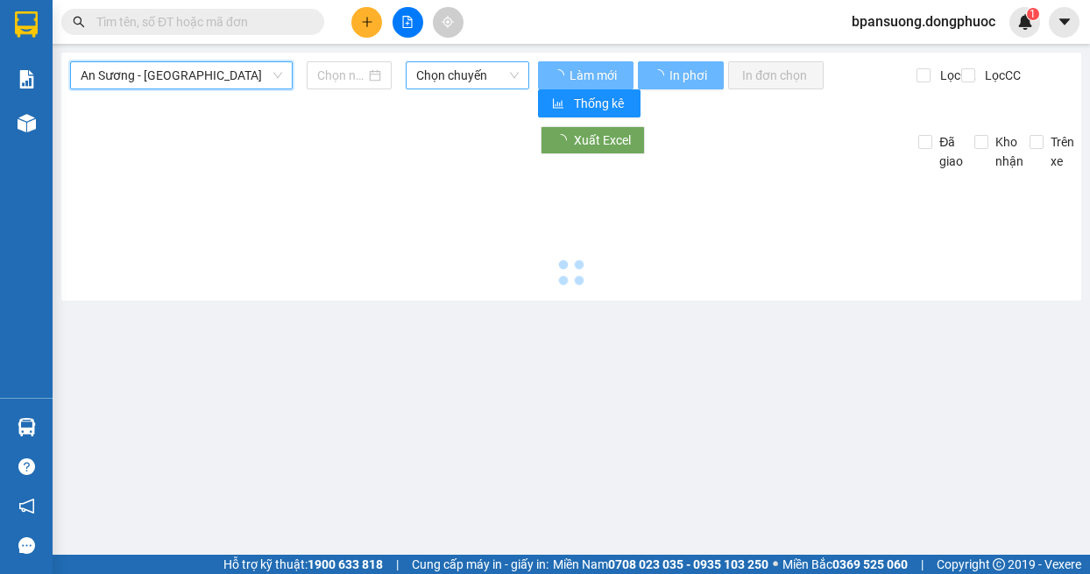
type input "[DATE]"
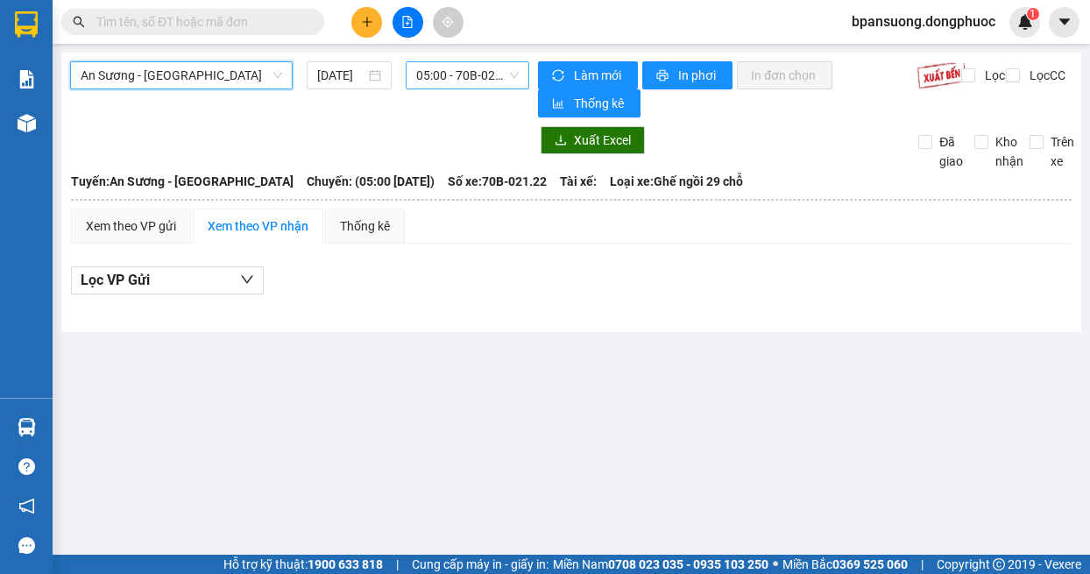
click at [485, 69] on span "05:00 - 70B-021.22" at bounding box center [467, 75] width 103 height 26
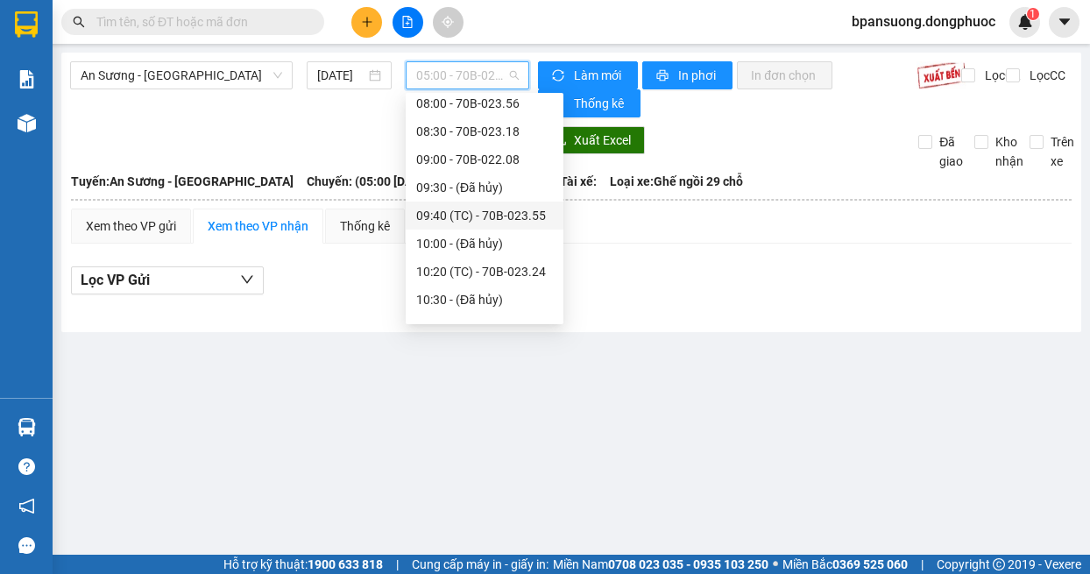
scroll to position [701, 0]
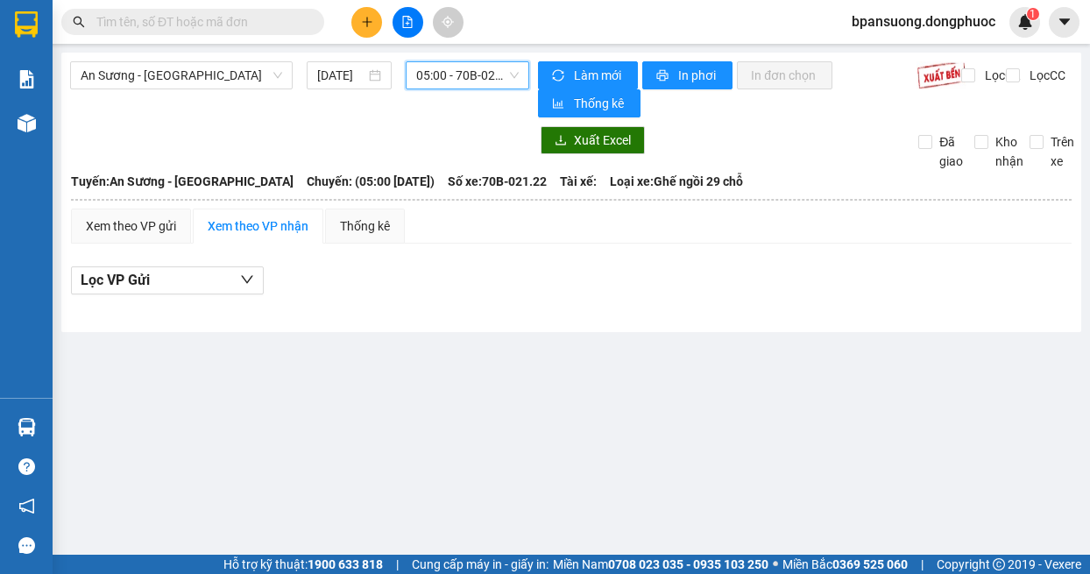
click at [267, 27] on input "text" at bounding box center [199, 21] width 207 height 19
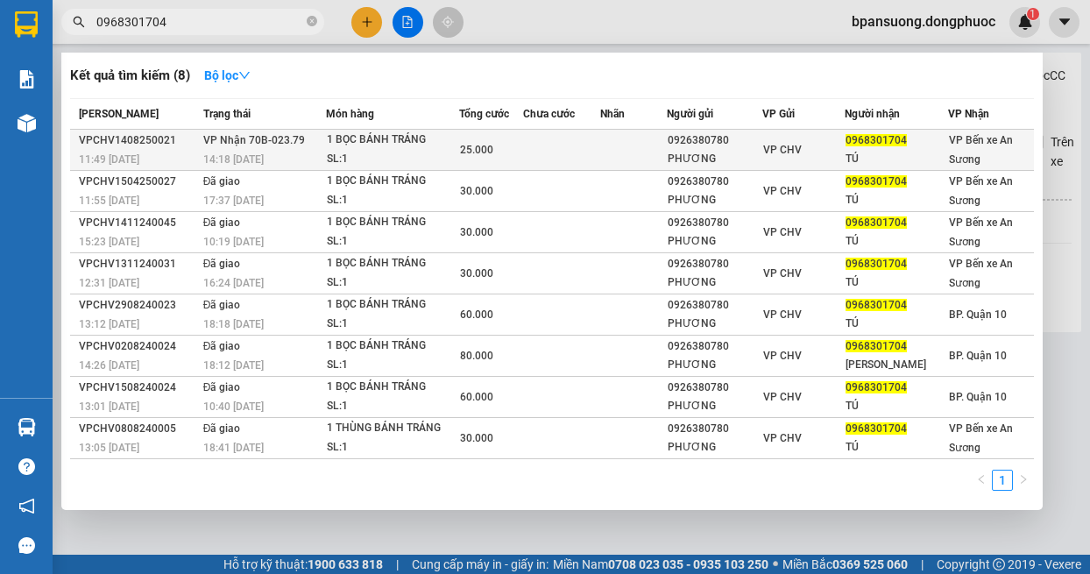
type input "0968301704"
click at [350, 134] on div "1 BỌC BÁNH TRÁNG" at bounding box center [392, 140] width 131 height 19
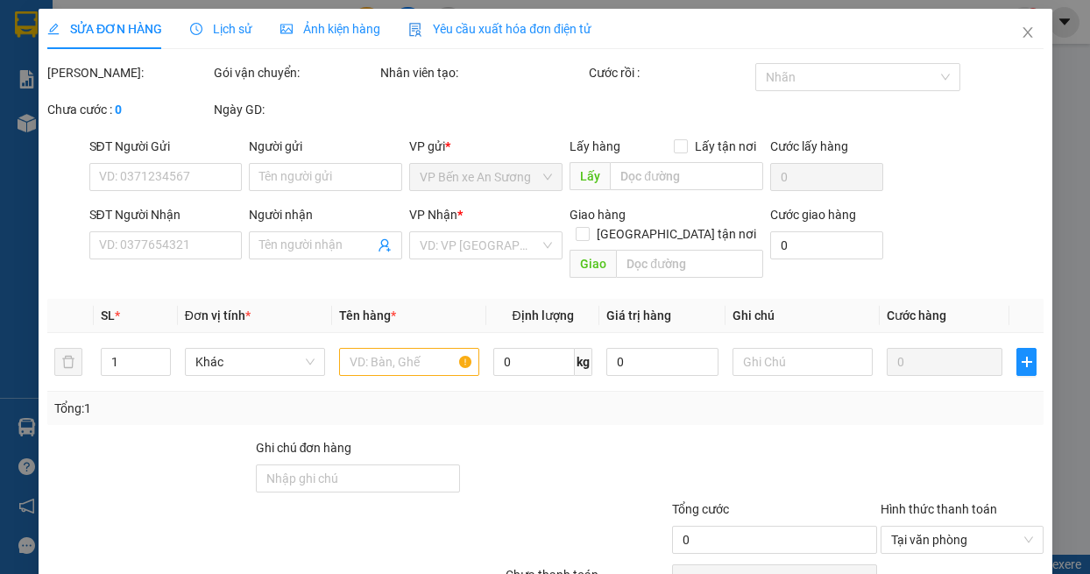
type input "0926380780"
type input "PHƯƠNG"
type input "0968301704"
type input "TÚ"
type input "25.000"
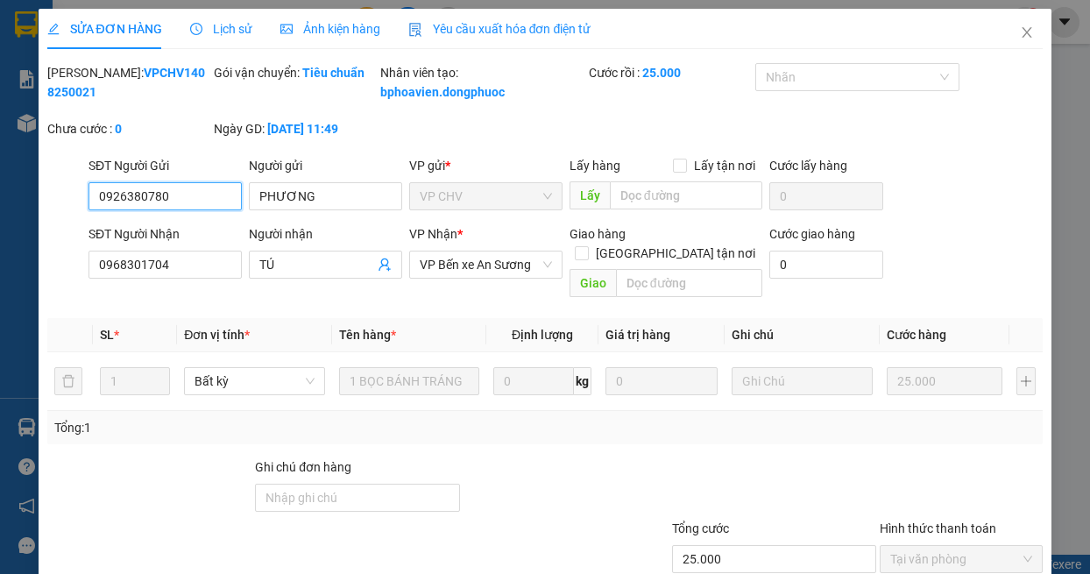
scroll to position [117, 0]
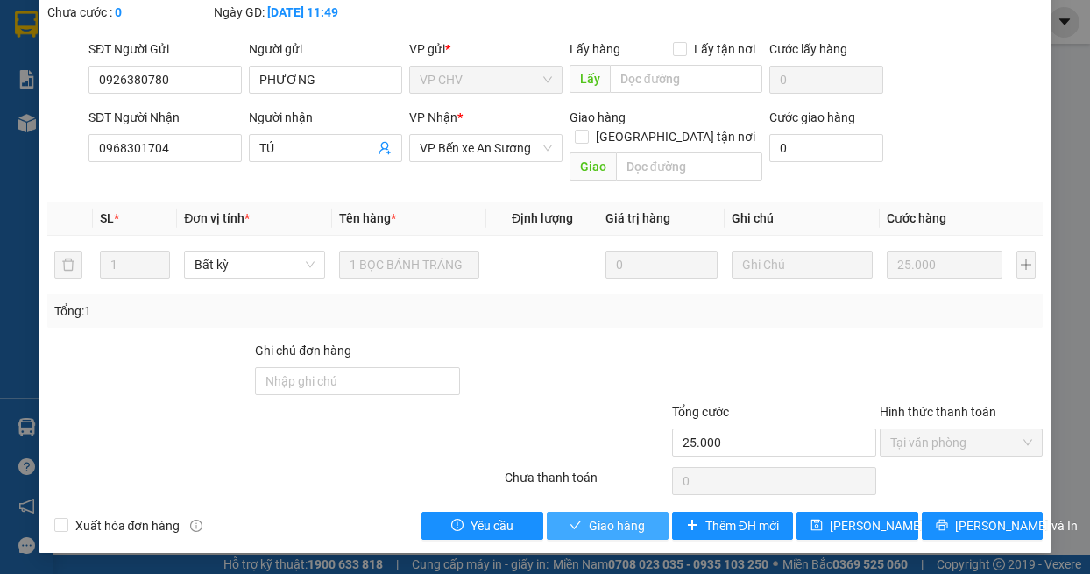
click at [622, 526] on span "Giao hàng" at bounding box center [617, 525] width 56 height 19
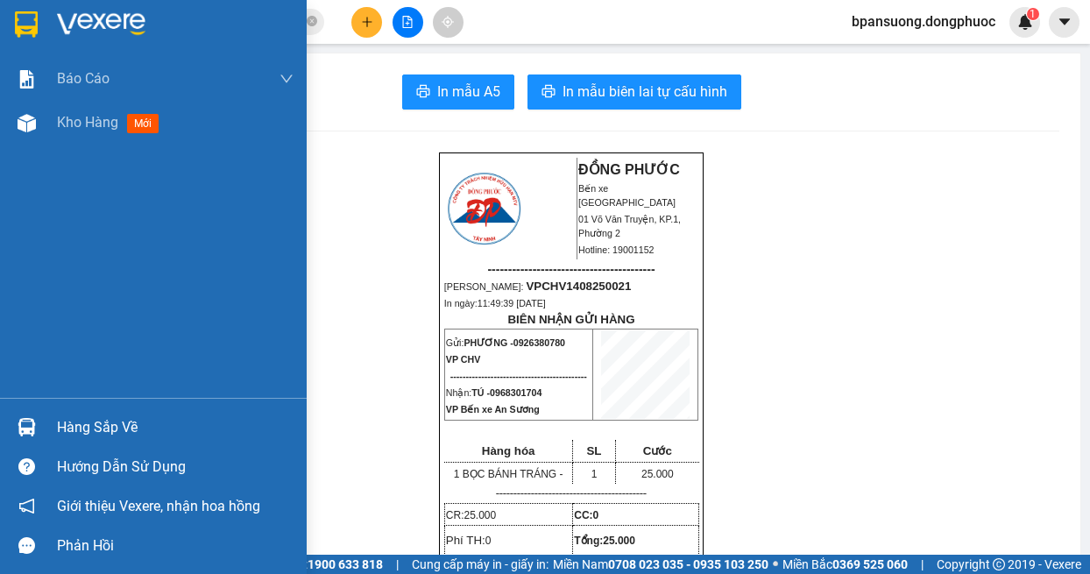
click at [59, 434] on div "Hàng sắp về" at bounding box center [175, 427] width 237 height 26
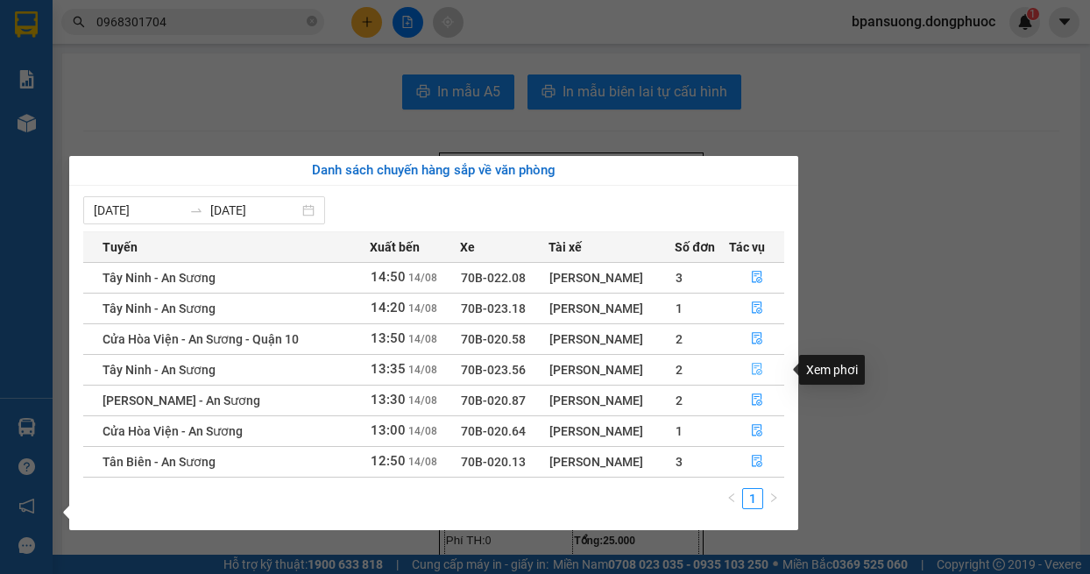
click at [758, 368] on icon "file-done" at bounding box center [757, 369] width 12 height 12
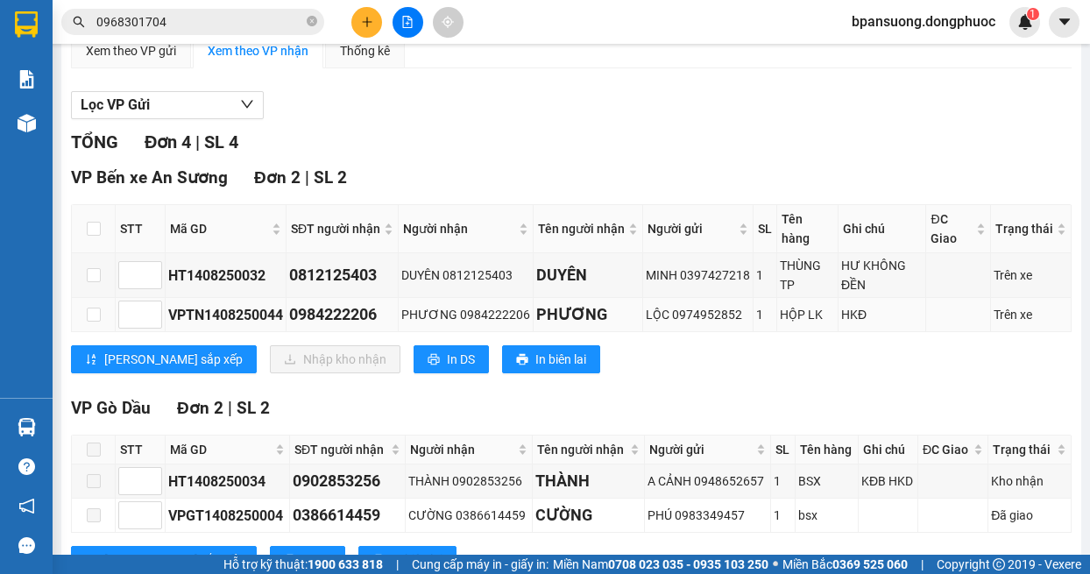
scroll to position [244, 0]
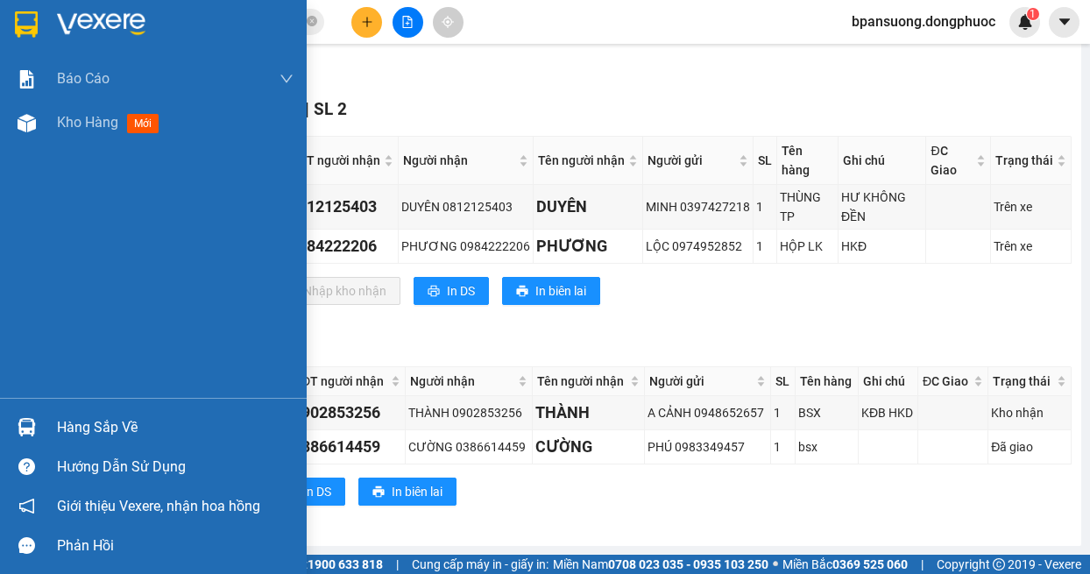
click at [32, 427] on img at bounding box center [27, 427] width 18 height 18
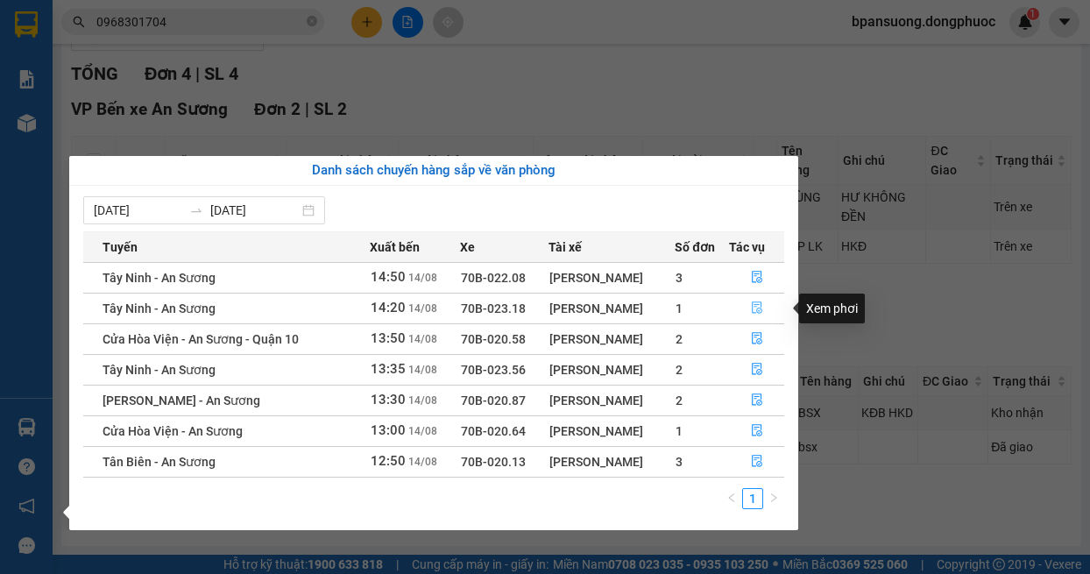
click at [753, 302] on icon "file-done" at bounding box center [757, 308] width 11 height 12
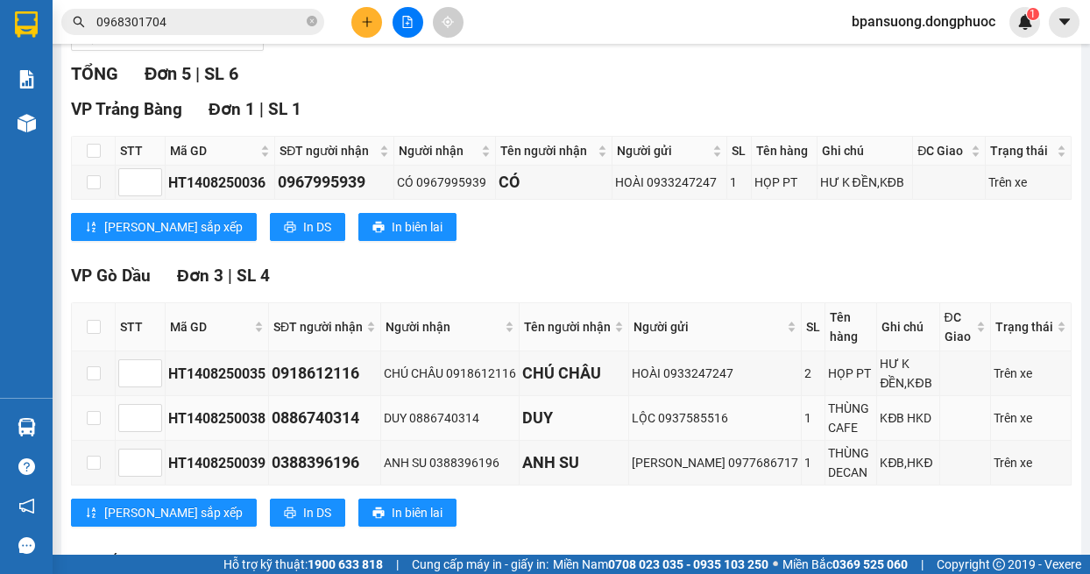
scroll to position [419, 0]
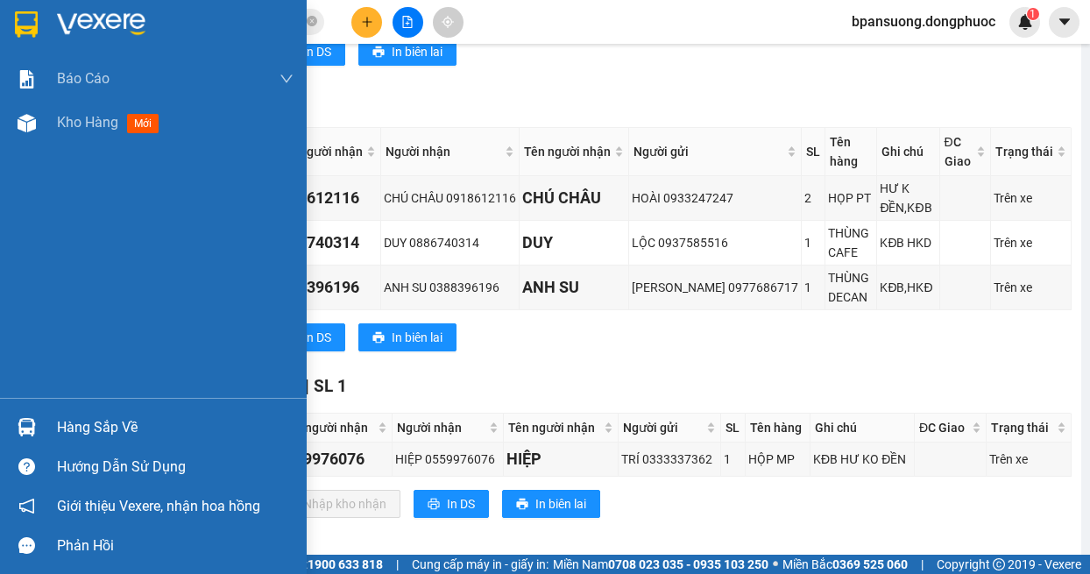
click at [36, 420] on div at bounding box center [26, 427] width 31 height 31
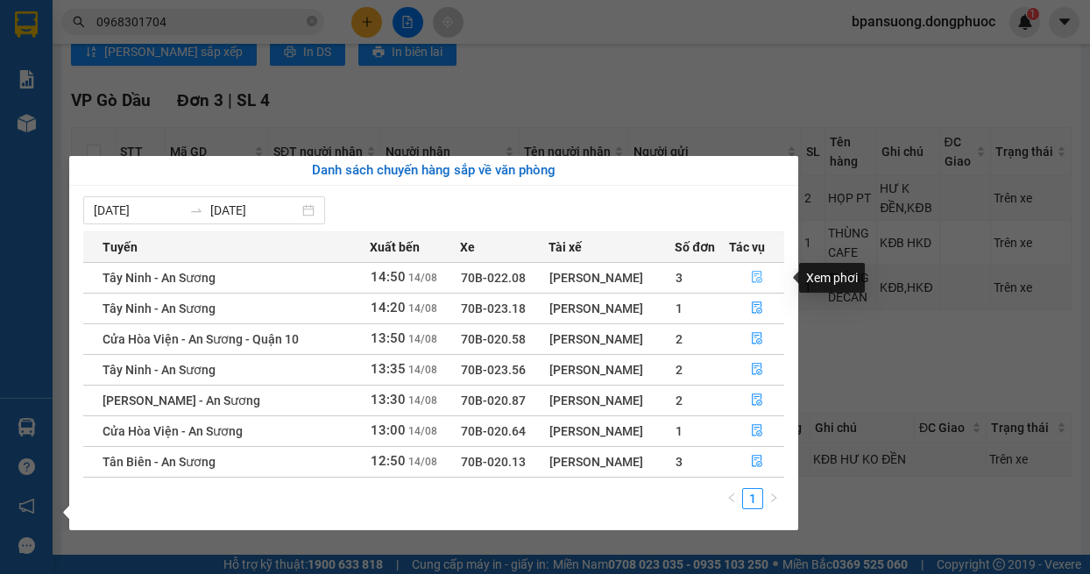
click at [772, 273] on button "button" at bounding box center [757, 278] width 54 height 28
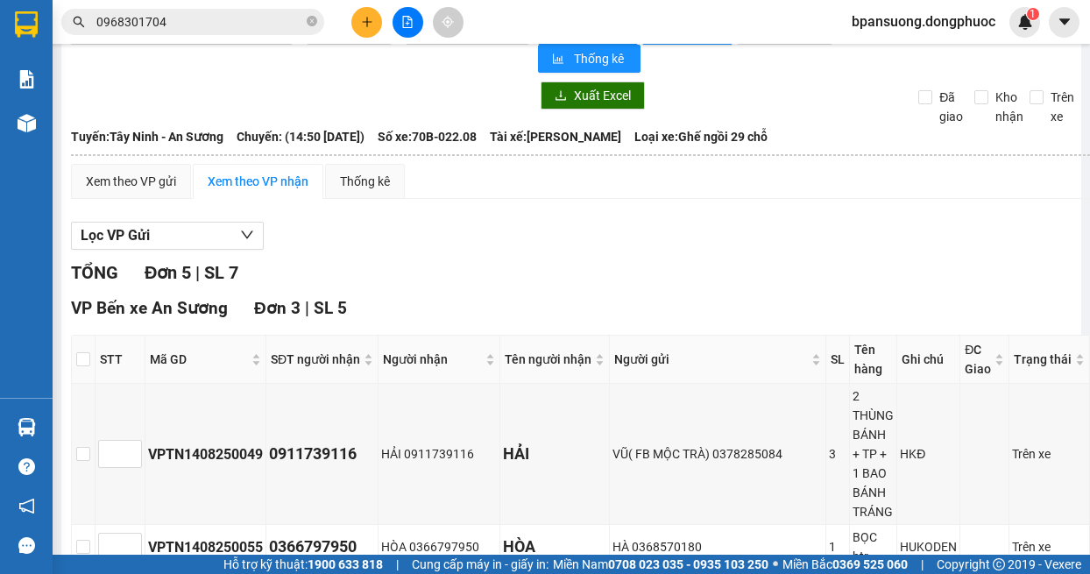
scroll to position [220, 0]
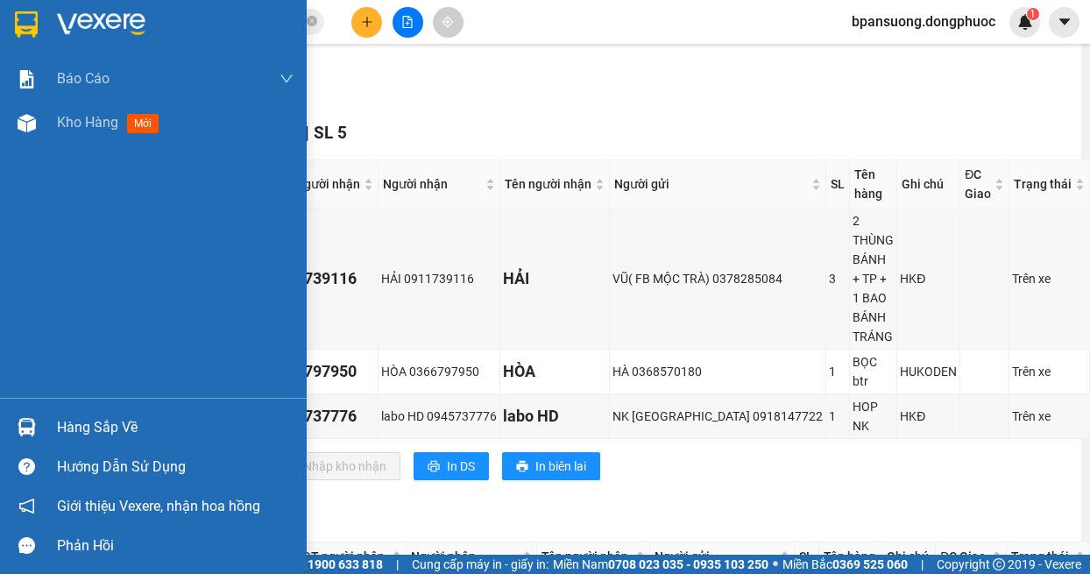
click at [32, 428] on img at bounding box center [27, 427] width 18 height 18
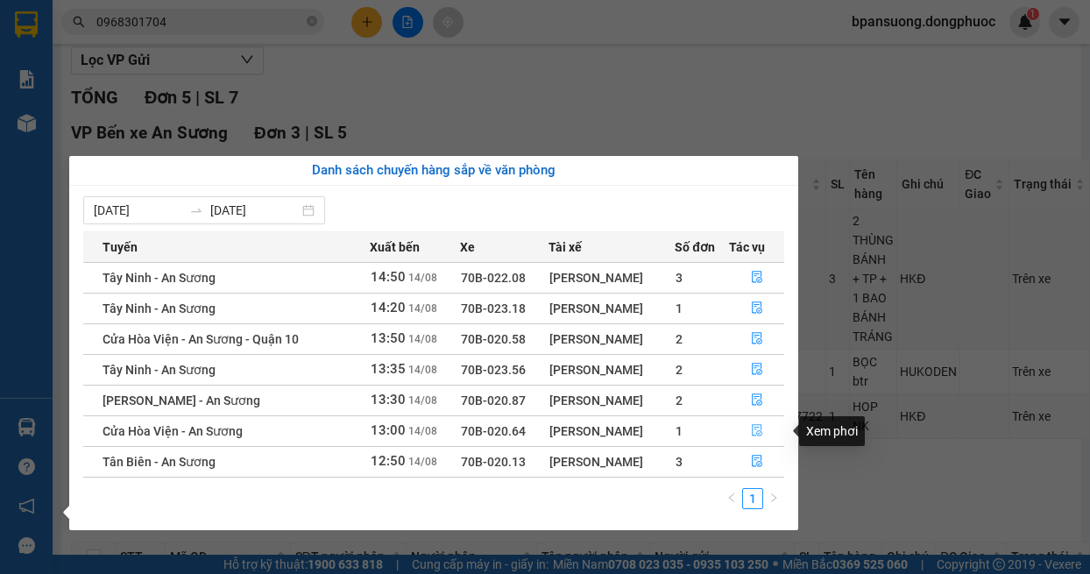
click at [749, 427] on button "button" at bounding box center [757, 431] width 54 height 28
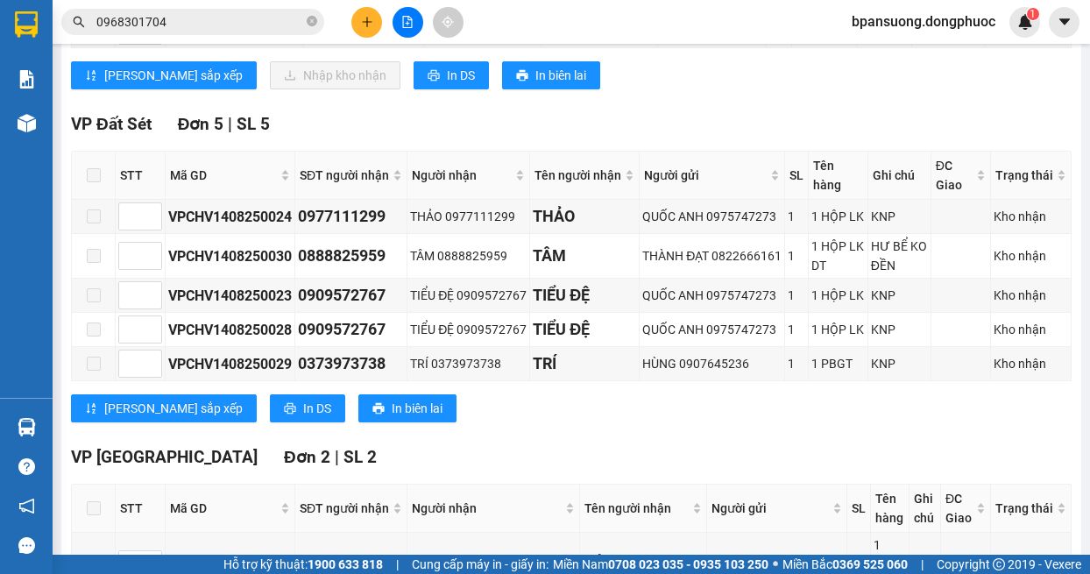
scroll to position [220, 0]
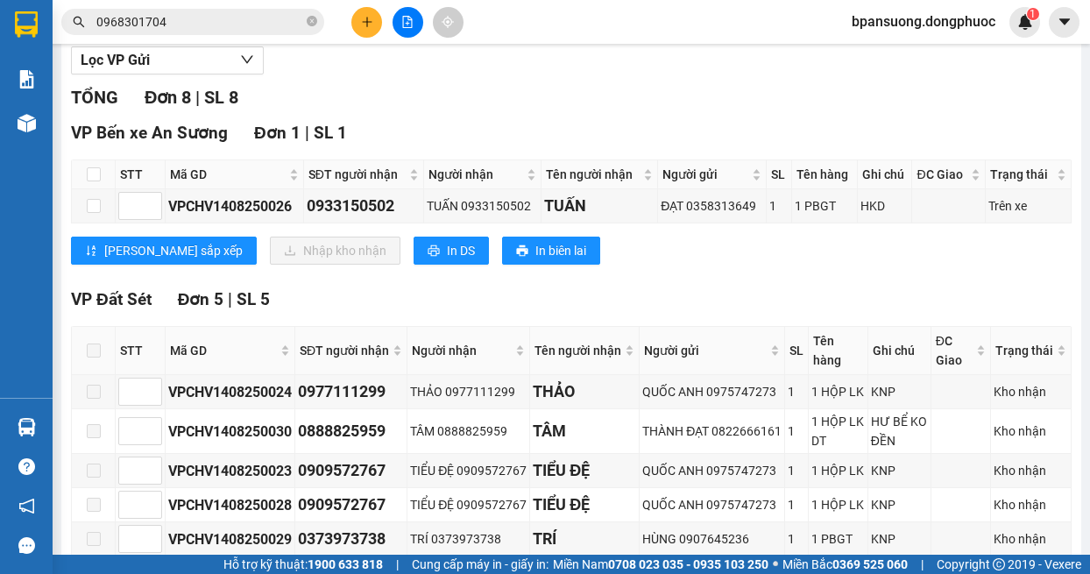
click at [85, 168] on th at bounding box center [94, 174] width 44 height 29
click at [92, 181] on input "checkbox" at bounding box center [94, 174] width 14 height 14
checkbox input "true"
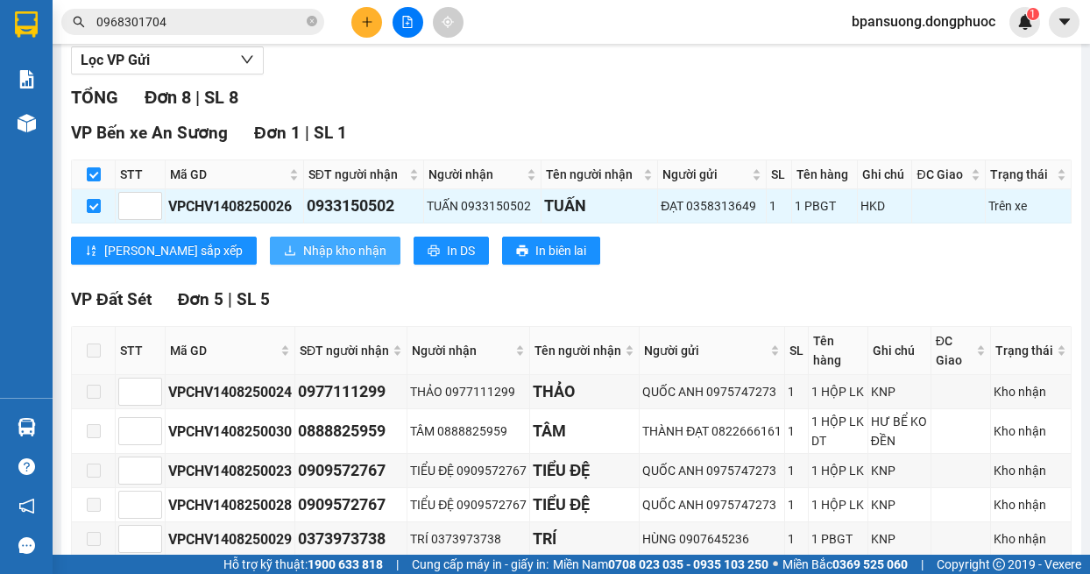
click at [270, 261] on button "Nhập kho nhận" at bounding box center [335, 251] width 131 height 28
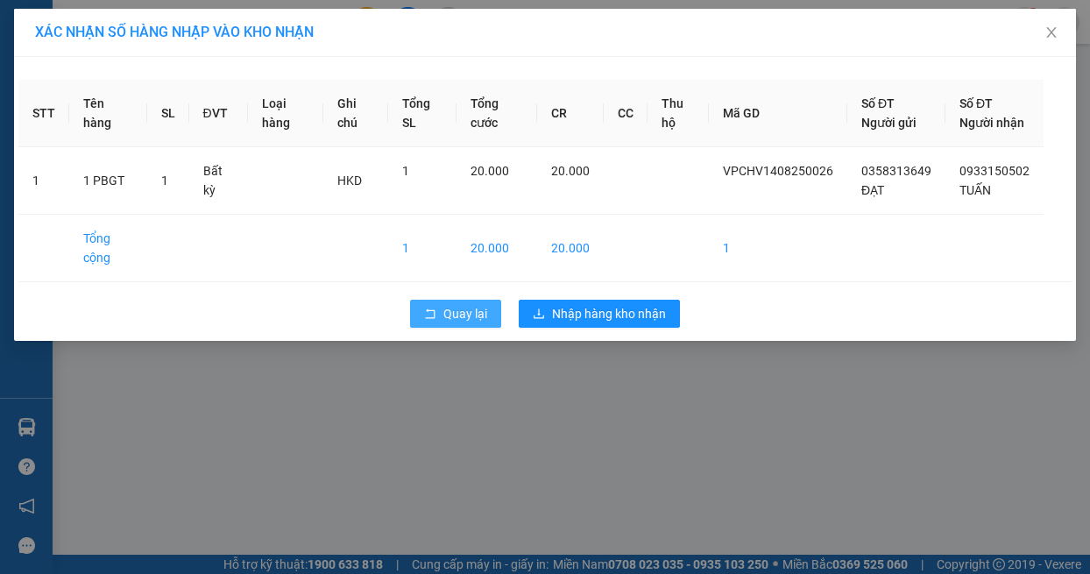
click at [463, 323] on span "Quay lại" at bounding box center [465, 313] width 44 height 19
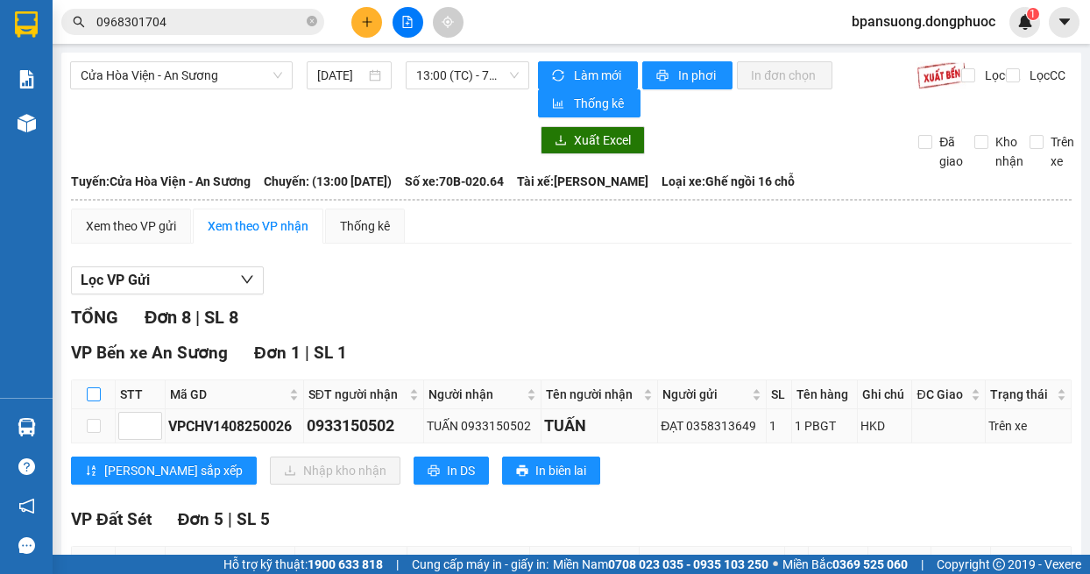
drag, startPoint x: 97, startPoint y: 393, endPoint x: 202, endPoint y: 435, distance: 113.2
click at [96, 395] on input "checkbox" at bounding box center [94, 394] width 14 height 14
checkbox input "true"
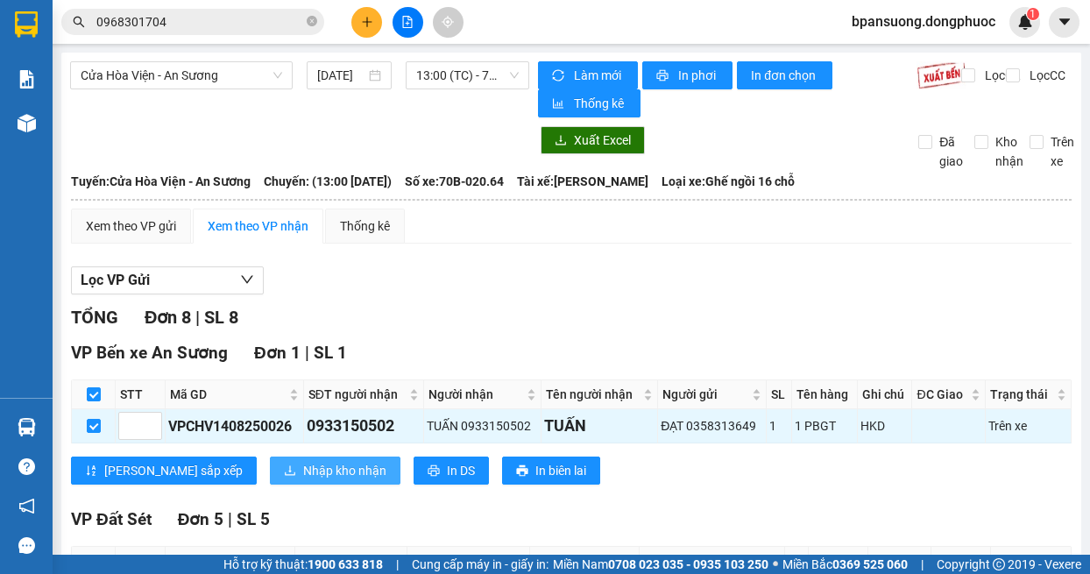
click at [303, 470] on span "Nhập kho nhận" at bounding box center [344, 470] width 83 height 19
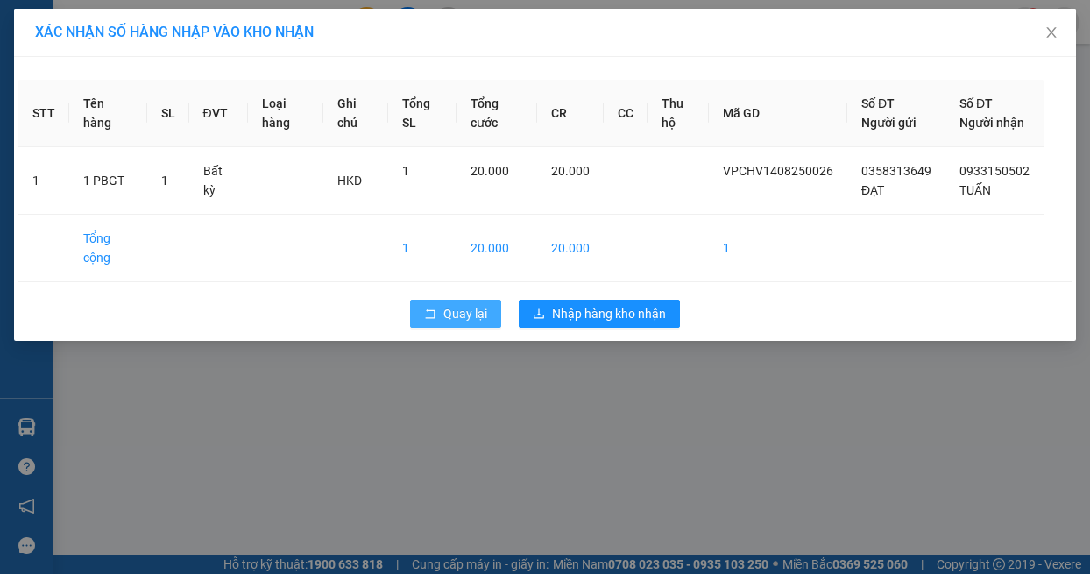
click at [450, 323] on span "Quay lại" at bounding box center [465, 313] width 44 height 19
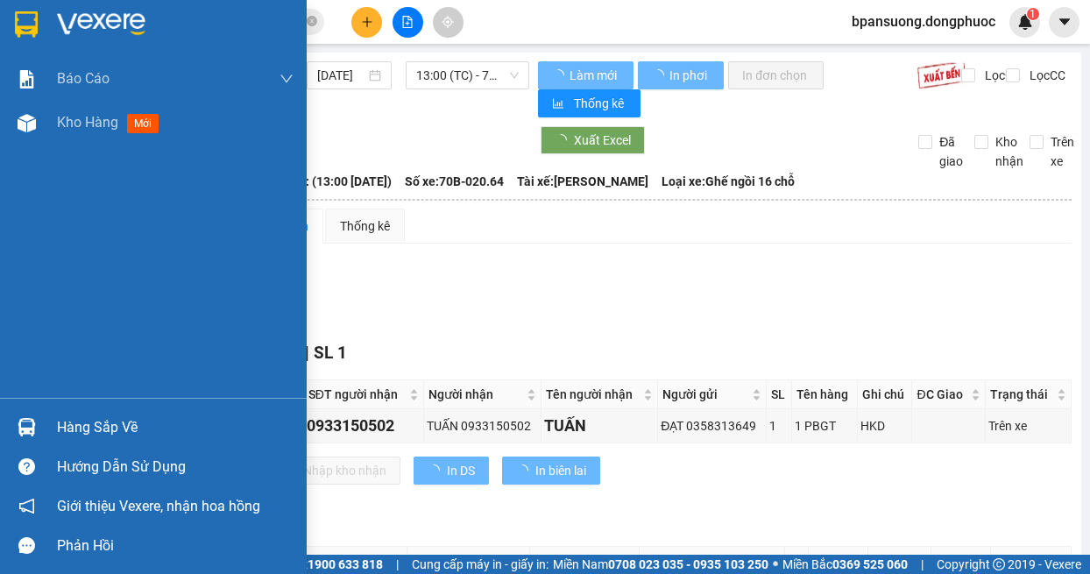
click at [48, 441] on div "Hàng sắp về" at bounding box center [153, 426] width 307 height 39
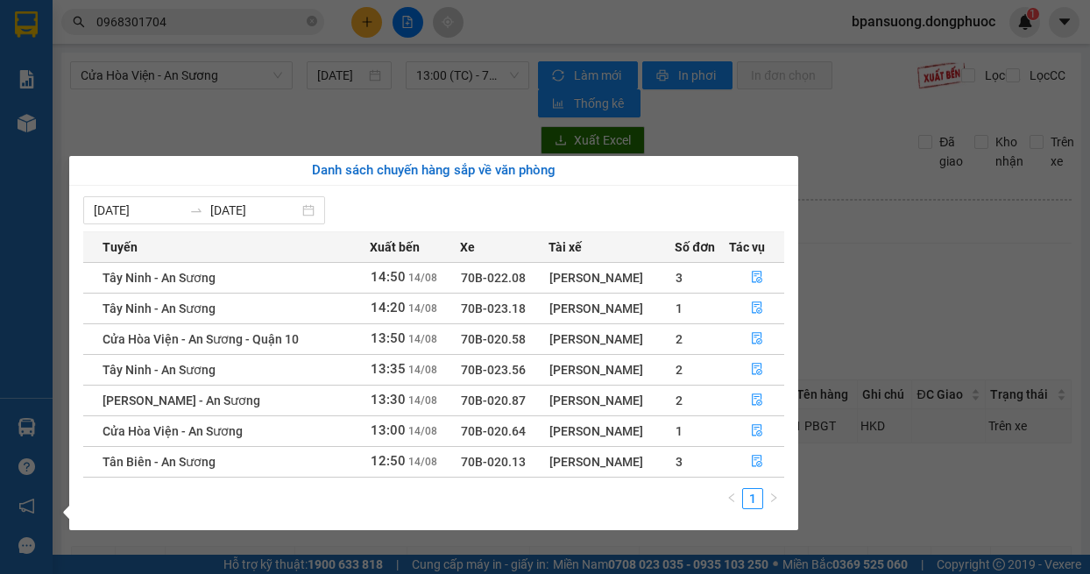
click at [166, 31] on section "Kết quả tìm kiếm ( 8 ) Bộ lọc Mã ĐH Trạng thái Món hàng Tổng cước Chưa cước Nhã…" at bounding box center [545, 287] width 1090 height 574
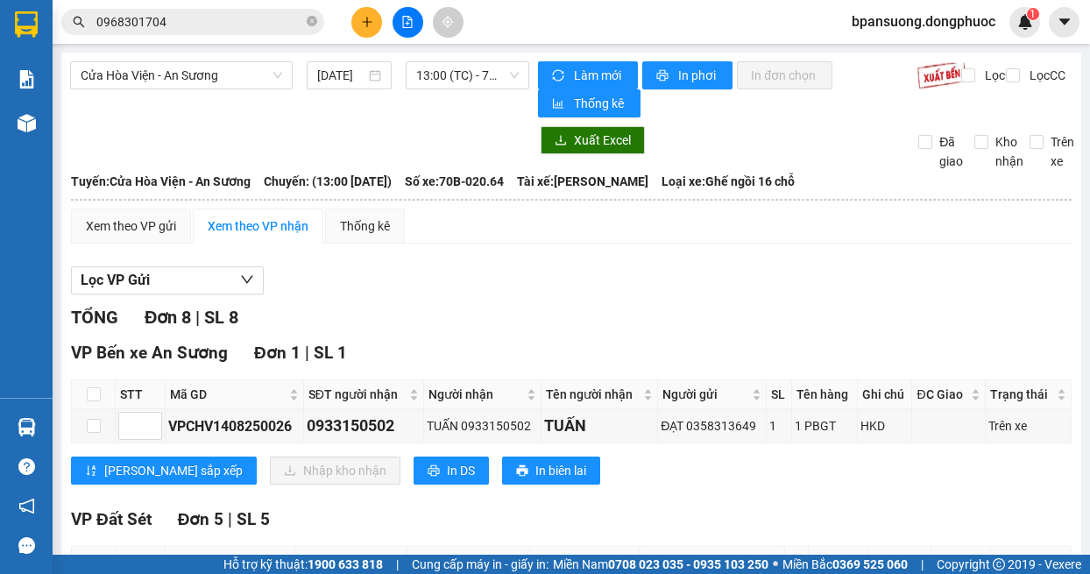
click at [173, 25] on input "0968301704" at bounding box center [199, 21] width 207 height 19
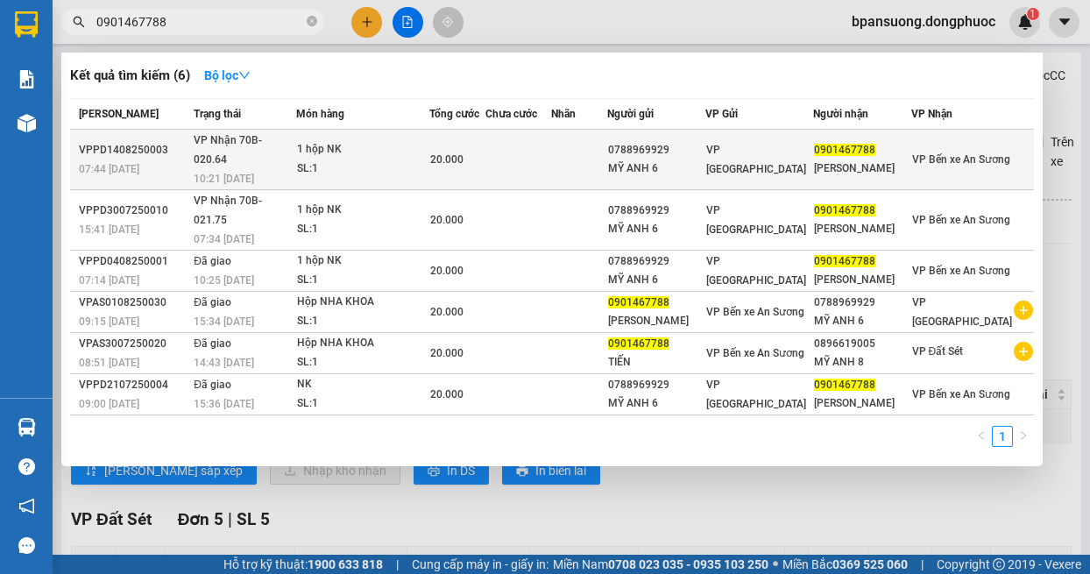
type input "0901467788"
click at [551, 152] on td at bounding box center [518, 160] width 66 height 60
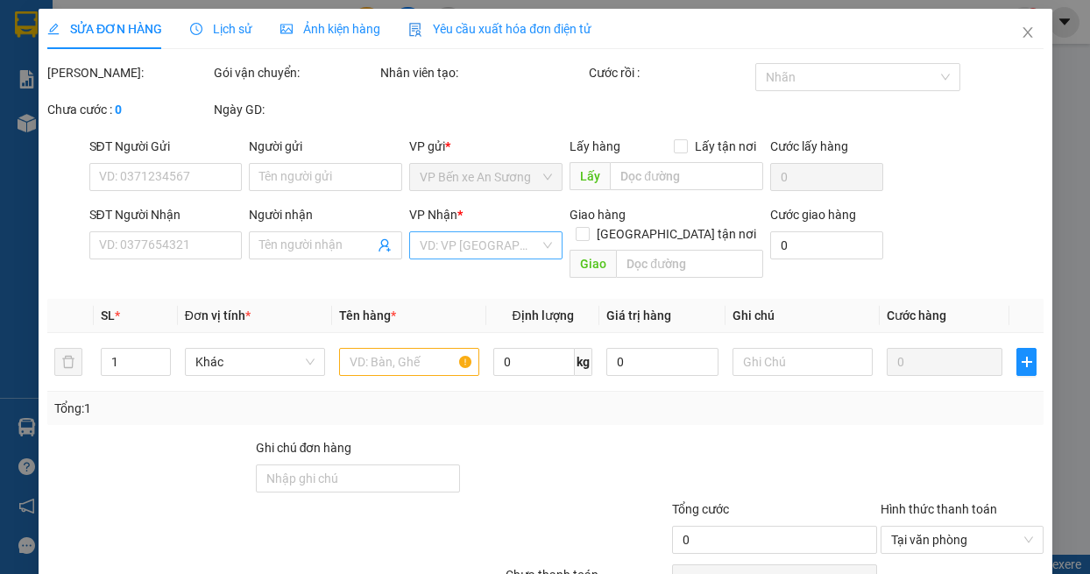
type input "0788969929"
type input "MỸ ANH 6"
type input "0901467788"
type input "LABO SƠN TIẾN"
type input "20.000"
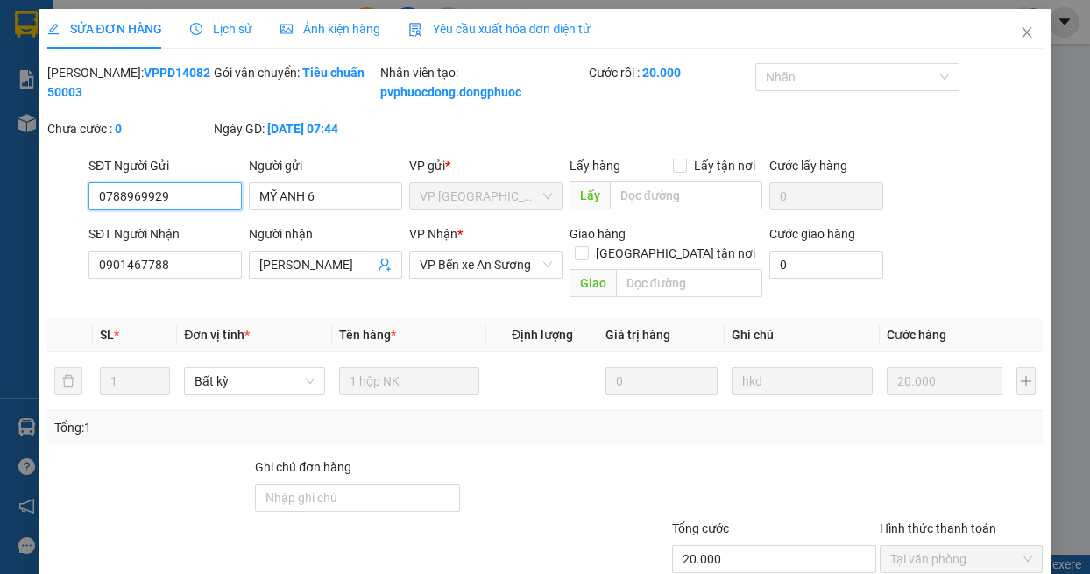
scroll to position [117, 0]
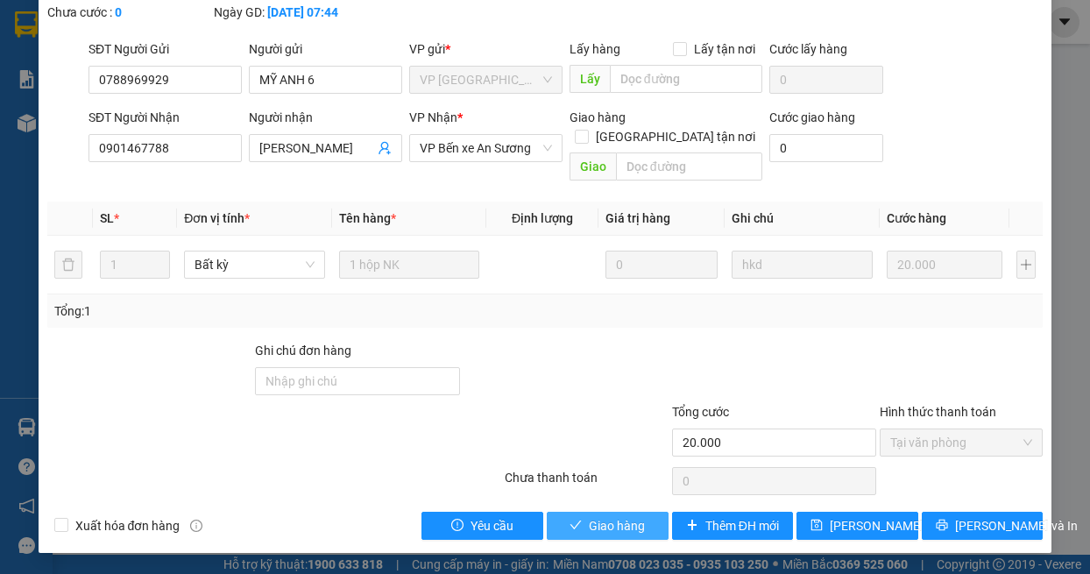
click at [590, 533] on span "Giao hàng" at bounding box center [617, 525] width 56 height 19
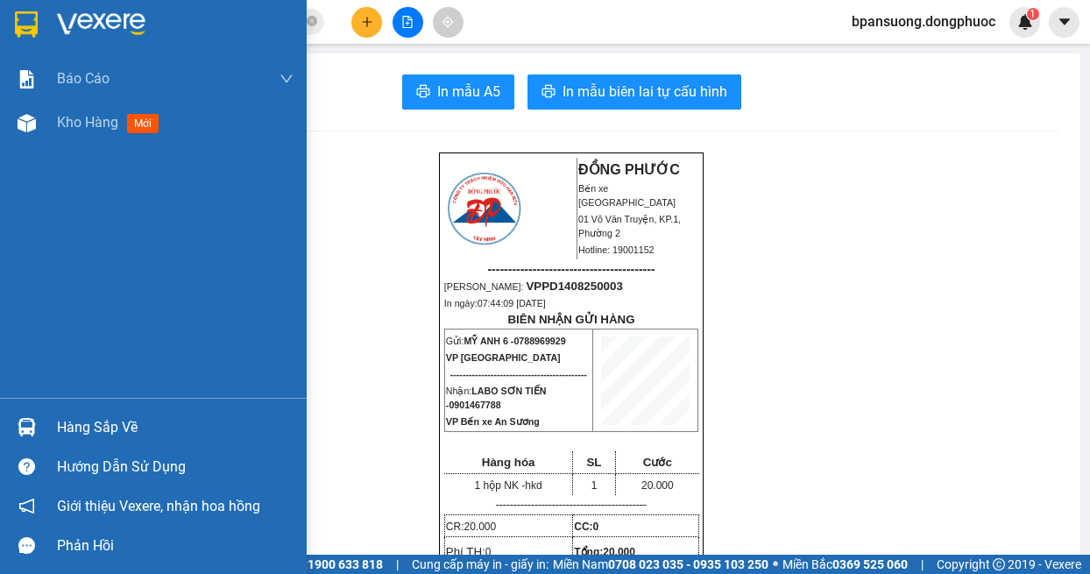
click at [24, 424] on img at bounding box center [27, 427] width 18 height 18
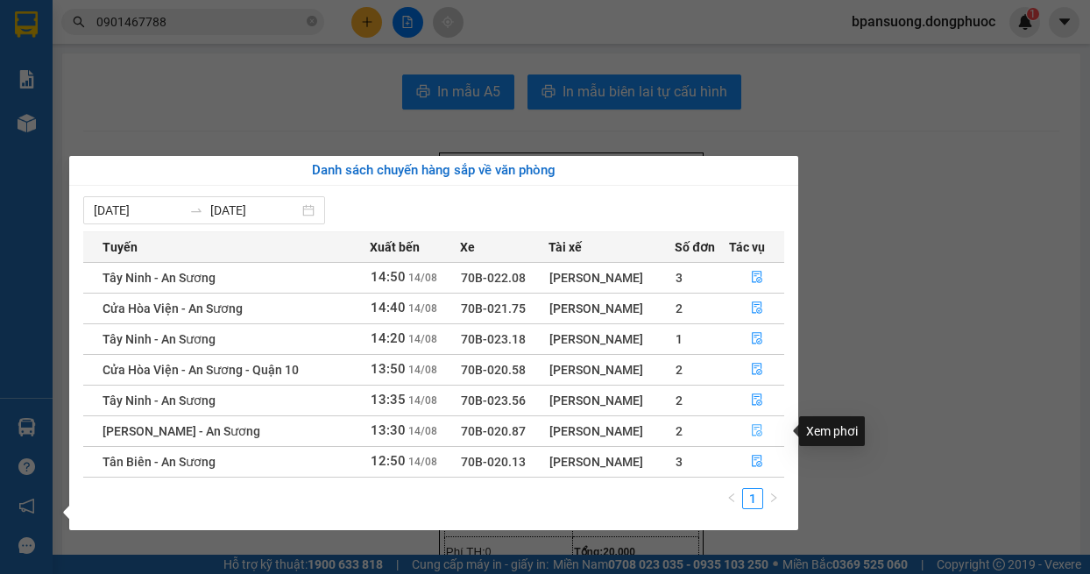
click at [755, 427] on icon "file-done" at bounding box center [757, 431] width 11 height 12
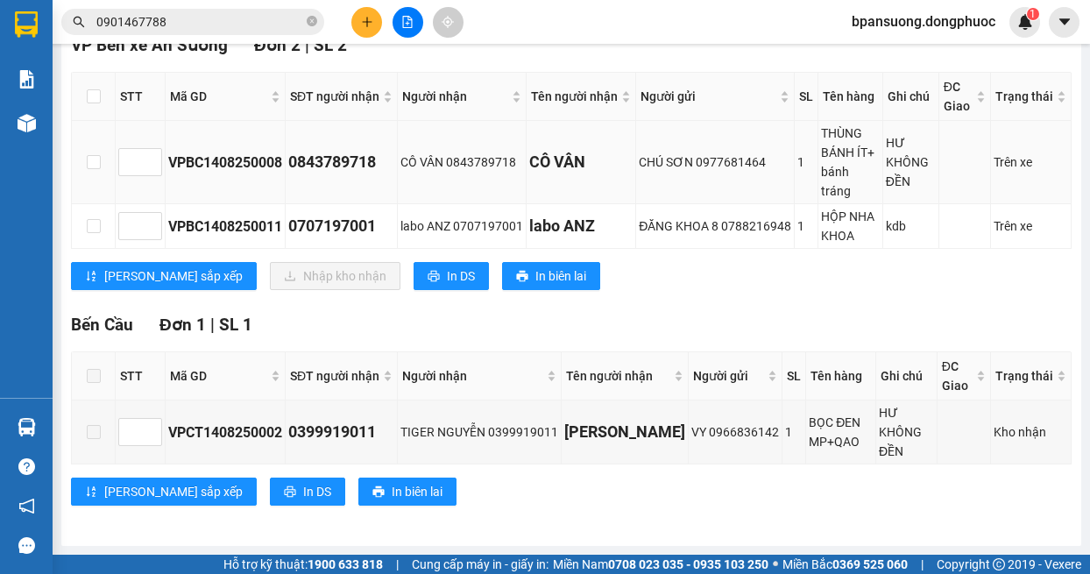
scroll to position [152, 0]
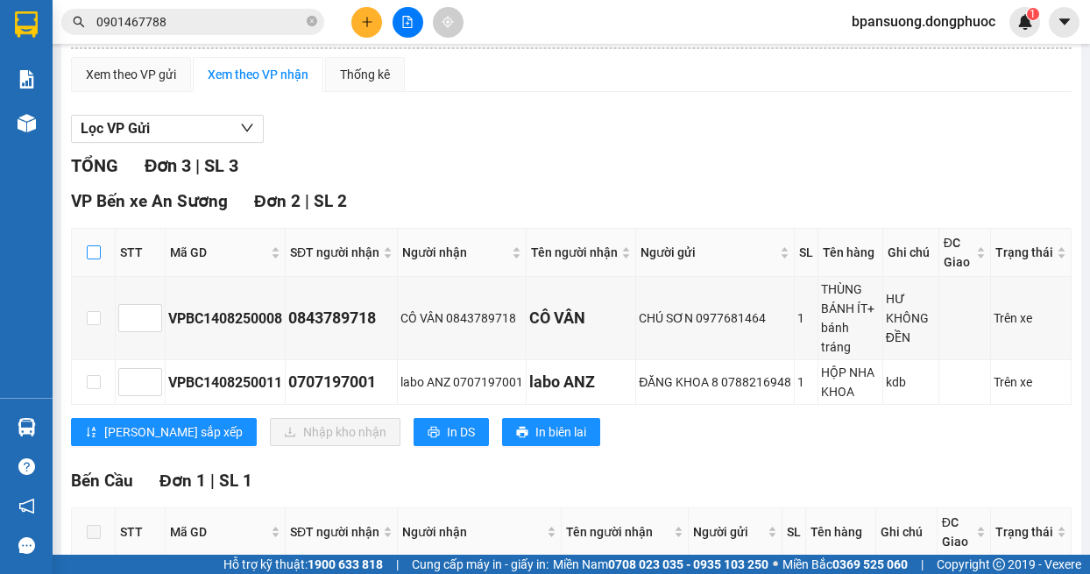
click at [95, 258] on input "checkbox" at bounding box center [94, 252] width 14 height 14
checkbox input "true"
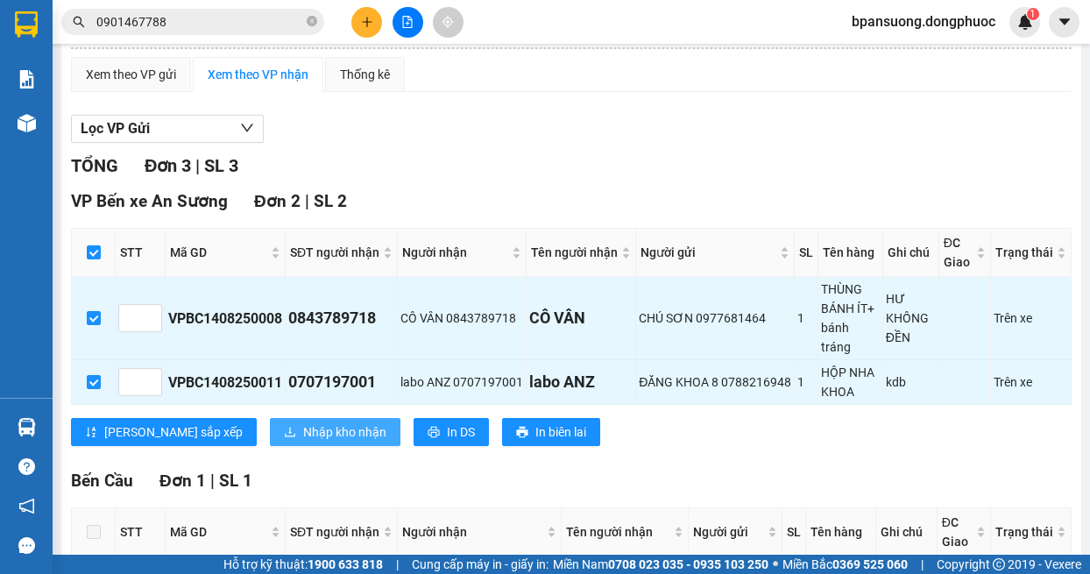
click at [303, 441] on span "Nhập kho nhận" at bounding box center [344, 431] width 83 height 19
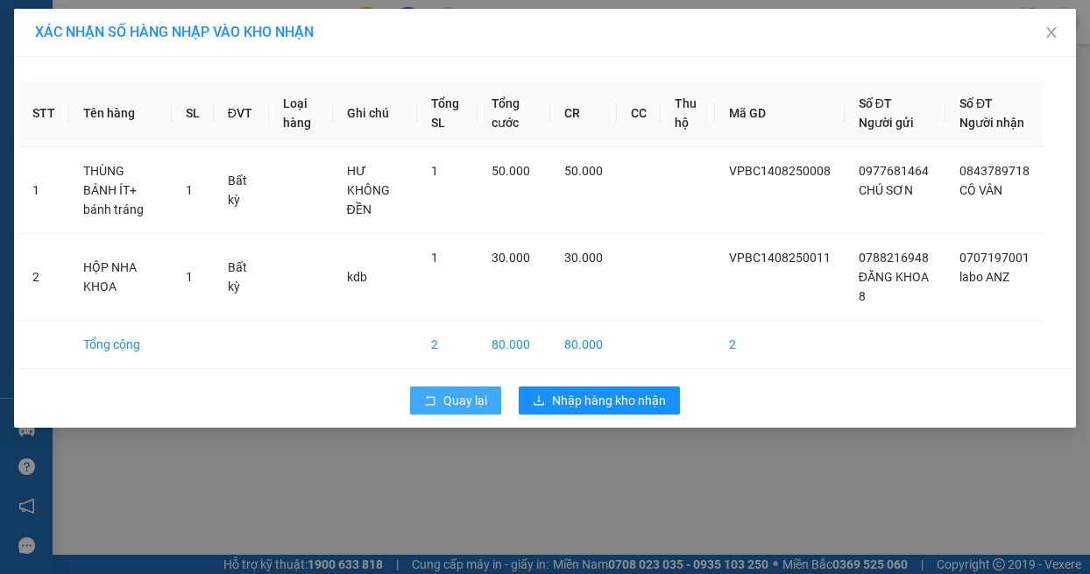
click at [427, 406] on icon "rollback" at bounding box center [430, 400] width 12 height 12
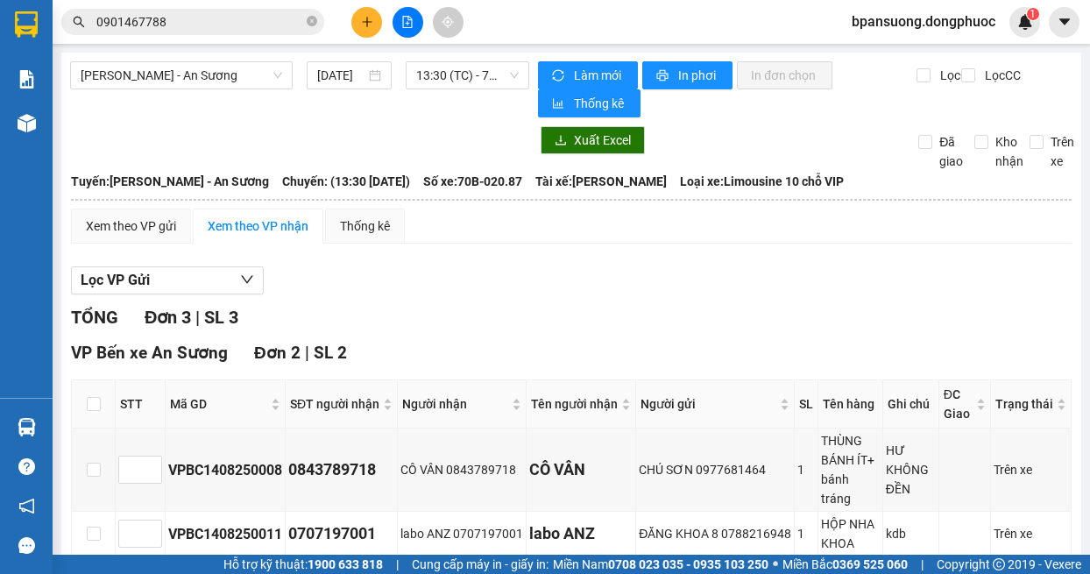
click at [53, 421] on main "Châu Thành - An Sương 14/08/2025 13:30 (TC) - 70B-020.87 Làm mới In phơi In đơn…" at bounding box center [545, 277] width 1090 height 554
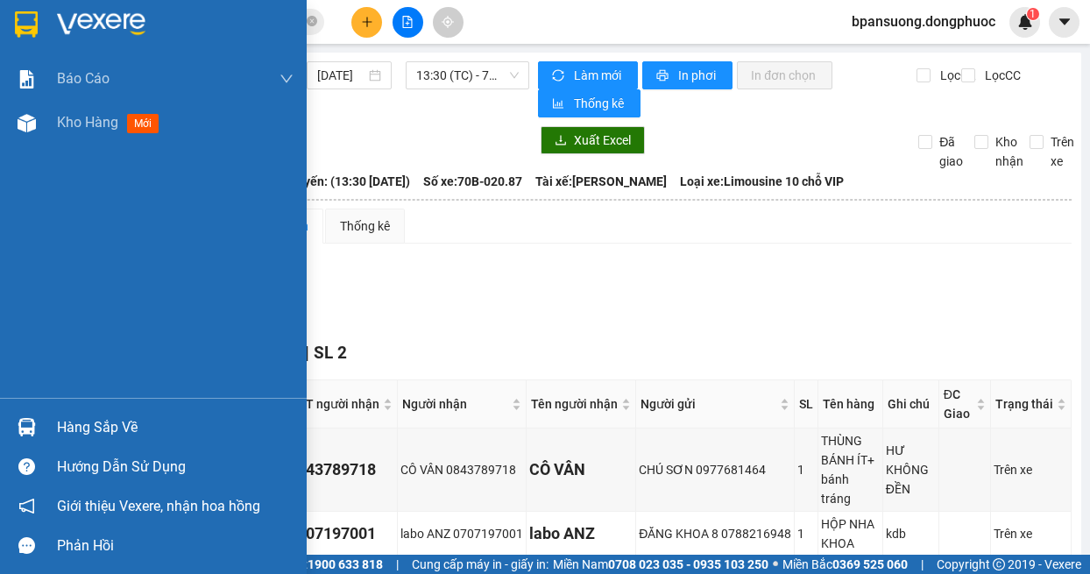
click at [38, 423] on div at bounding box center [26, 427] width 31 height 31
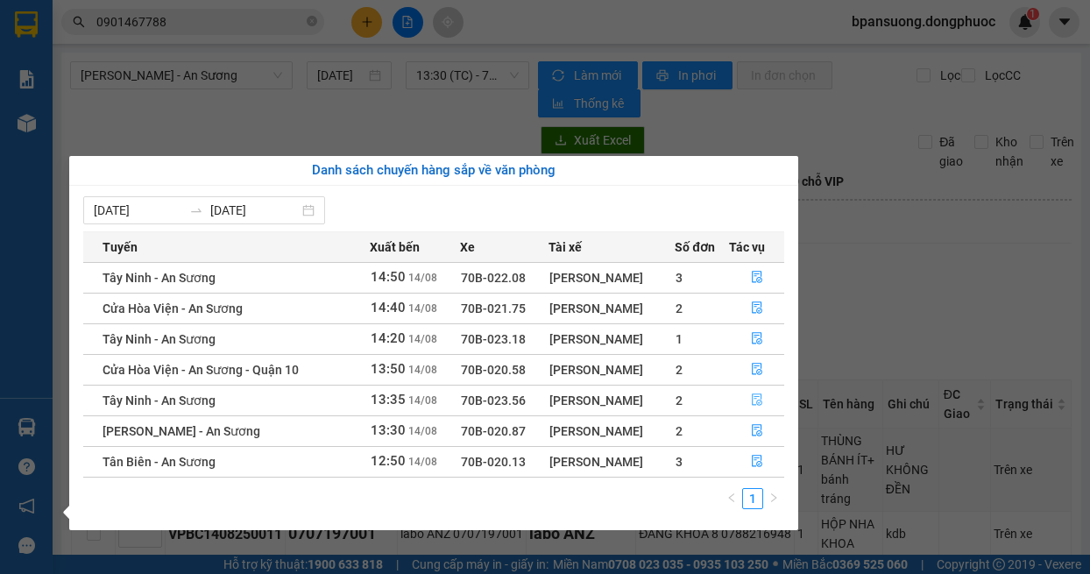
click at [761, 398] on icon "file-done" at bounding box center [757, 400] width 11 height 12
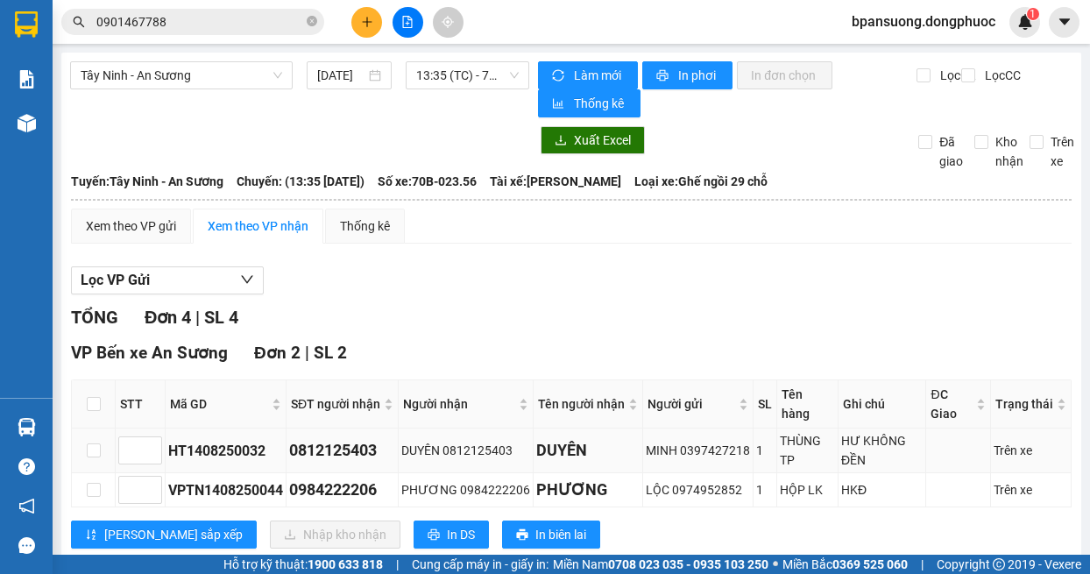
scroll to position [175, 0]
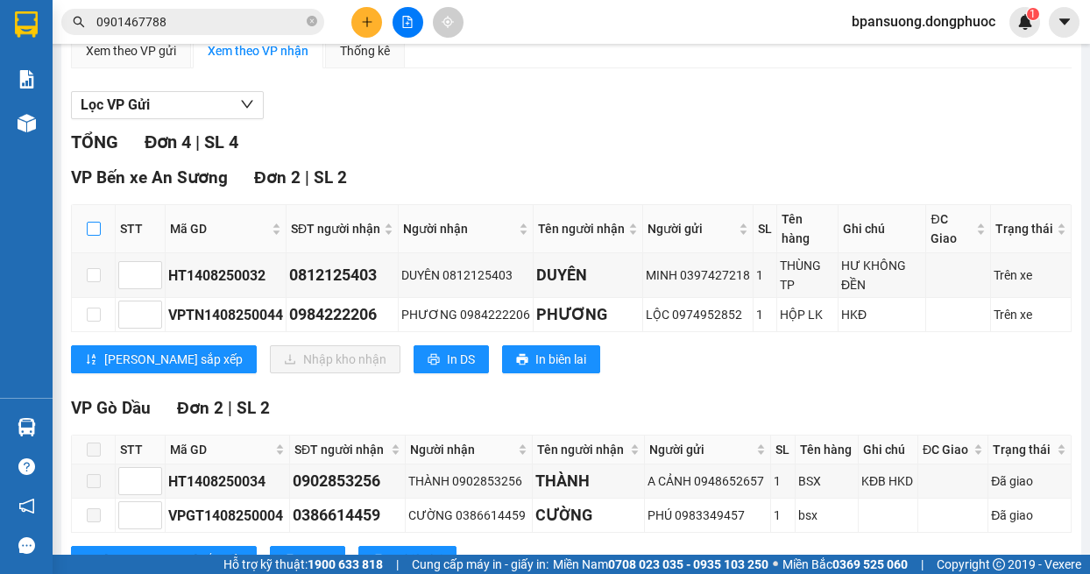
click at [95, 229] on input "checkbox" at bounding box center [94, 229] width 14 height 14
checkbox input "true"
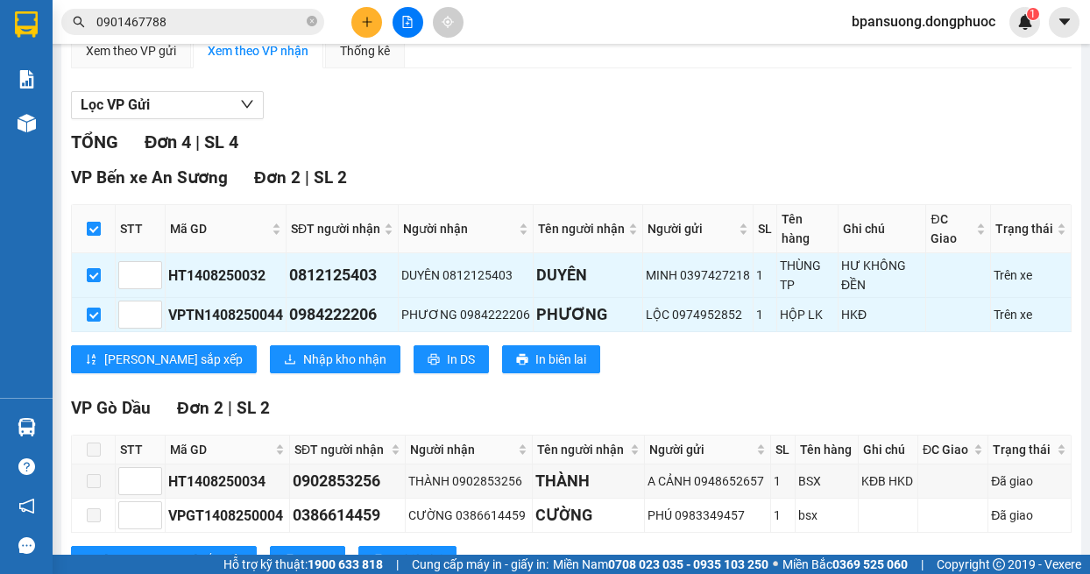
checkbox input "true"
click at [284, 357] on icon "download" at bounding box center [290, 359] width 12 height 12
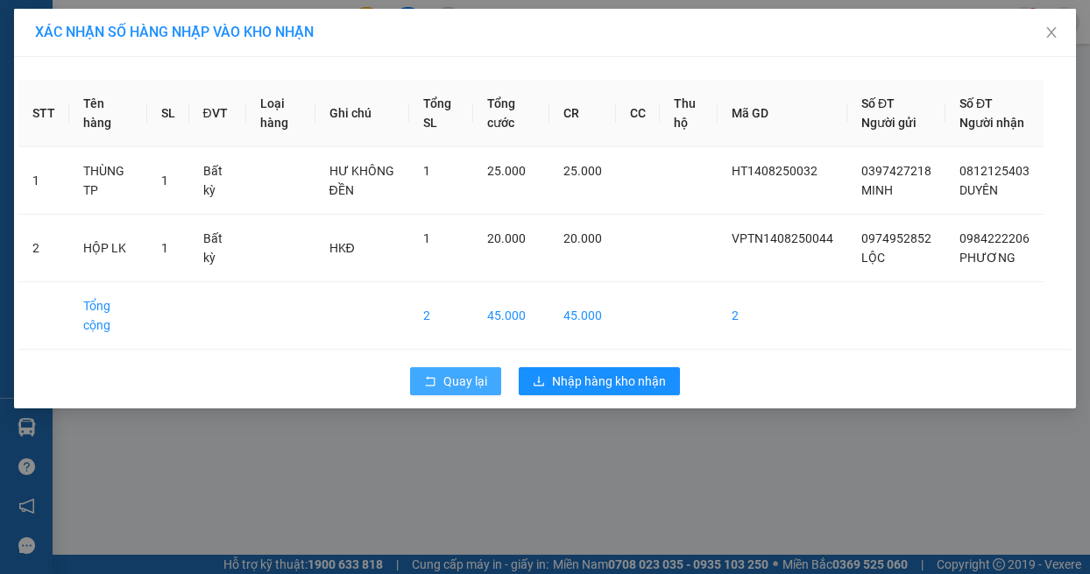
click at [434, 395] on button "Quay lại" at bounding box center [455, 381] width 91 height 28
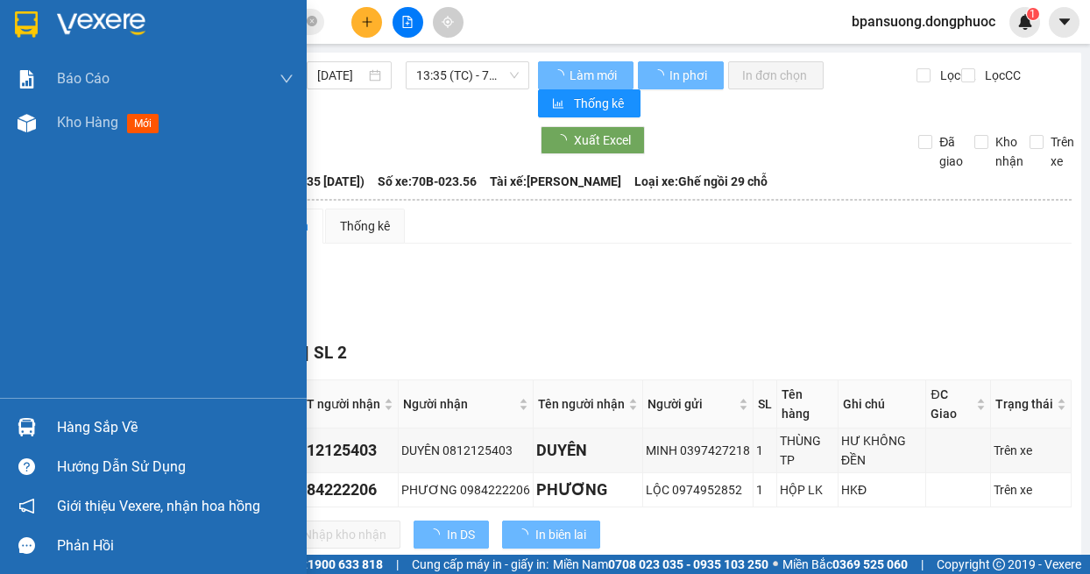
click at [35, 427] on img at bounding box center [27, 427] width 18 height 18
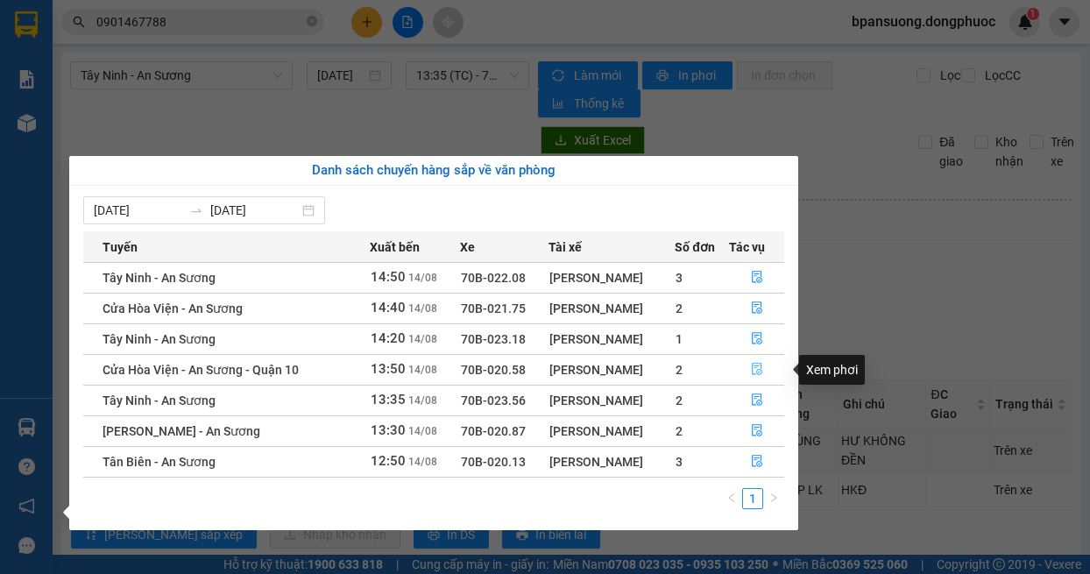
click at [759, 365] on icon "file-done" at bounding box center [757, 369] width 12 height 12
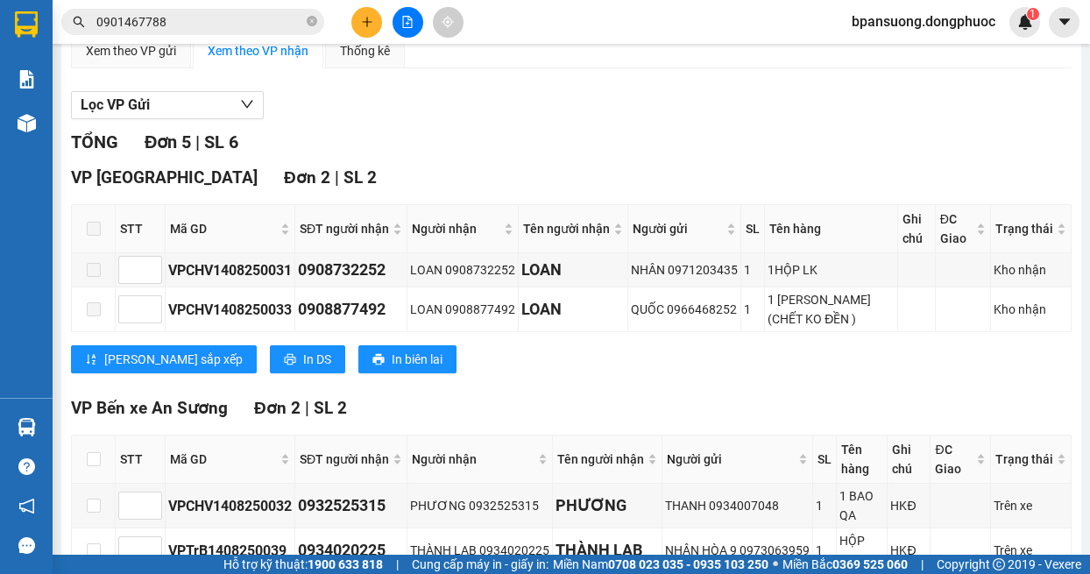
scroll to position [350, 0]
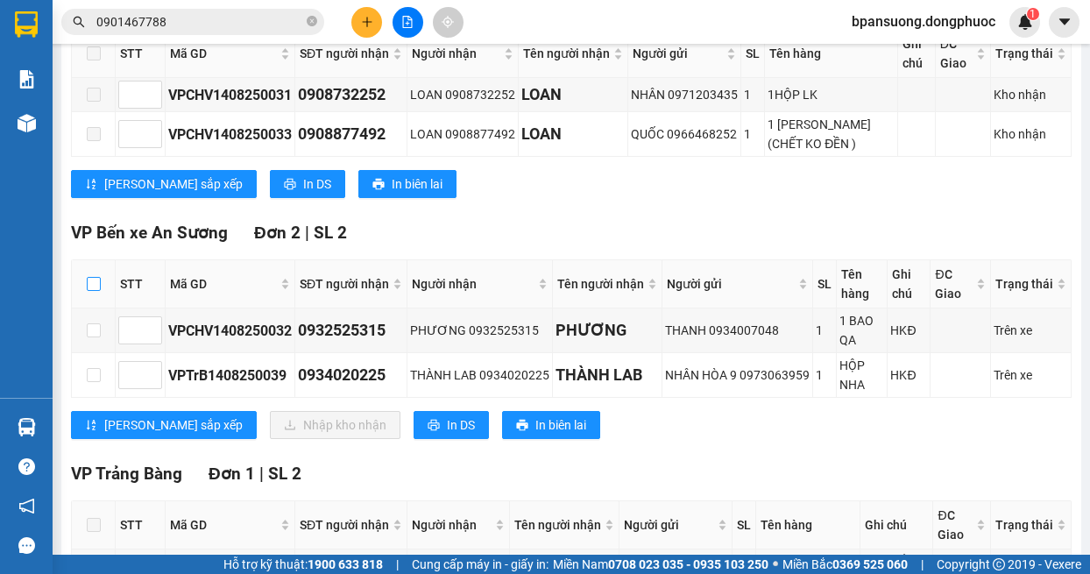
click at [93, 286] on input "checkbox" at bounding box center [94, 284] width 14 height 14
checkbox input "true"
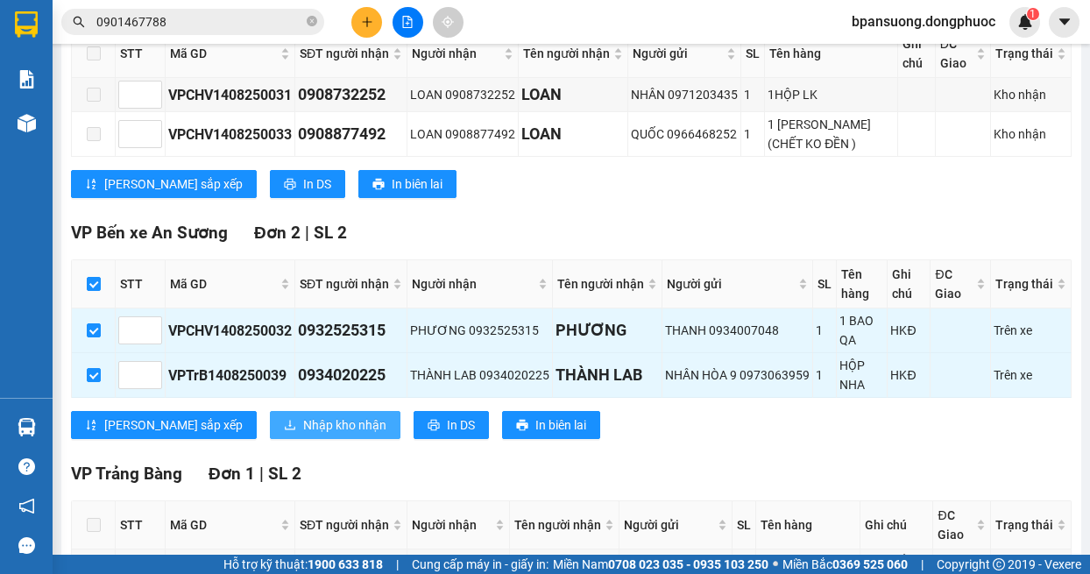
click at [270, 439] on button "Nhập kho nhận" at bounding box center [335, 425] width 131 height 28
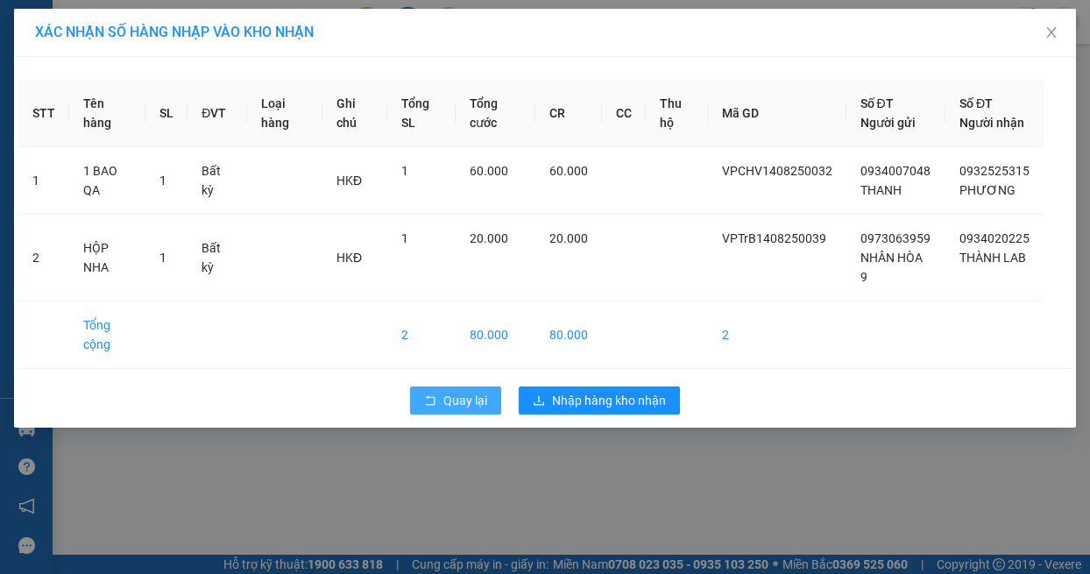
click at [438, 414] on button "Quay lại" at bounding box center [455, 400] width 91 height 28
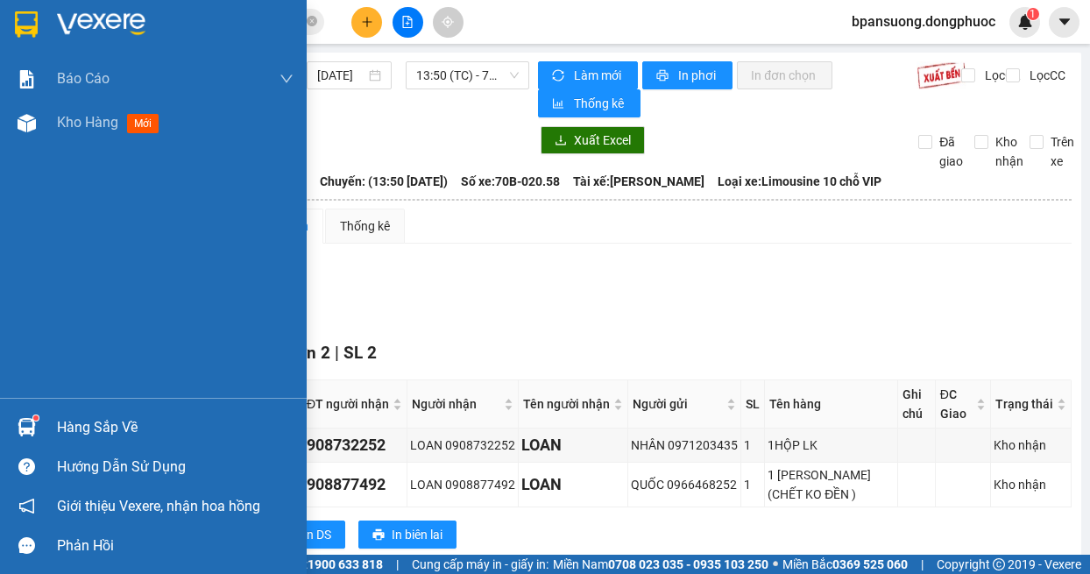
click at [39, 424] on div at bounding box center [26, 427] width 31 height 31
click at [20, 410] on div "Báo cáo Mẫu 1: Báo cáo dòng tiền theo nhân viên Mẫu 1: Báo cáo dòng tiền theo n…" at bounding box center [153, 287] width 307 height 574
click at [29, 427] on img at bounding box center [27, 427] width 18 height 18
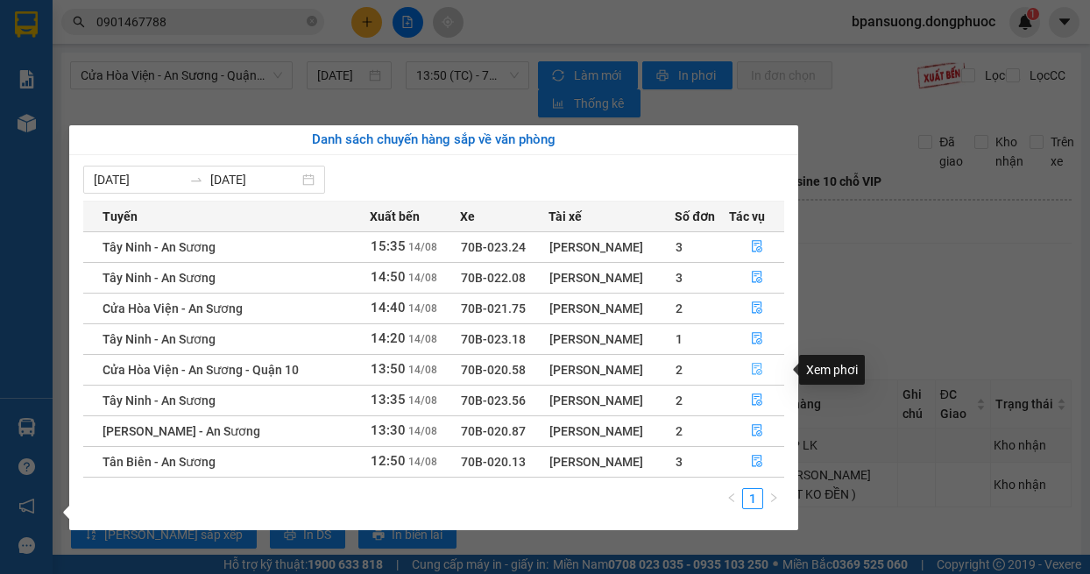
click at [758, 369] on icon "file-done" at bounding box center [757, 369] width 12 height 12
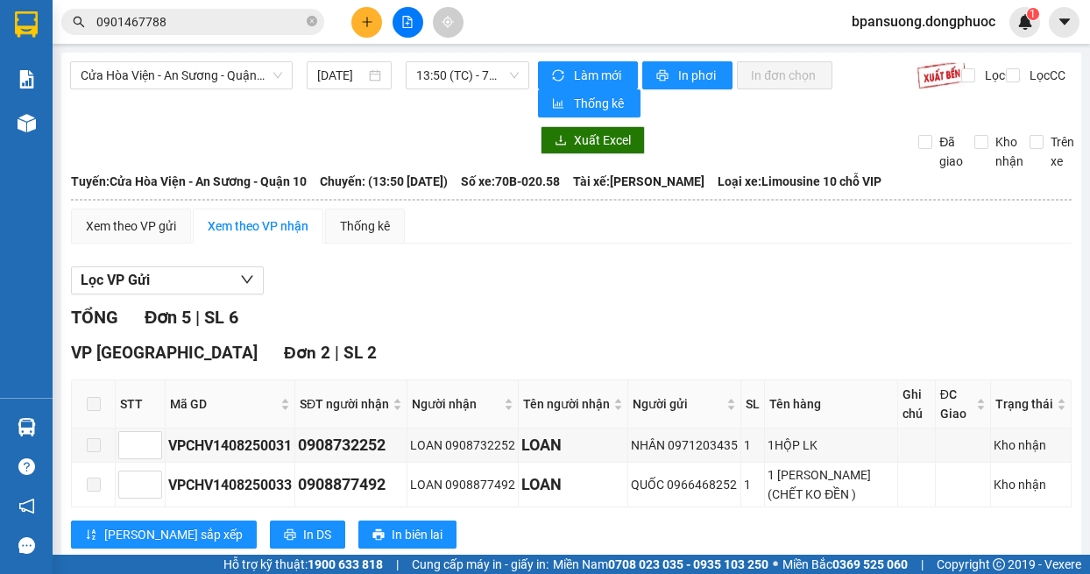
scroll to position [350, 0]
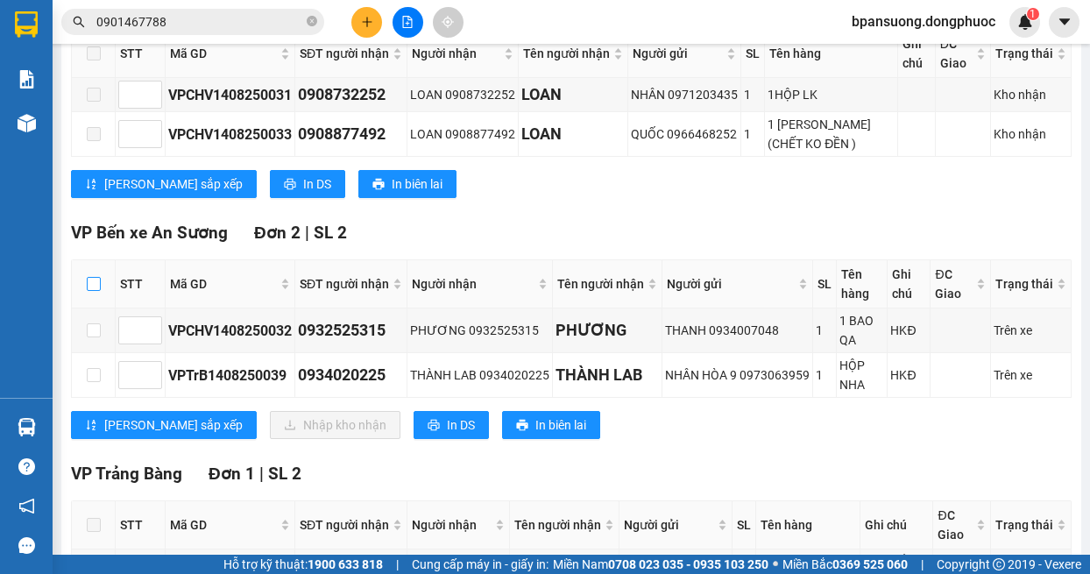
click at [93, 279] on input "checkbox" at bounding box center [94, 284] width 14 height 14
checkbox input "true"
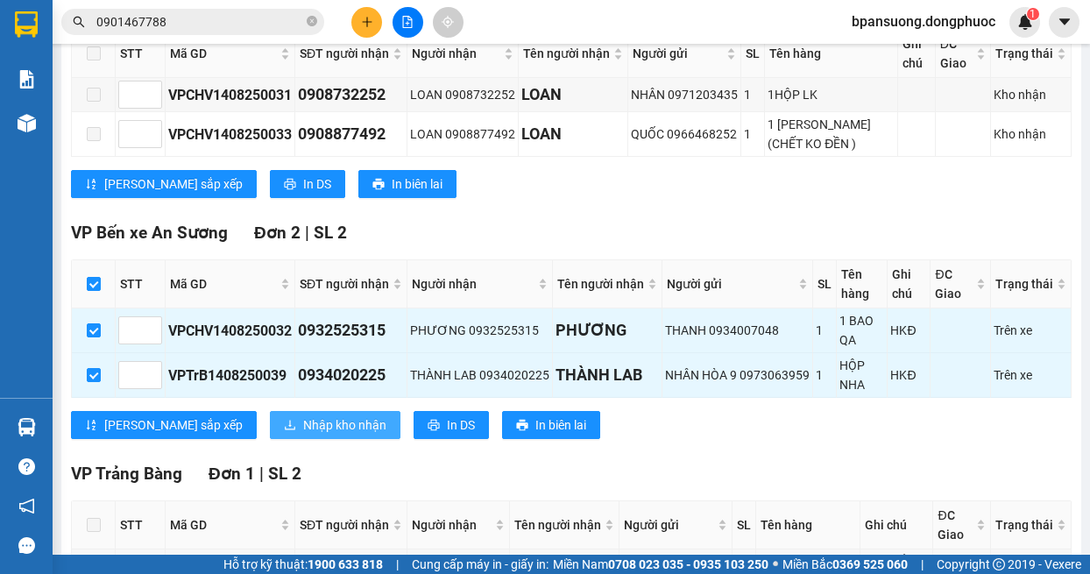
click at [303, 420] on span "Nhập kho nhận" at bounding box center [344, 424] width 83 height 19
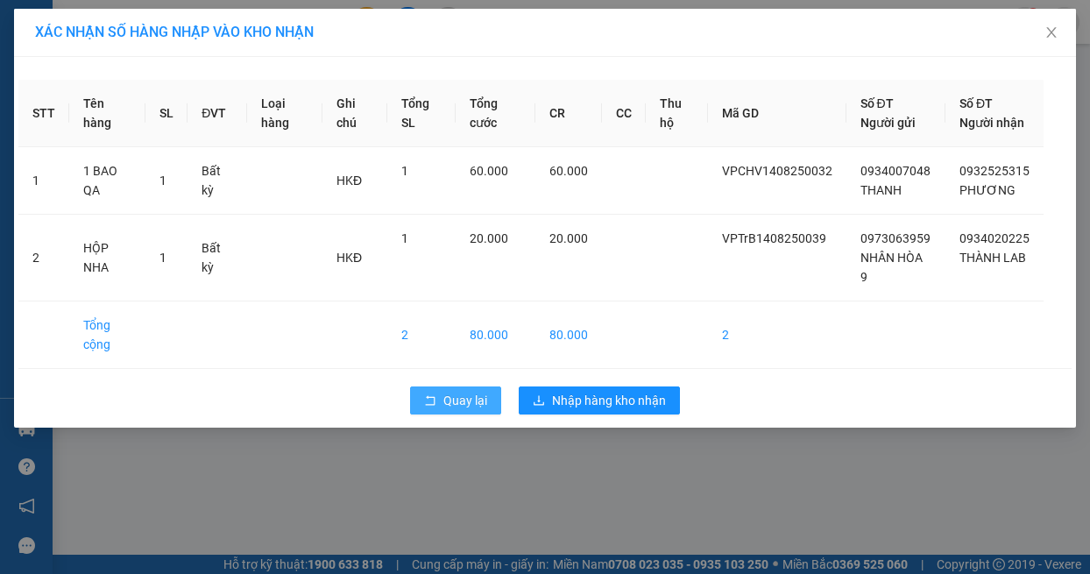
click at [428, 412] on button "Quay lại" at bounding box center [455, 400] width 91 height 28
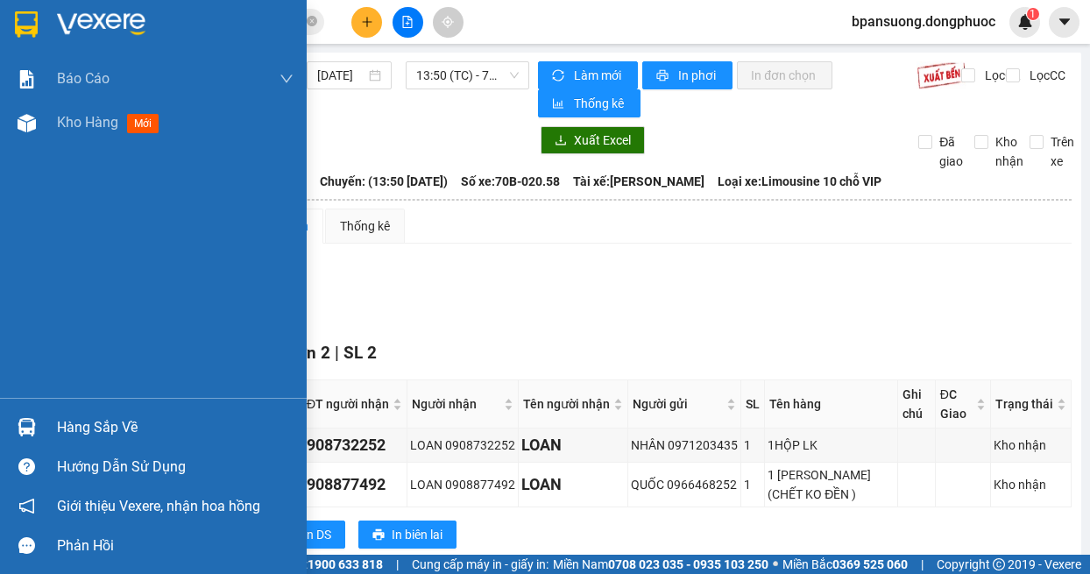
click at [39, 425] on div at bounding box center [26, 427] width 31 height 31
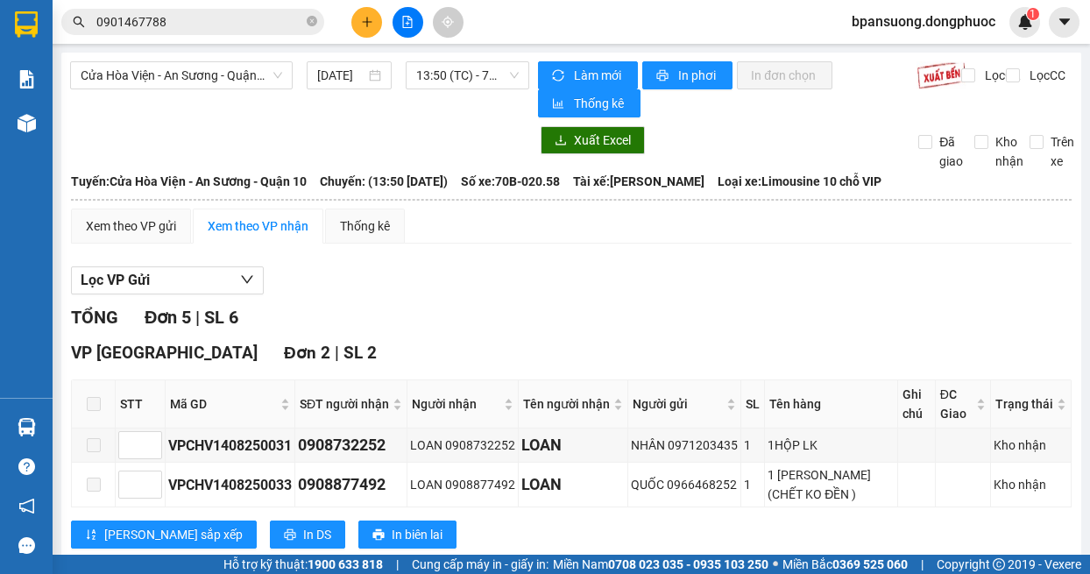
click at [872, 260] on section "Kết quả tìm kiếm ( 6 ) Bộ lọc Mã ĐH Trạng thái Món hàng Tổng cước Chưa cước Nhã…" at bounding box center [545, 287] width 1090 height 574
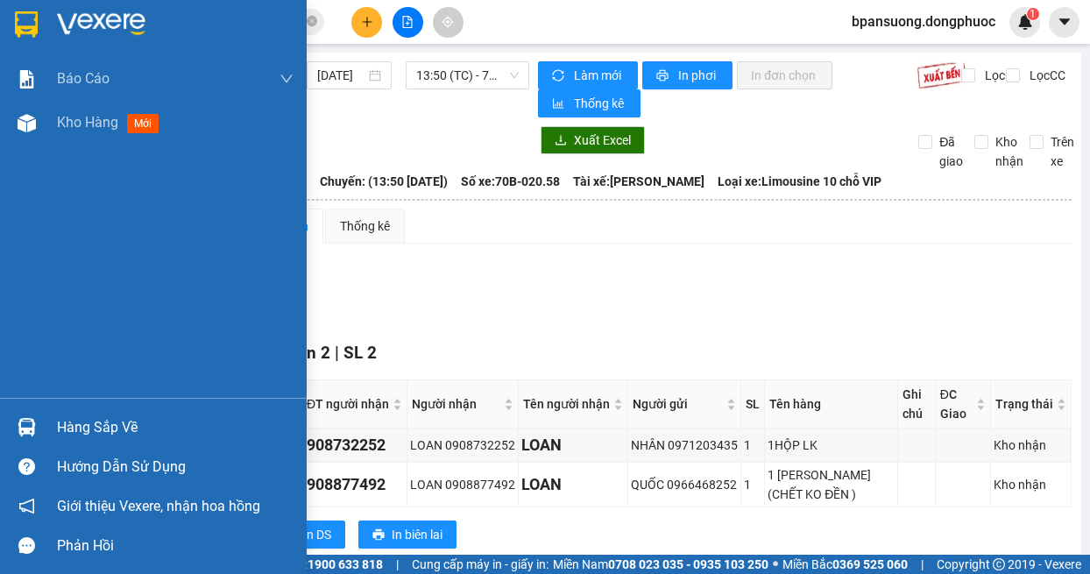
click at [27, 428] on img at bounding box center [27, 427] width 18 height 18
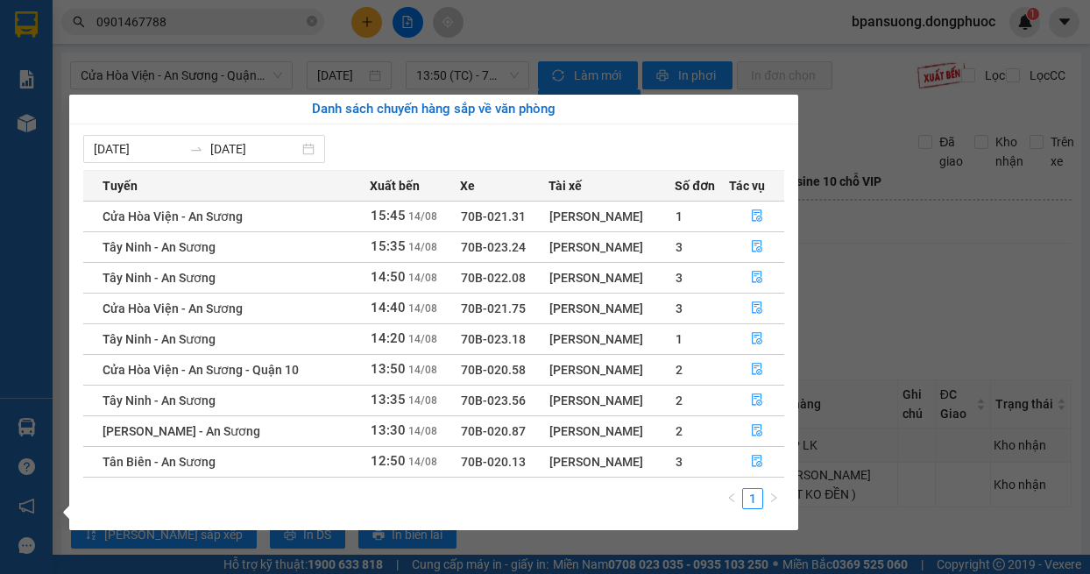
drag, startPoint x: 18, startPoint y: 416, endPoint x: 35, endPoint y: 427, distance: 19.7
click at [24, 420] on div "Báo cáo Mẫu 1: Báo cáo dòng tiền theo nhân viên Mẫu 1: Báo cáo dòng tiền theo n…" at bounding box center [26, 287] width 53 height 574
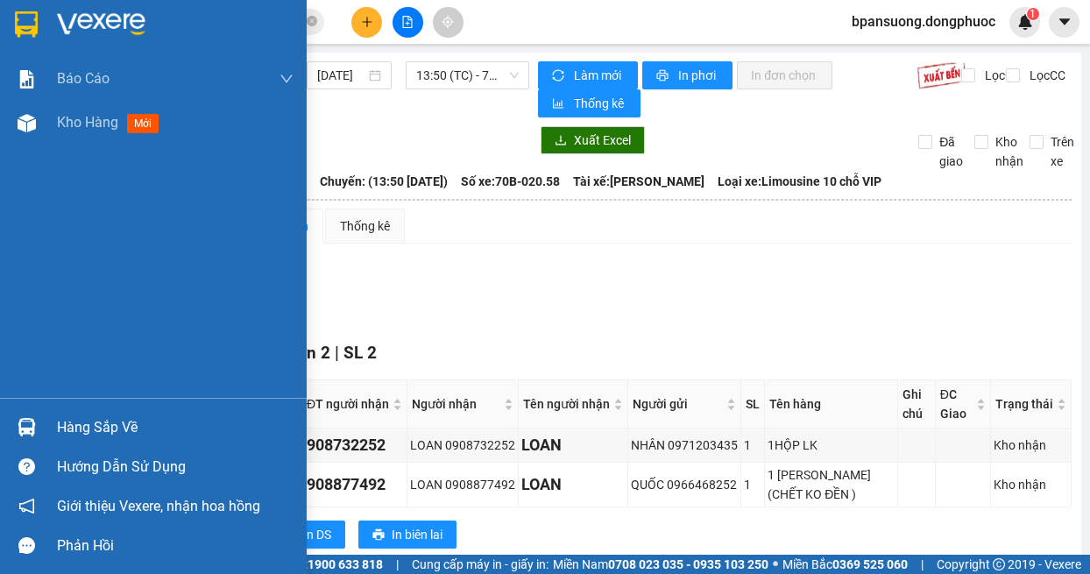
click at [36, 427] on div at bounding box center [26, 427] width 31 height 31
click at [45, 272] on div "Báo cáo Mẫu 1: Báo cáo dòng tiền theo nhân viên Mẫu 1: Báo cáo dòng tiền theo n…" at bounding box center [153, 287] width 307 height 574
click at [120, 426] on div "Hàng sắp về" at bounding box center [175, 427] width 237 height 26
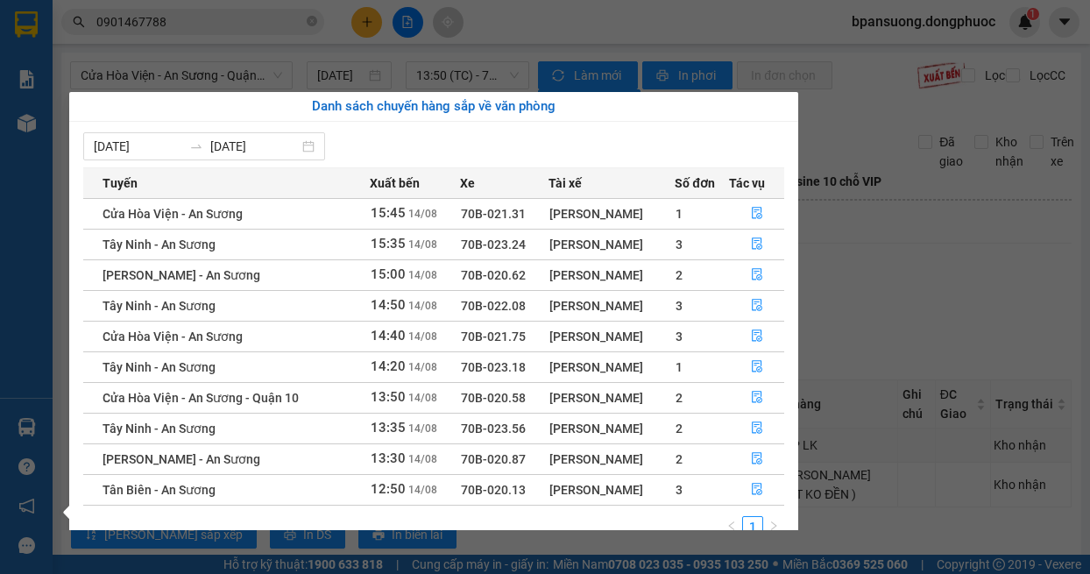
click at [26, 422] on div "Báo cáo Mẫu 1: Báo cáo dòng tiền theo nhân viên Mẫu 1: Báo cáo dòng tiền theo n…" at bounding box center [26, 287] width 53 height 574
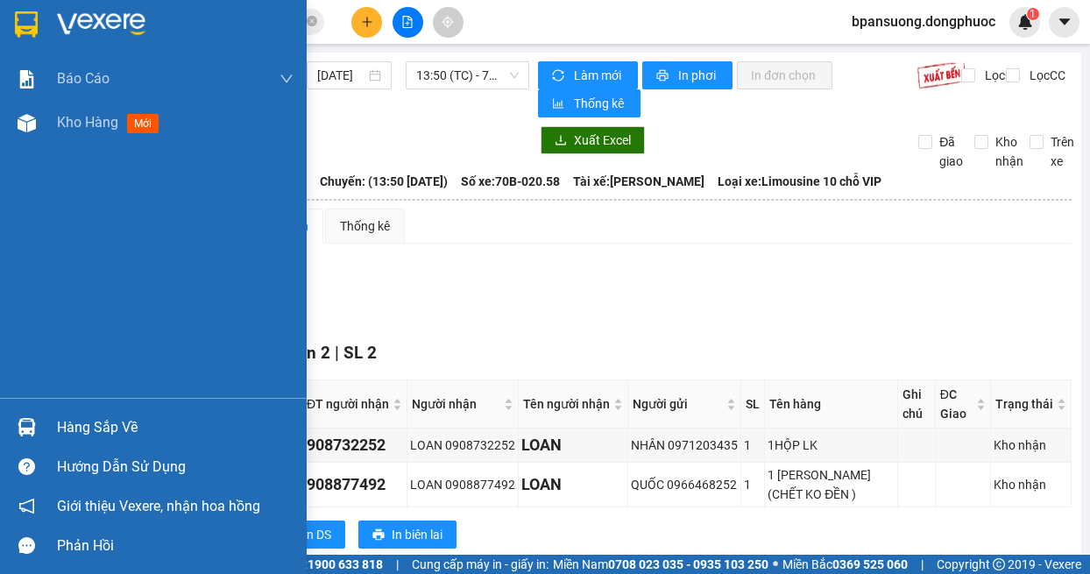
click at [26, 422] on img at bounding box center [27, 427] width 18 height 18
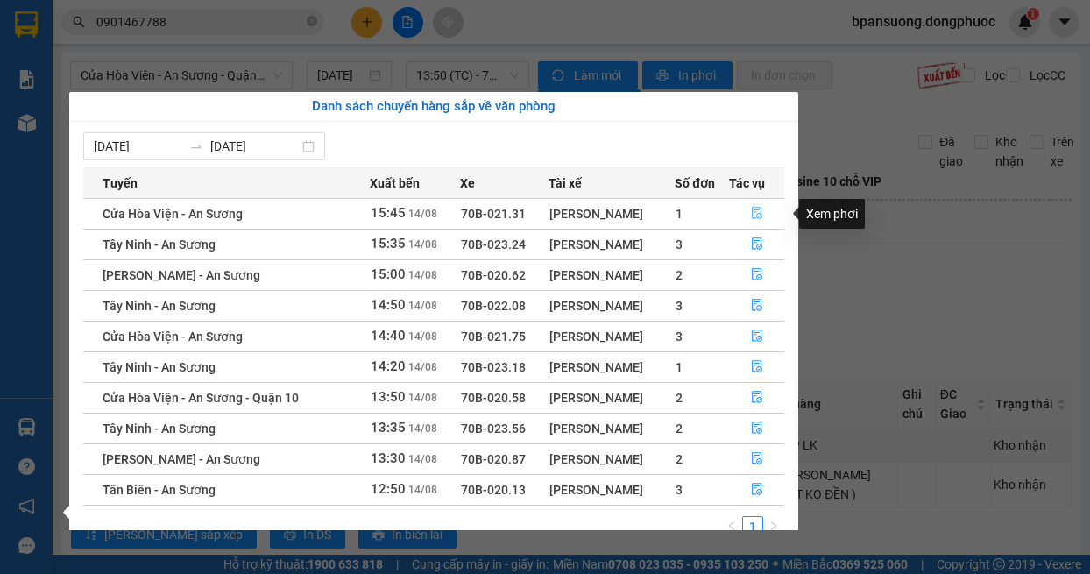
click at [760, 213] on icon "file-done" at bounding box center [757, 213] width 12 height 12
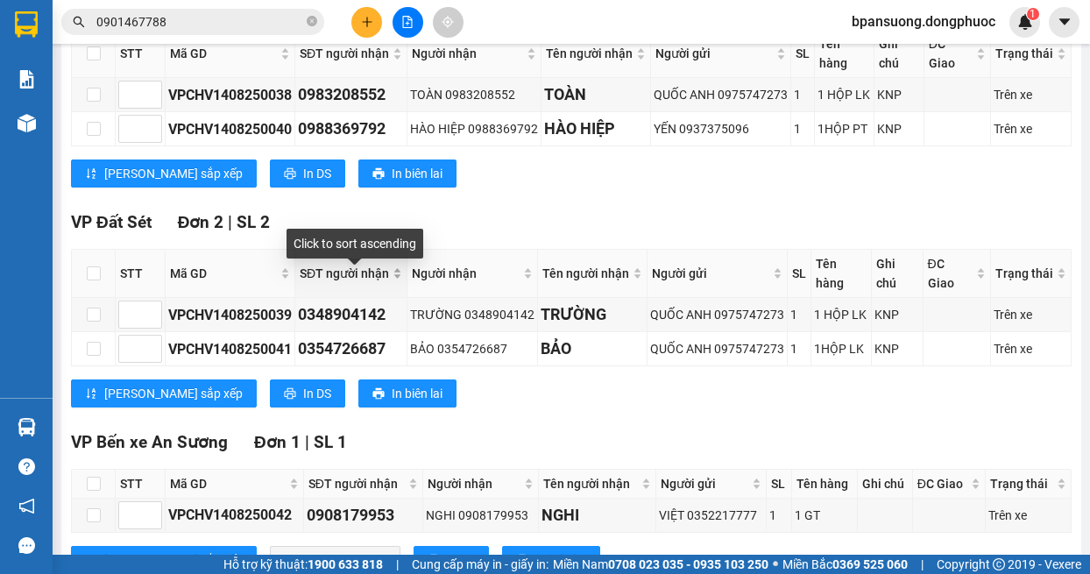
scroll to position [440, 0]
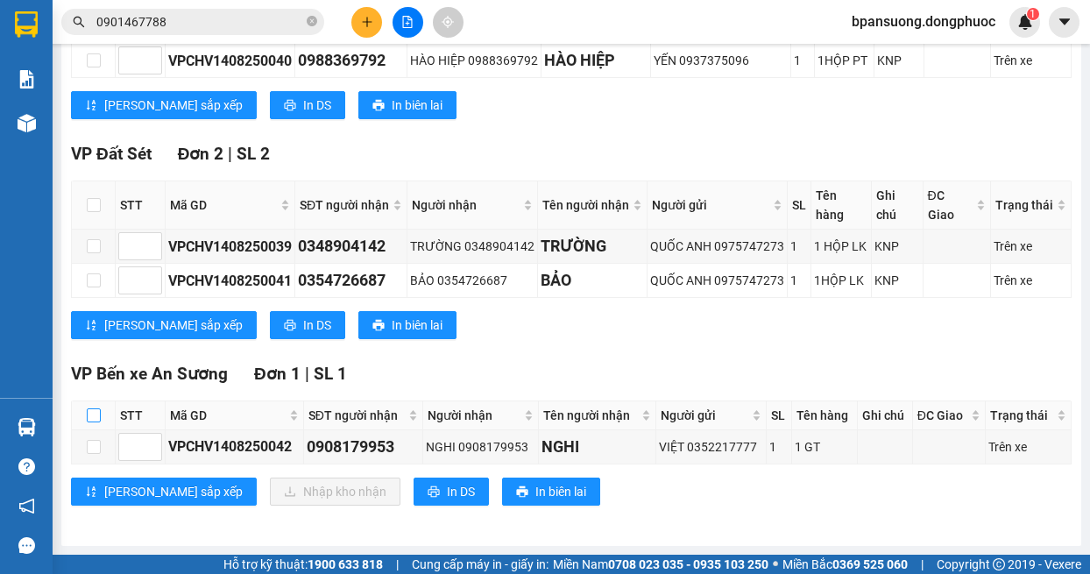
click at [91, 419] on input "checkbox" at bounding box center [94, 415] width 14 height 14
checkbox input "true"
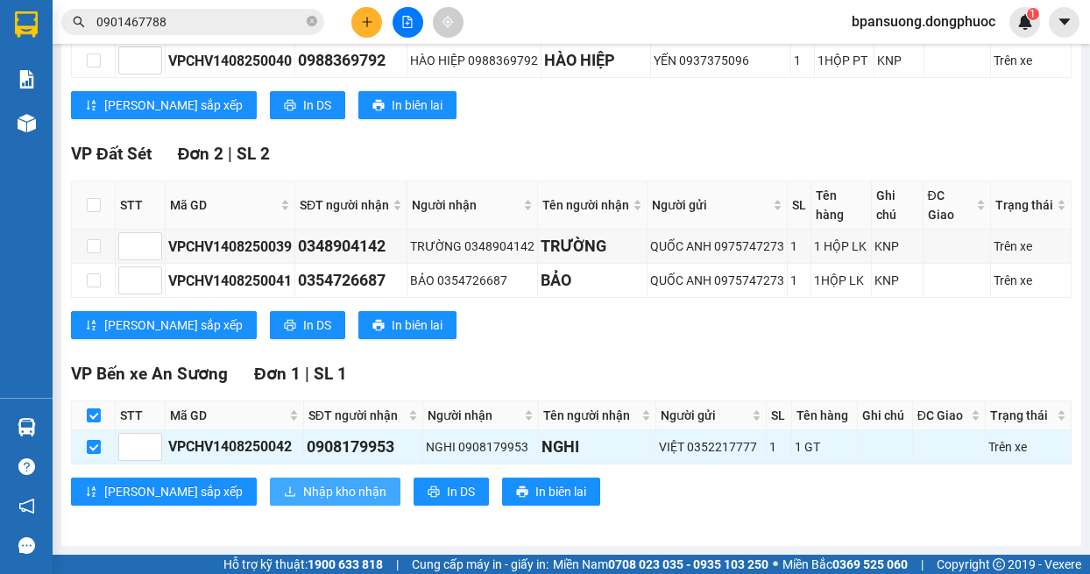
click at [303, 485] on span "Nhập kho nhận" at bounding box center [344, 491] width 83 height 19
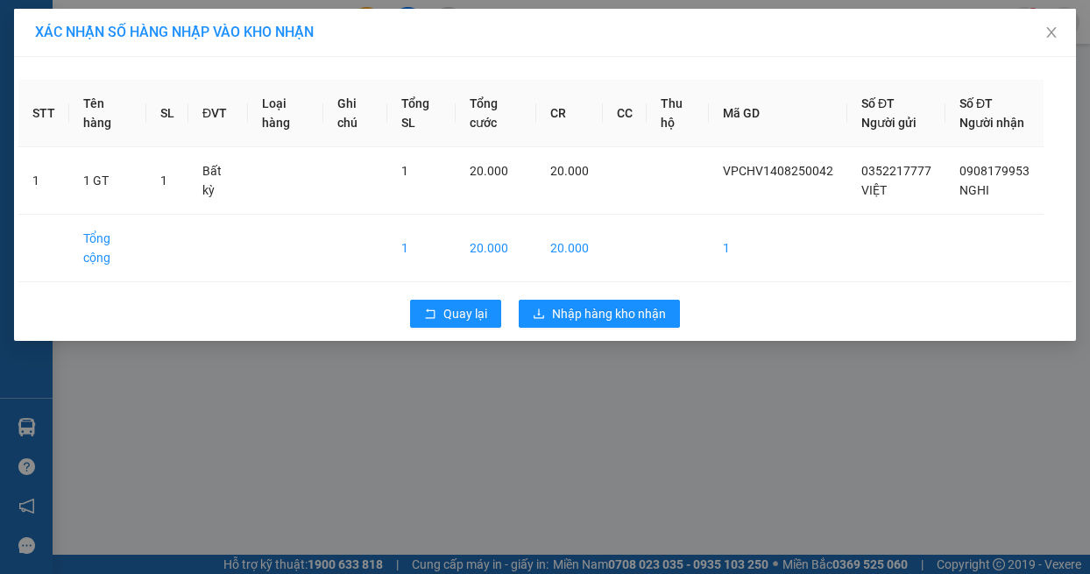
click at [286, 392] on div "XÁC NHẬN SỐ HÀNG NHẬP VÀO KHO NHẬN STT Tên hàng SL ĐVT Loại hàng Ghi chú Tổng S…" at bounding box center [545, 287] width 1090 height 574
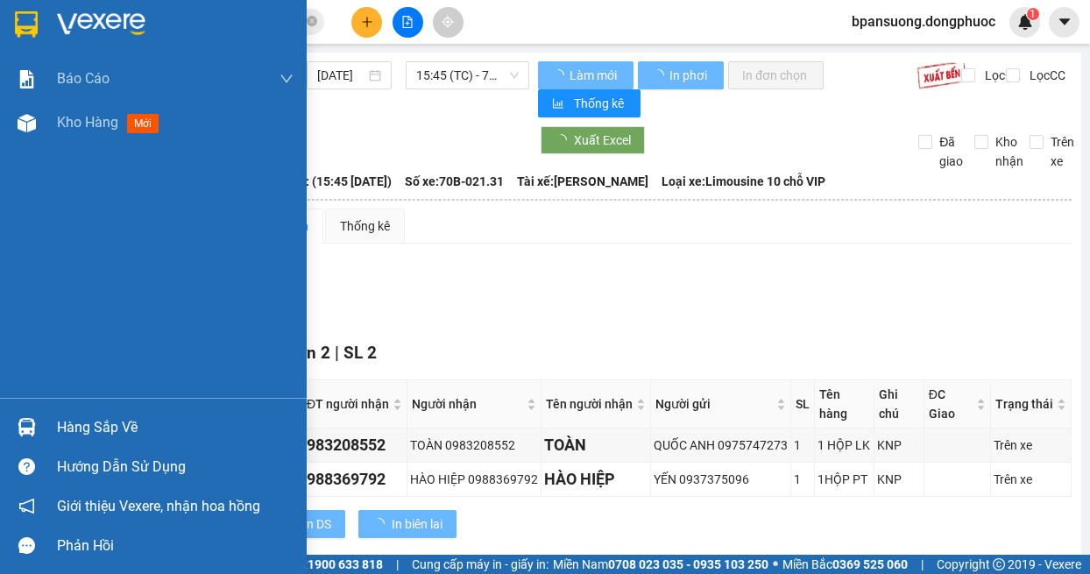
click at [36, 427] on div at bounding box center [26, 427] width 31 height 31
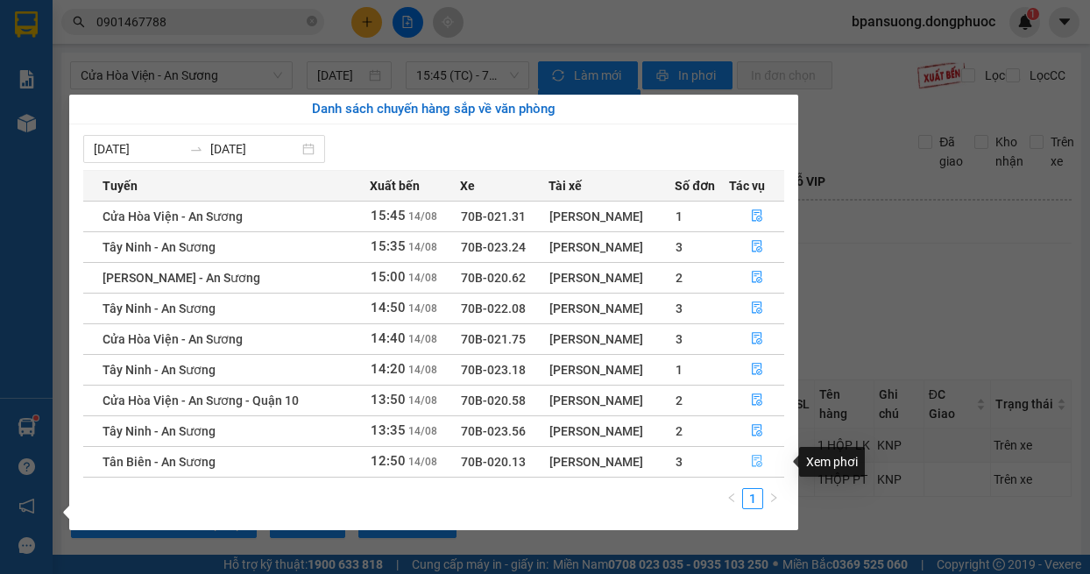
click at [753, 456] on icon "file-done" at bounding box center [757, 461] width 12 height 12
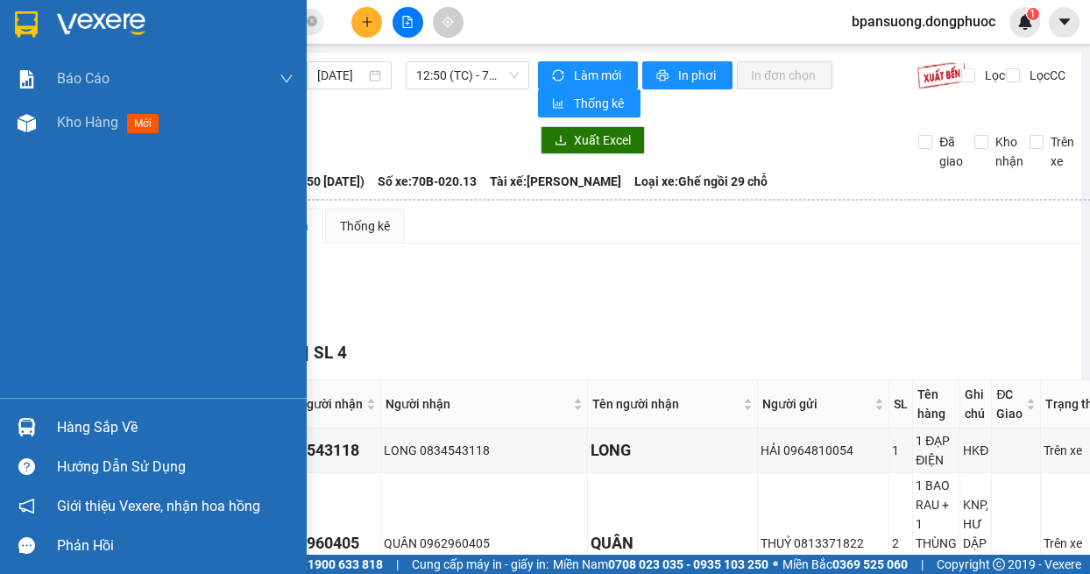
drag, startPoint x: 81, startPoint y: 431, endPoint x: 64, endPoint y: 423, distance: 18.4
click at [74, 431] on div "Hàng sắp về" at bounding box center [175, 427] width 237 height 26
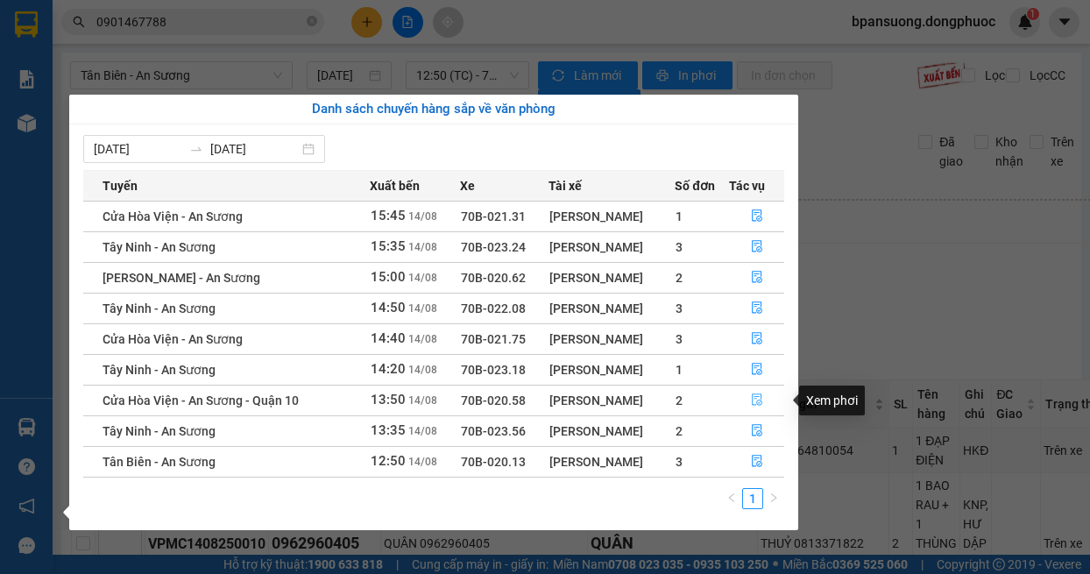
click at [752, 397] on icon "file-done" at bounding box center [757, 400] width 11 height 12
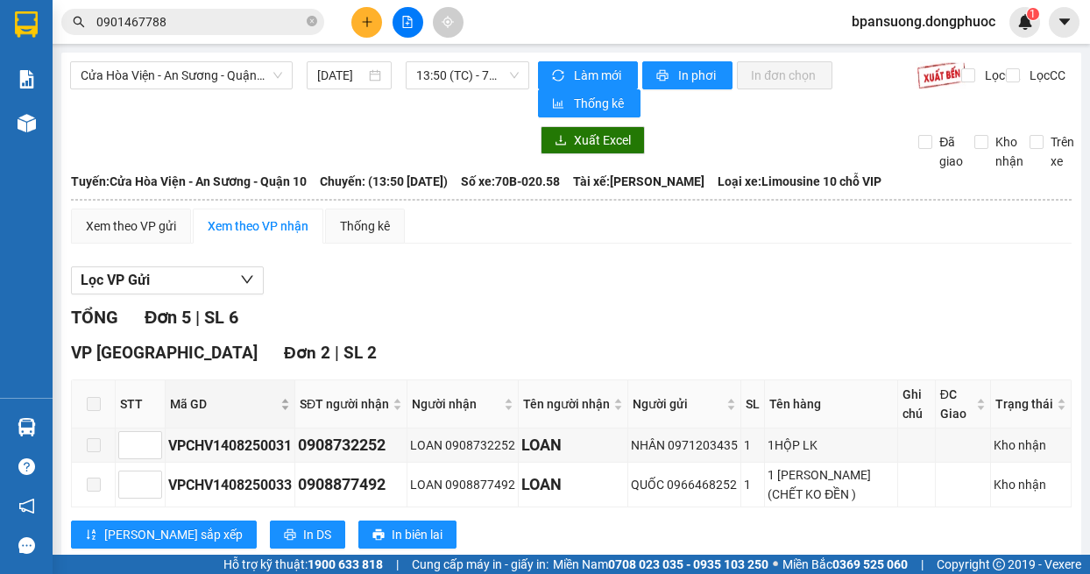
scroll to position [175, 0]
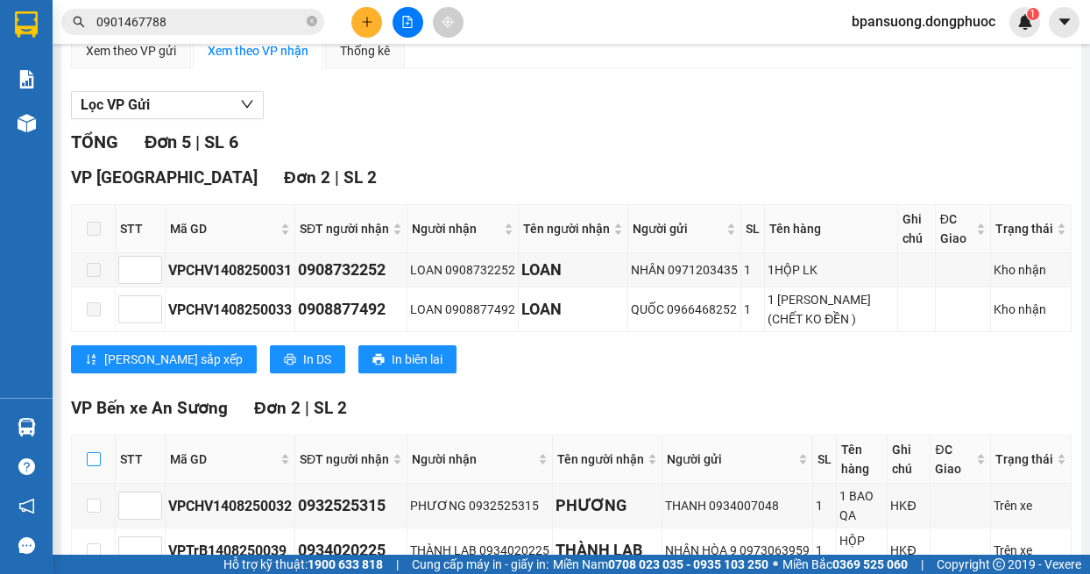
drag, startPoint x: 90, startPoint y: 456, endPoint x: 103, endPoint y: 426, distance: 32.6
click at [88, 456] on input "checkbox" at bounding box center [94, 459] width 14 height 14
checkbox input "true"
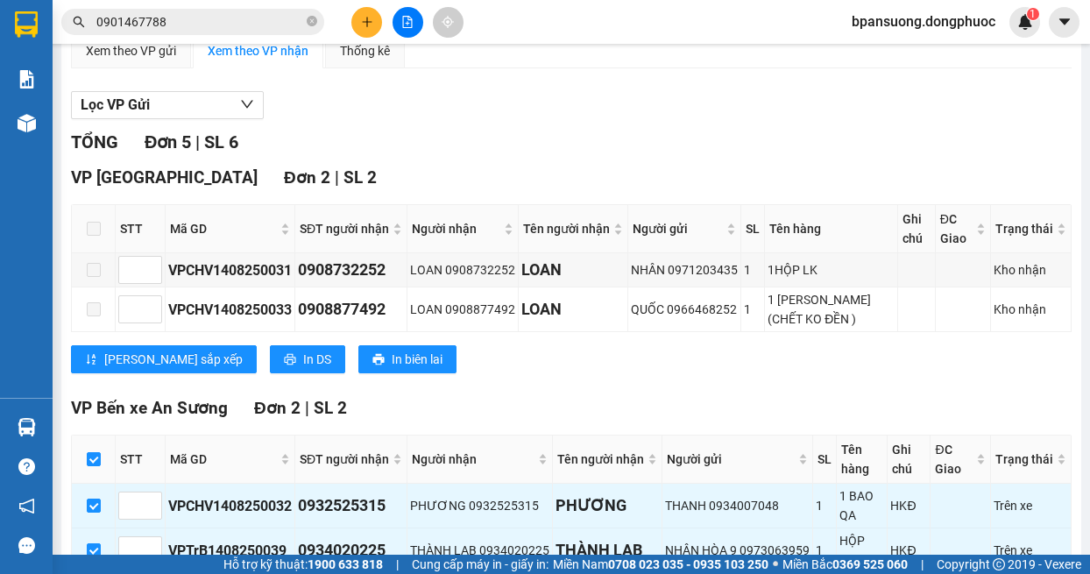
scroll to position [480, 0]
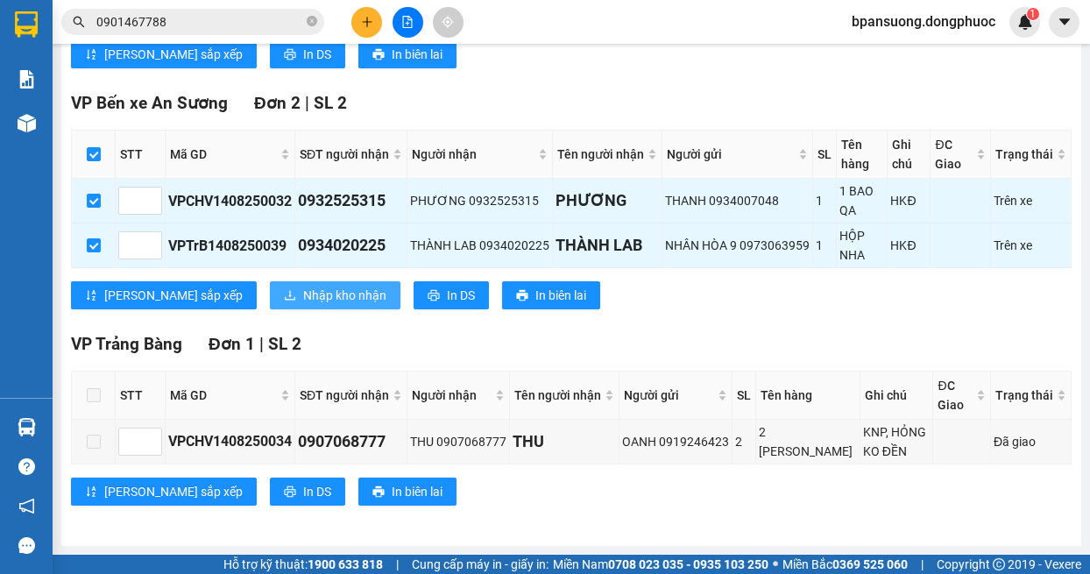
click at [303, 301] on span "Nhập kho nhận" at bounding box center [344, 295] width 83 height 19
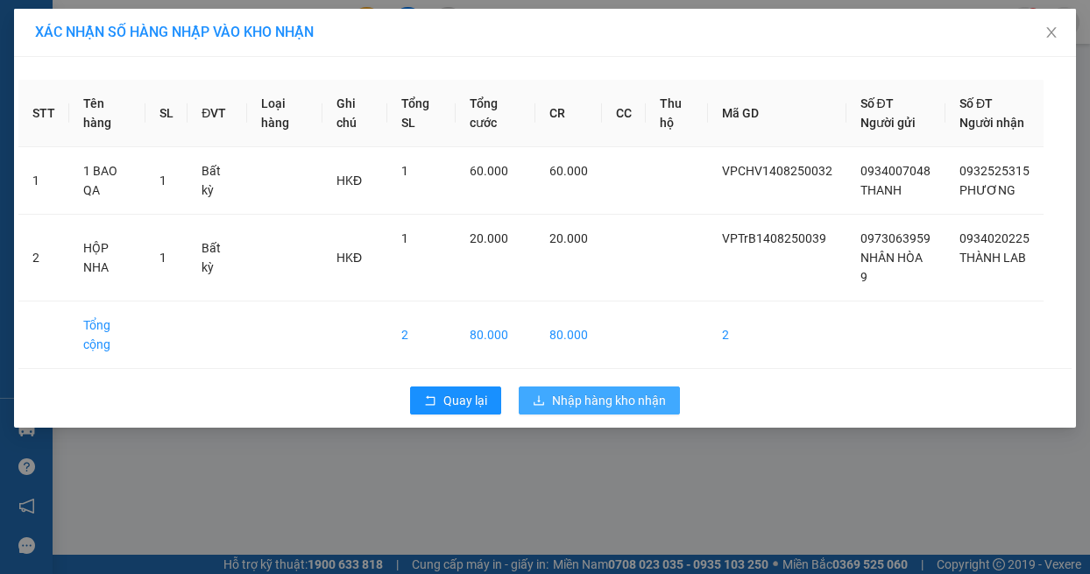
click at [571, 410] on span "Nhập hàng kho nhận" at bounding box center [609, 400] width 114 height 19
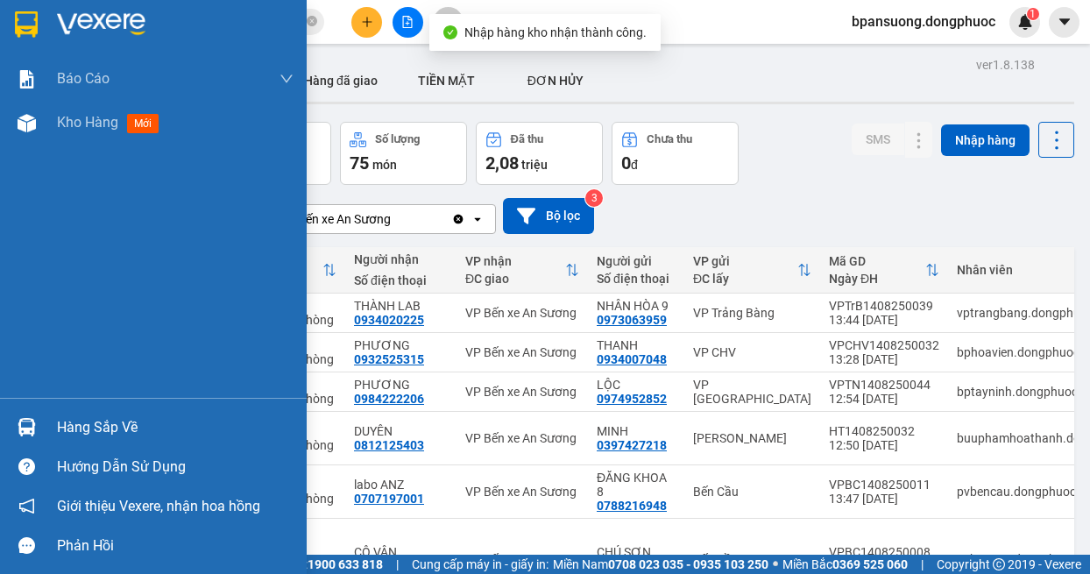
click at [28, 418] on img at bounding box center [27, 427] width 18 height 18
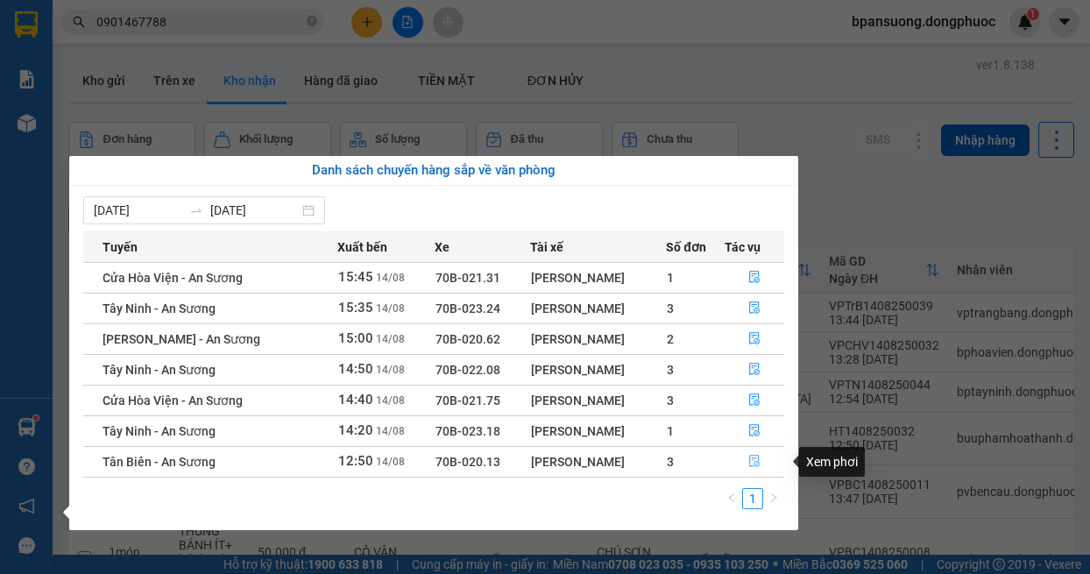
click at [754, 462] on icon "file-done" at bounding box center [754, 461] width 12 height 12
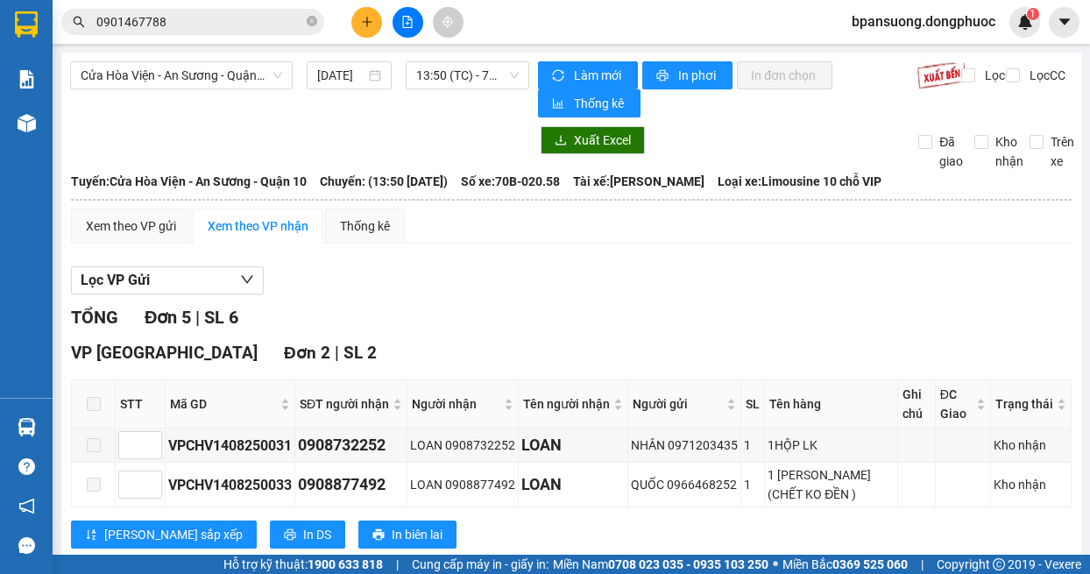
scroll to position [175, 0]
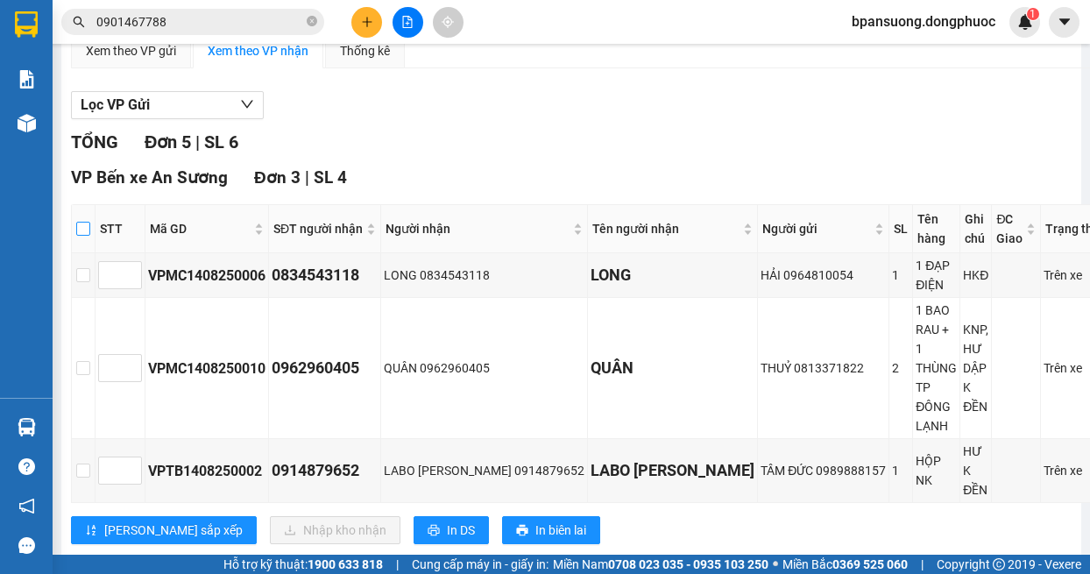
click at [90, 233] on input "checkbox" at bounding box center [83, 229] width 14 height 14
checkbox input "true"
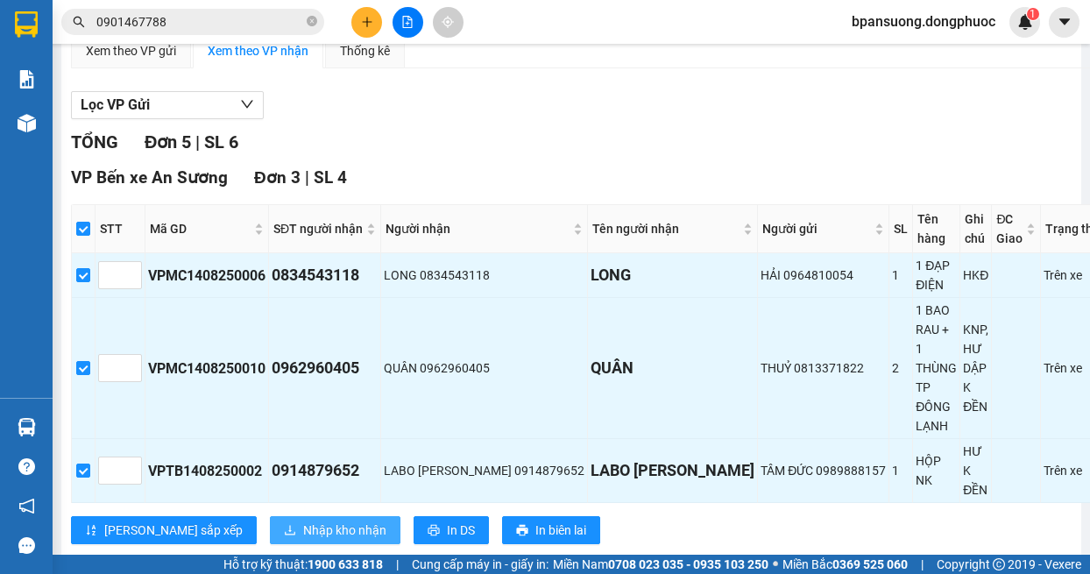
click at [303, 520] on span "Nhập kho nhận" at bounding box center [344, 529] width 83 height 19
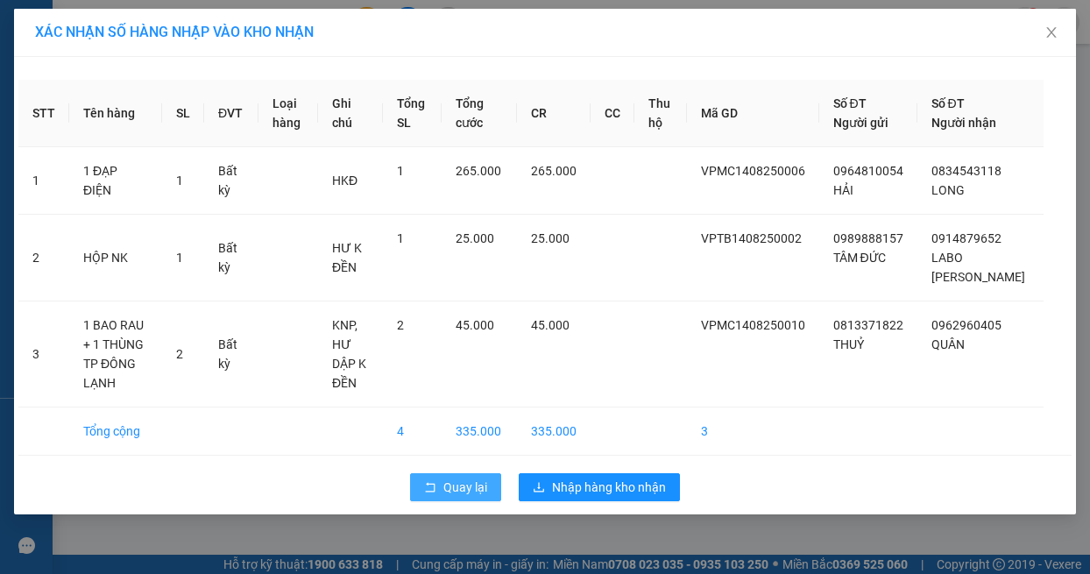
click at [457, 477] on span "Quay lại" at bounding box center [465, 486] width 44 height 19
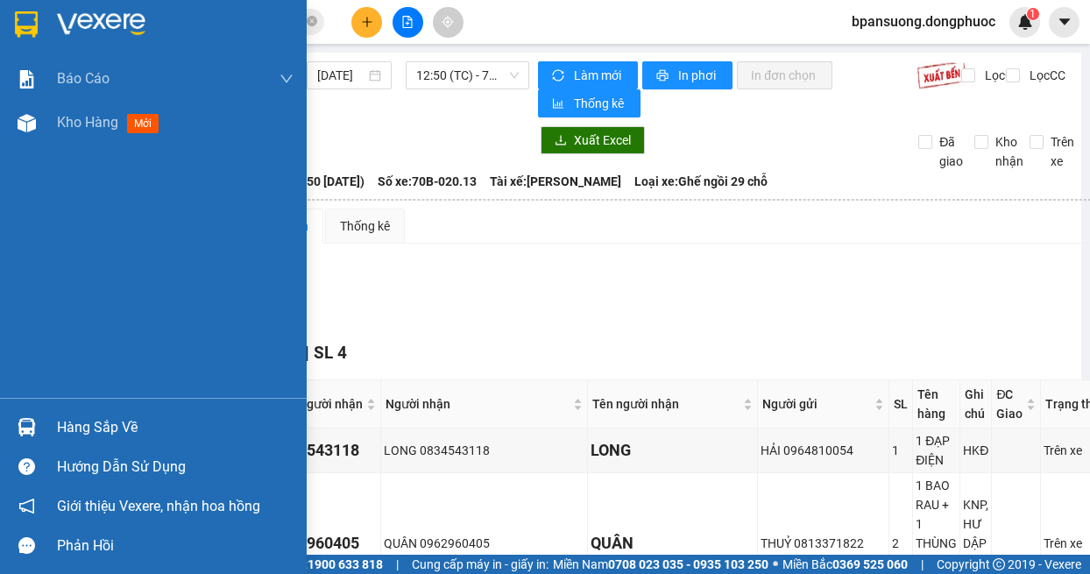
click at [28, 421] on img at bounding box center [27, 427] width 18 height 18
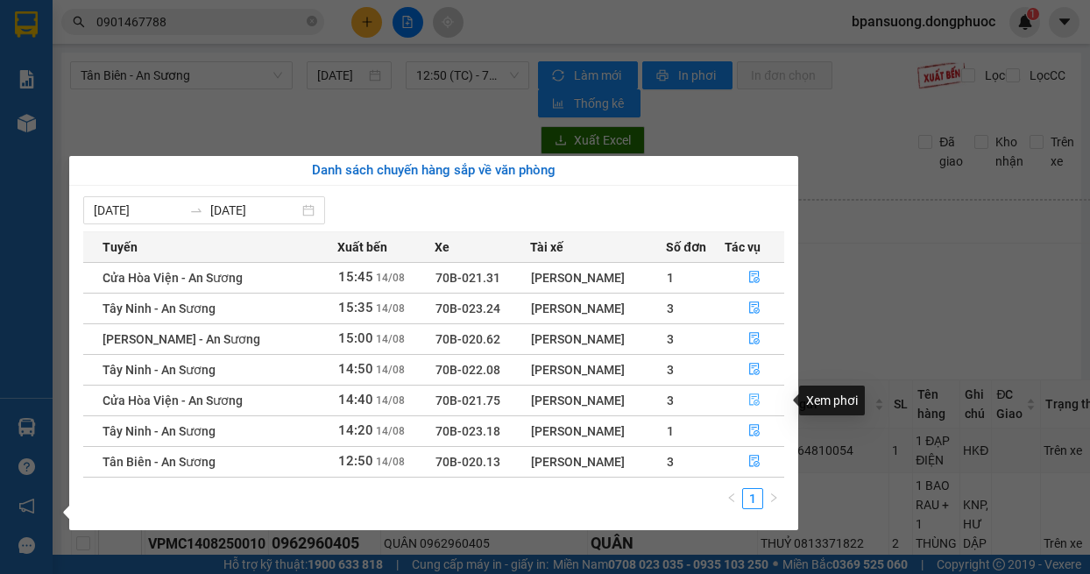
click at [762, 398] on button "button" at bounding box center [754, 400] width 59 height 28
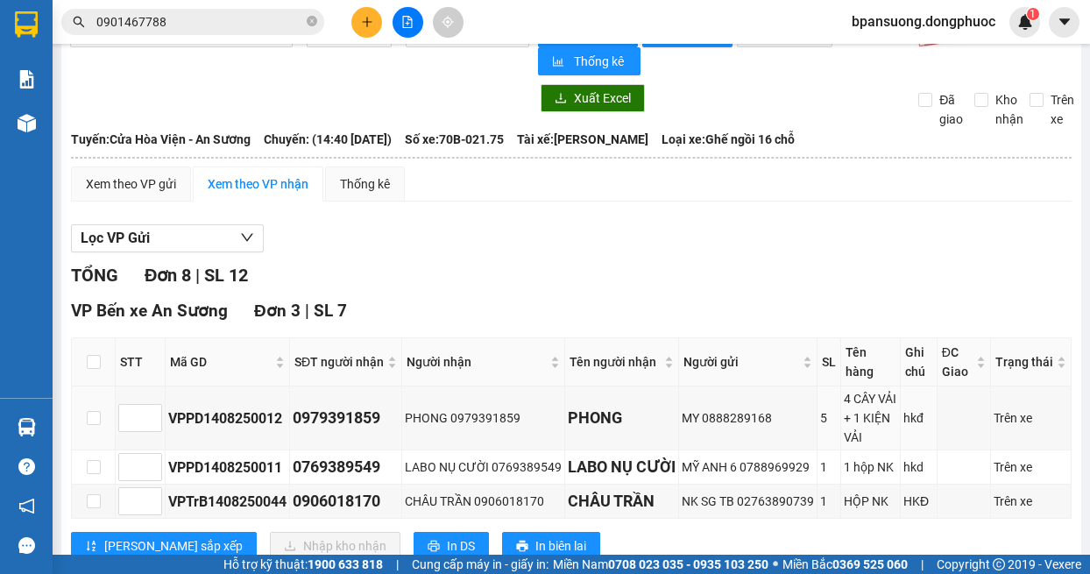
scroll to position [217, 0]
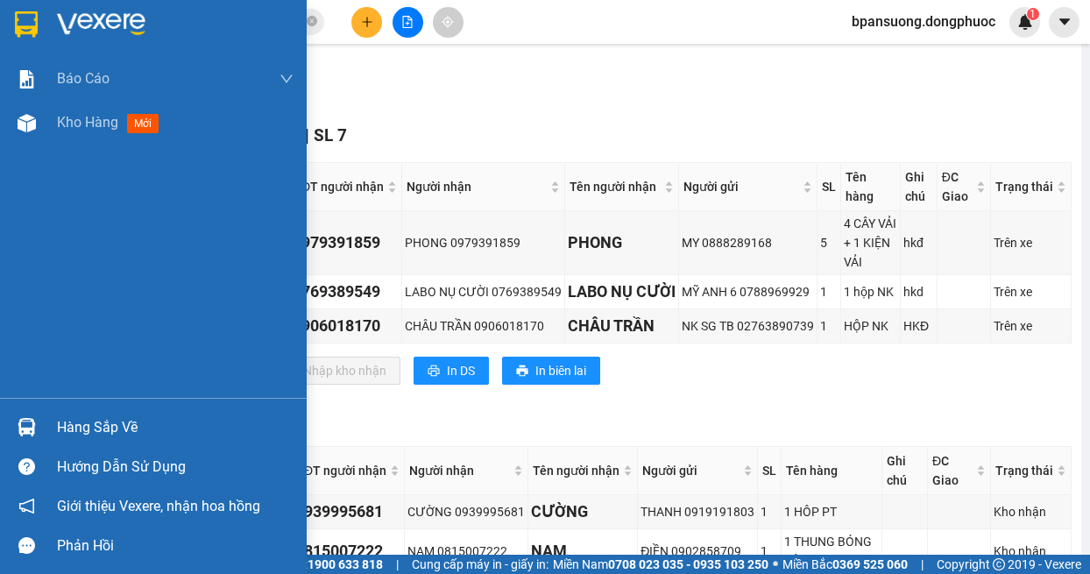
click at [47, 425] on div "Hàng sắp về" at bounding box center [153, 426] width 307 height 39
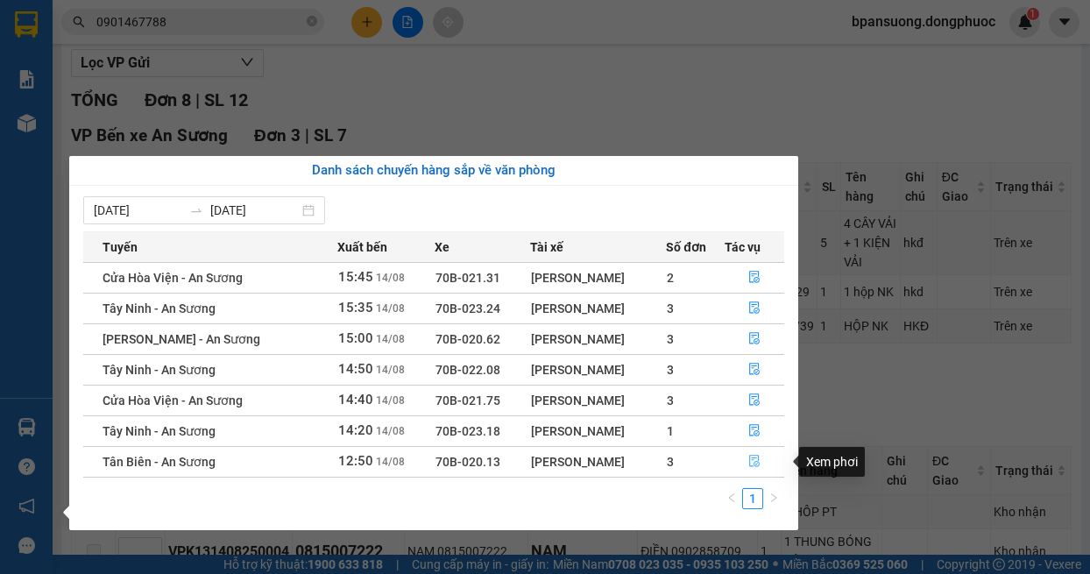
click at [748, 463] on icon "file-done" at bounding box center [754, 461] width 12 height 12
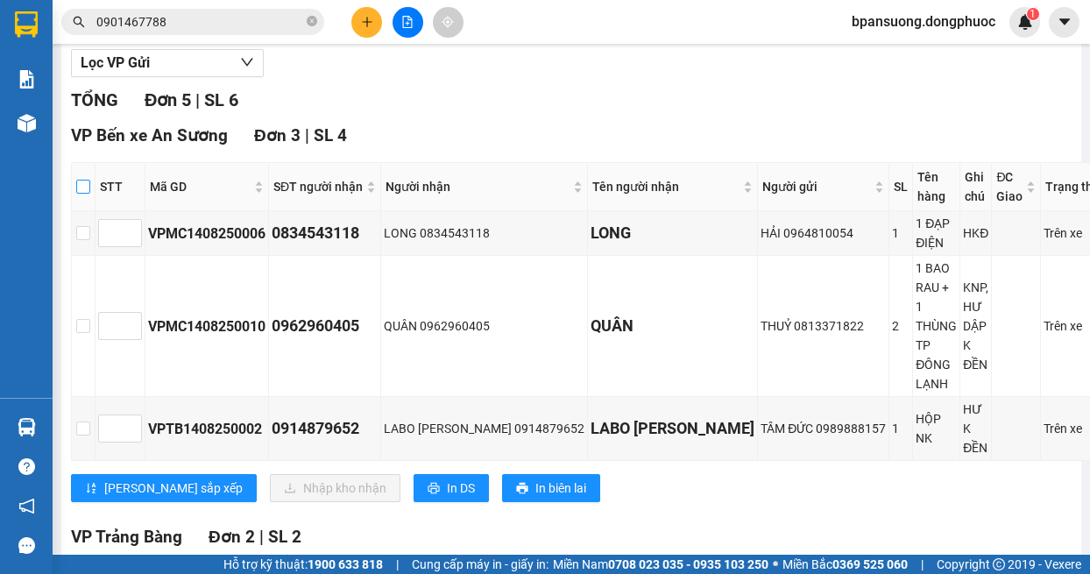
click at [90, 188] on input "checkbox" at bounding box center [83, 187] width 14 height 14
checkbox input "true"
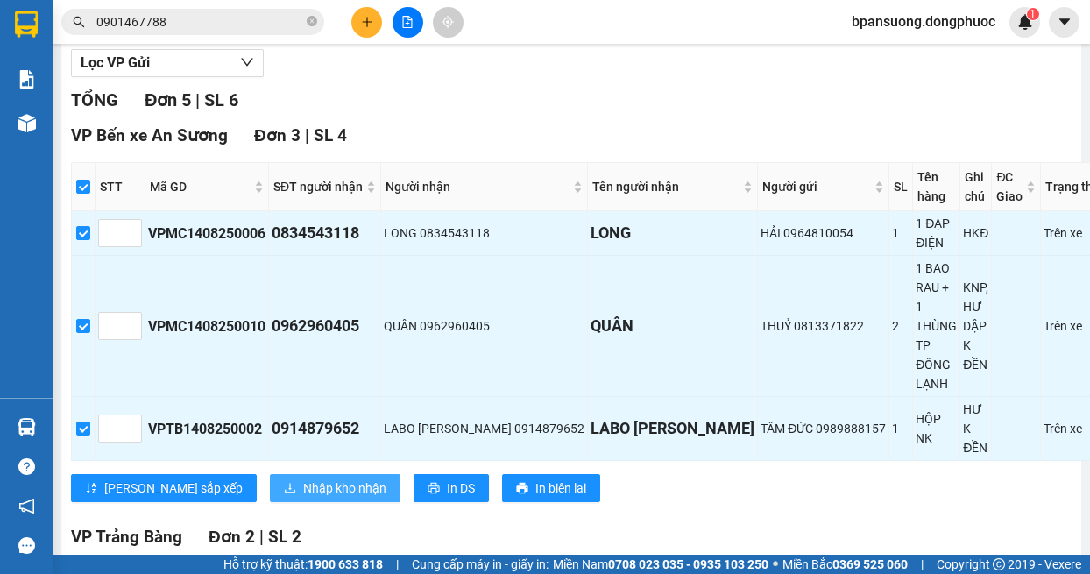
drag, startPoint x: 266, startPoint y: 413, endPoint x: 270, endPoint y: 431, distance: 18.7
click at [270, 431] on div "VP Bến xe An Sương Đơn 3 | SL 4 STT Mã GD SĐT người nhận Người nhận Tên người n…" at bounding box center [596, 319] width 1050 height 392
click at [303, 478] on span "Nhập kho nhận" at bounding box center [344, 487] width 83 height 19
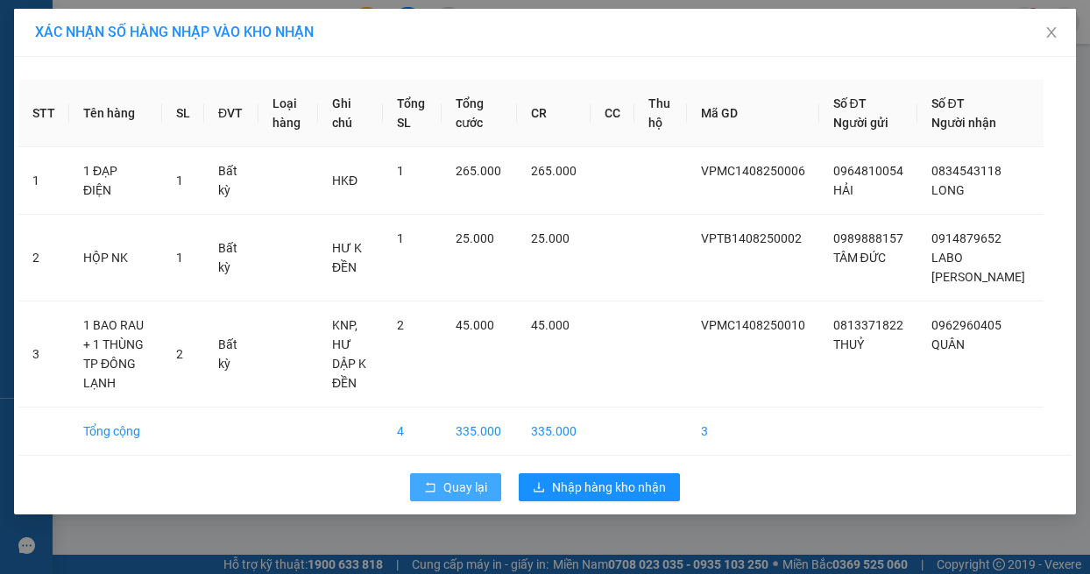
click at [434, 481] on icon "rollback" at bounding box center [430, 487] width 12 height 12
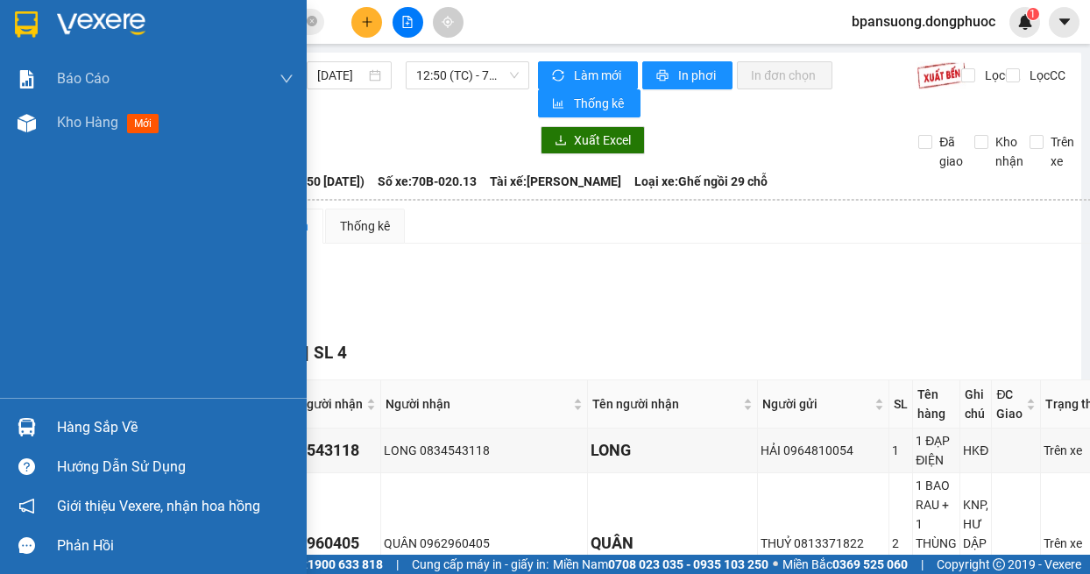
click at [38, 421] on div at bounding box center [26, 427] width 31 height 31
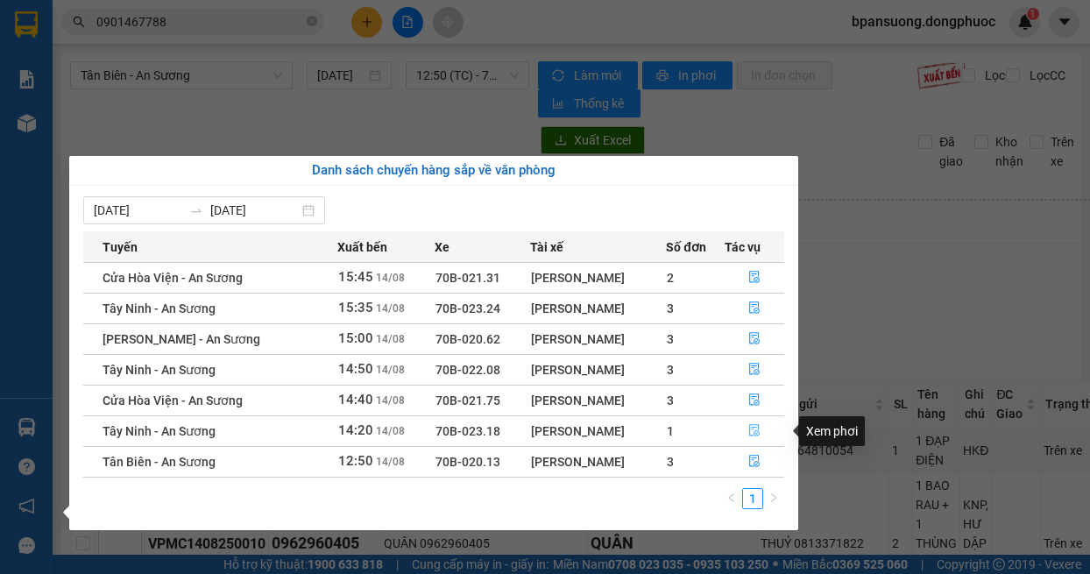
click at [760, 427] on button "button" at bounding box center [754, 431] width 59 height 28
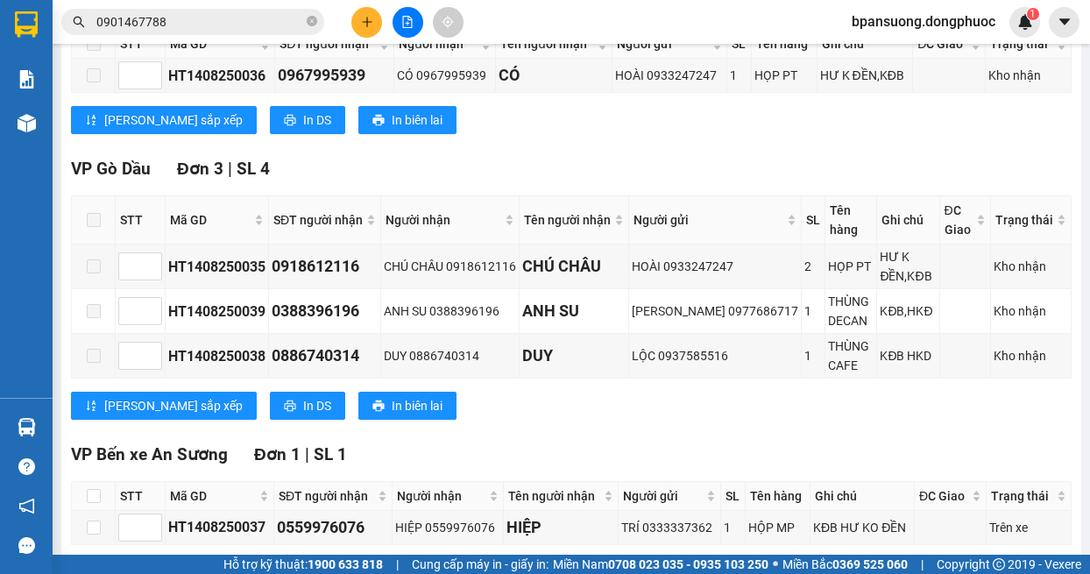
scroll to position [431, 0]
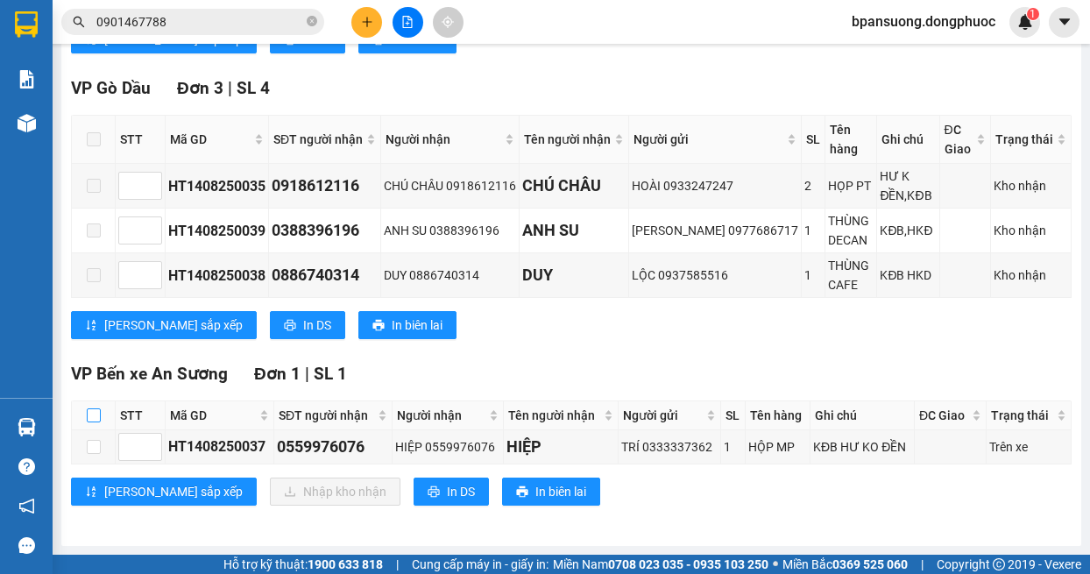
click at [90, 408] on input "checkbox" at bounding box center [94, 415] width 14 height 14
checkbox input "true"
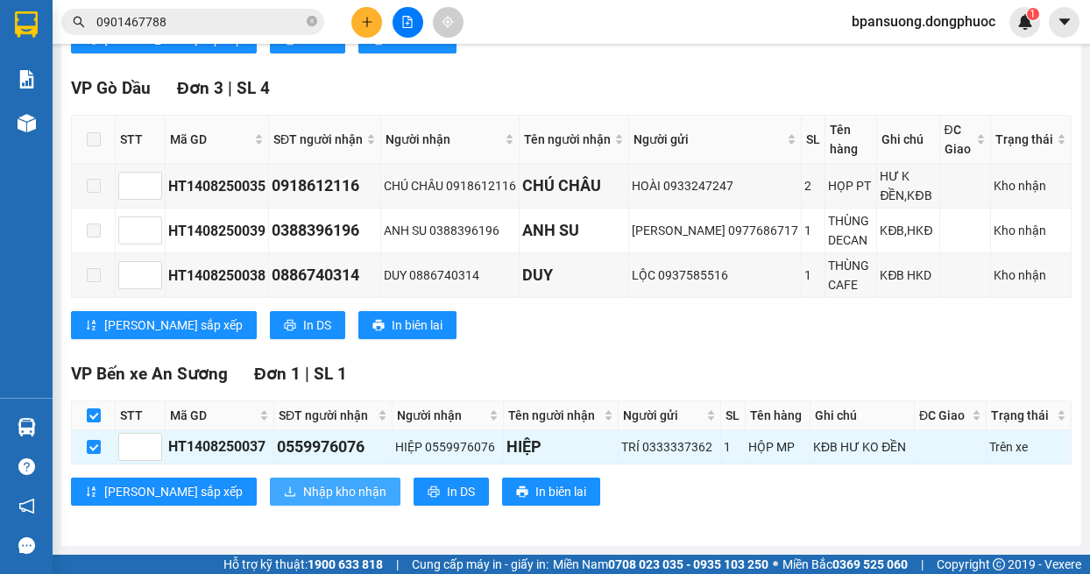
click at [303, 484] on span "Nhập kho nhận" at bounding box center [344, 491] width 83 height 19
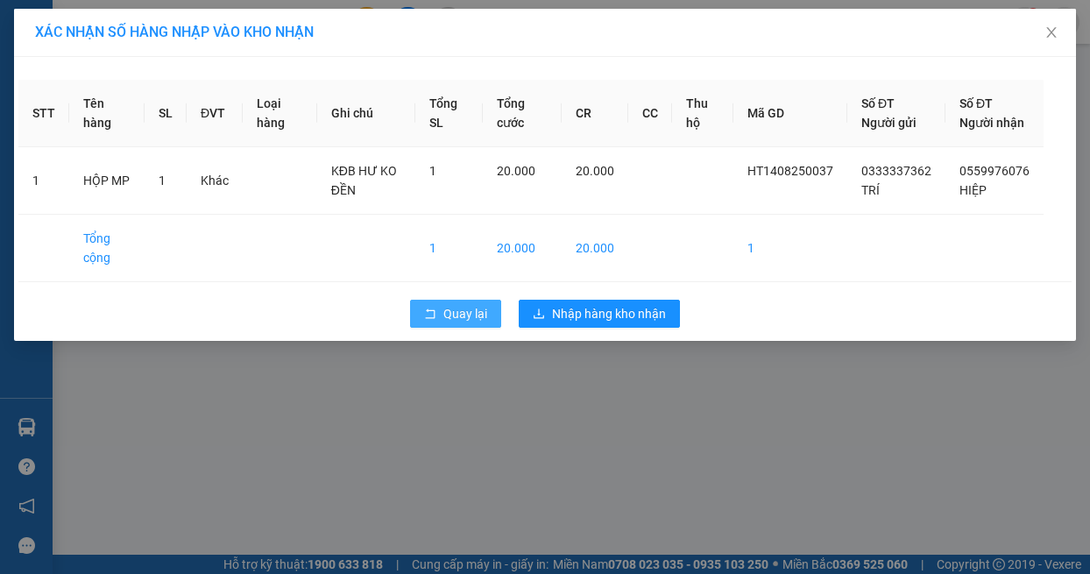
click at [464, 323] on span "Quay lại" at bounding box center [465, 313] width 44 height 19
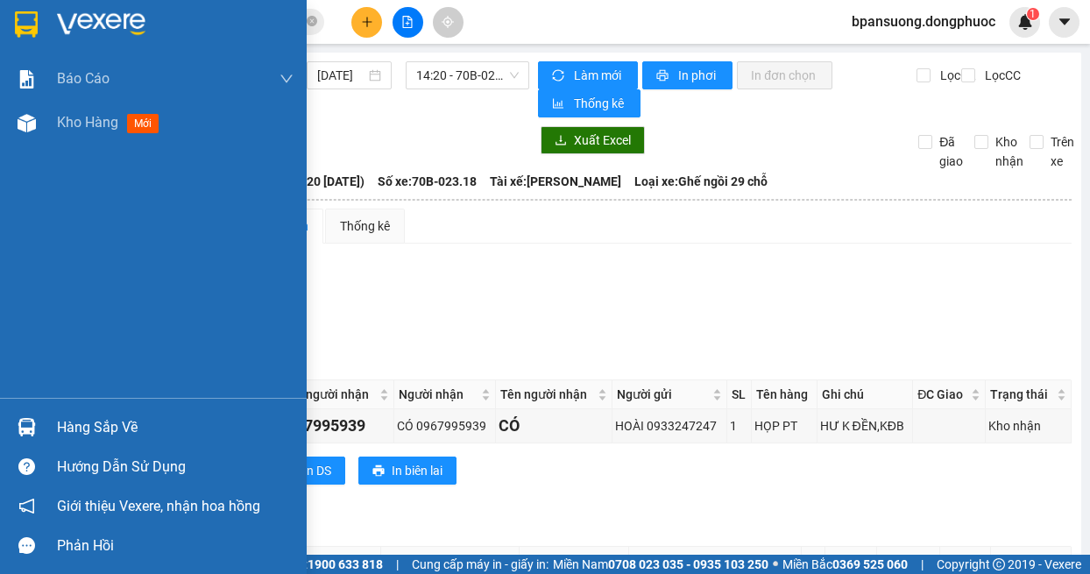
click at [17, 439] on div at bounding box center [26, 427] width 31 height 31
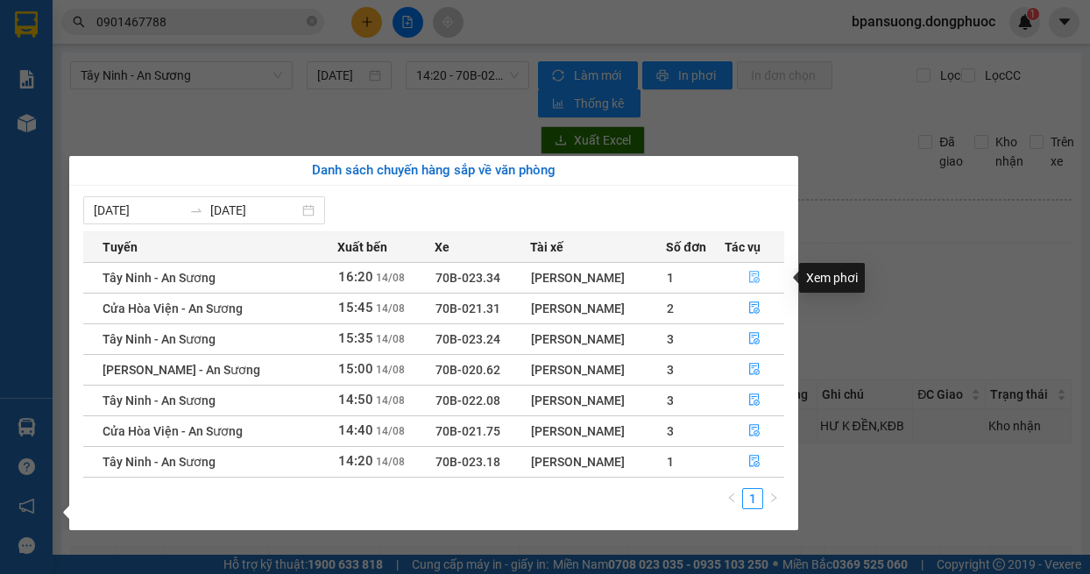
click at [745, 271] on button "button" at bounding box center [754, 278] width 59 height 28
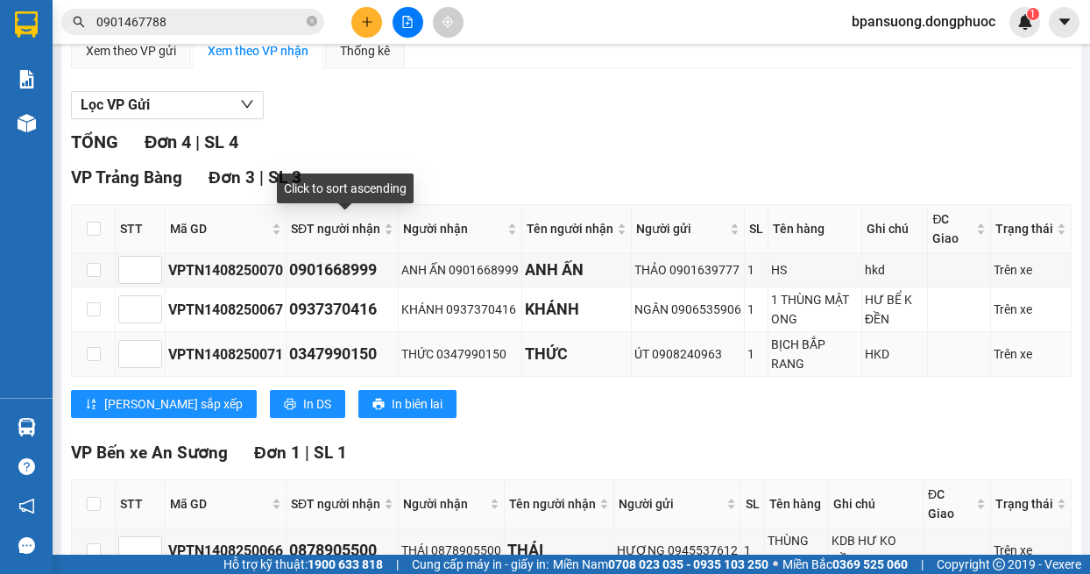
scroll to position [284, 0]
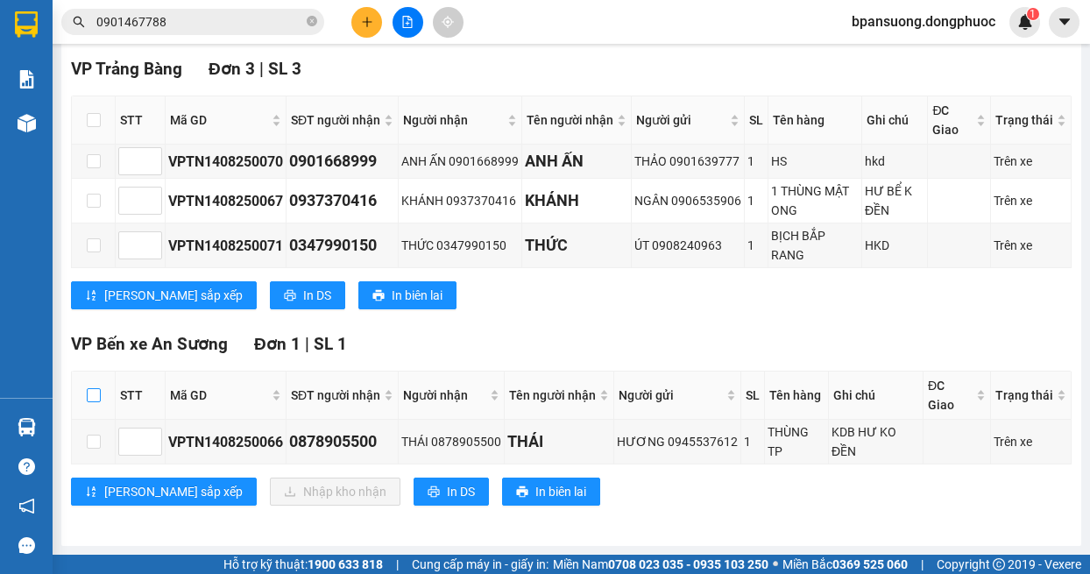
click at [94, 393] on input "checkbox" at bounding box center [94, 395] width 14 height 14
checkbox input "true"
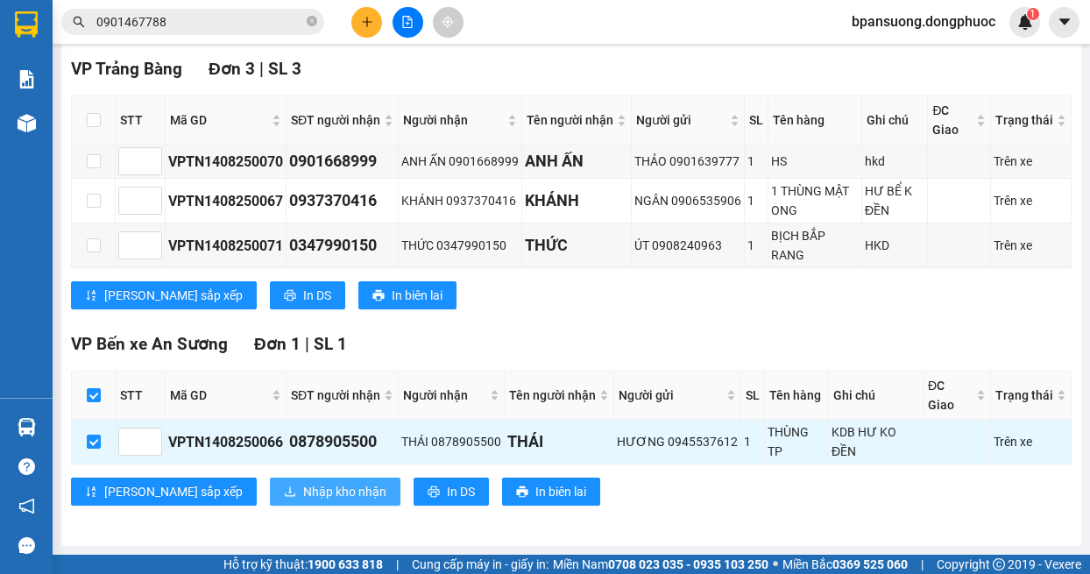
click at [303, 490] on span "Nhập kho nhận" at bounding box center [344, 491] width 83 height 19
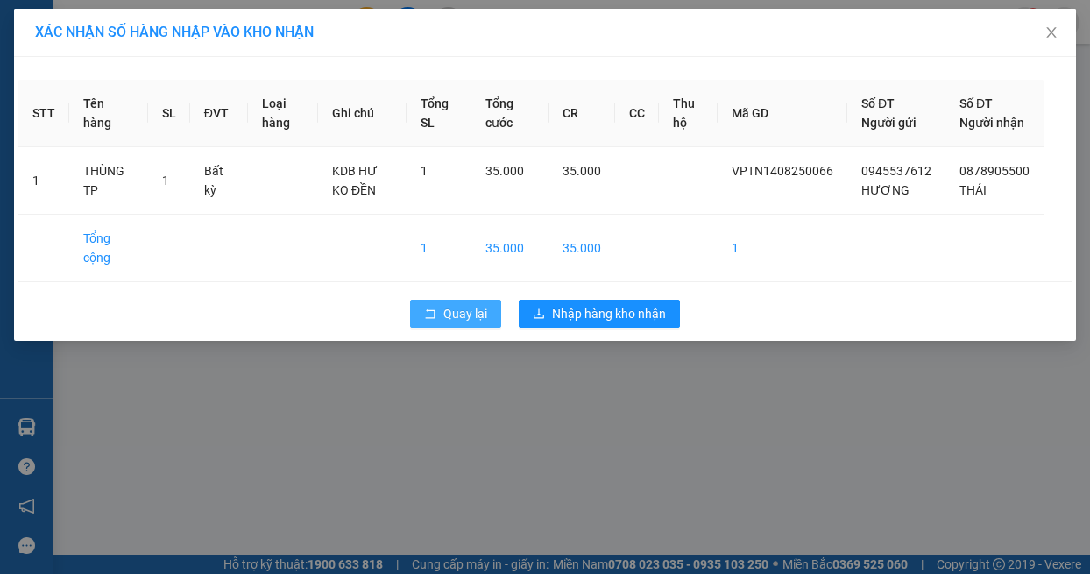
click at [458, 323] on span "Quay lại" at bounding box center [465, 313] width 44 height 19
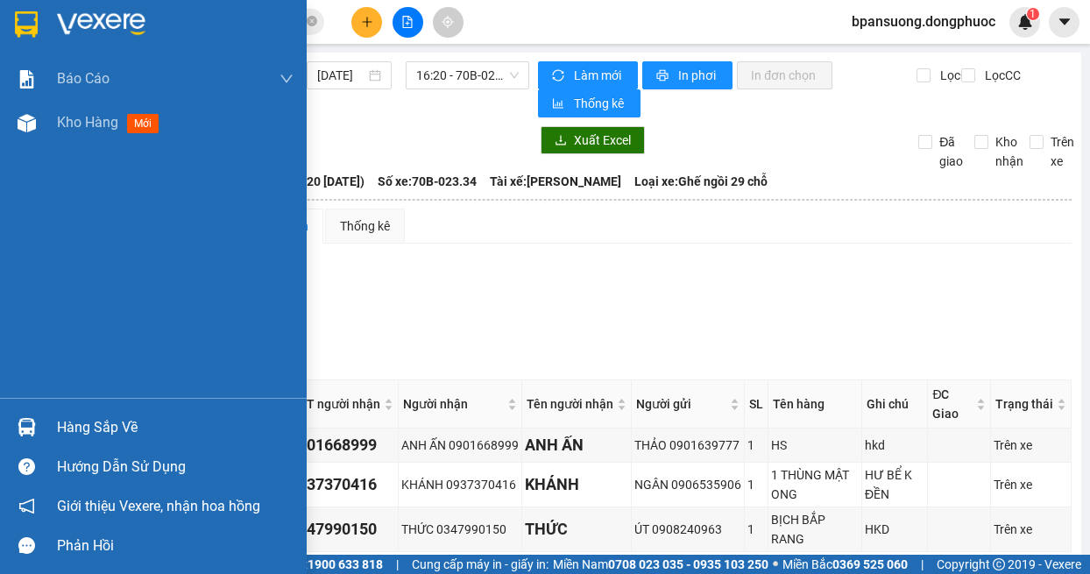
click at [67, 427] on div "Hàng sắp về" at bounding box center [175, 427] width 237 height 26
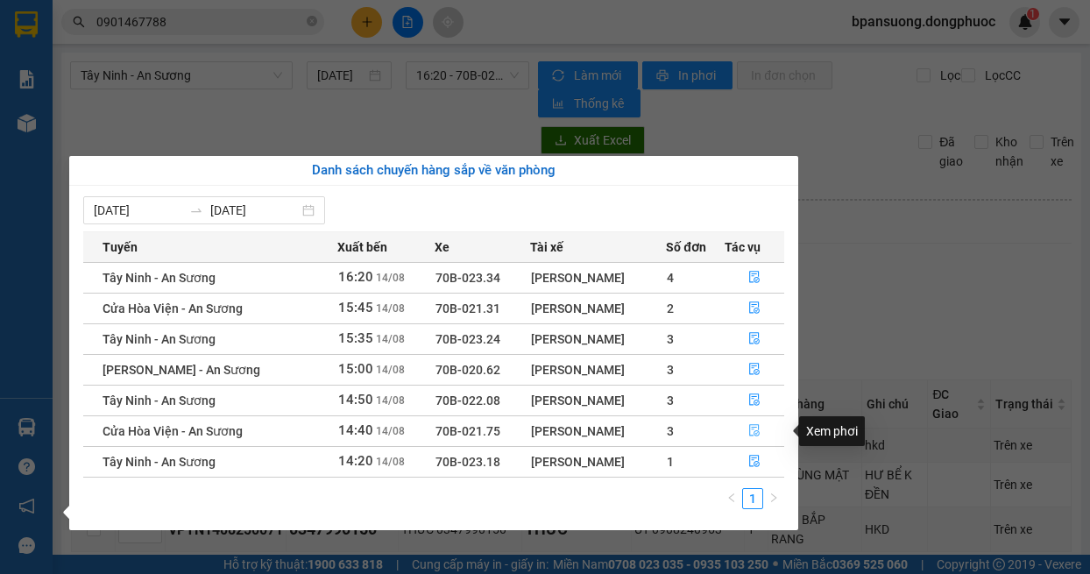
click at [756, 430] on icon "file-done" at bounding box center [754, 430] width 12 height 12
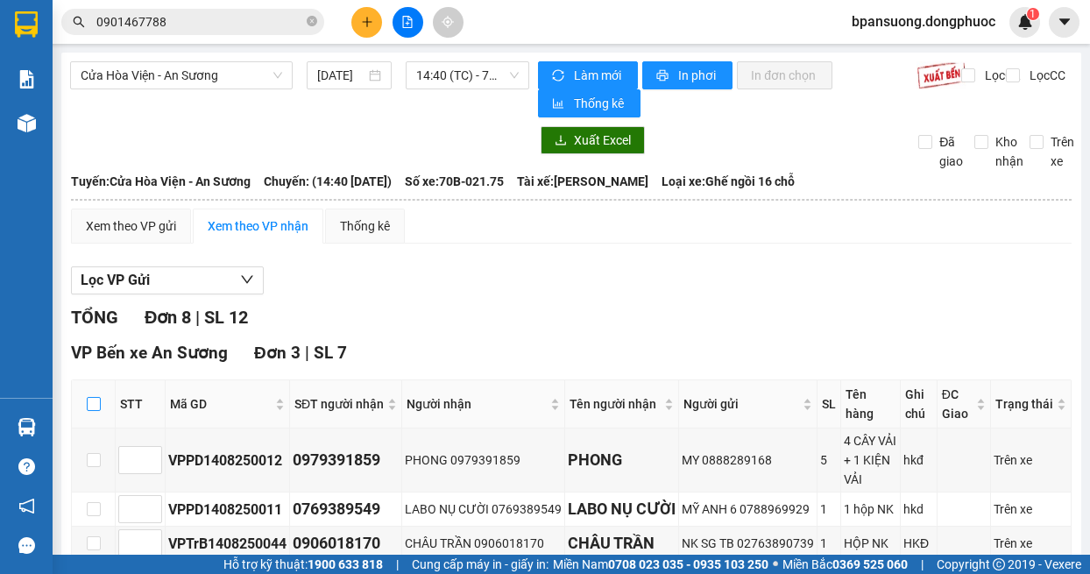
drag, startPoint x: 96, startPoint y: 411, endPoint x: 88, endPoint y: 403, distance: 11.8
click at [95, 411] on input "checkbox" at bounding box center [94, 404] width 14 height 14
checkbox input "true"
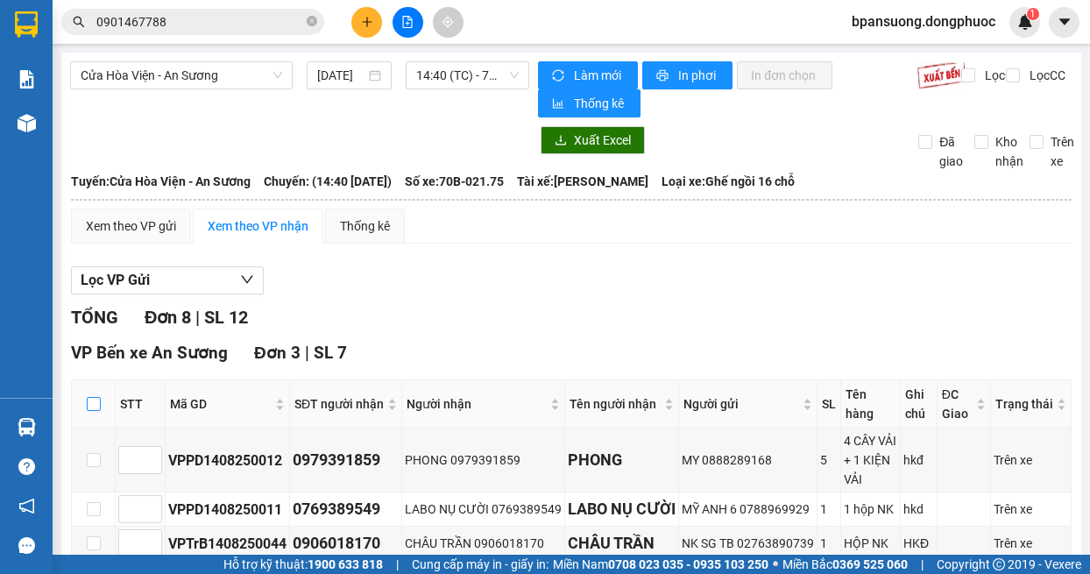
checkbox input "true"
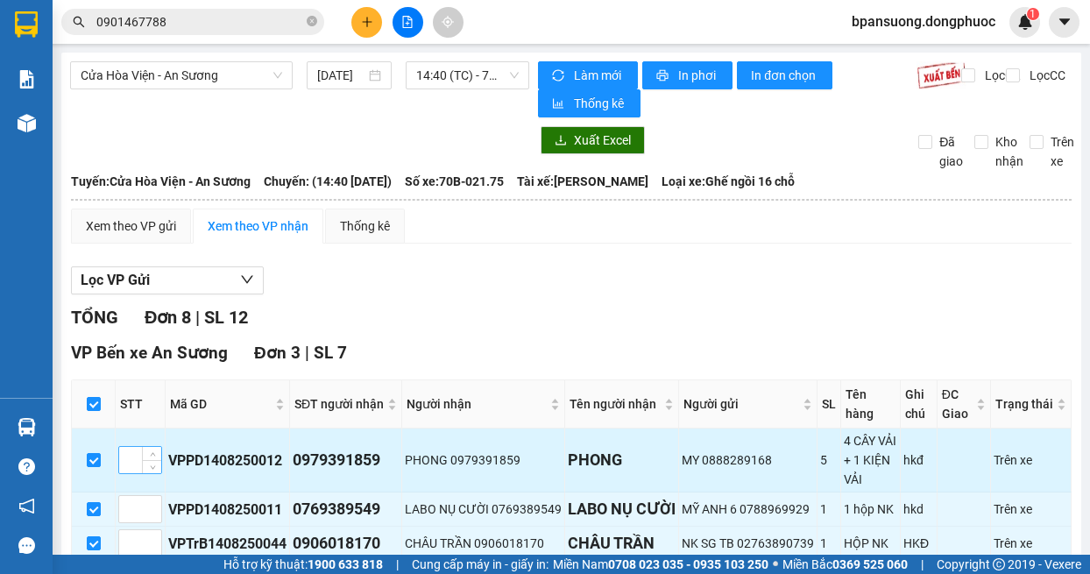
scroll to position [175, 0]
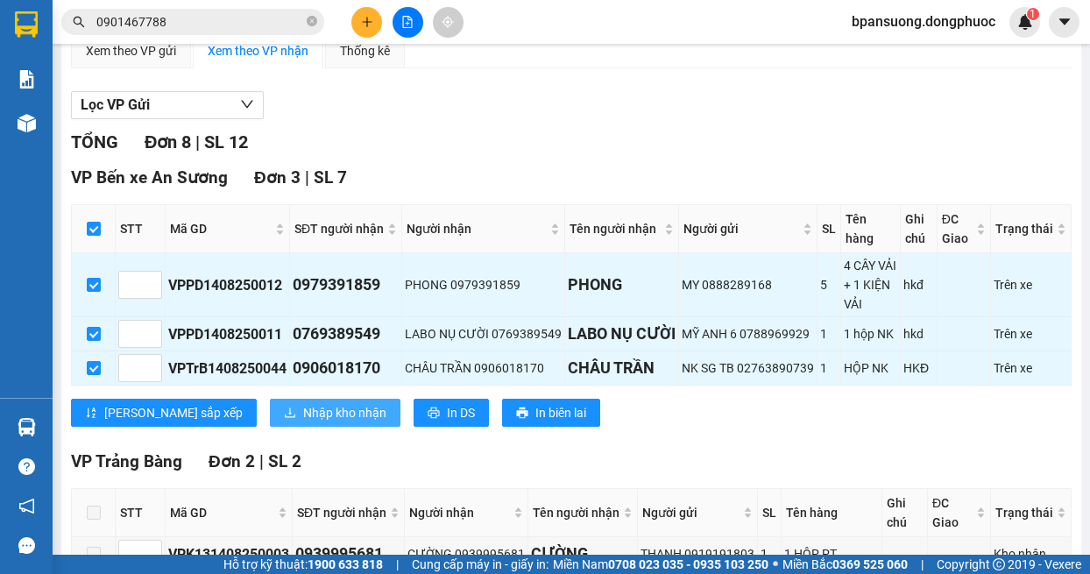
click at [303, 422] on span "Nhập kho nhận" at bounding box center [344, 412] width 83 height 19
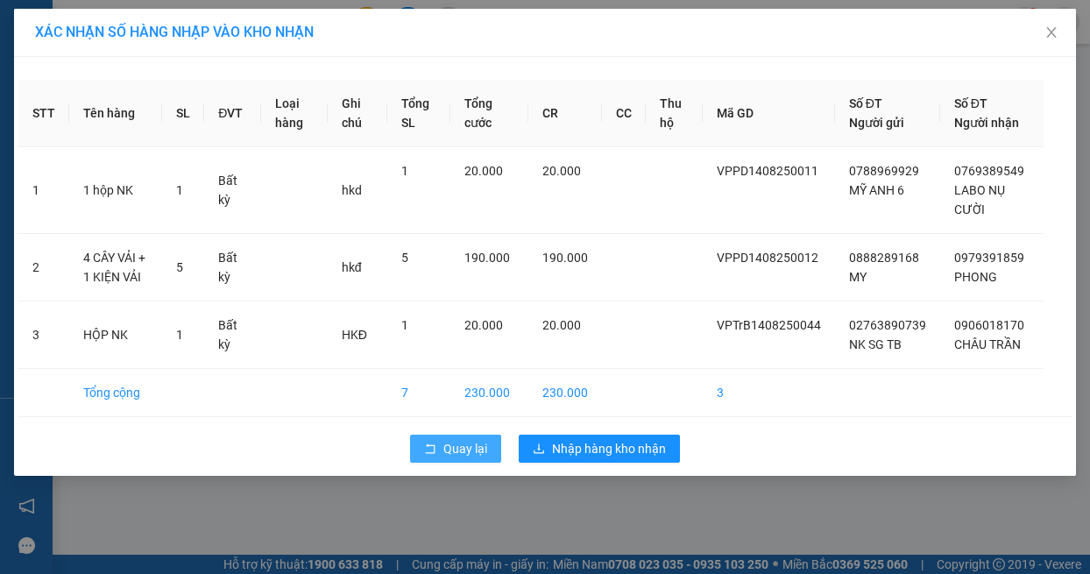
click at [465, 442] on span "Quay lại" at bounding box center [465, 448] width 44 height 19
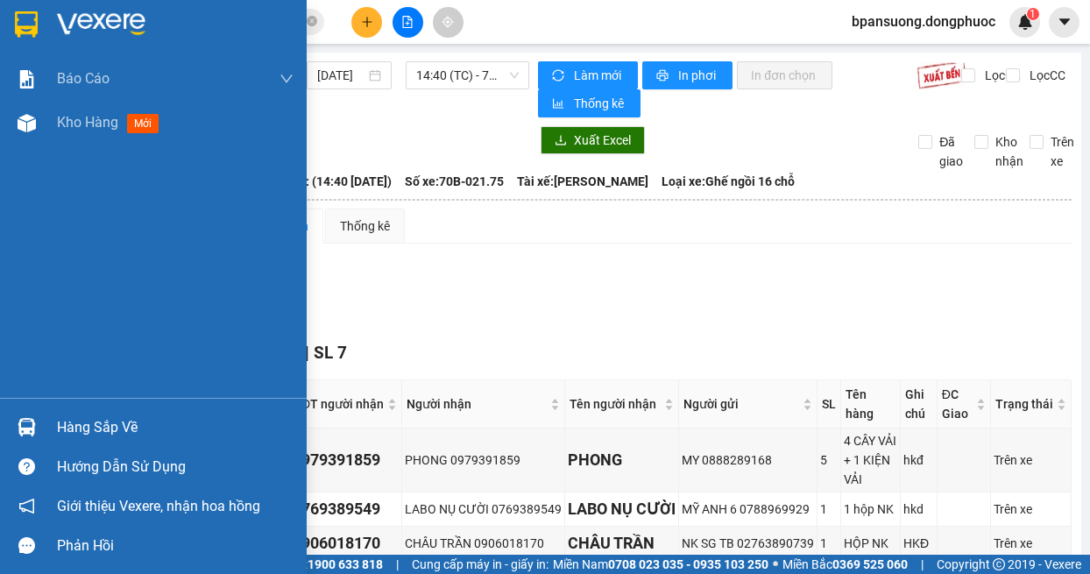
click at [23, 434] on img at bounding box center [27, 427] width 18 height 18
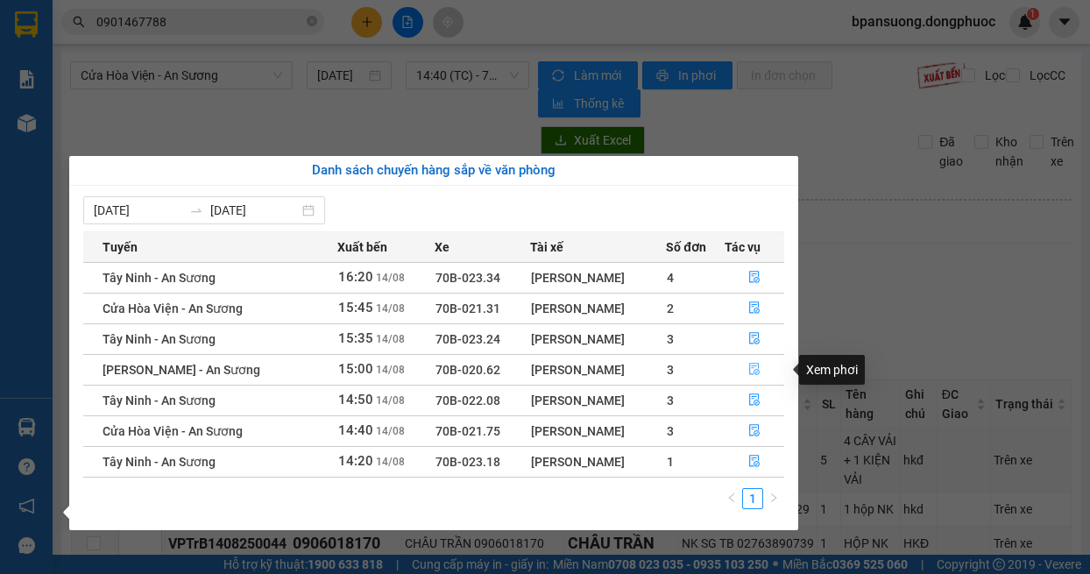
click at [759, 363] on icon "file-done" at bounding box center [754, 369] width 12 height 12
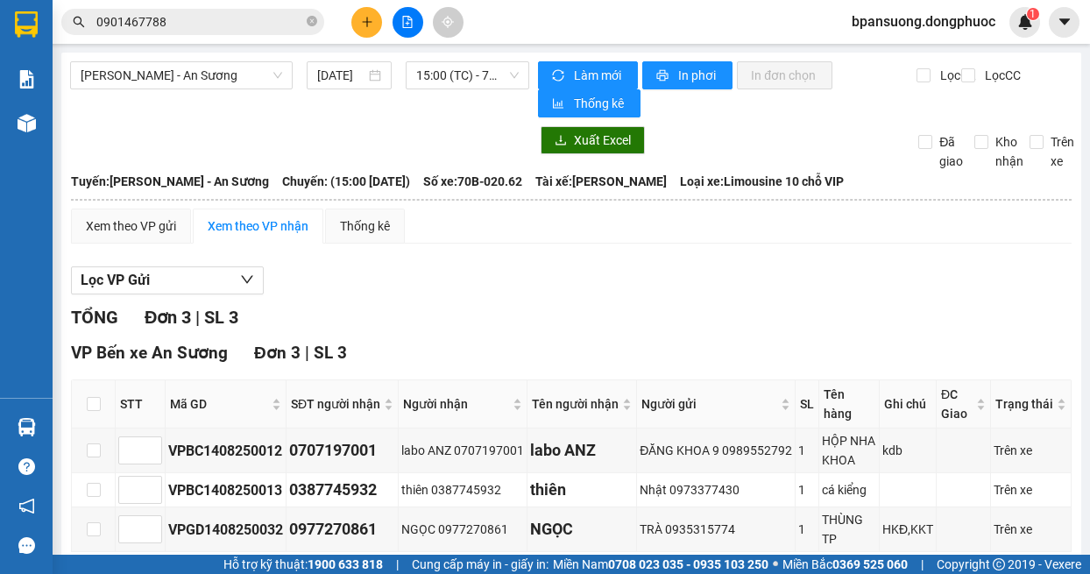
scroll to position [107, 0]
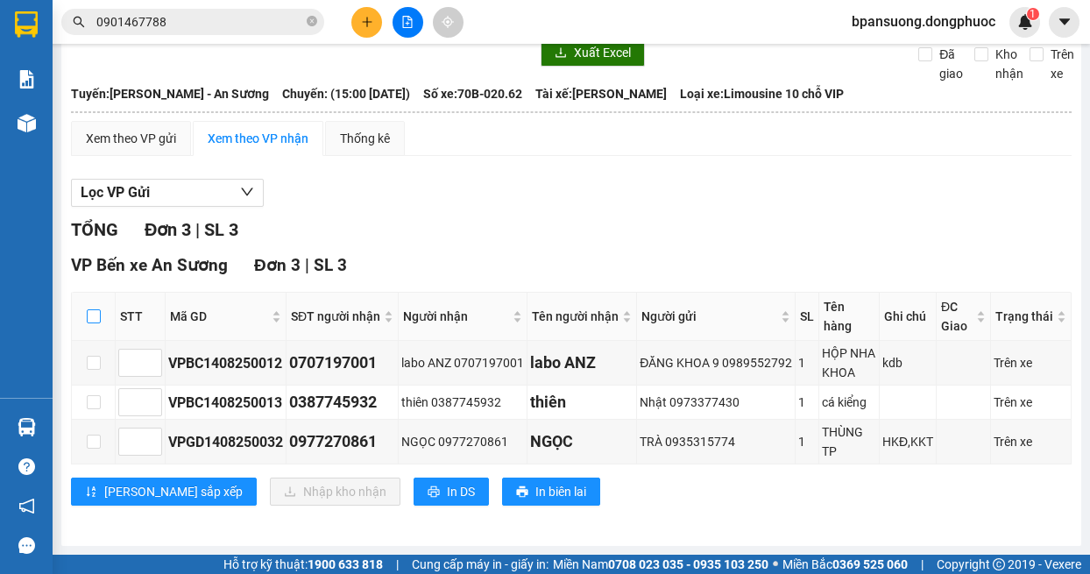
click at [98, 309] on input "checkbox" at bounding box center [94, 316] width 14 height 14
checkbox input "true"
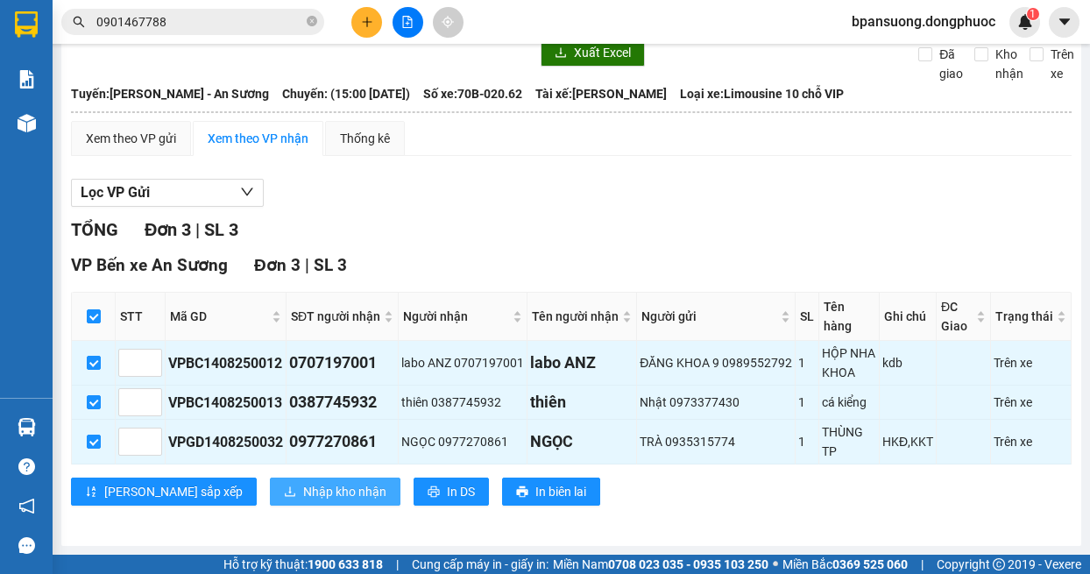
click at [303, 495] on span "Nhập kho nhận" at bounding box center [344, 491] width 83 height 19
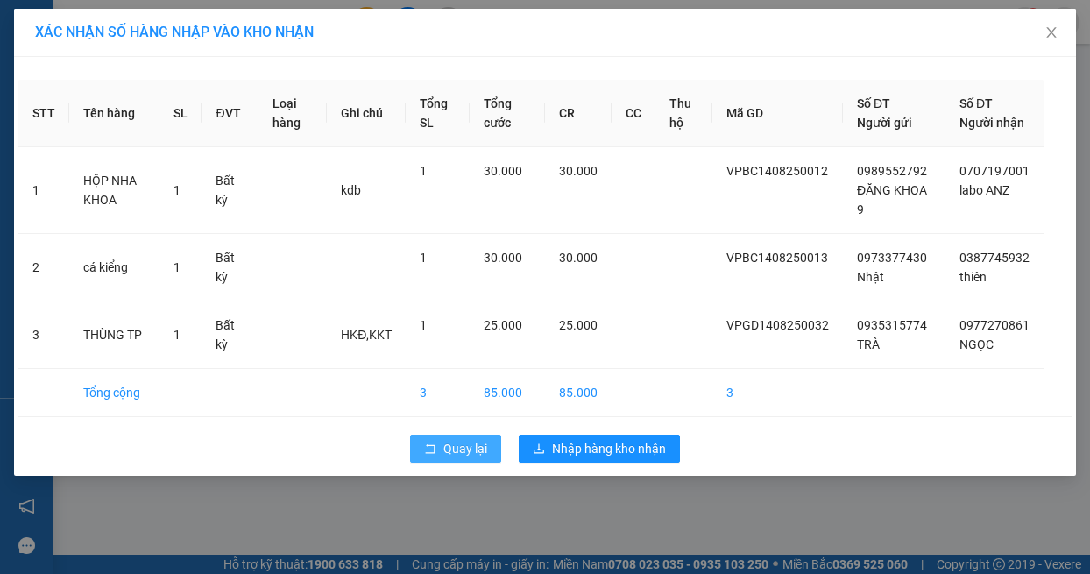
click at [458, 458] on span "Quay lại" at bounding box center [465, 448] width 44 height 19
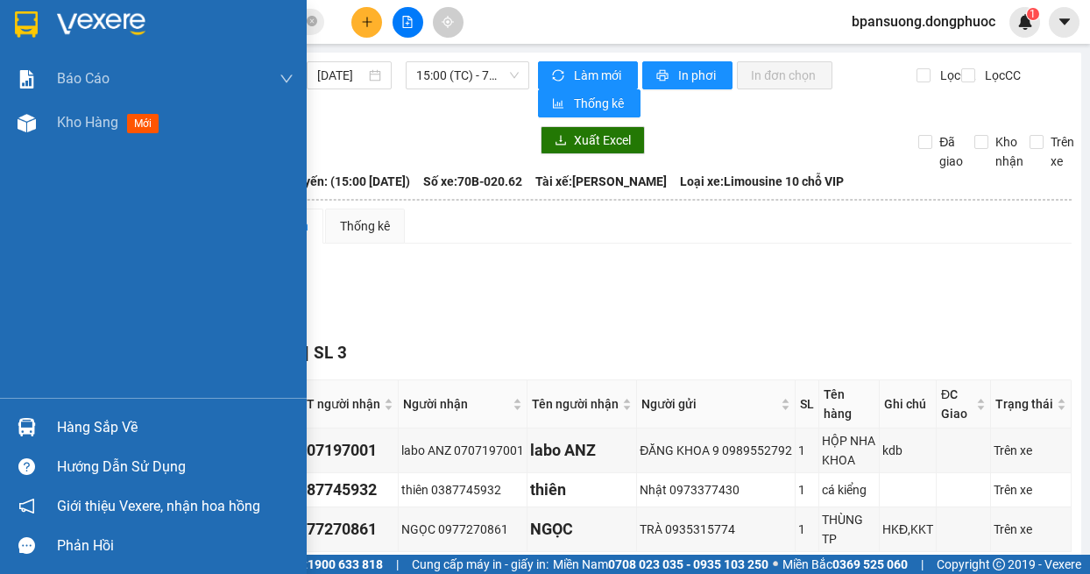
click at [51, 431] on div "Hàng sắp về" at bounding box center [153, 426] width 307 height 39
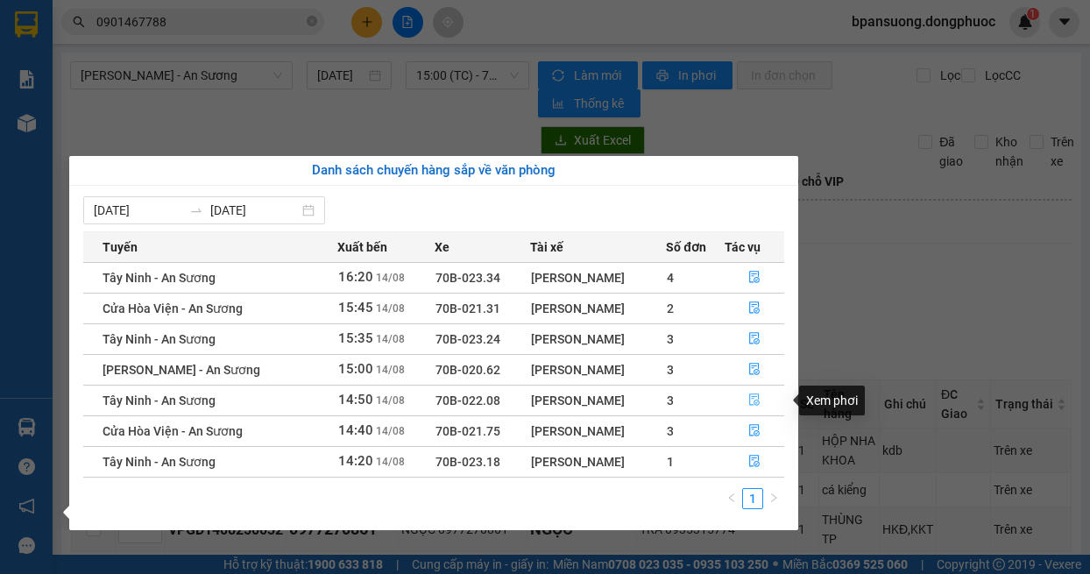
click at [765, 399] on button "button" at bounding box center [754, 400] width 59 height 28
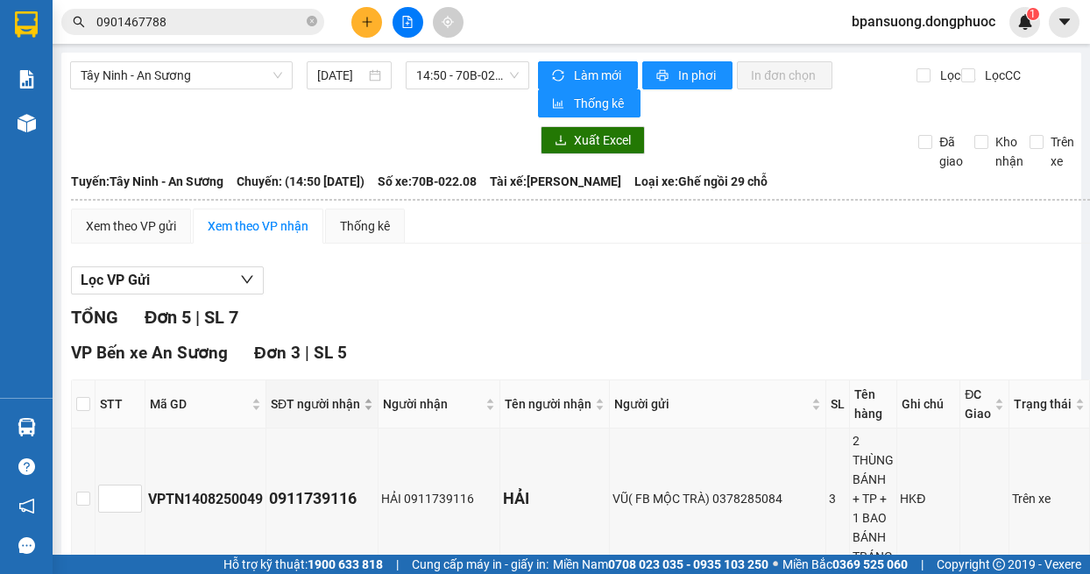
scroll to position [175, 0]
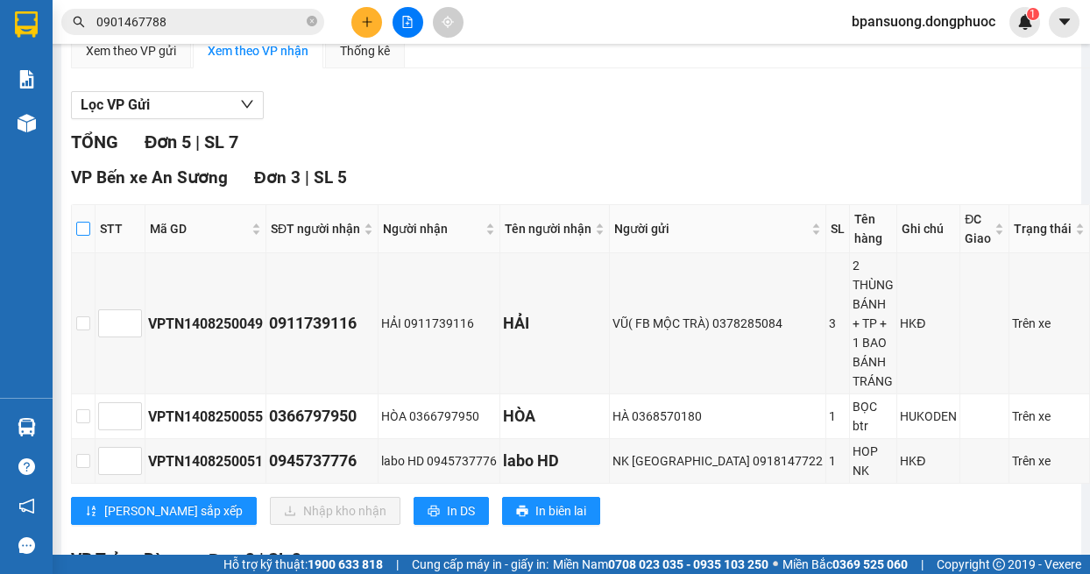
click at [88, 229] on input "checkbox" at bounding box center [83, 229] width 14 height 14
checkbox input "true"
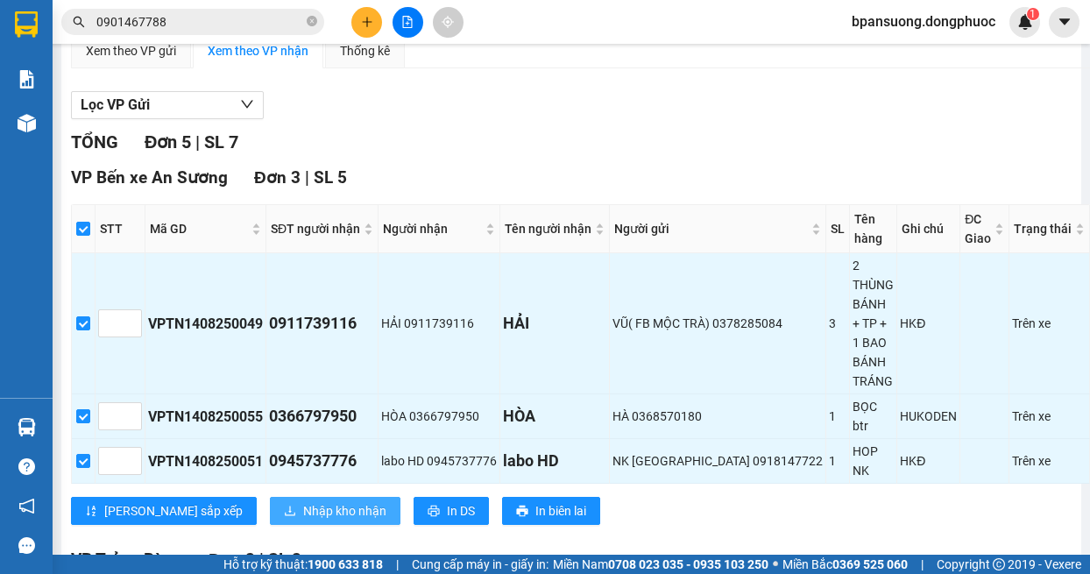
click at [303, 513] on span "Nhập kho nhận" at bounding box center [344, 510] width 83 height 19
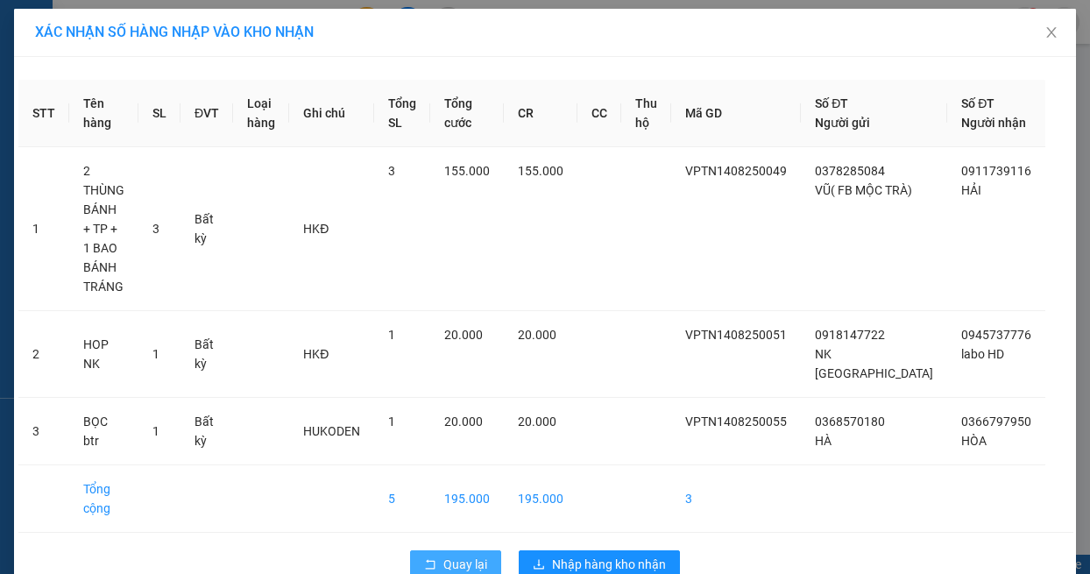
click at [470, 554] on span "Quay lại" at bounding box center [465, 563] width 44 height 19
